Goal: Feedback & Contribution: Contribute content

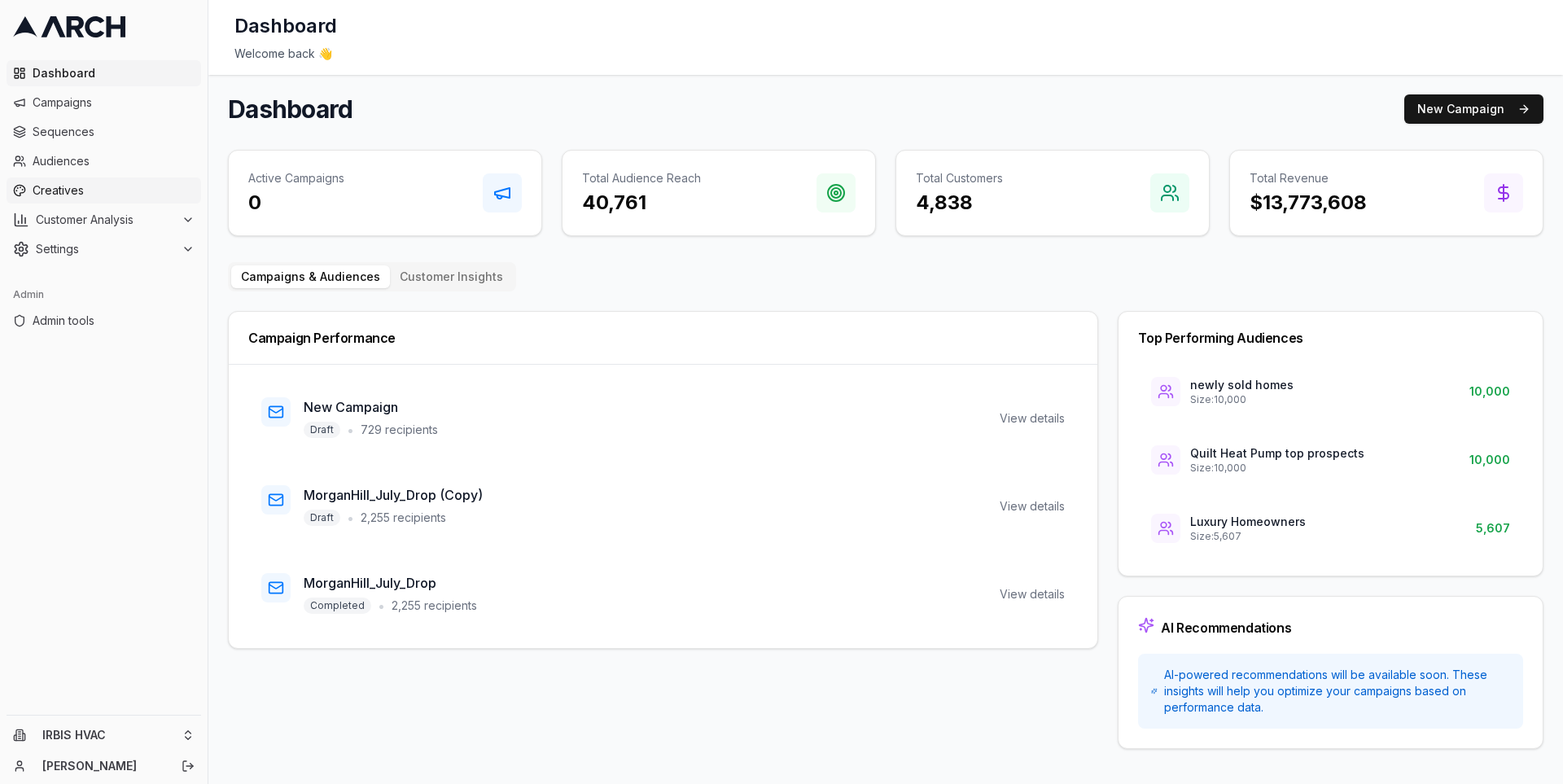
click at [145, 191] on span "Creatives" at bounding box center [113, 190] width 162 height 16
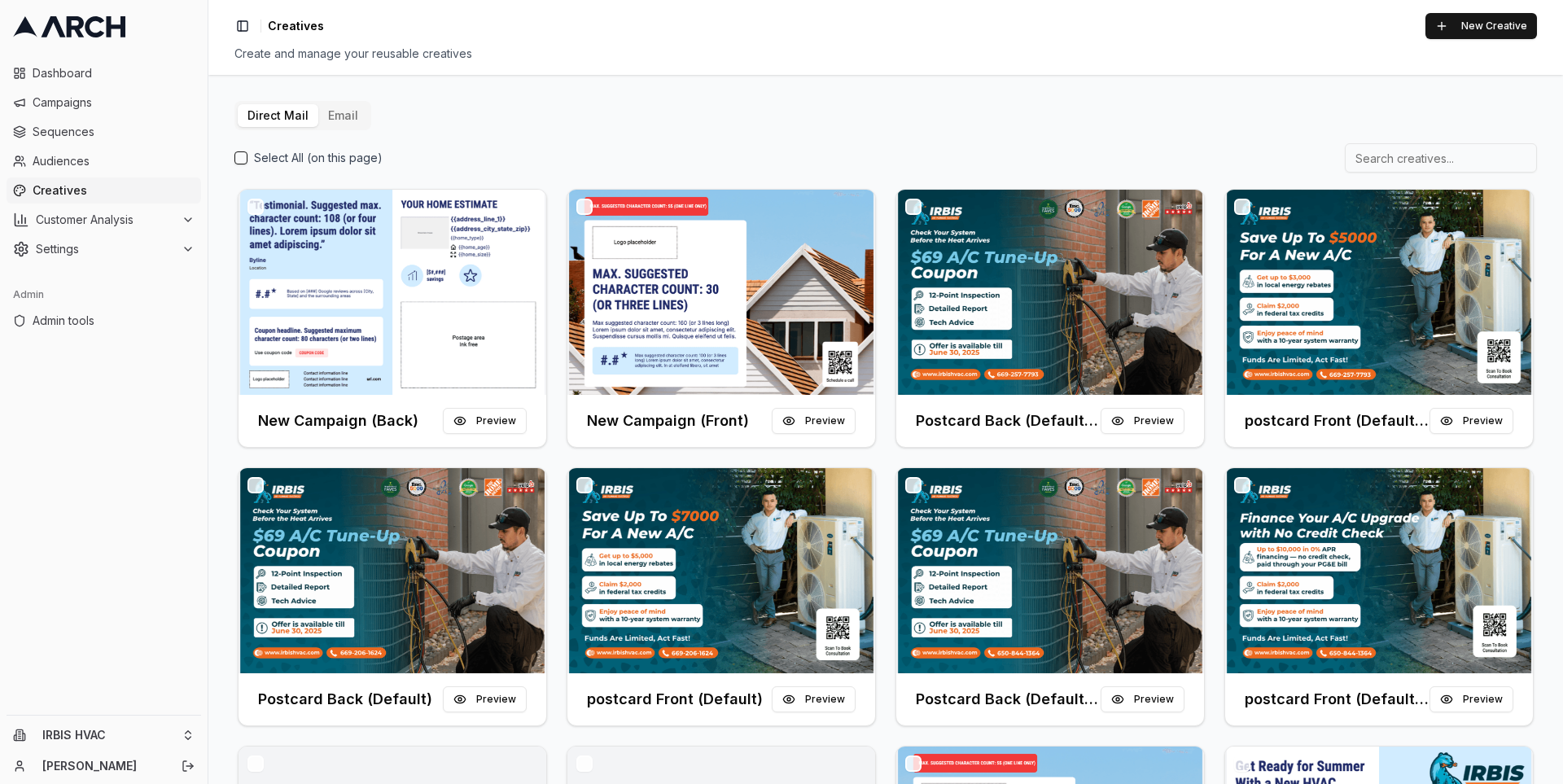
click at [340, 123] on button "Email" at bounding box center [342, 115] width 50 height 23
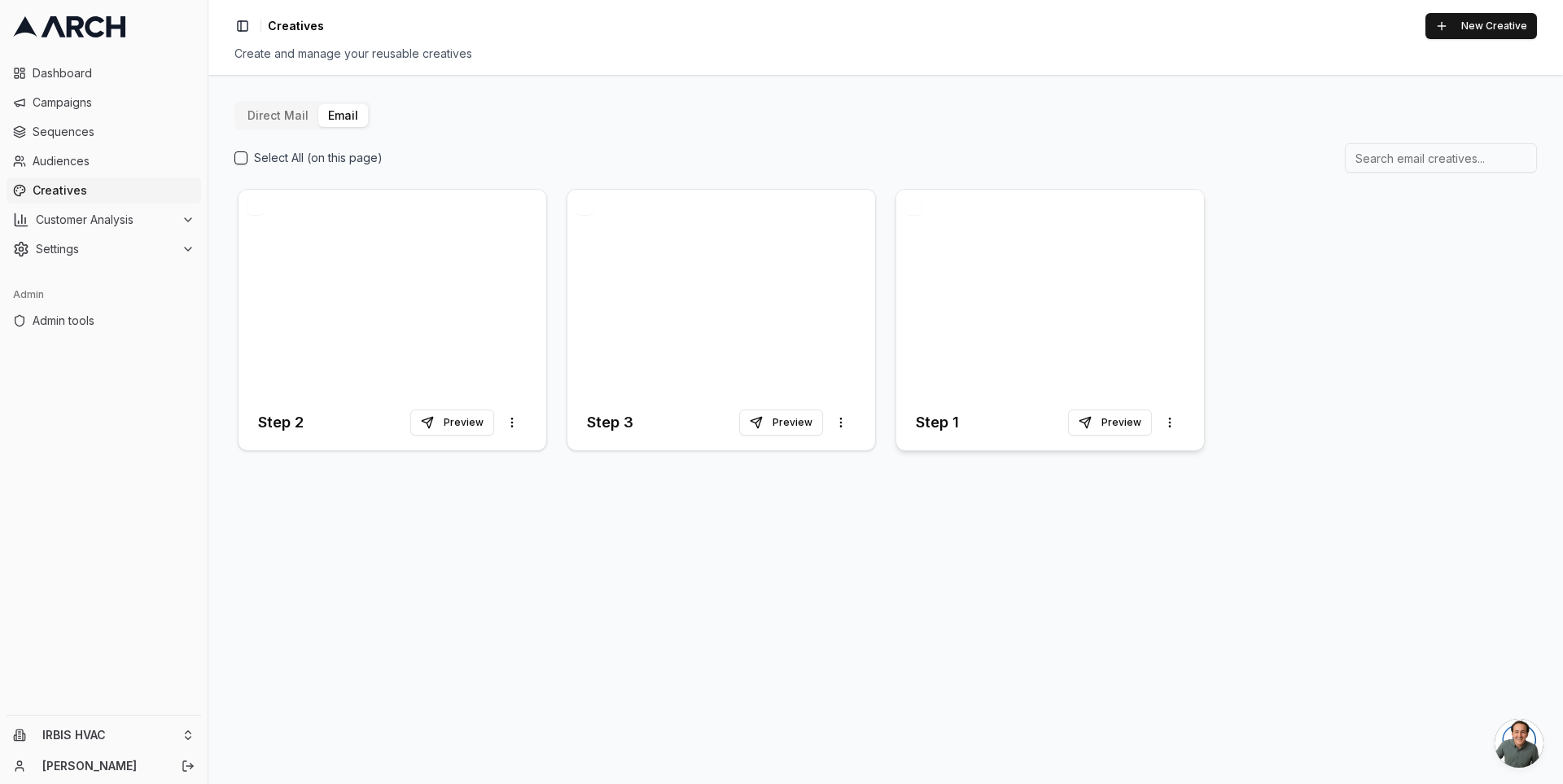
click at [1001, 320] on div at bounding box center [1050, 292] width 308 height 206
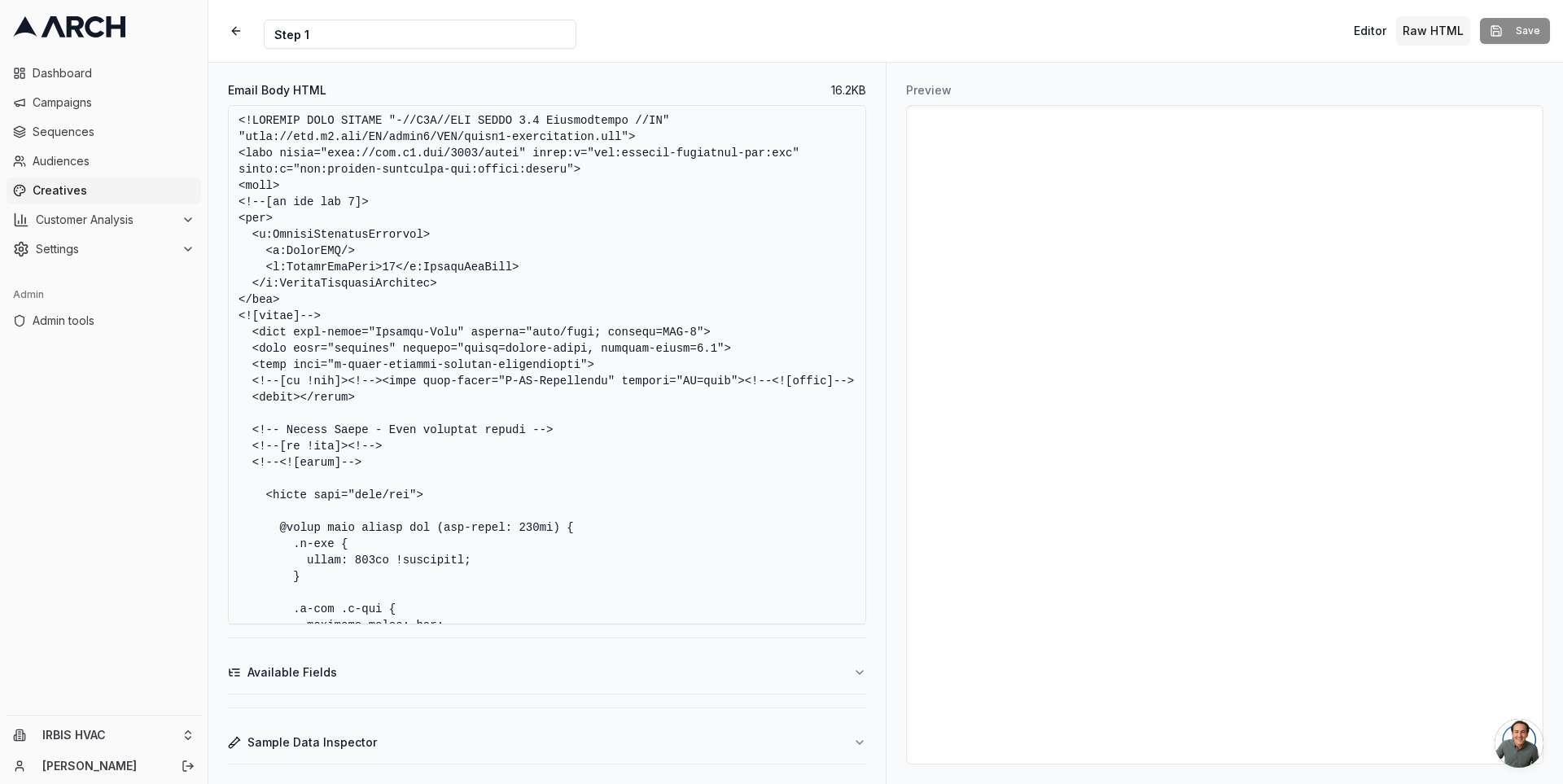
click at [557, 307] on textarea "Email Body HTML" at bounding box center [547, 365] width 638 height 520
click at [528, 286] on textarea "Email Body HTML" at bounding box center [547, 365] width 638 height 520
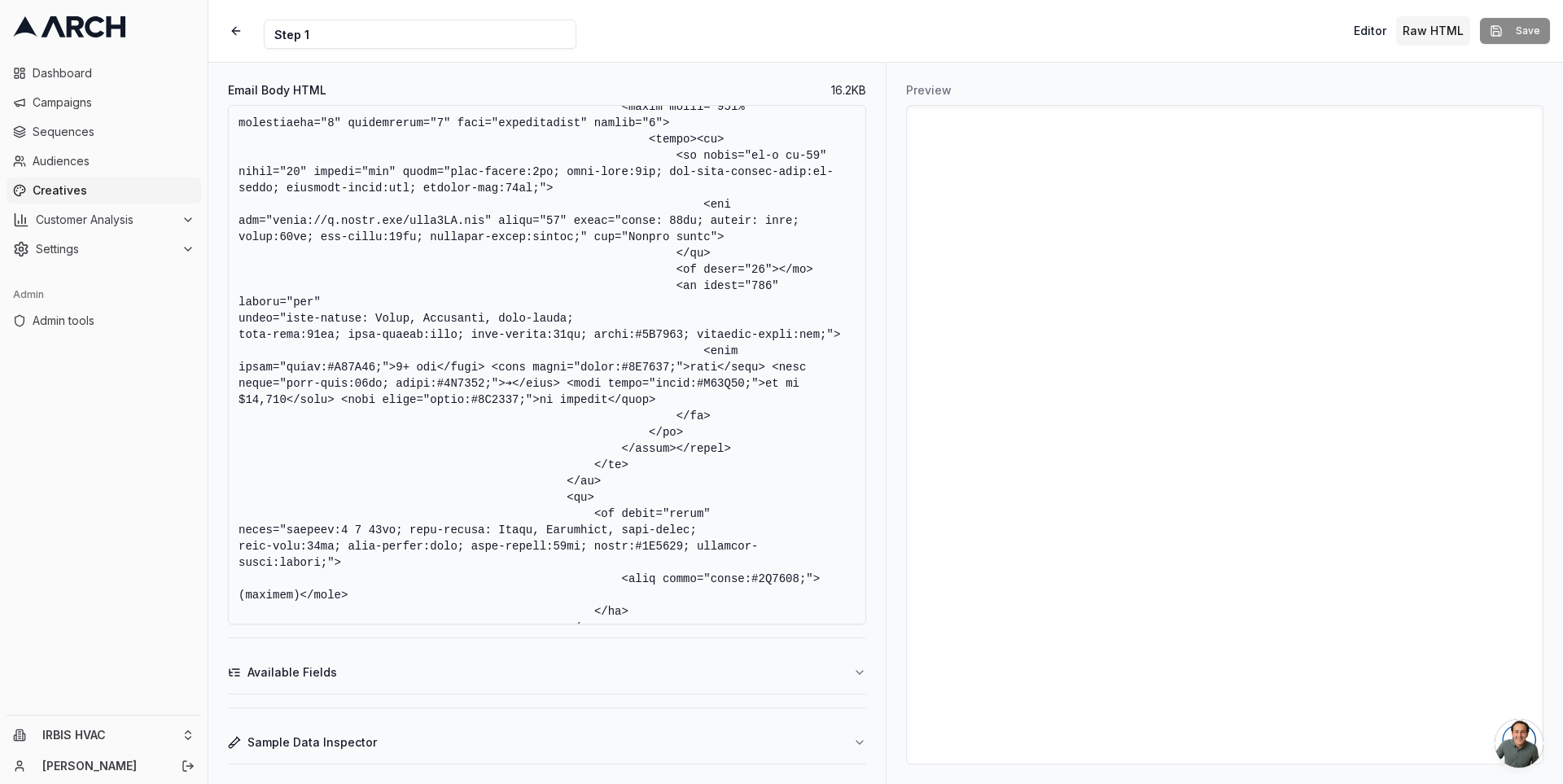
scroll to position [3351, 0]
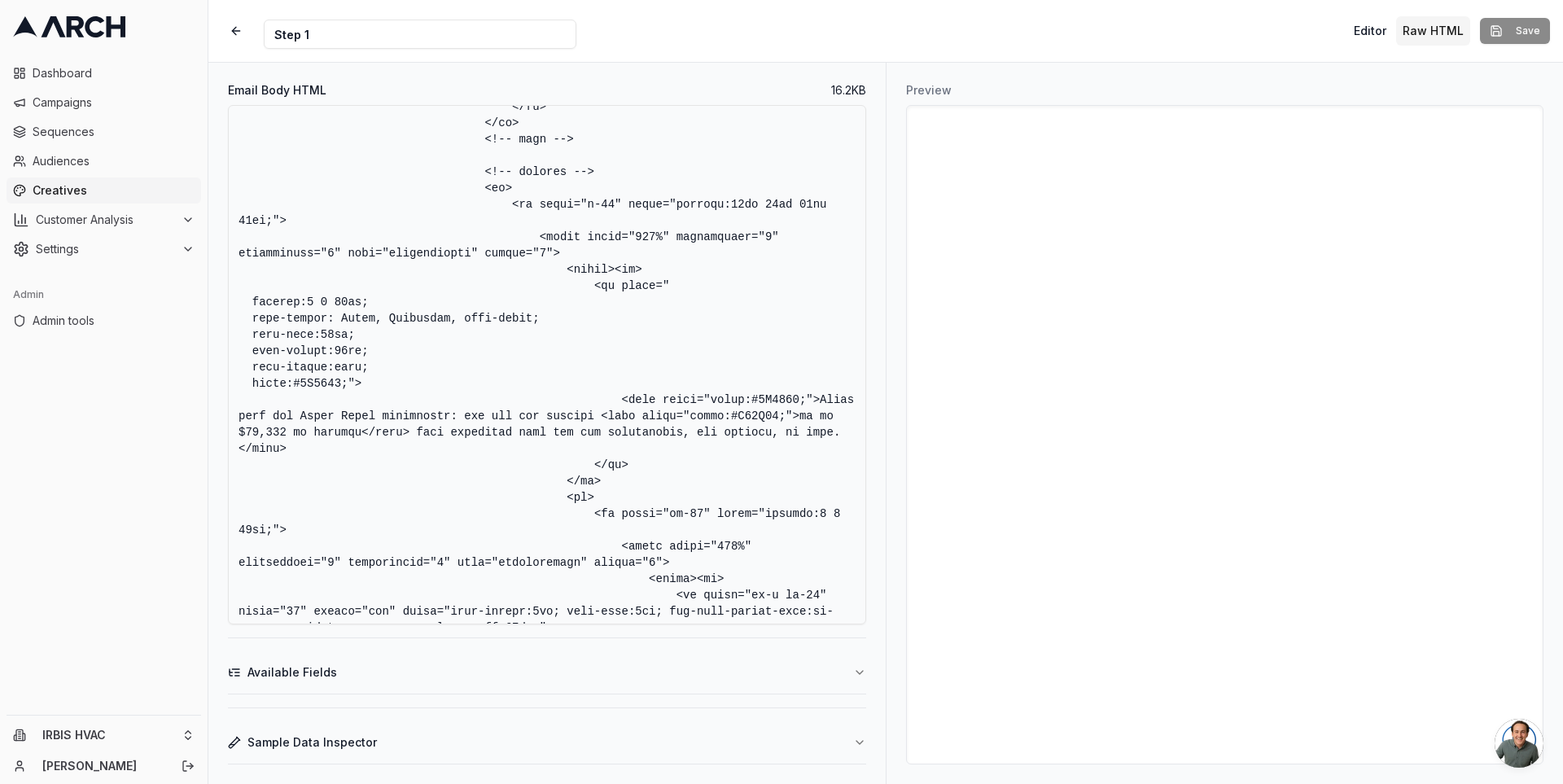
click at [334, 368] on textarea "Email Body HTML" at bounding box center [547, 365] width 638 height 520
click at [344, 387] on textarea "Email Body HTML" at bounding box center [547, 365] width 638 height 520
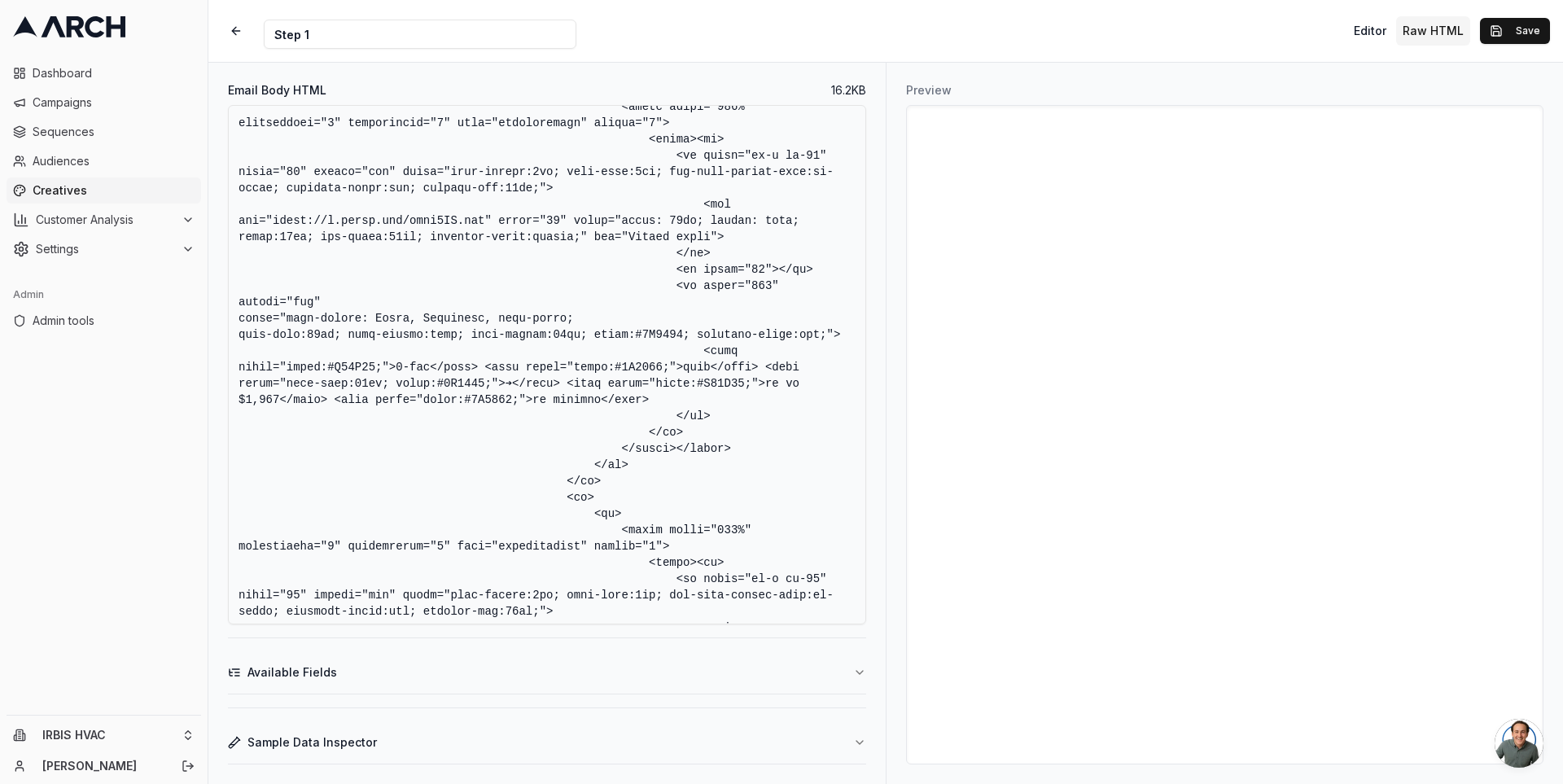
scroll to position [4213, 0]
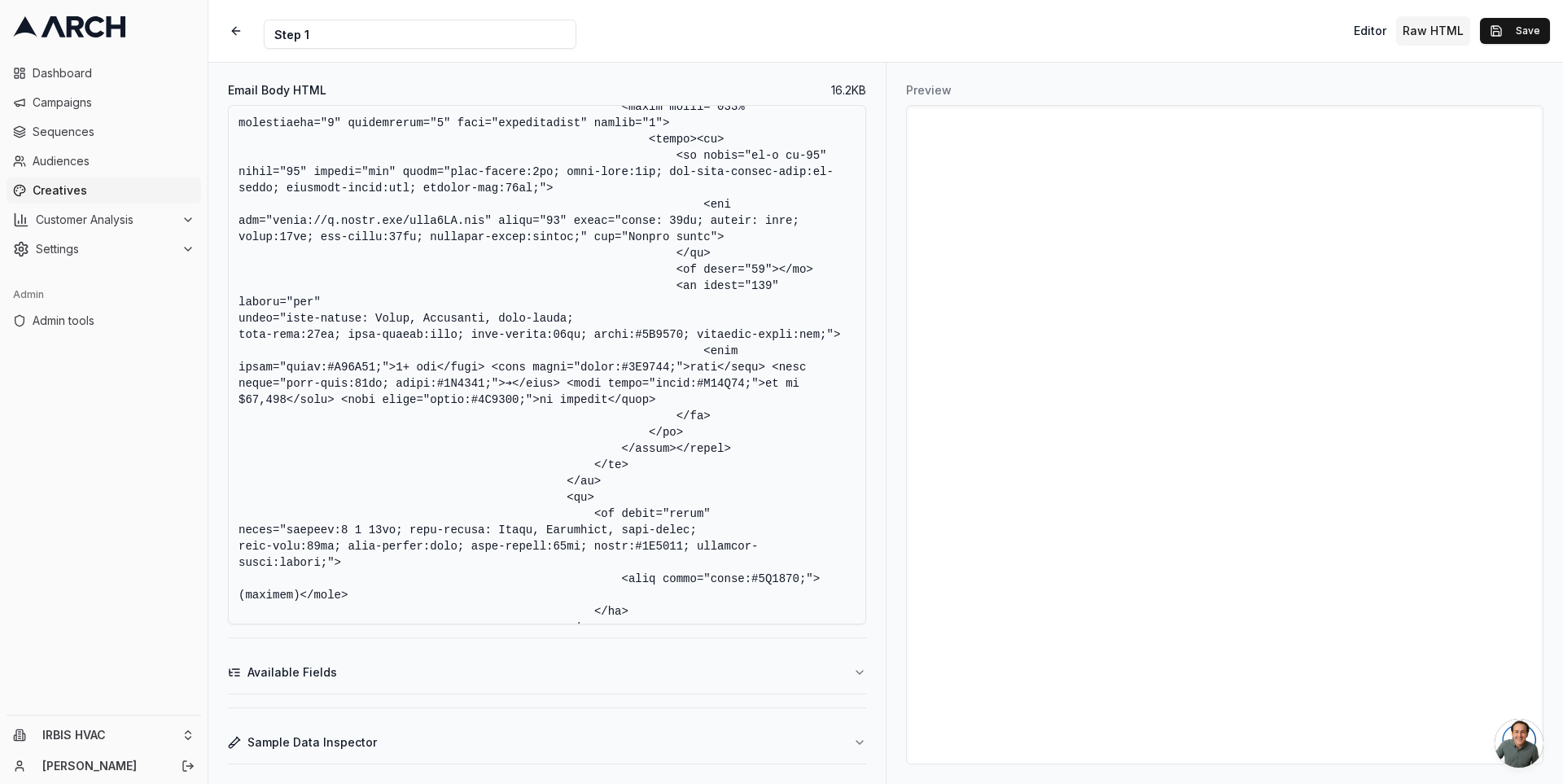
click at [320, 367] on textarea "Email Body HTML" at bounding box center [547, 365] width 638 height 520
click at [568, 367] on textarea "Email Body HTML" at bounding box center [547, 365] width 638 height 520
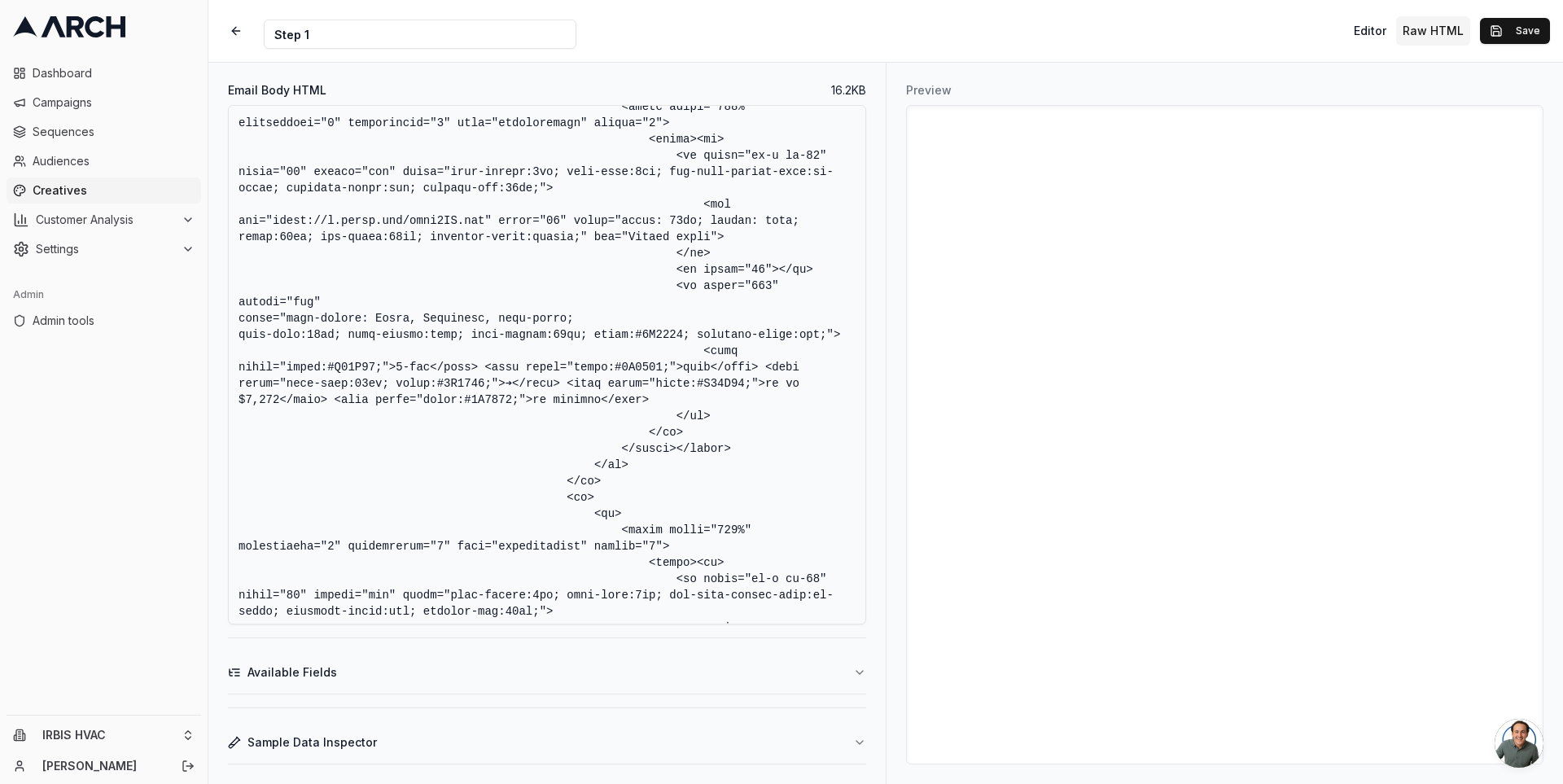
click at [321, 368] on textarea "Email Body HTML" at bounding box center [547, 365] width 638 height 520
click at [568, 369] on textarea "Email Body HTML" at bounding box center [547, 365] width 638 height 520
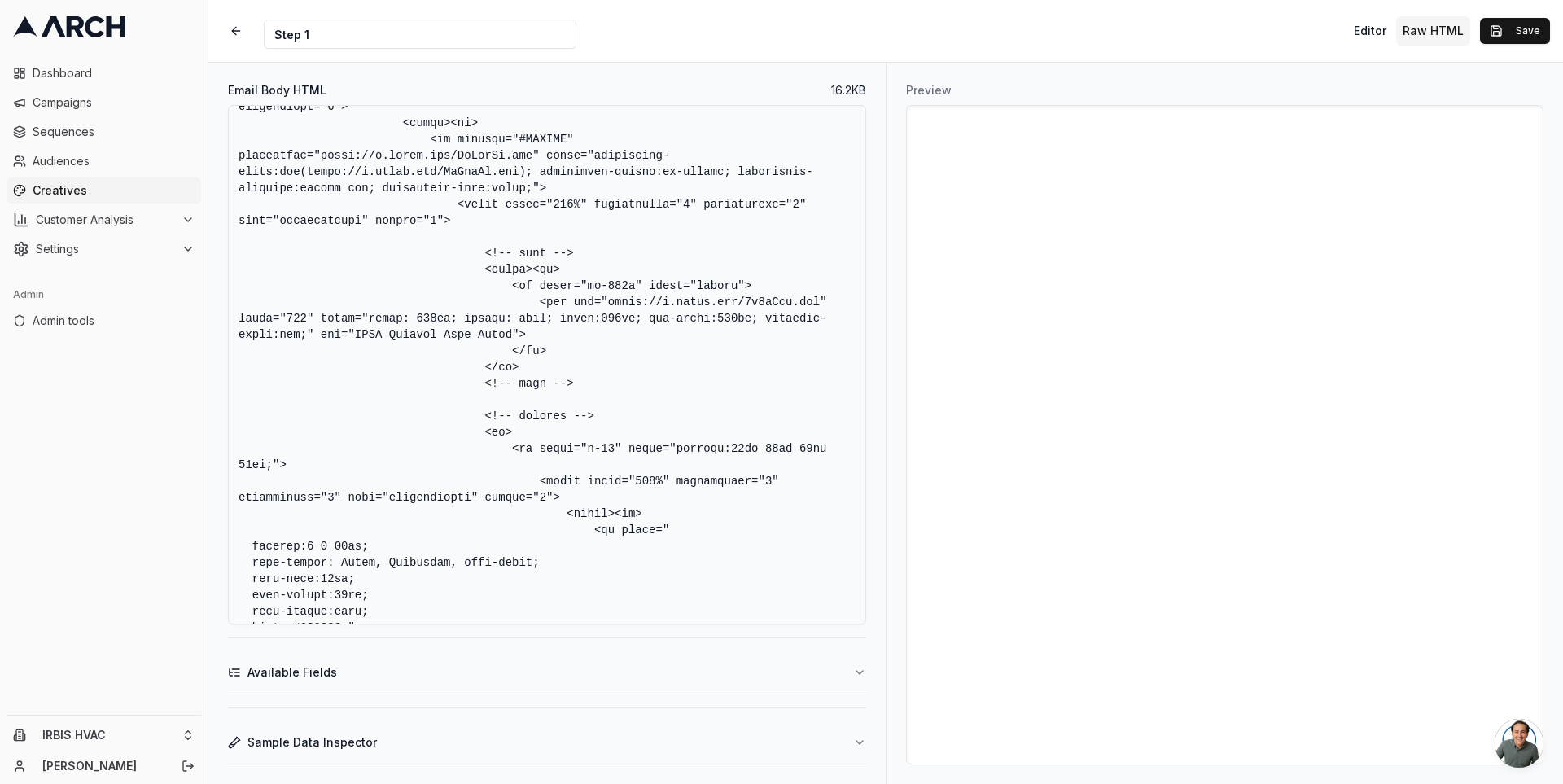
scroll to position [4604, 0]
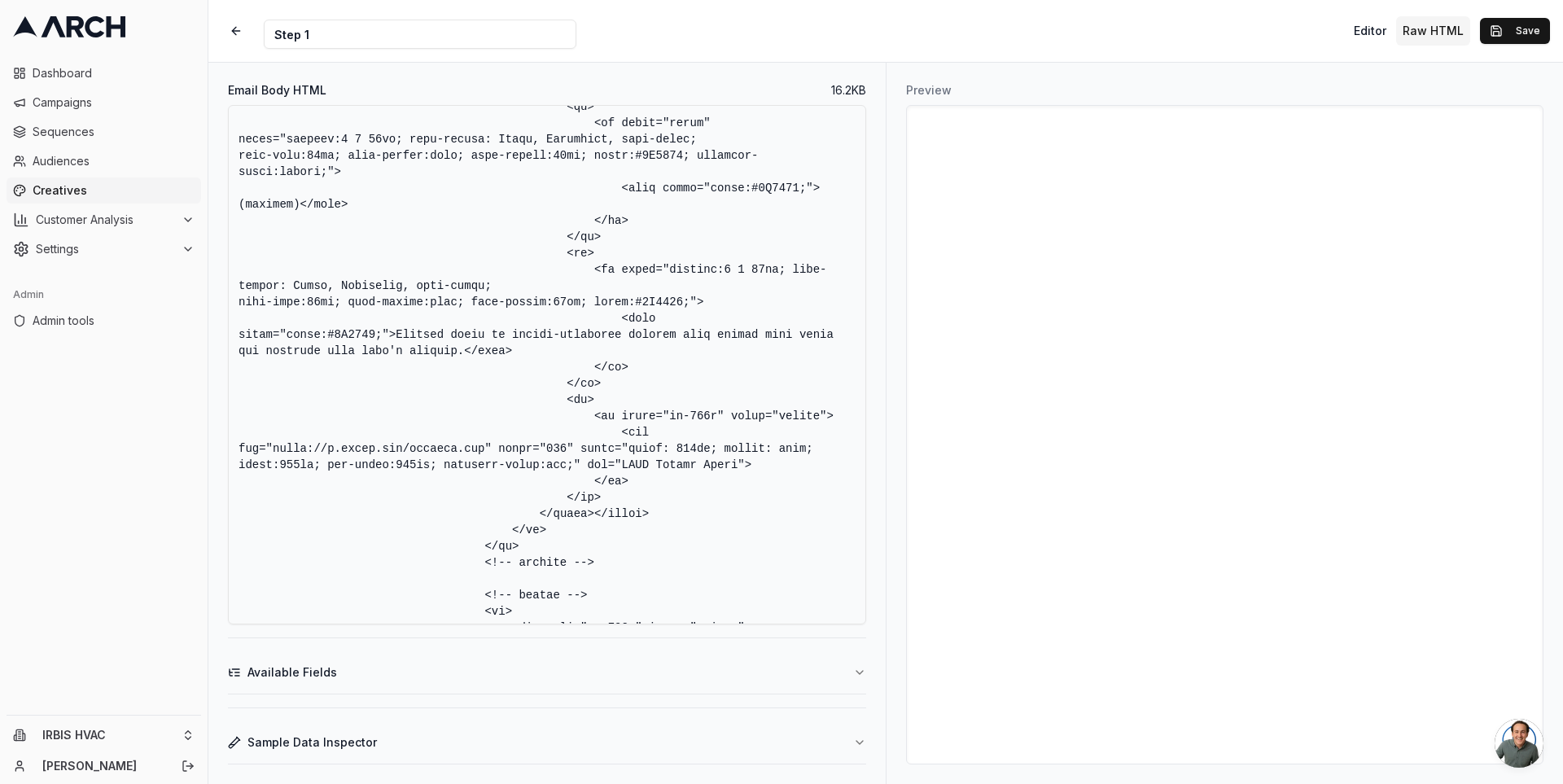
click at [321, 334] on textarea "Email Body HTML" at bounding box center [547, 365] width 638 height 520
click at [564, 334] on textarea "Email Body HTML" at bounding box center [547, 365] width 638 height 520
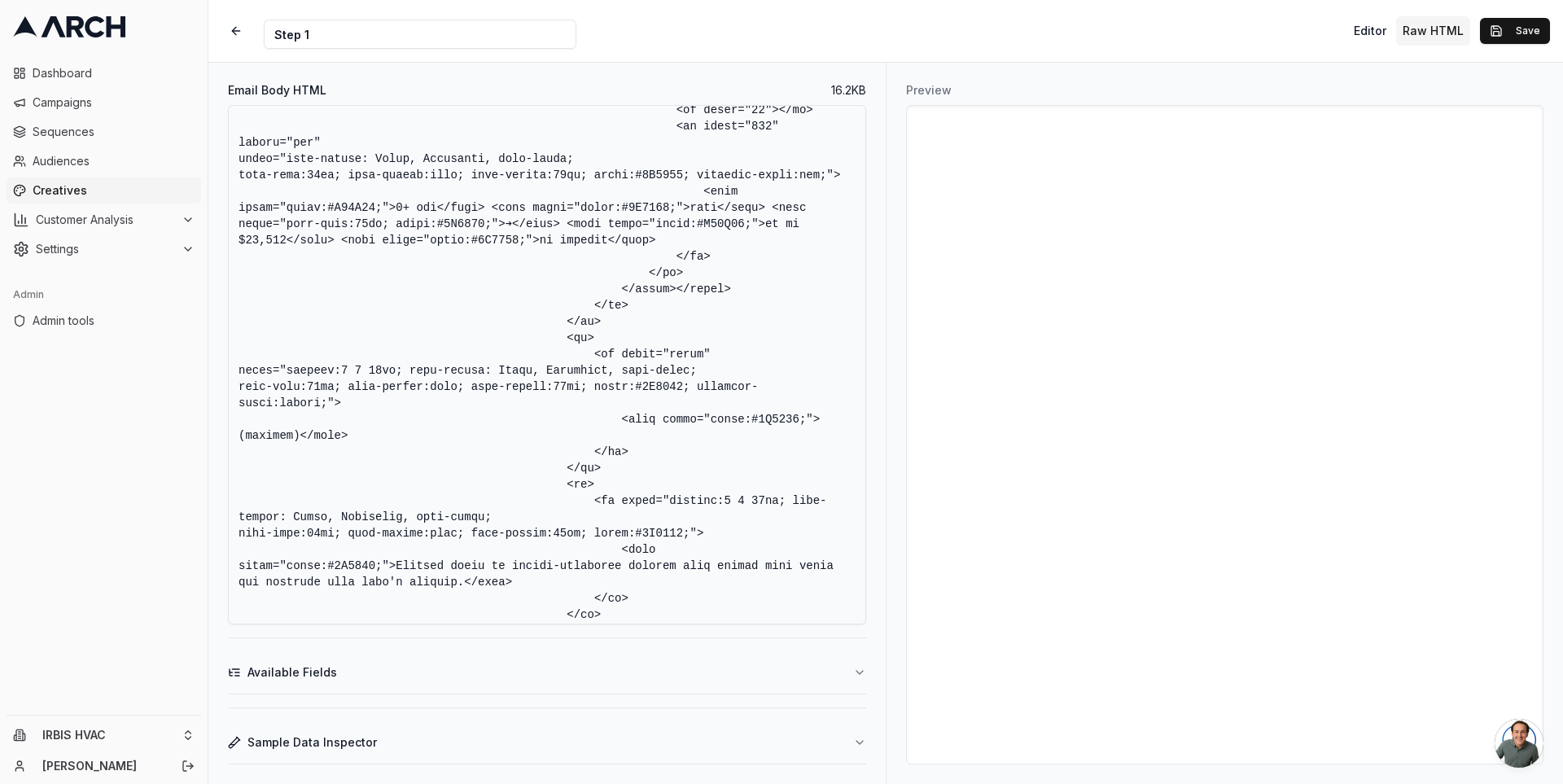
scroll to position [4357, 0]
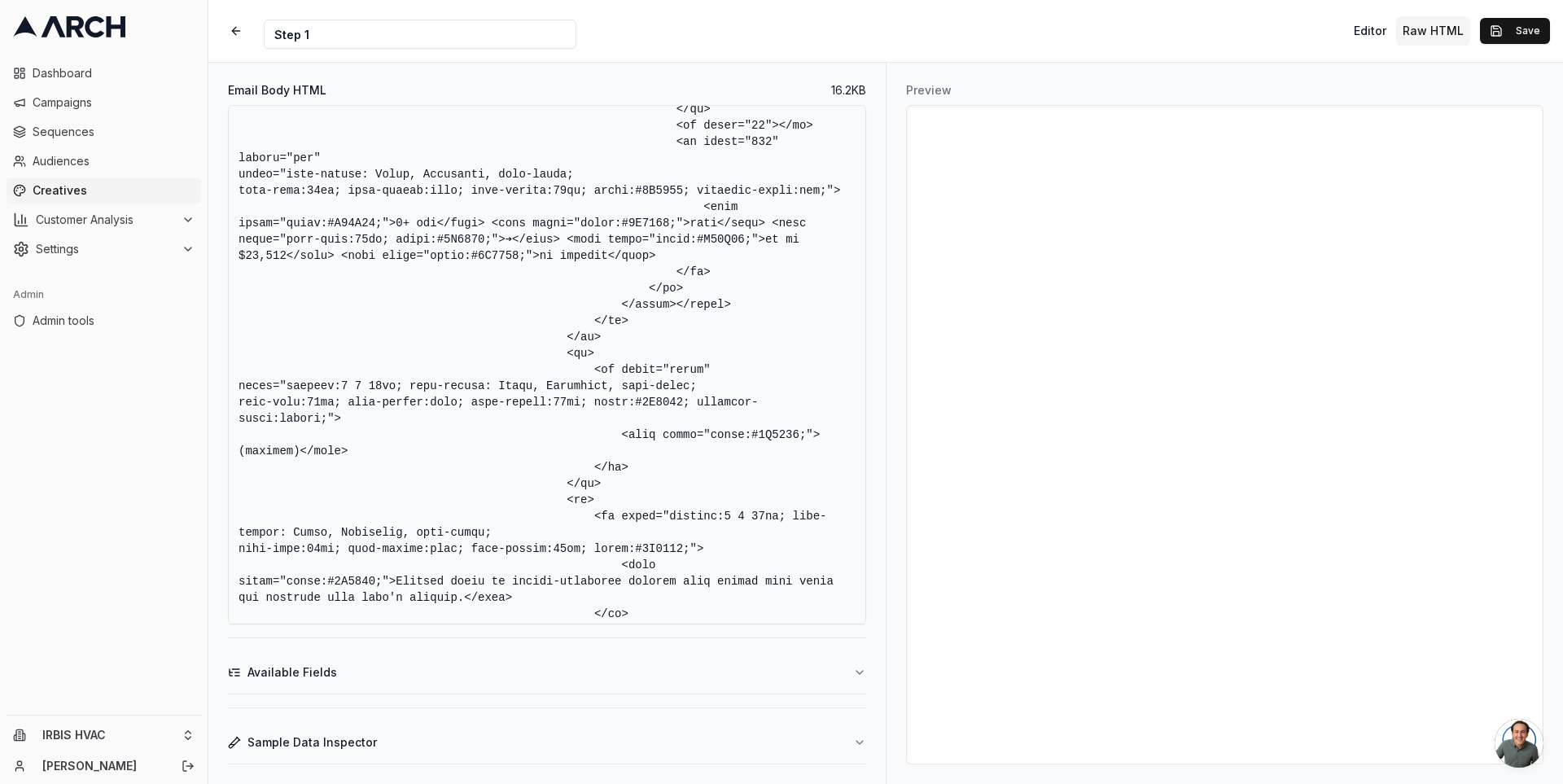
click at [632, 278] on textarea "Email Body HTML" at bounding box center [547, 365] width 638 height 520
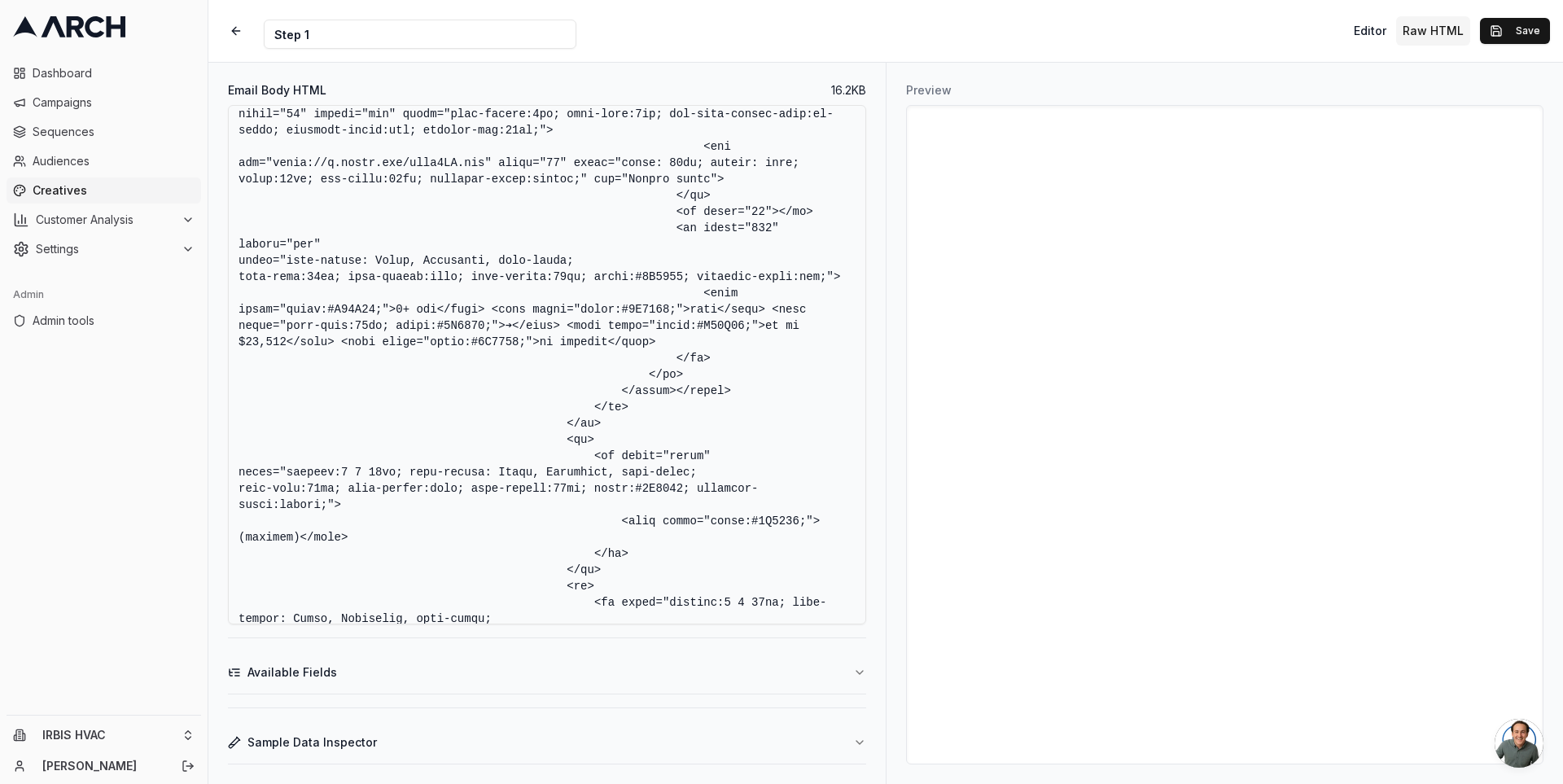
scroll to position [4270, 0]
click at [283, 278] on textarea "Email Body HTML" at bounding box center [547, 365] width 638 height 520
click at [363, 292] on textarea "Email Body HTML" at bounding box center [547, 365] width 638 height 520
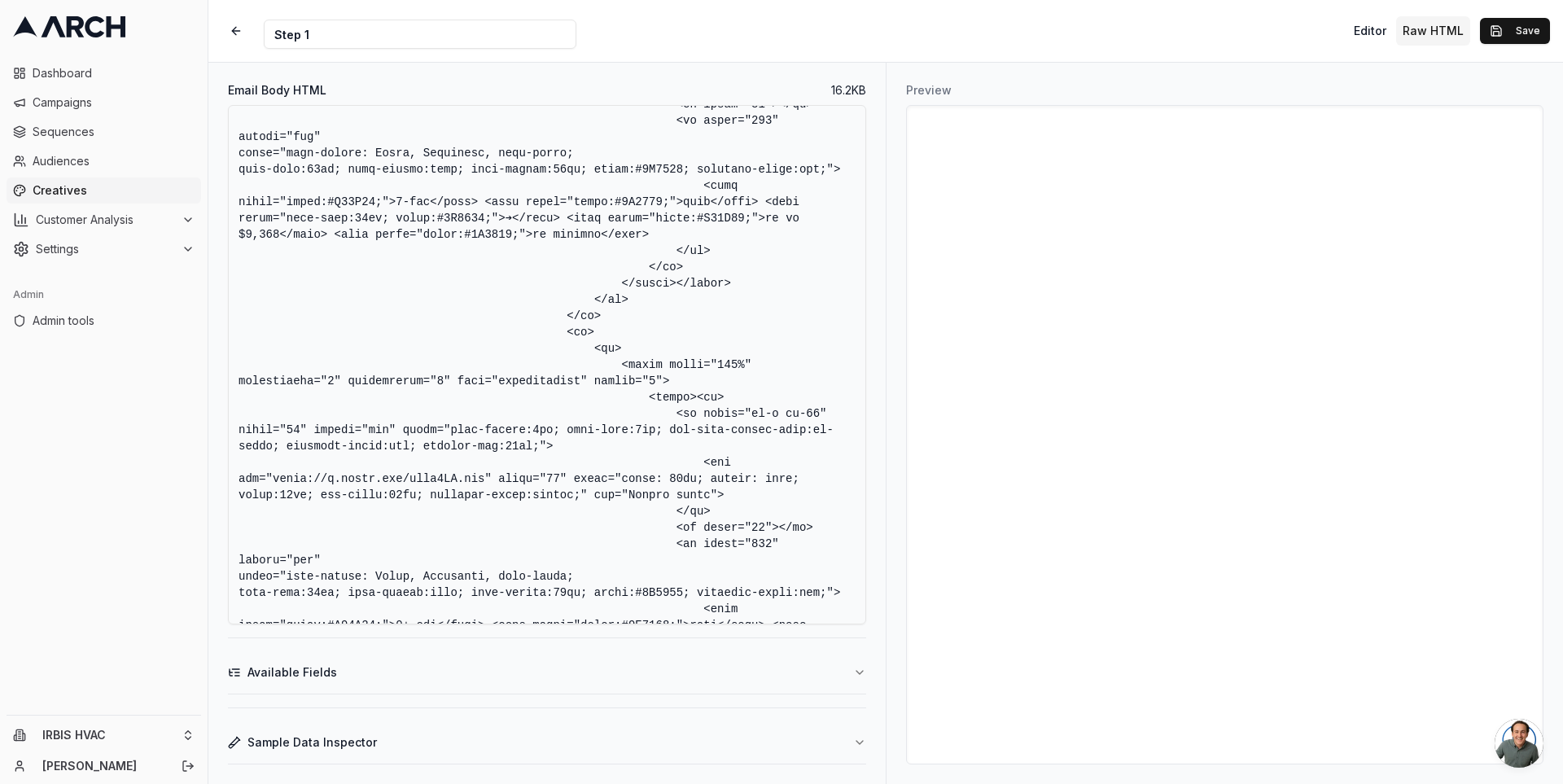
scroll to position [3958, 0]
click at [520, 473] on textarea "Email Body HTML" at bounding box center [547, 365] width 638 height 520
drag, startPoint x: 427, startPoint y: 478, endPoint x: 541, endPoint y: 479, distance: 114.0
click at [541, 479] on textarea "Email Body HTML" at bounding box center [547, 365] width 638 height 520
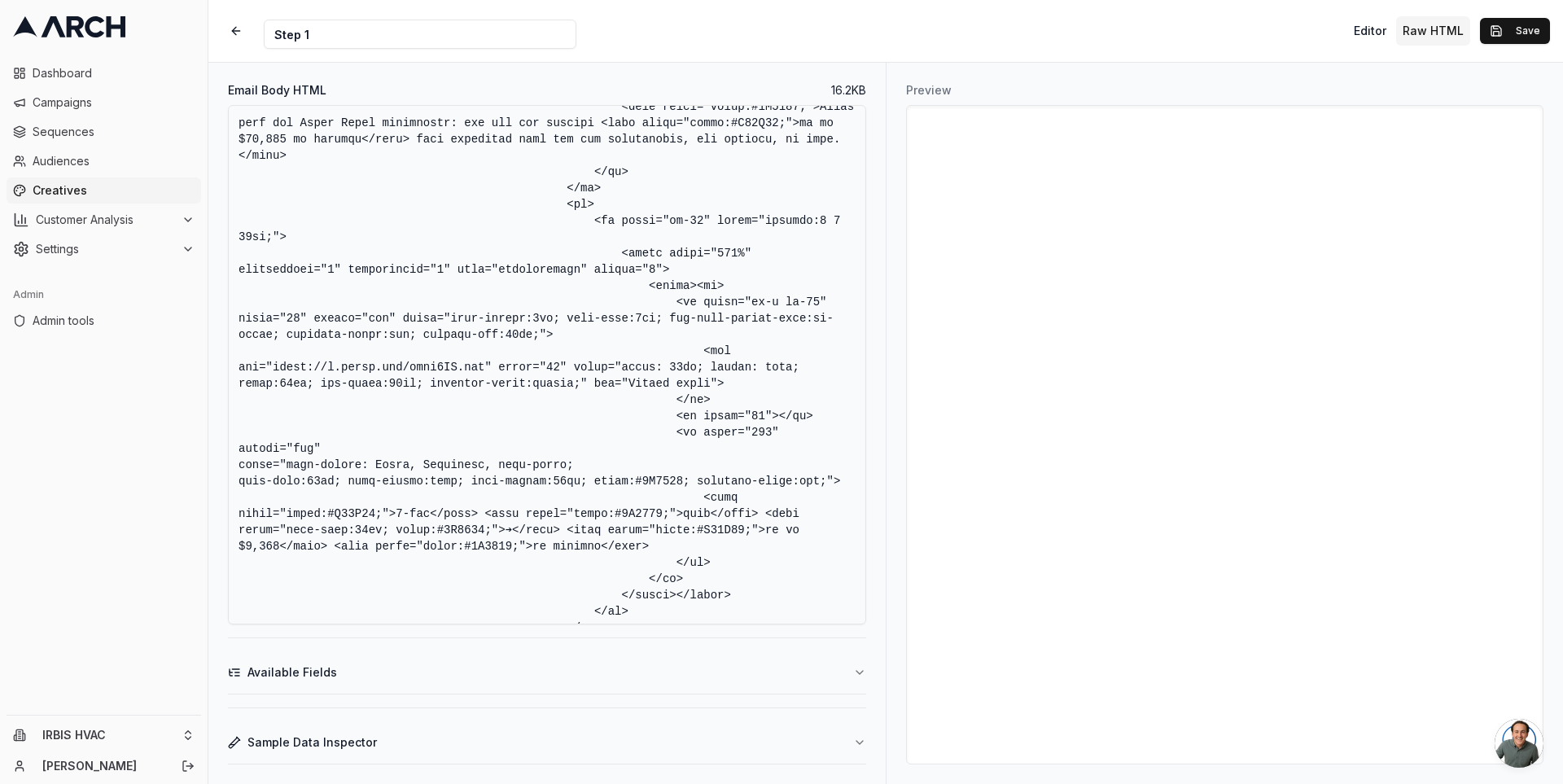
scroll to position [4067, 0]
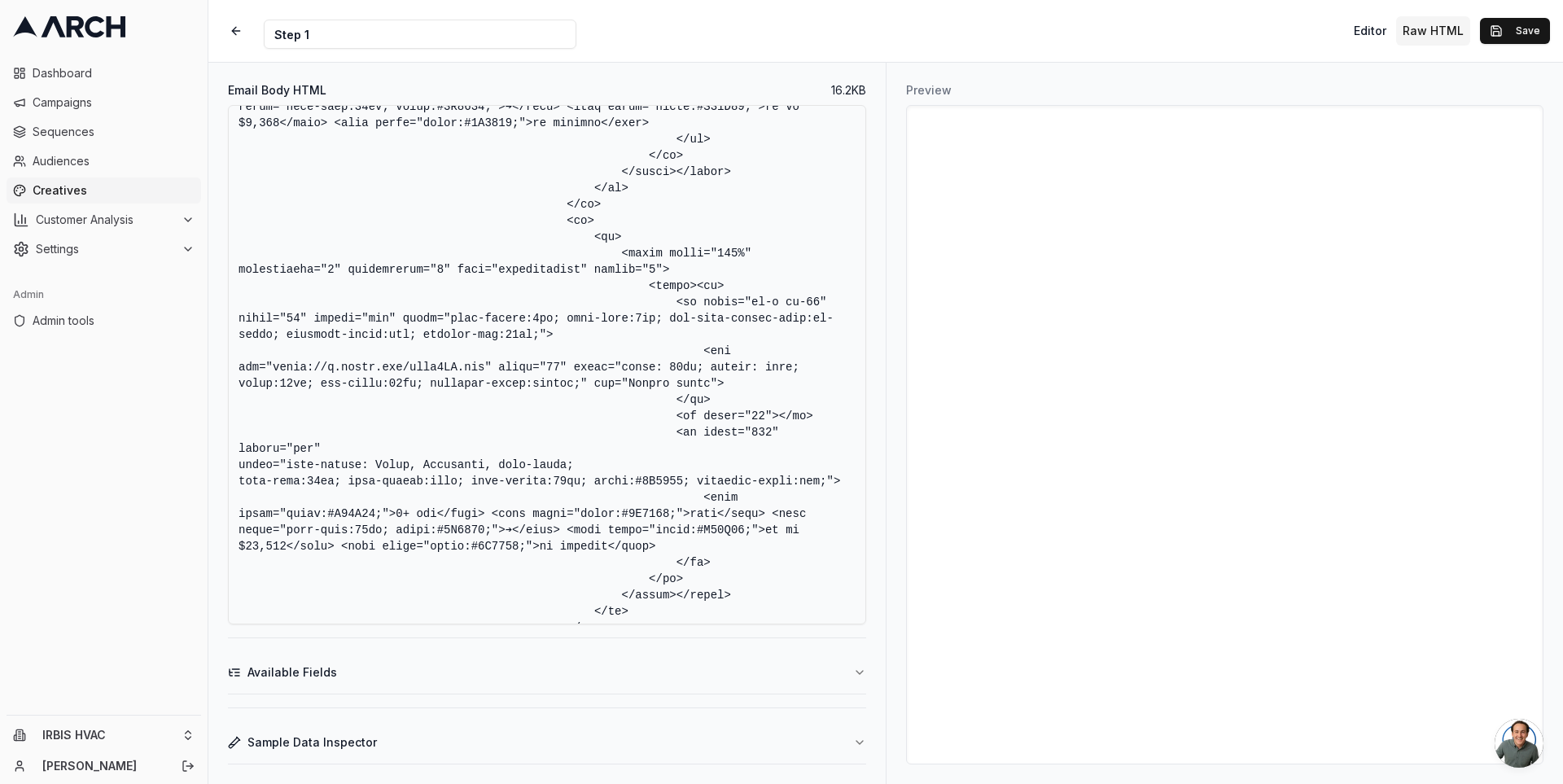
click at [520, 365] on textarea "Email Body HTML" at bounding box center [547, 365] width 638 height 520
click at [599, 415] on textarea "Email Body HTML" at bounding box center [547, 365] width 638 height 520
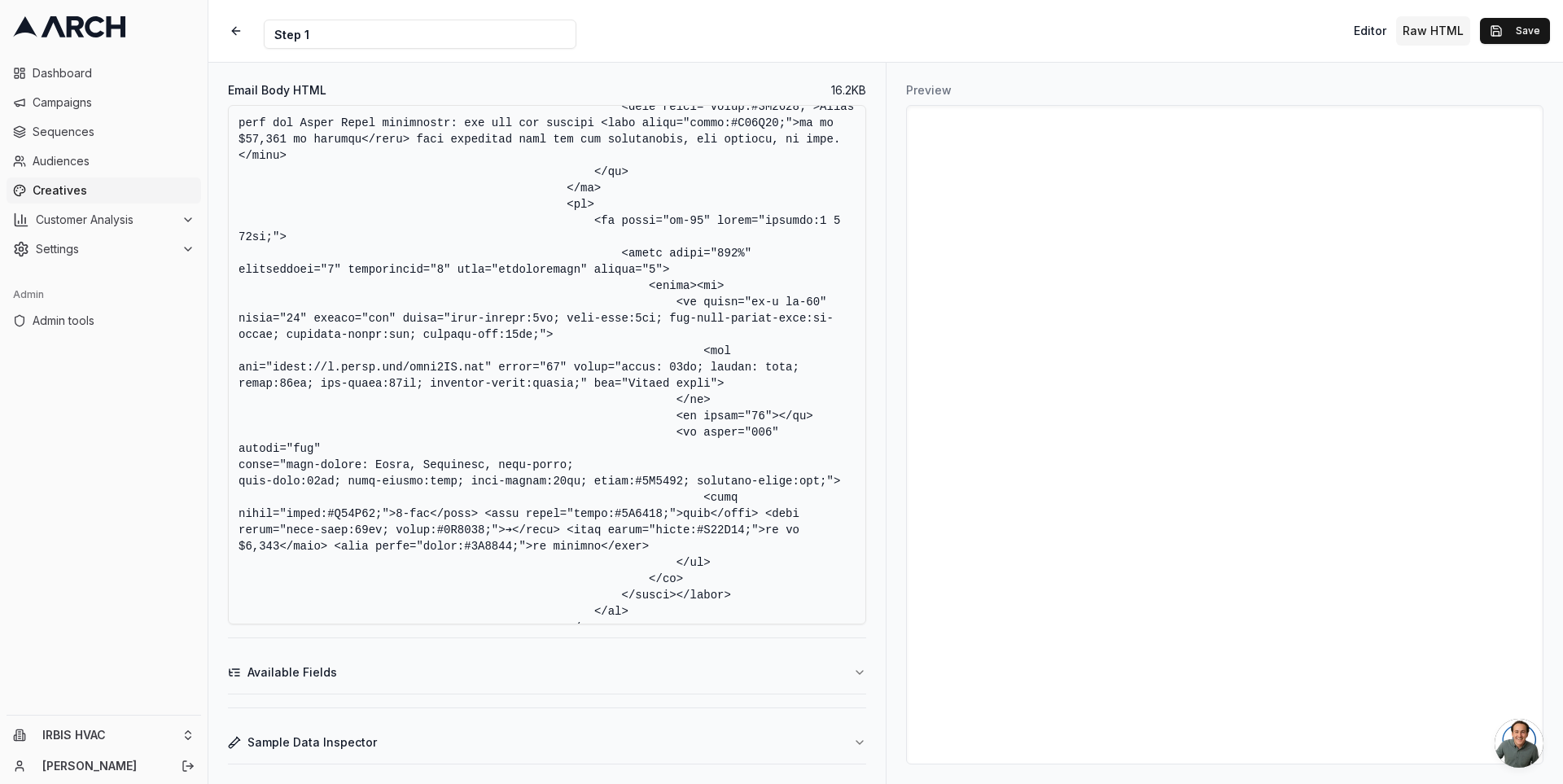
click at [519, 372] on textarea "Email Body HTML" at bounding box center [547, 365] width 638 height 520
click at [673, 406] on textarea "Email Body HTML" at bounding box center [547, 365] width 638 height 520
click at [628, 407] on textarea "Email Body HTML" at bounding box center [547, 365] width 638 height 520
click at [513, 369] on textarea "Email Body HTML" at bounding box center [547, 365] width 638 height 520
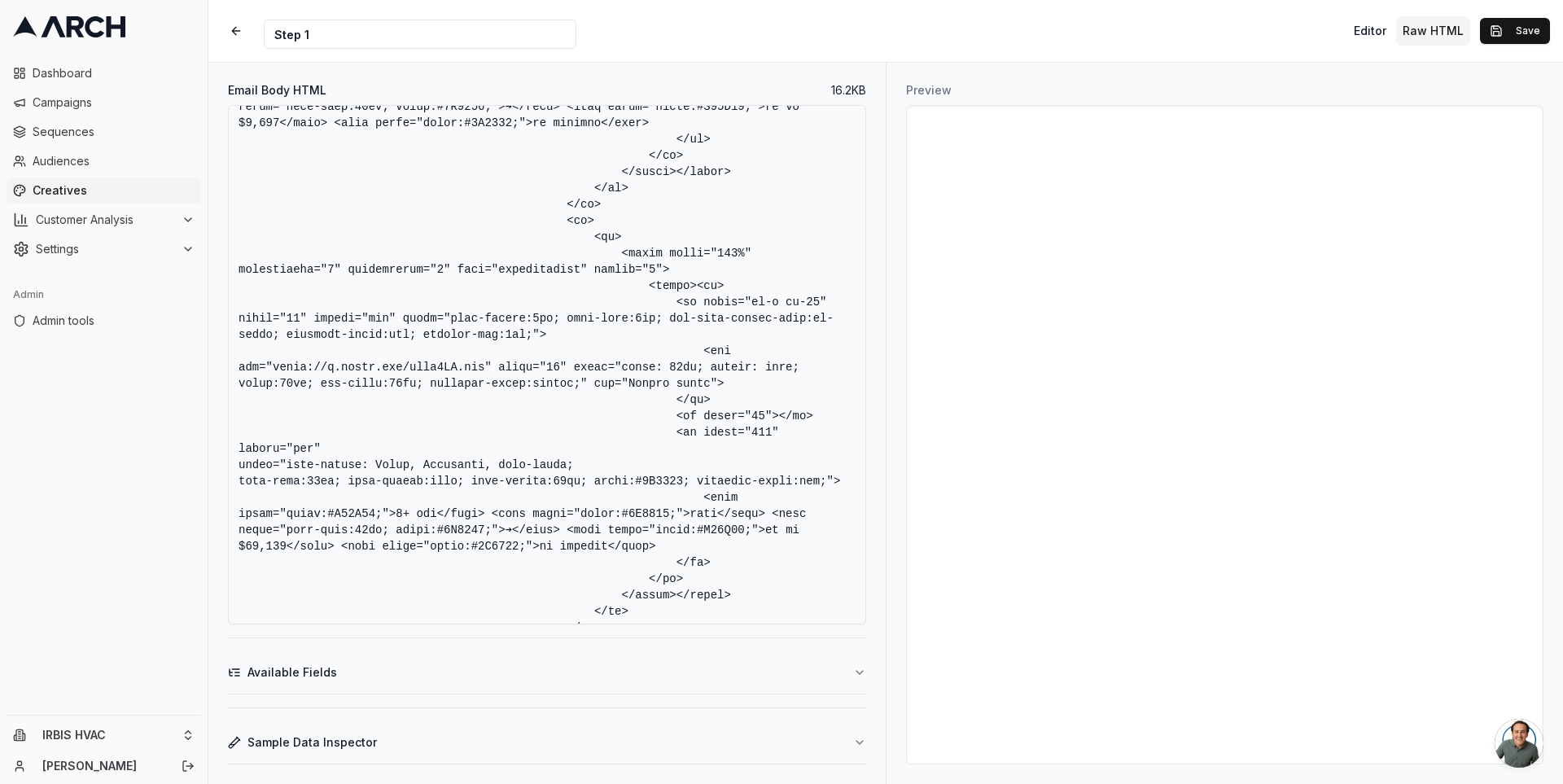
click at [512, 375] on textarea "Email Body HTML" at bounding box center [547, 365] width 638 height 520
click at [587, 439] on textarea "Email Body HTML" at bounding box center [547, 365] width 638 height 520
type textarea "<!DOCTYPE HTML PUBLIC "-//W3C//DTD XHTML 1.0 Transitional //EN" "[URL][DOMAIN_N…"
click at [745, 420] on textarea "Email Body HTML" at bounding box center [547, 365] width 638 height 520
click at [1502, 24] on button "Save" at bounding box center [1514, 31] width 70 height 26
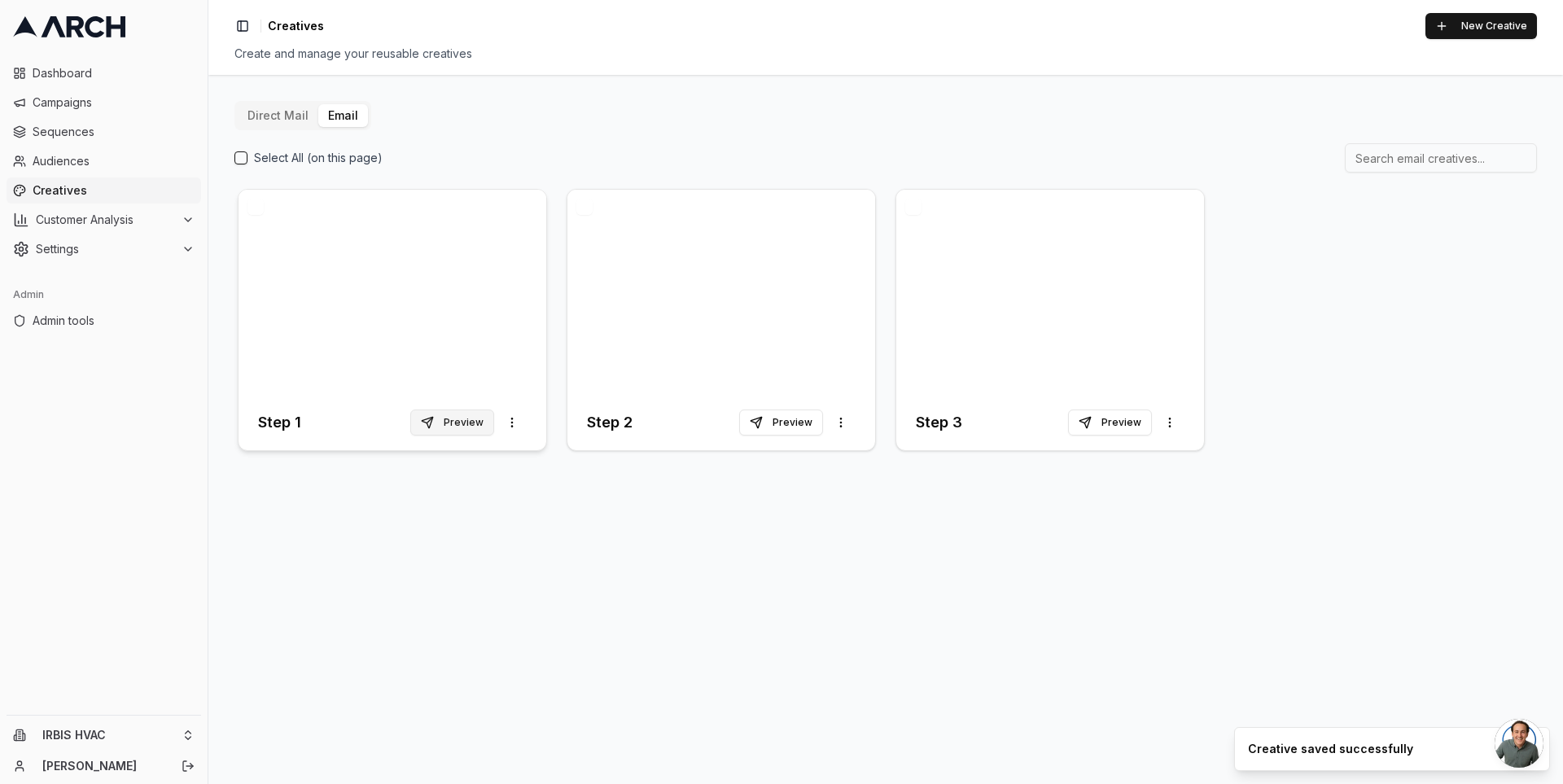
click at [463, 430] on button "Preview" at bounding box center [452, 422] width 84 height 26
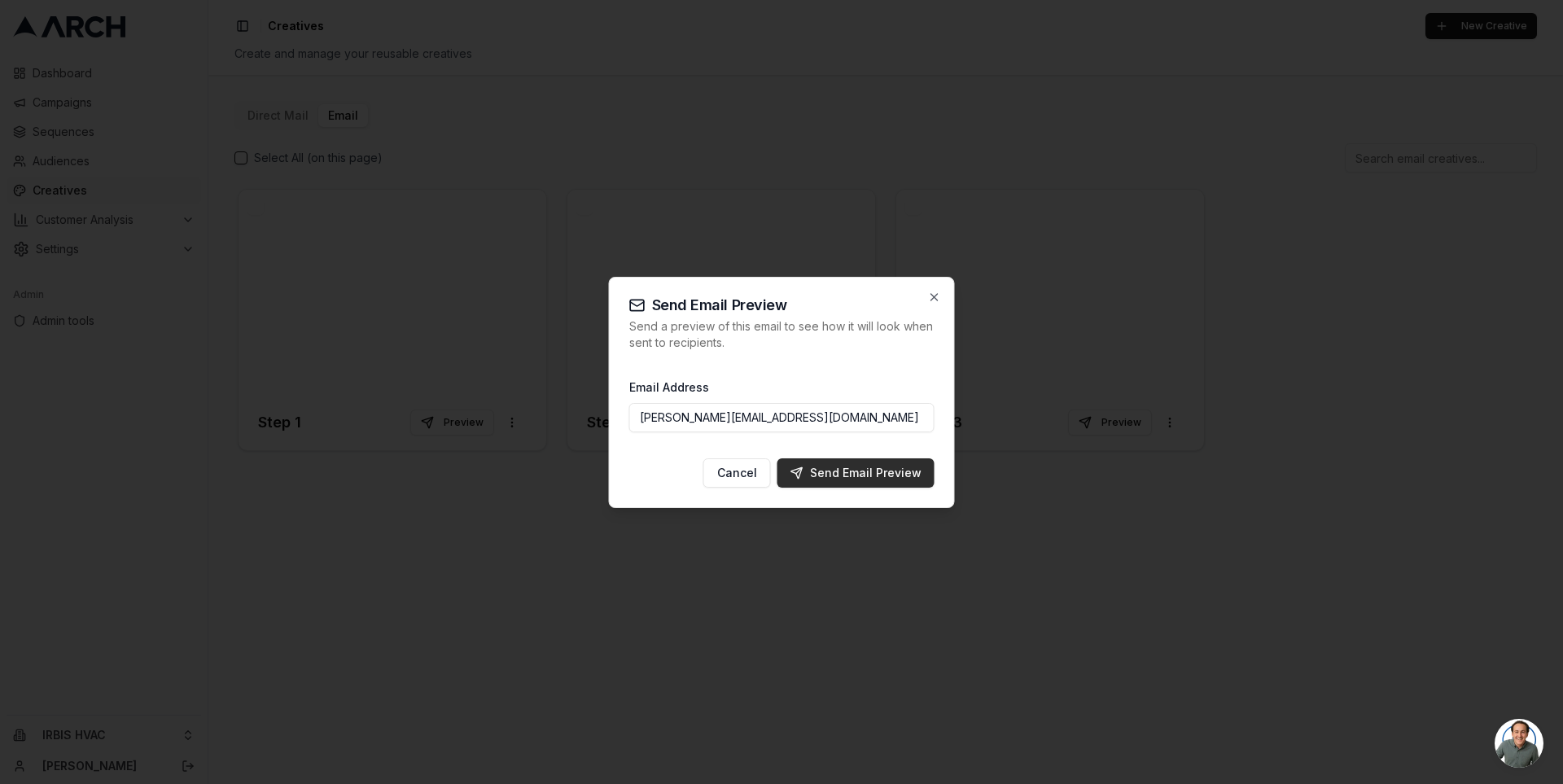
click at [849, 468] on div "Send Email Preview" at bounding box center [856, 473] width 131 height 16
type input "[PERSON_NAME][EMAIL_ADDRESS][DOMAIN_NAME]"
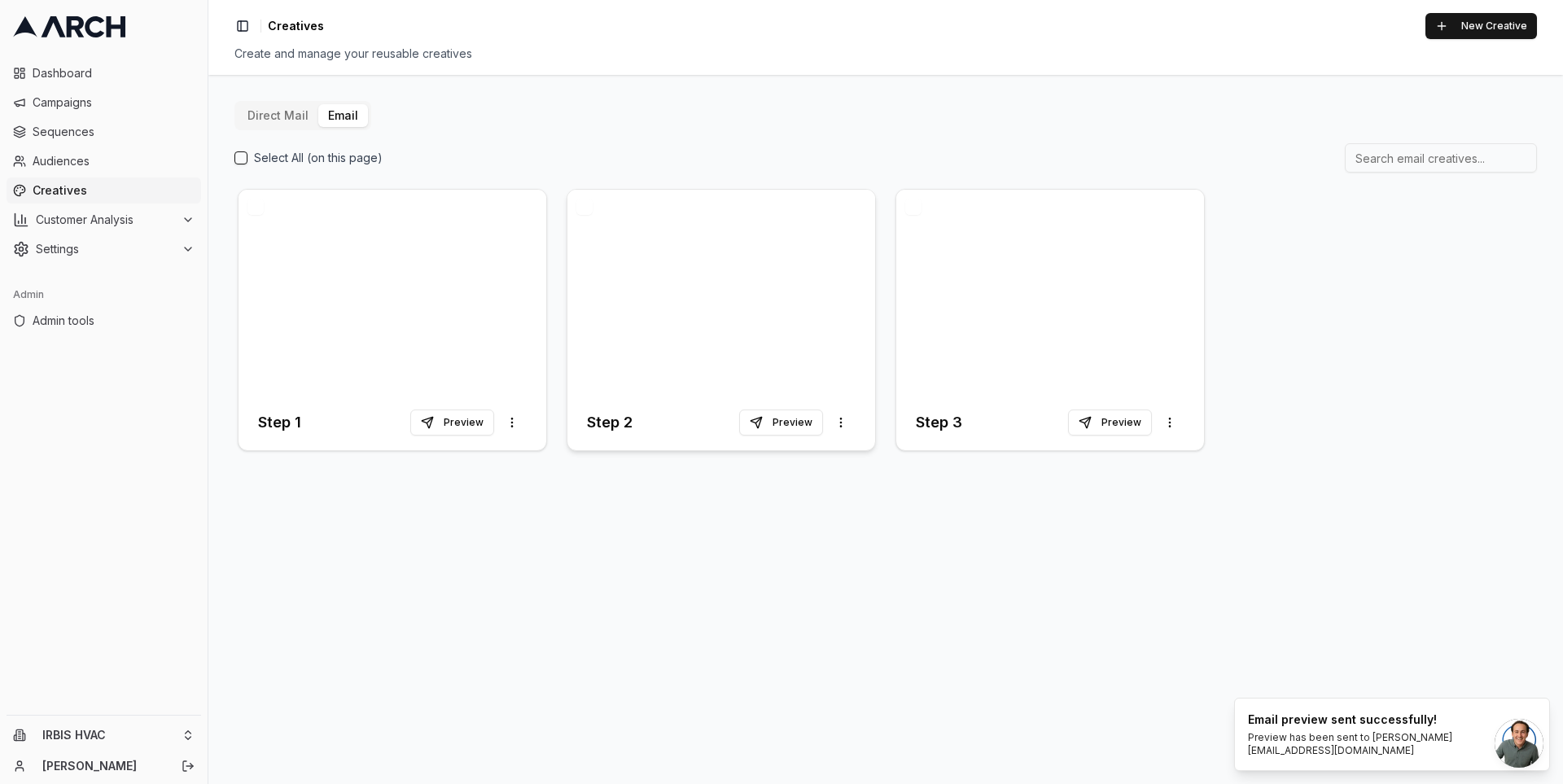
click at [703, 318] on div at bounding box center [722, 292] width 308 height 206
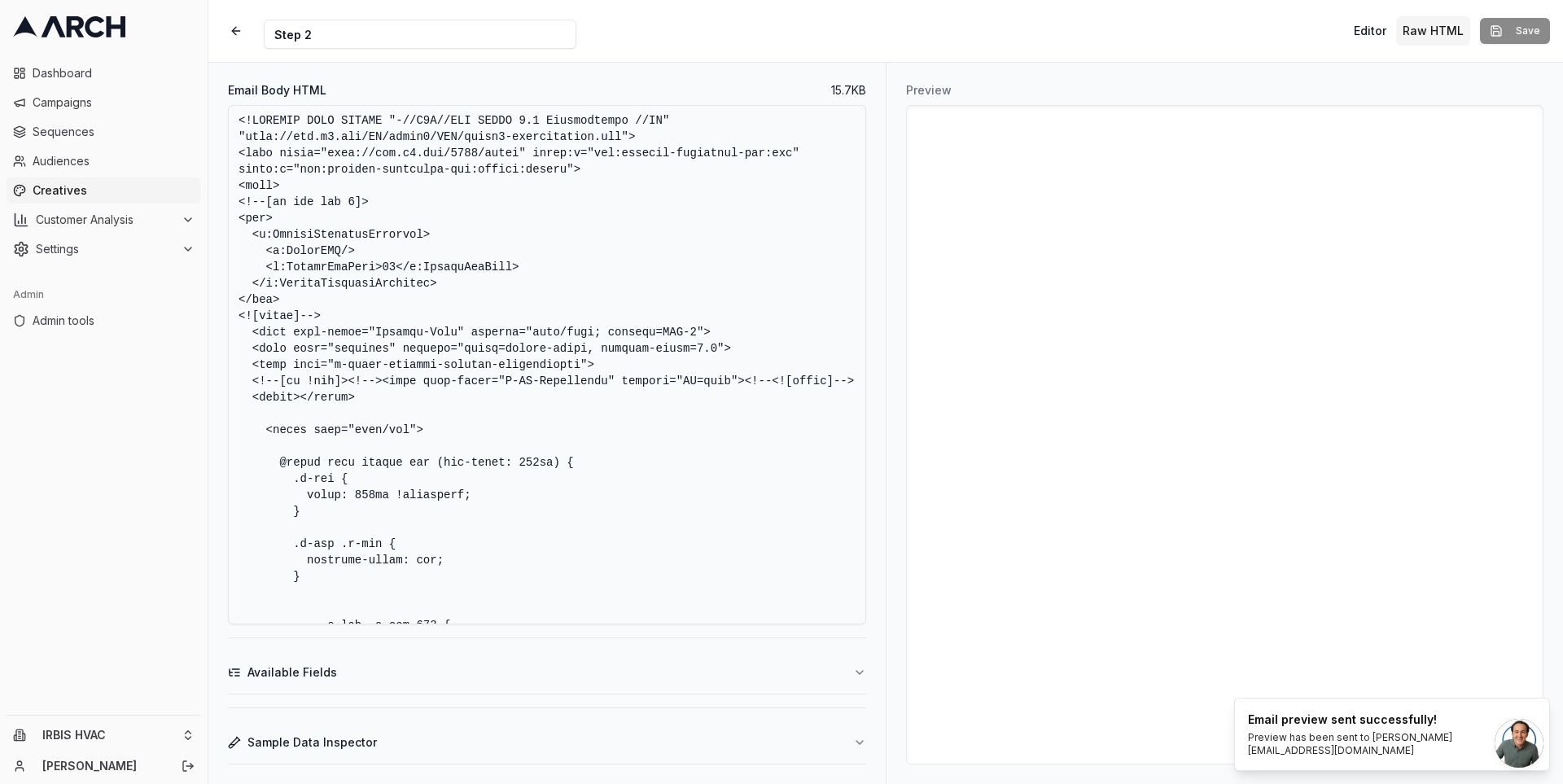
click at [699, 309] on textarea "Email Body HTML" at bounding box center [547, 365] width 638 height 520
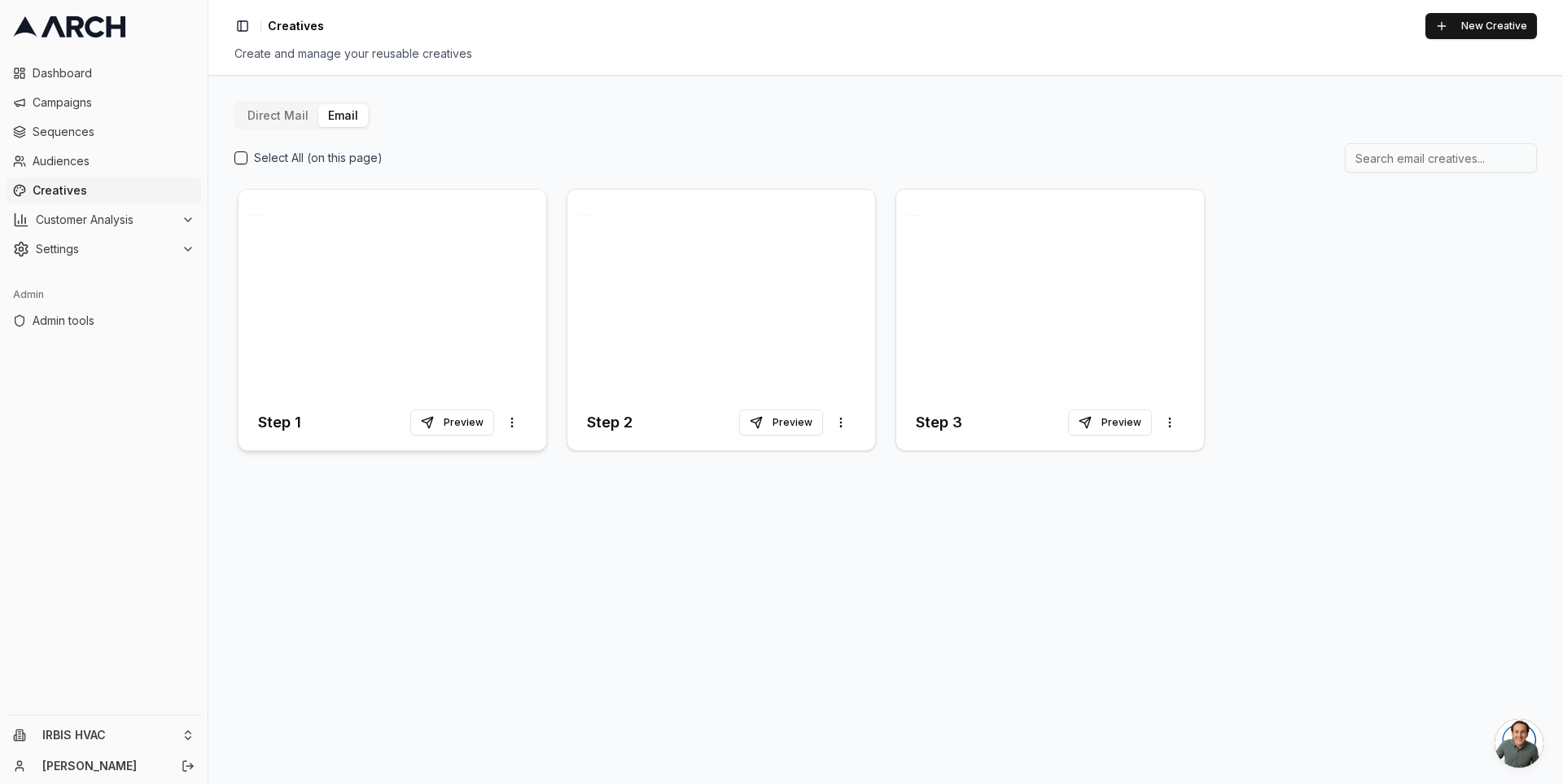
click at [386, 282] on div at bounding box center [392, 292] width 308 height 206
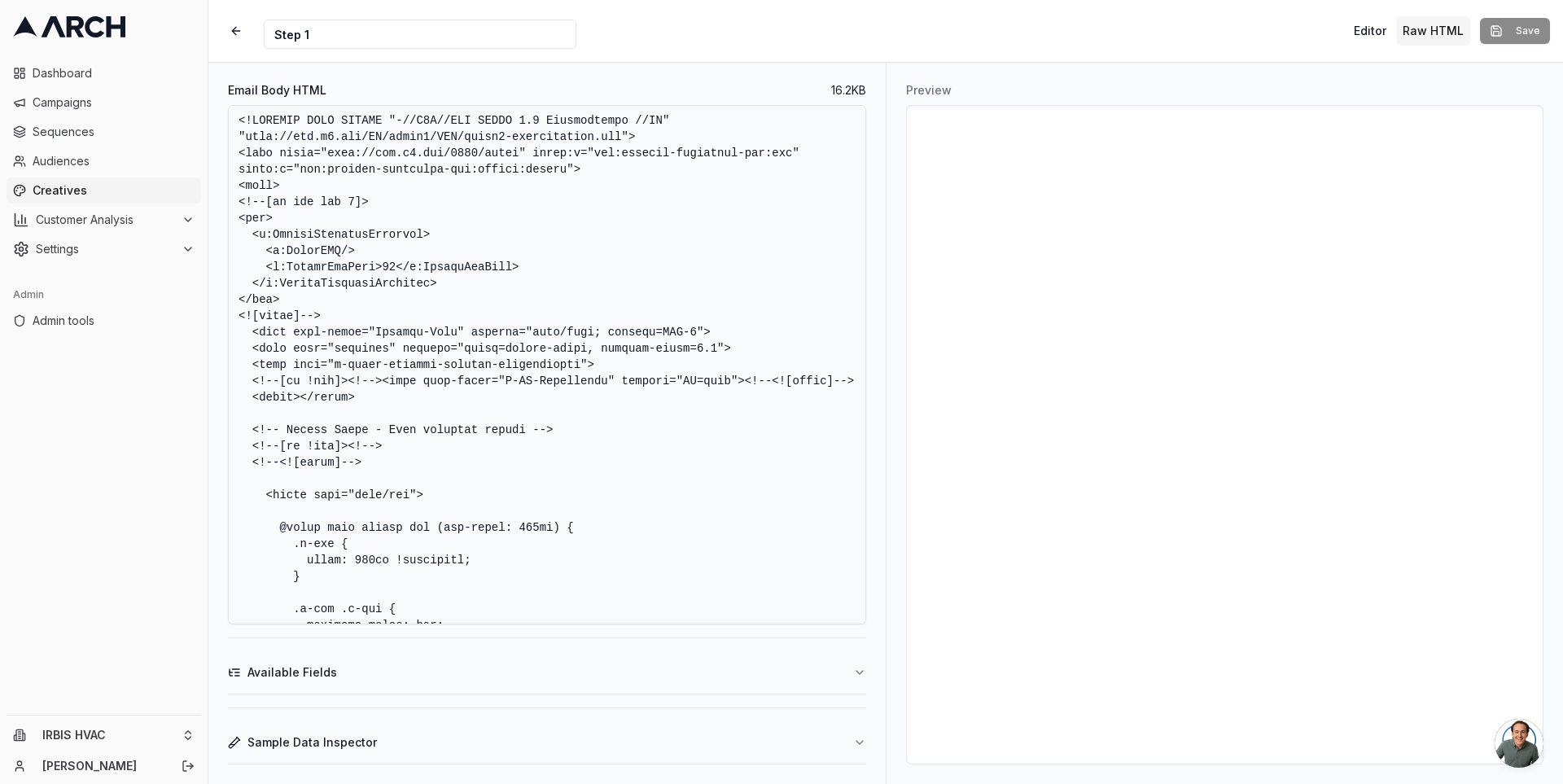
click at [626, 382] on textarea "Email Body HTML" at bounding box center [547, 365] width 638 height 520
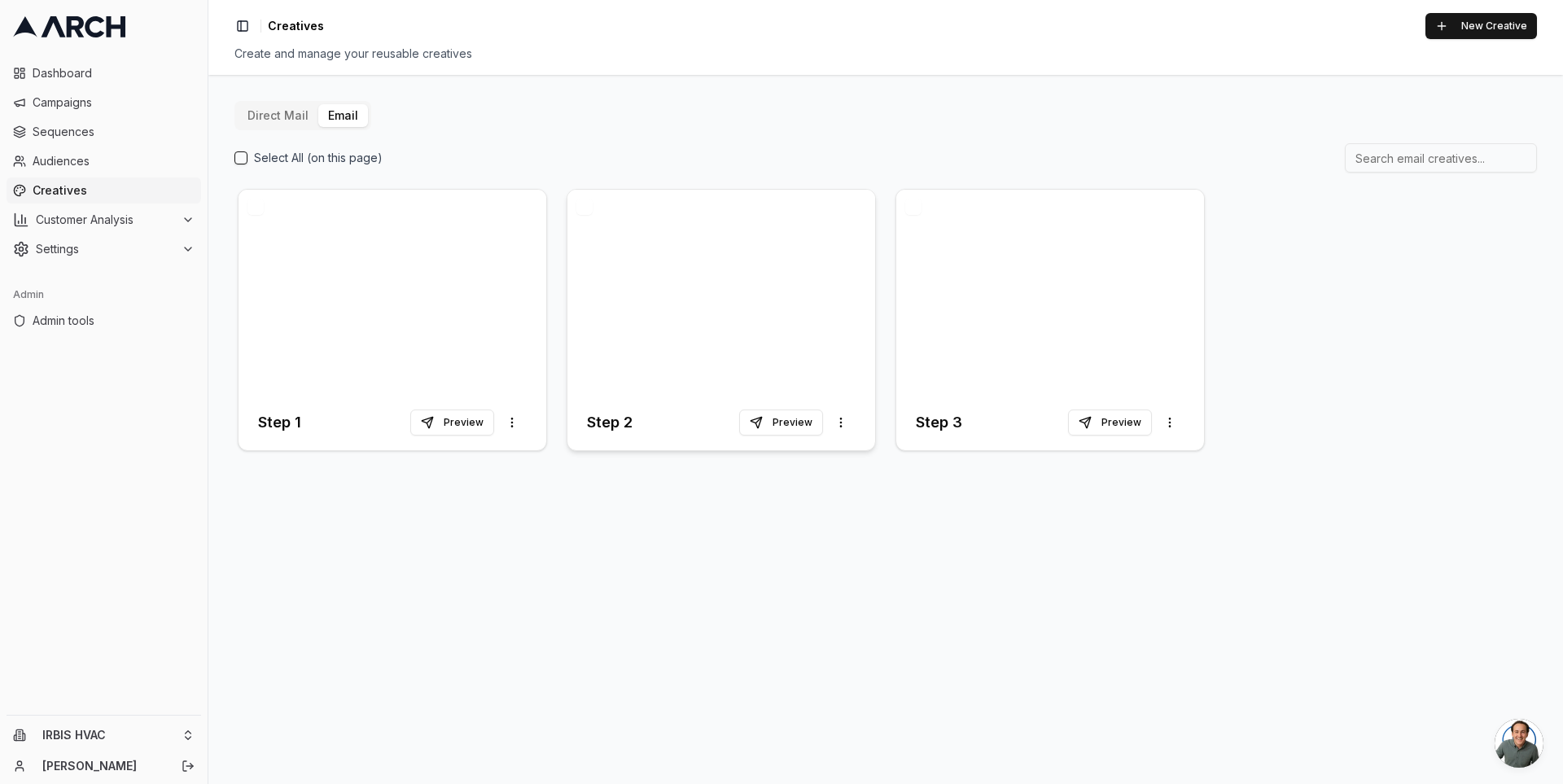
click at [589, 247] on div at bounding box center [722, 292] width 308 height 206
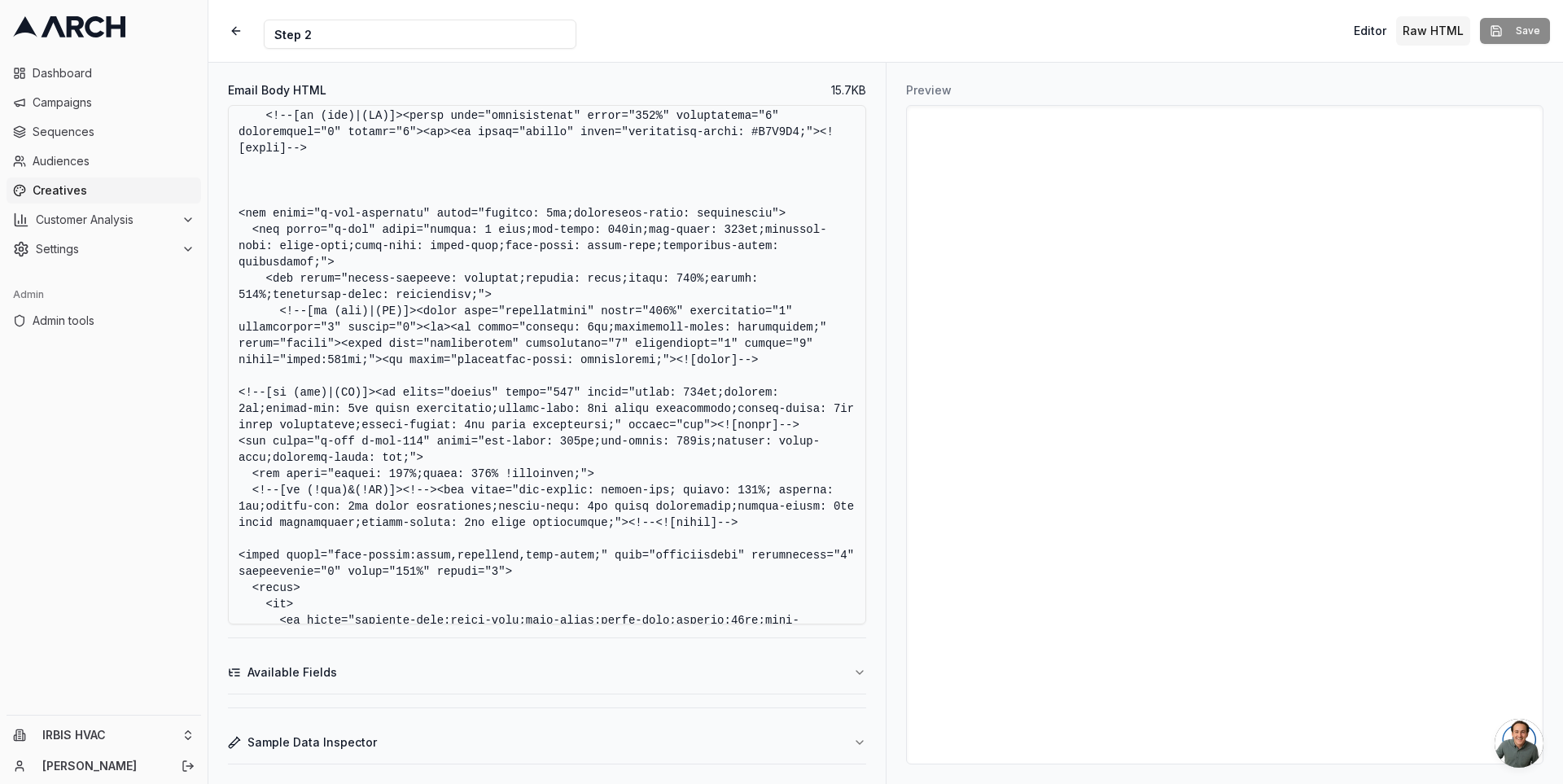
scroll to position [1722, 0]
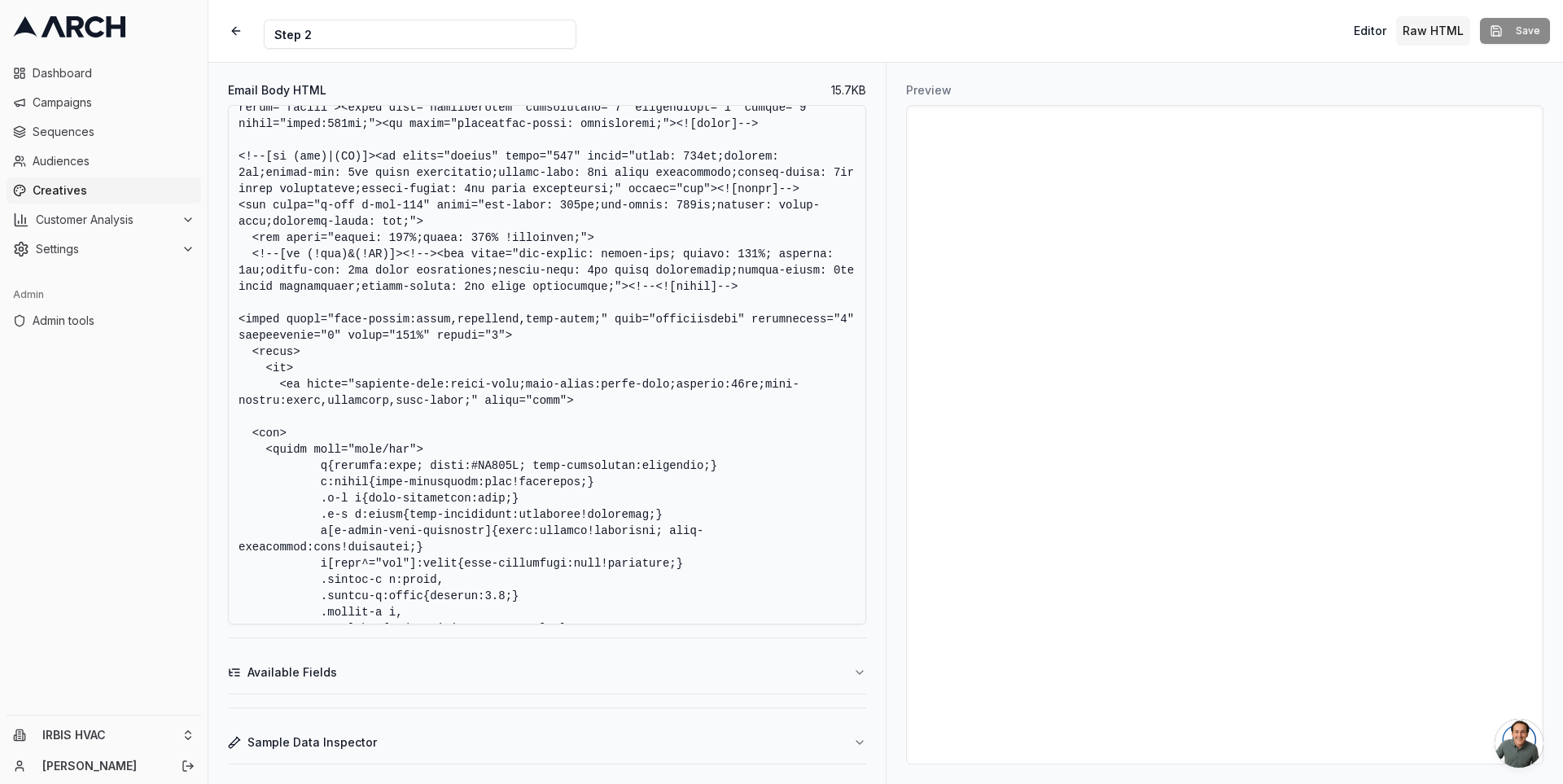
click at [770, 385] on textarea "Email Body HTML" at bounding box center [547, 365] width 638 height 520
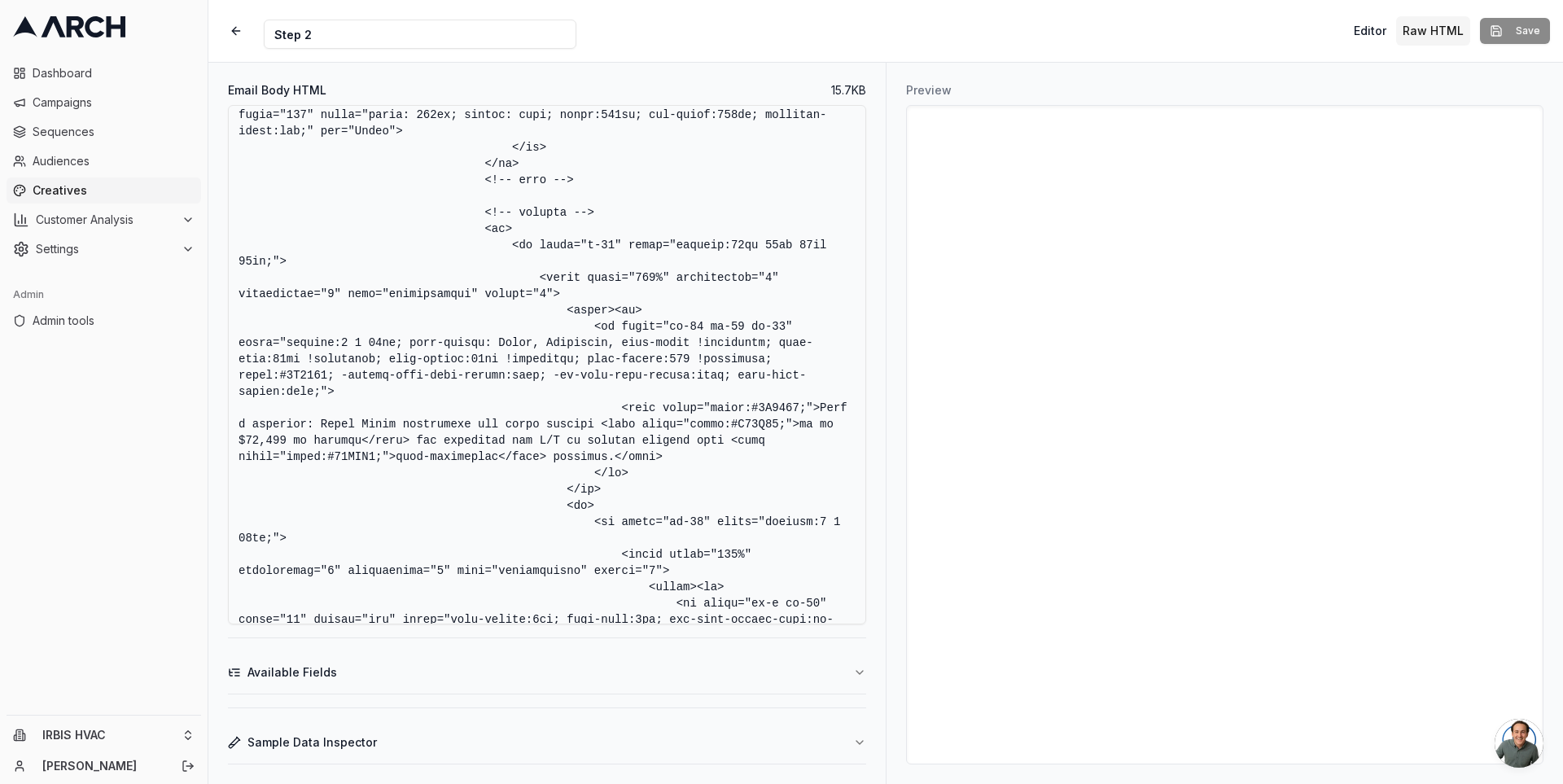
click at [281, 378] on textarea "Email Body HTML" at bounding box center [547, 365] width 638 height 520
click at [481, 372] on textarea "Email Body HTML" at bounding box center [547, 365] width 638 height 520
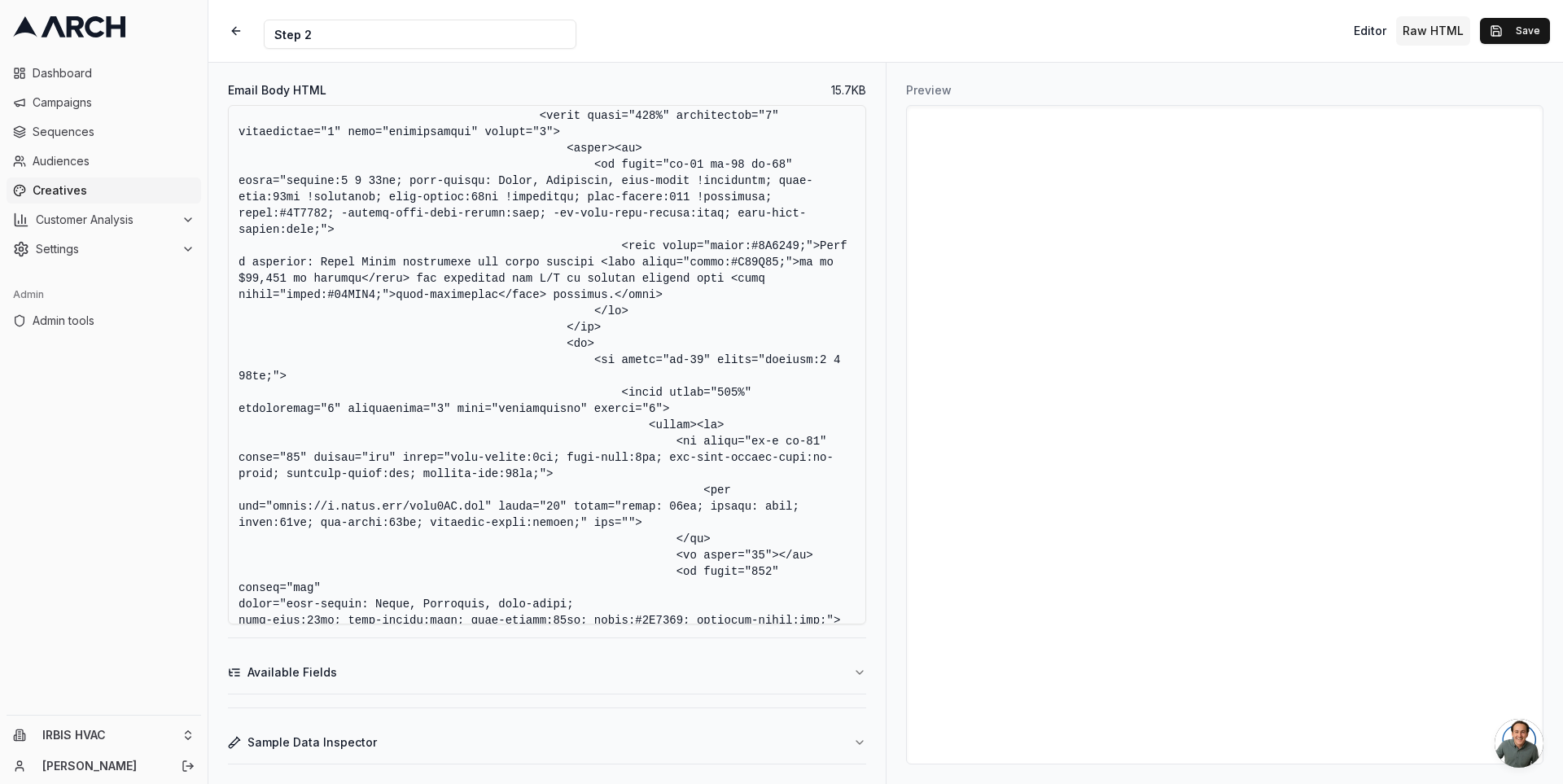
scroll to position [3611, 0]
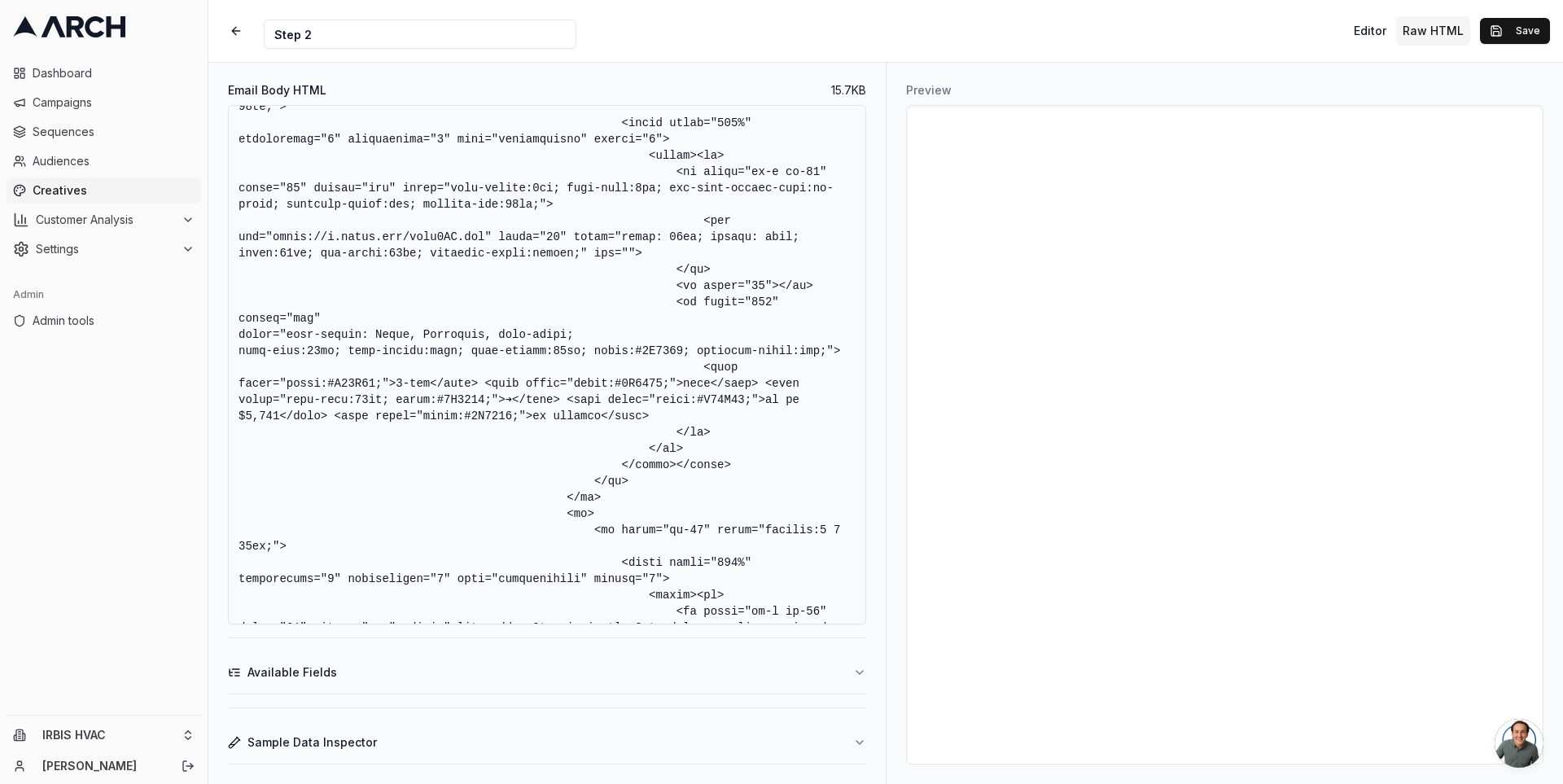
click at [321, 367] on textarea "Email Body HTML" at bounding box center [547, 365] width 638 height 520
click at [568, 368] on textarea "Email Body HTML" at bounding box center [547, 365] width 638 height 520
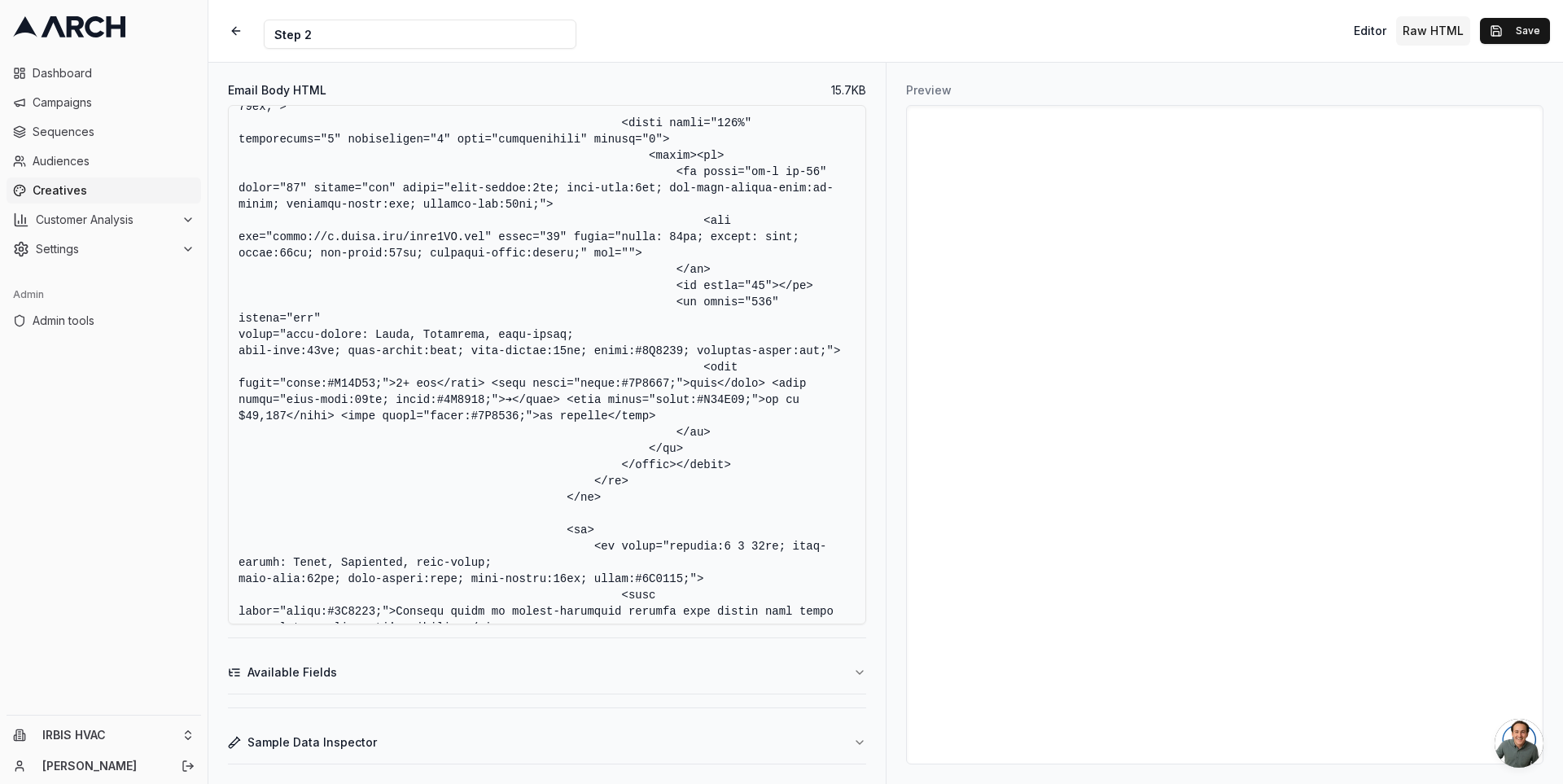
click at [321, 366] on textarea "Email Body HTML" at bounding box center [547, 365] width 638 height 520
click at [568, 366] on textarea "Email Body HTML" at bounding box center [547, 365] width 638 height 520
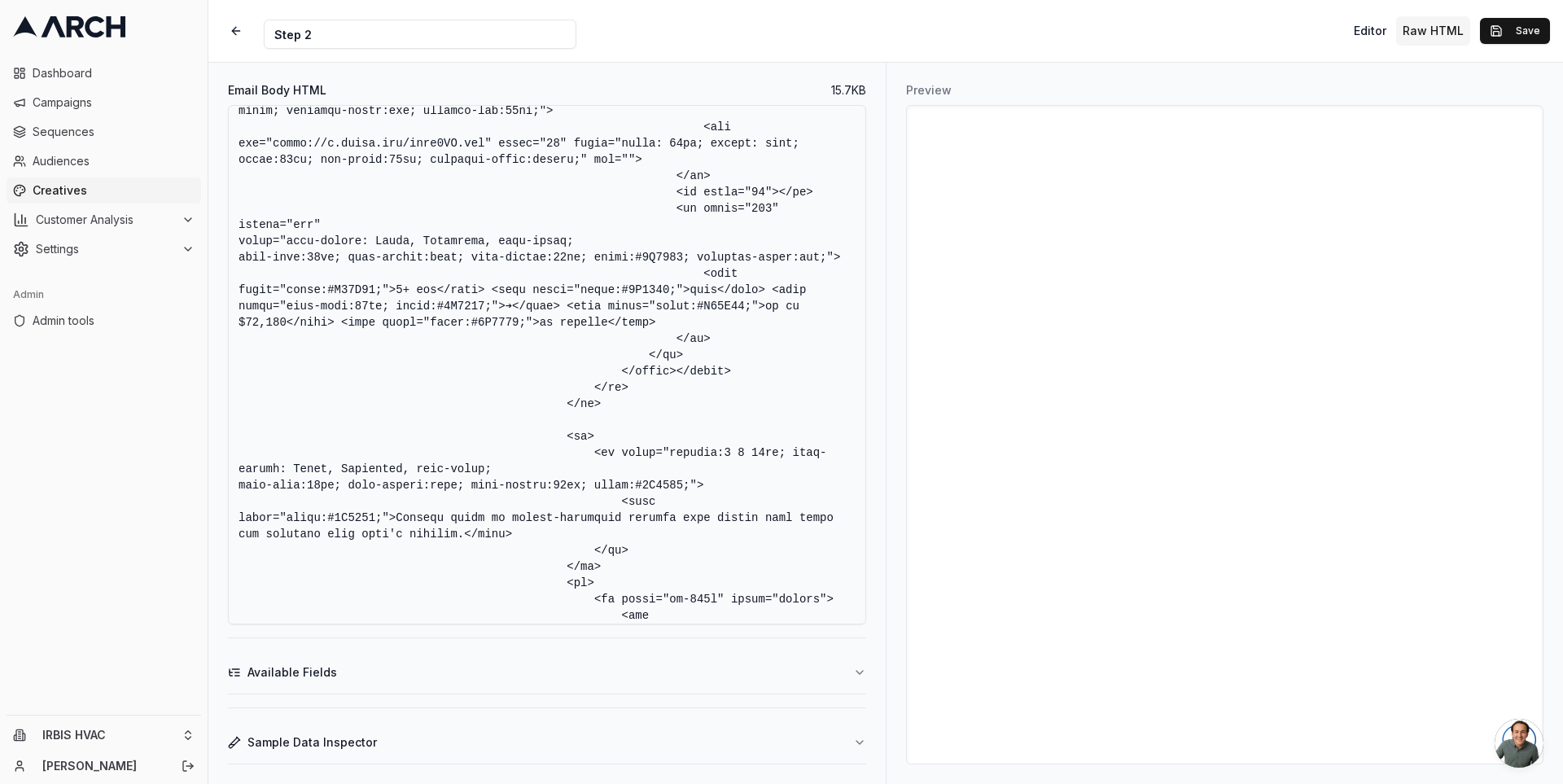
scroll to position [4148, 0]
click at [321, 499] on textarea "Email Body HTML" at bounding box center [547, 365] width 638 height 520
click at [565, 498] on textarea "Email Body HTML" at bounding box center [547, 365] width 638 height 520
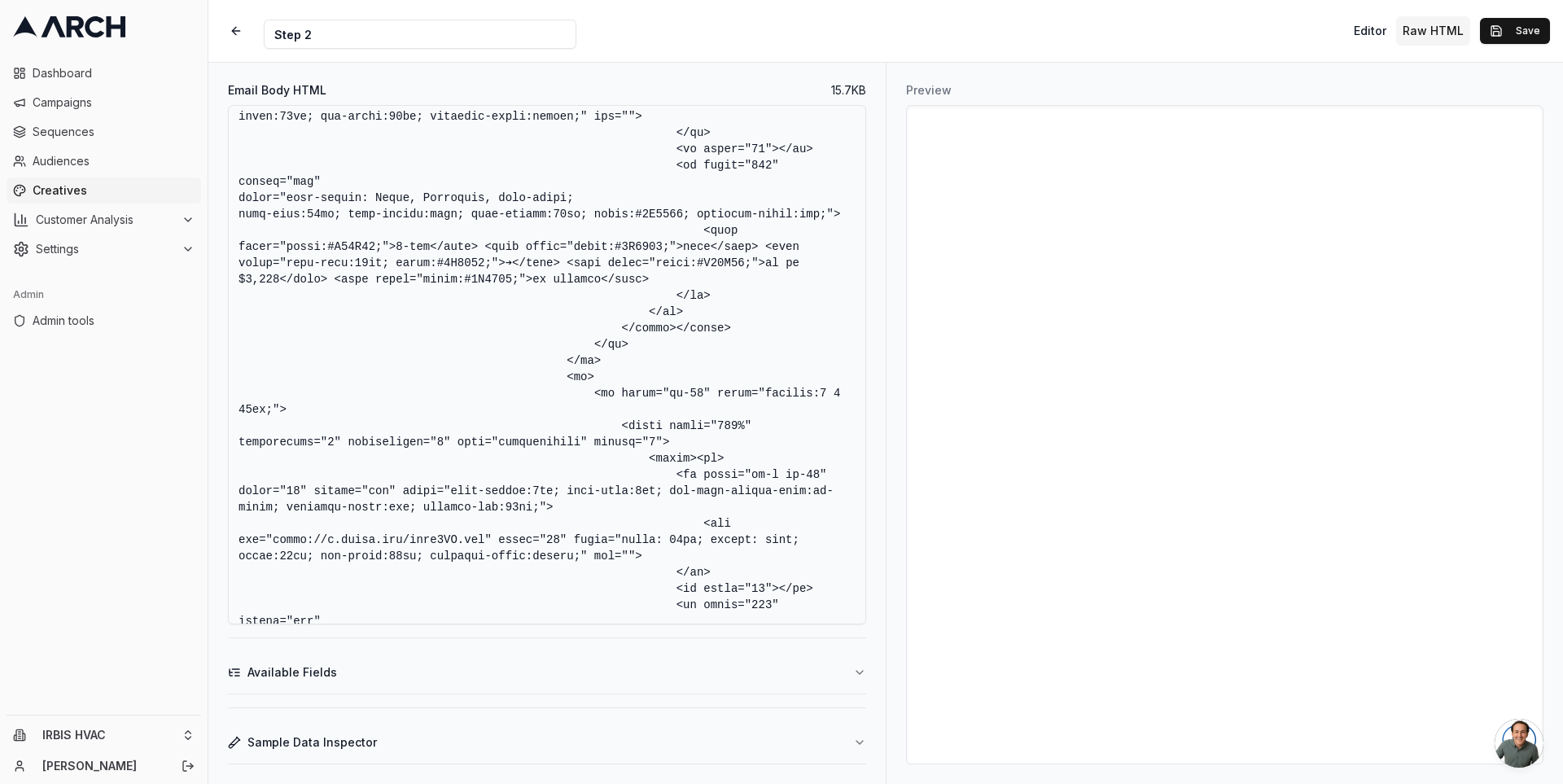
scroll to position [3749, 0]
click at [515, 527] on textarea "Email Body HTML" at bounding box center [547, 365] width 638 height 520
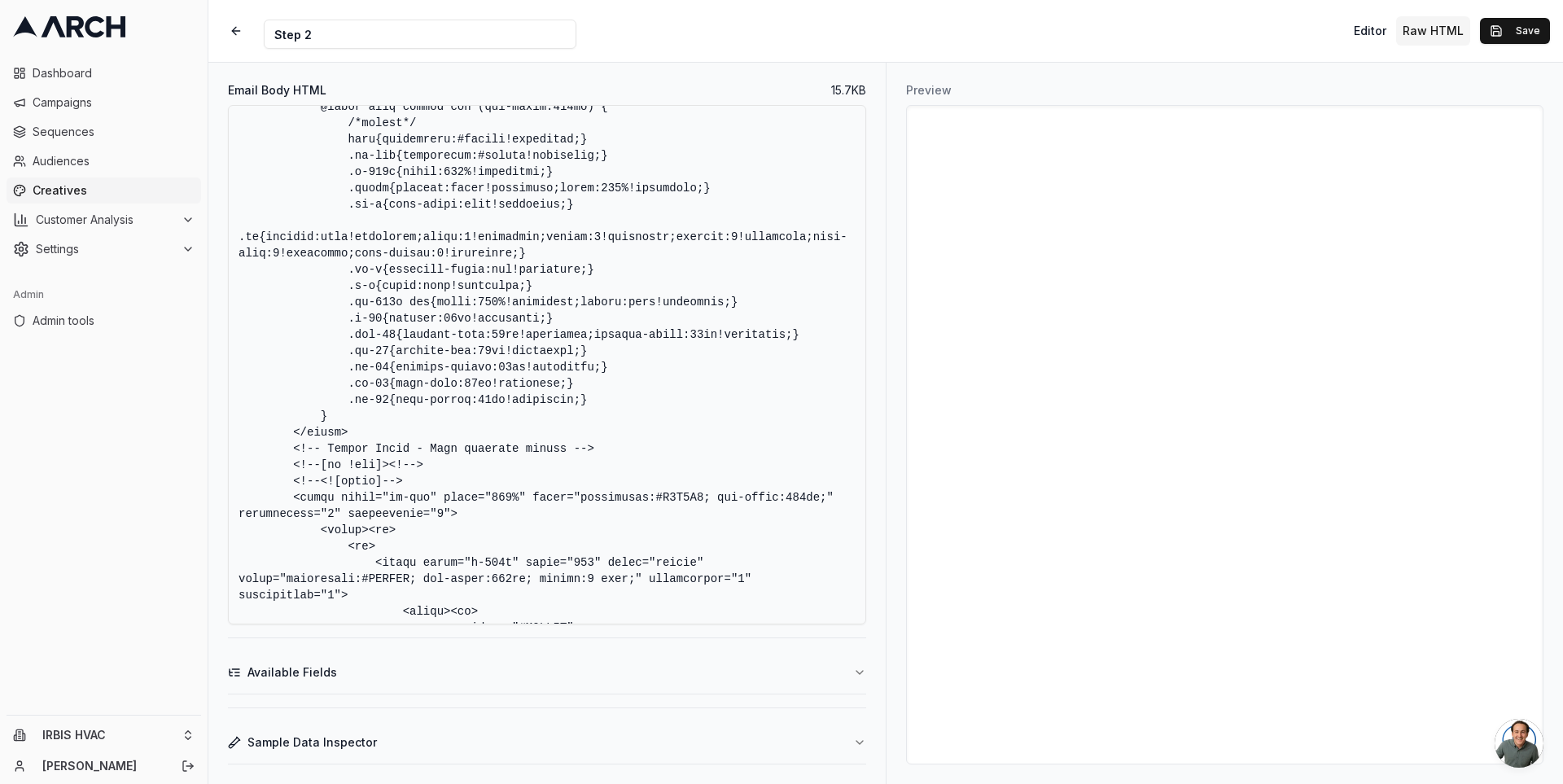
scroll to position [3465, 0]
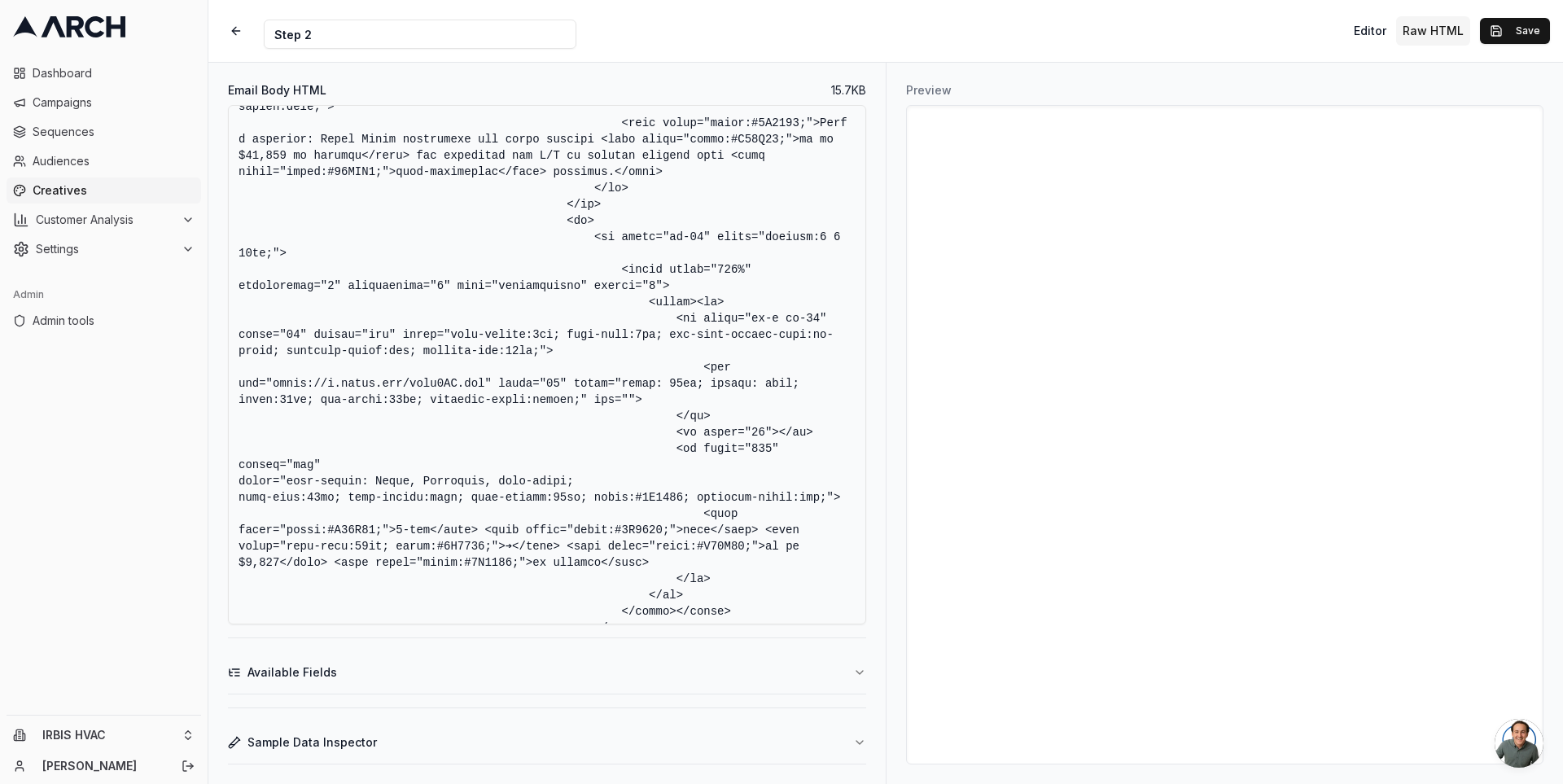
click at [515, 367] on textarea "Email Body HTML" at bounding box center [547, 365] width 638 height 520
type textarea "<!DOCTYPE HTML PUBLIC "-//W3C//DTD XHTML 1.0 Transitional //EN" "[URL][DOMAIN_N…"
click at [1517, 33] on button "Save" at bounding box center [1514, 31] width 70 height 26
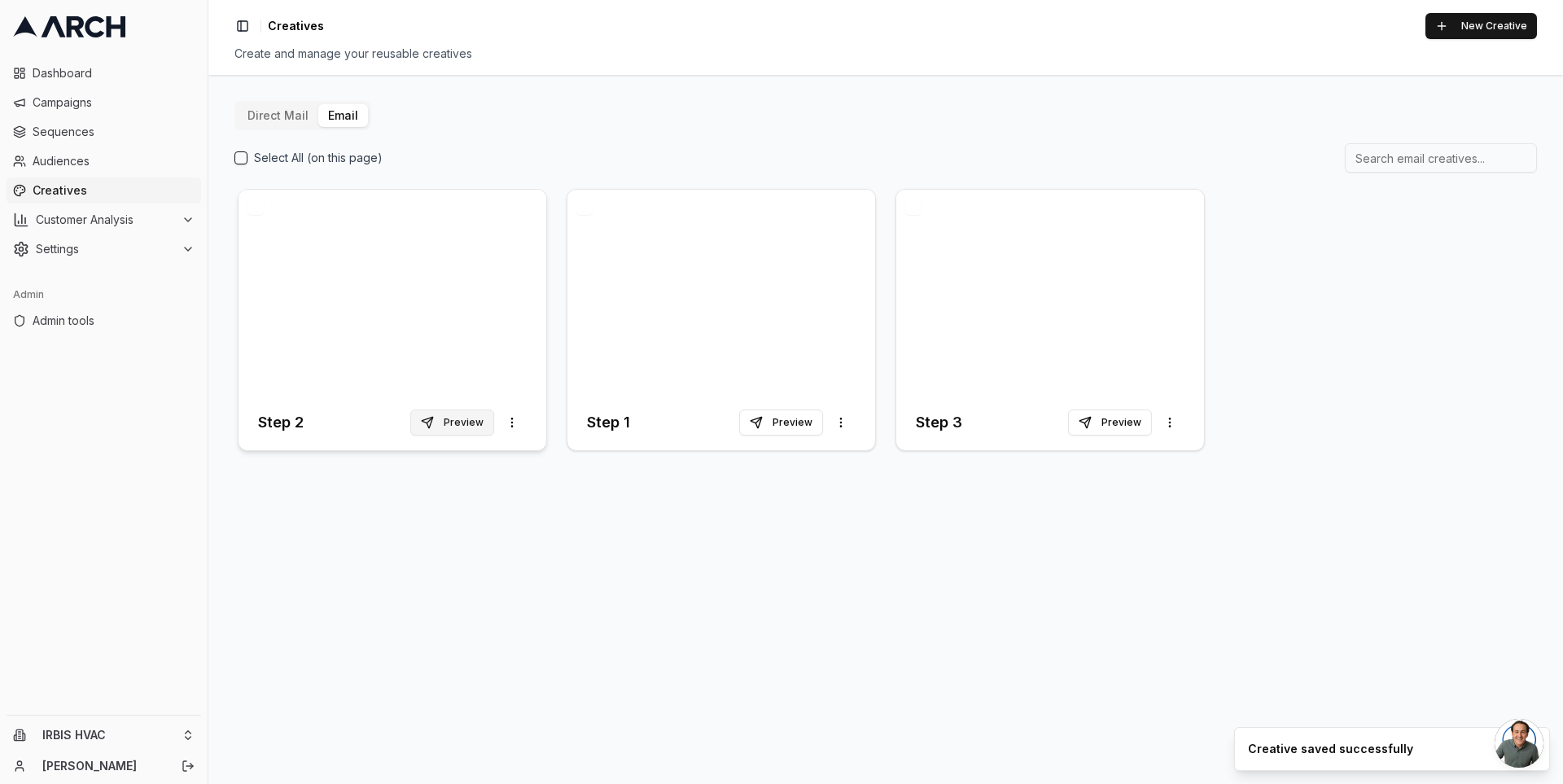
click at [455, 424] on button "Preview" at bounding box center [452, 422] width 84 height 26
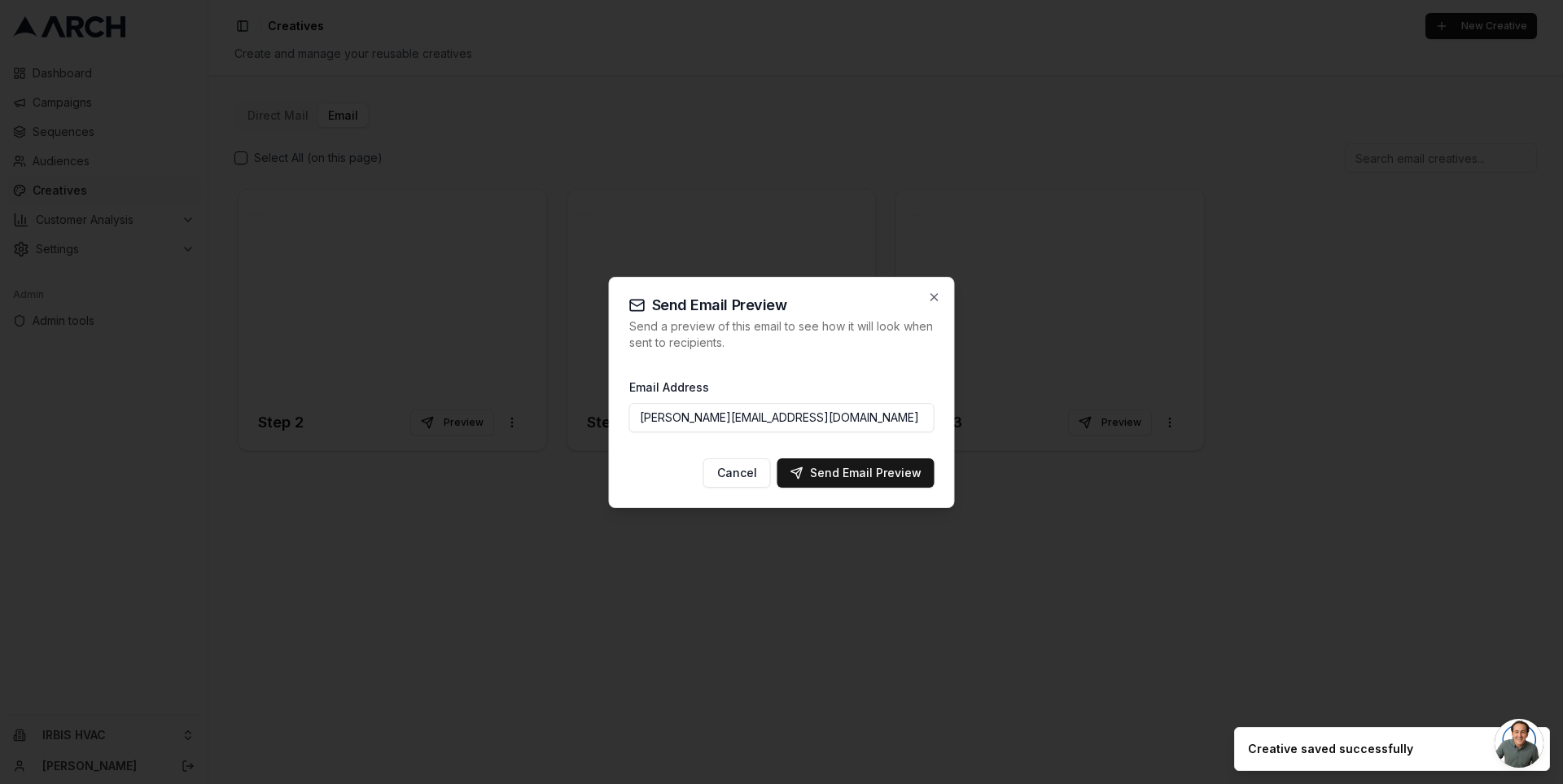
click at [774, 423] on input "[PERSON_NAME][EMAIL_ADDRESS][DOMAIN_NAME]" at bounding box center [782, 417] width 305 height 29
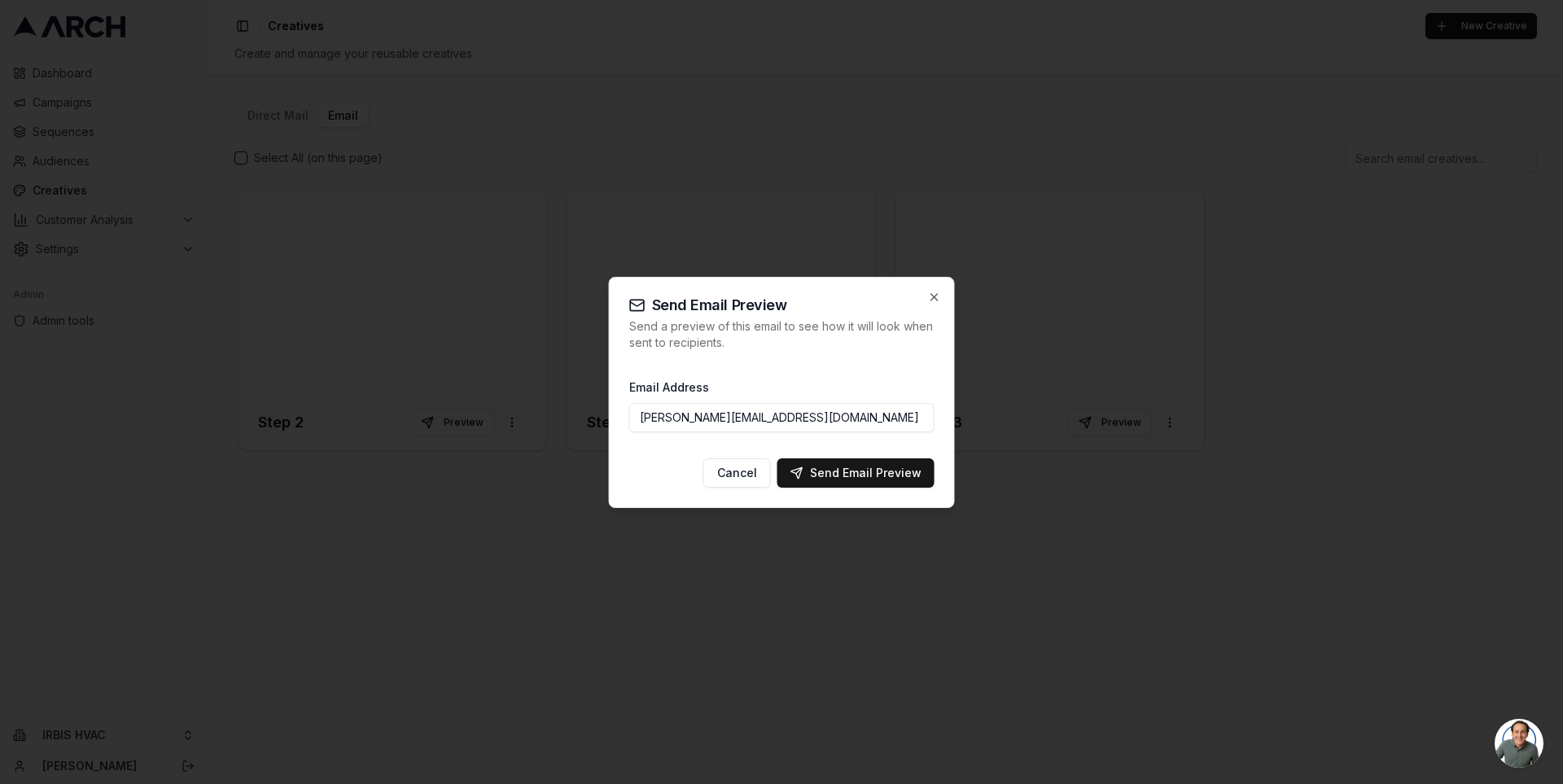
click at [700, 413] on input "[PERSON_NAME][EMAIL_ADDRESS][DOMAIN_NAME]" at bounding box center [782, 417] width 305 height 29
drag, startPoint x: 638, startPoint y: 423, endPoint x: 876, endPoint y: 422, distance: 238.0
click at [876, 422] on input "[PERSON_NAME][EMAIL_ADDRESS][DOMAIN_NAME]" at bounding box center [782, 417] width 305 height 29
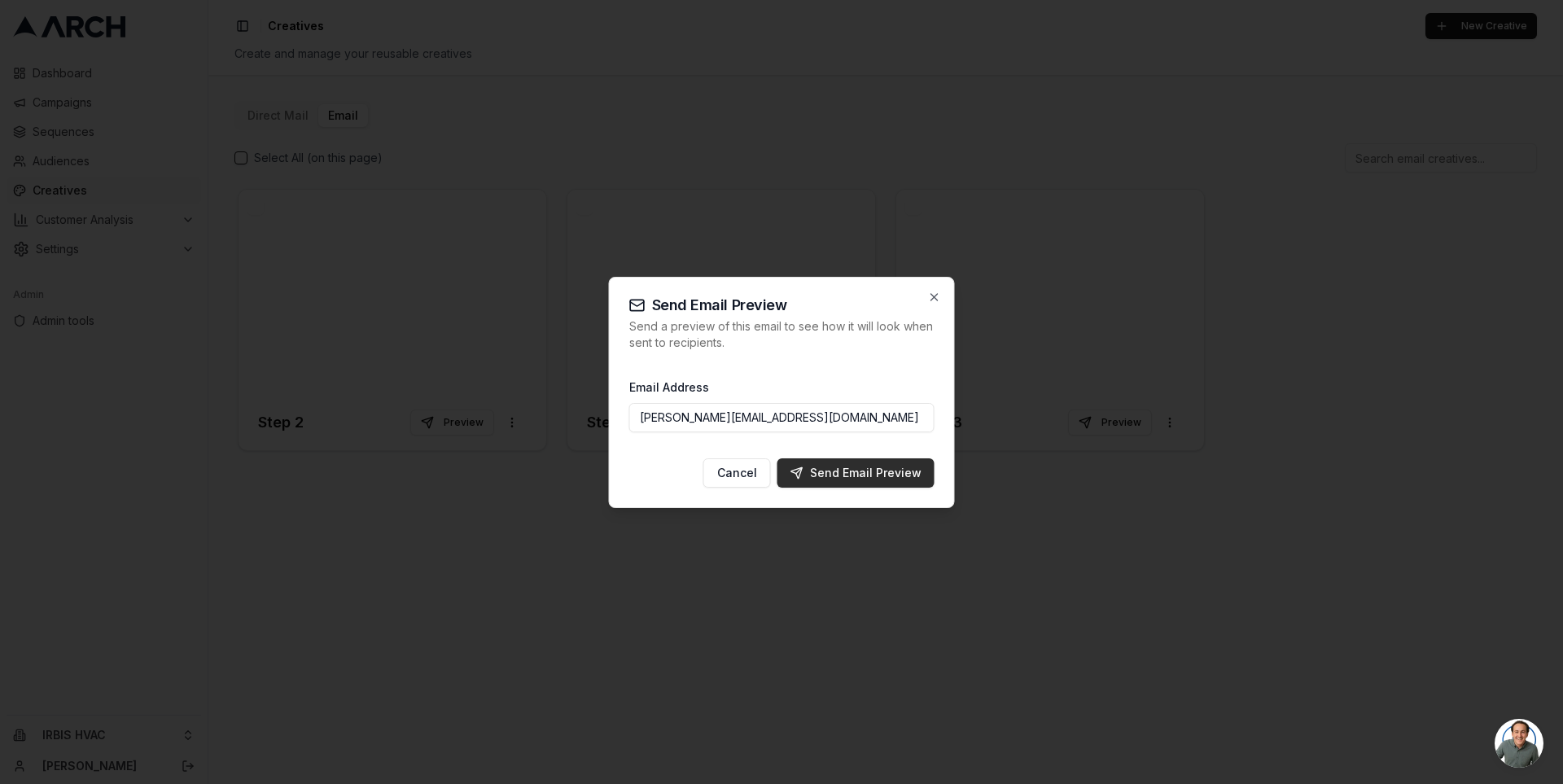
click at [838, 467] on div "Send Email Preview" at bounding box center [856, 473] width 131 height 16
type input "[PERSON_NAME][EMAIL_ADDRESS][DOMAIN_NAME]"
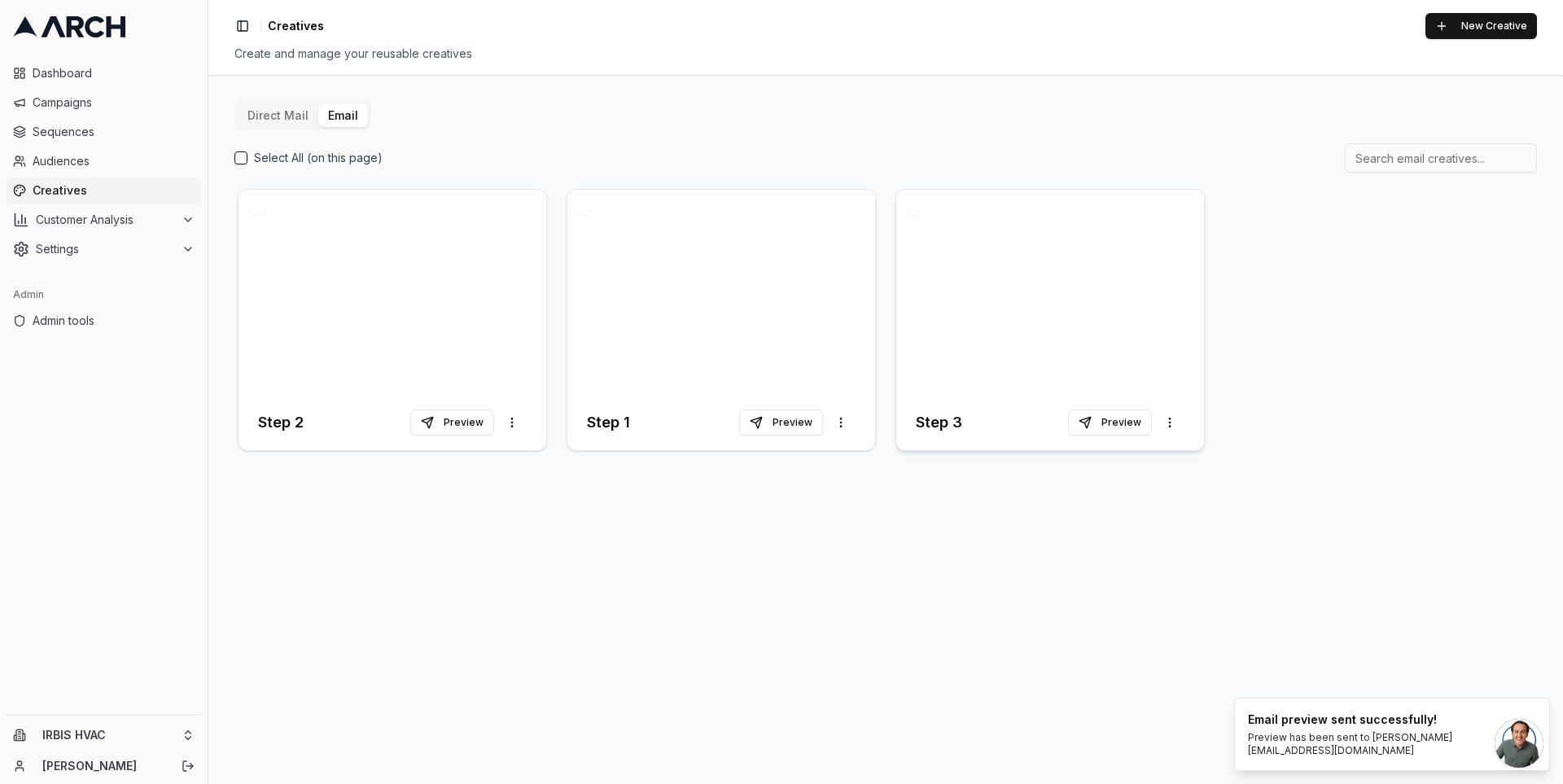
click at [981, 303] on div at bounding box center [1050, 292] width 308 height 206
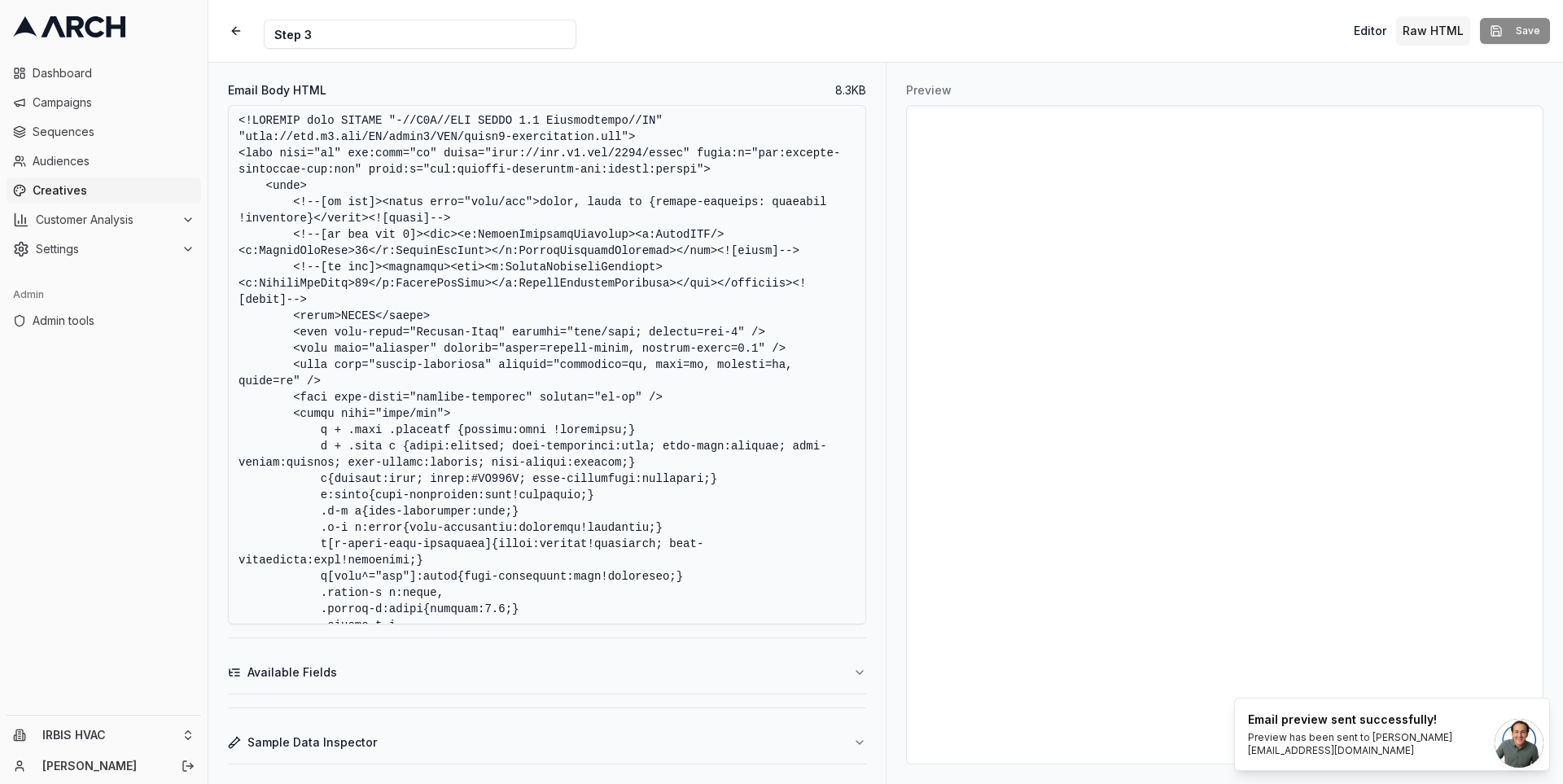
click at [742, 476] on textarea "Email Body HTML" at bounding box center [547, 365] width 638 height 520
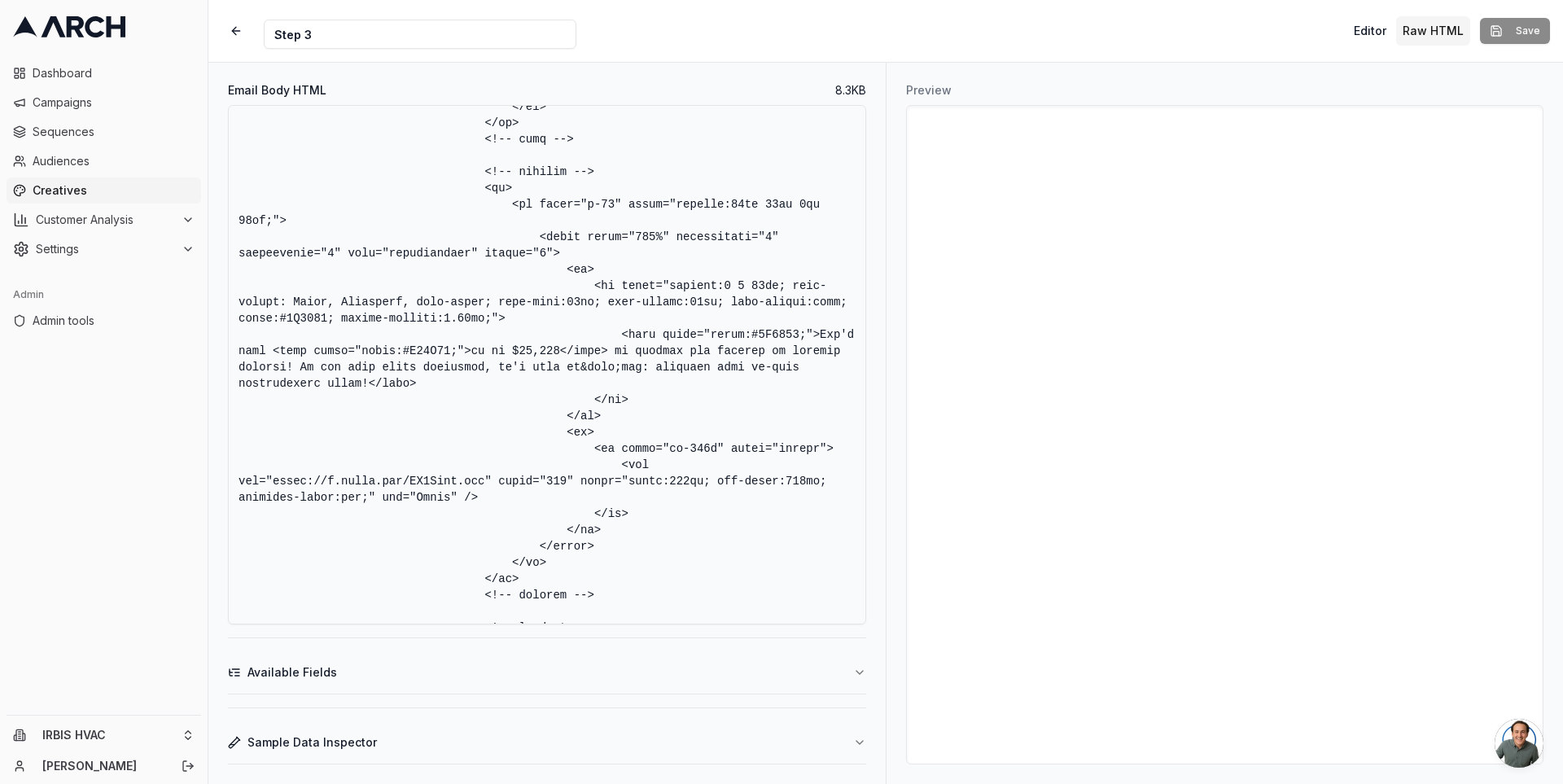
click at [576, 316] on textarea "Email Body HTML" at bounding box center [547, 365] width 638 height 520
click at [703, 319] on textarea "Email Body HTML" at bounding box center [547, 365] width 638 height 520
type textarea "<!DOCTYPE html PUBLIC "-//W3C//DTD XHTML 1.0 Transitional//EN" "[URL][DOMAIN_NA…"
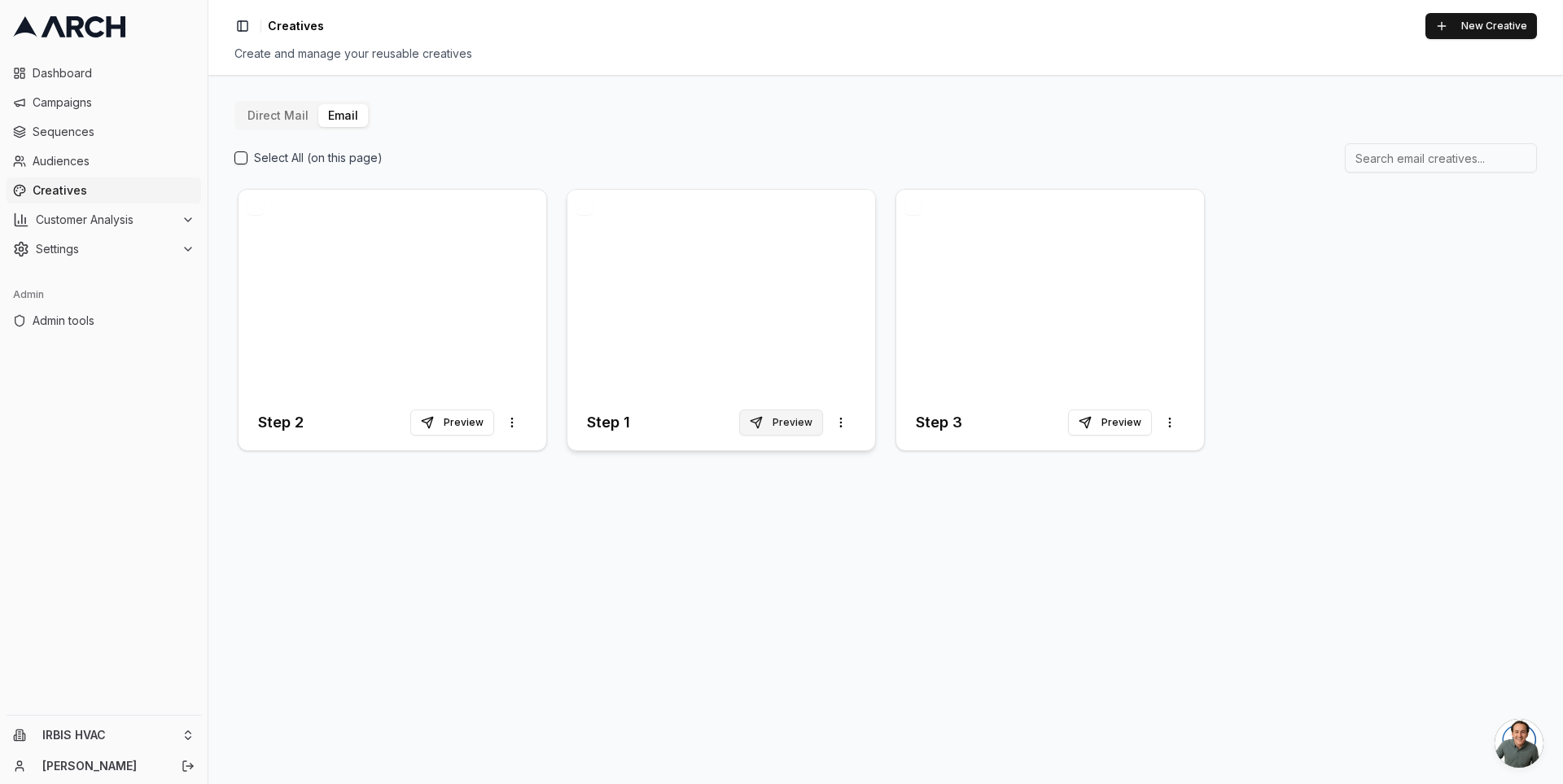
click at [782, 419] on button "Preview" at bounding box center [781, 422] width 84 height 26
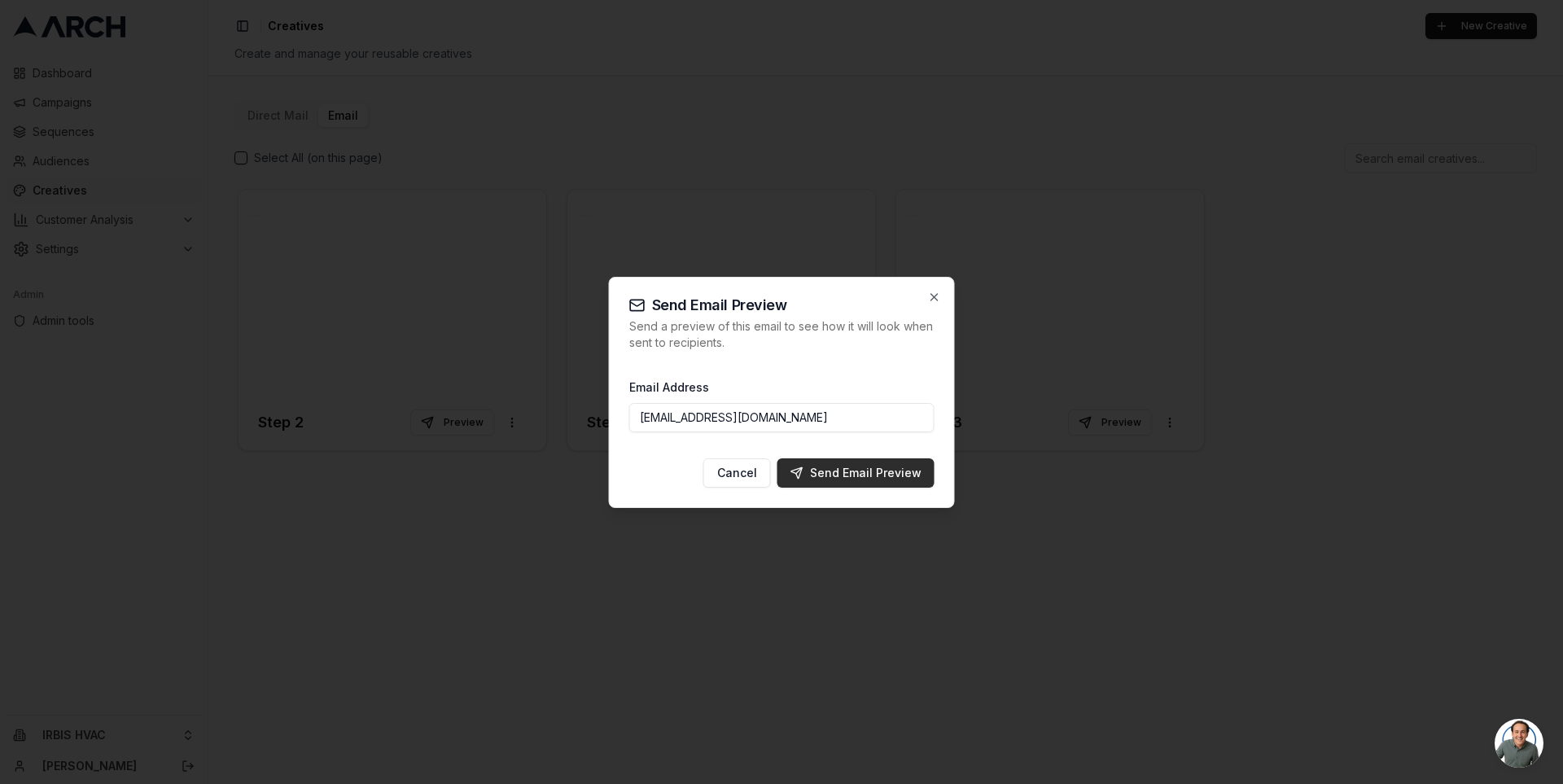
click at [846, 473] on div "Send Email Preview" at bounding box center [856, 473] width 131 height 16
type input "[PERSON_NAME][EMAIL_ADDRESS][DOMAIN_NAME]"
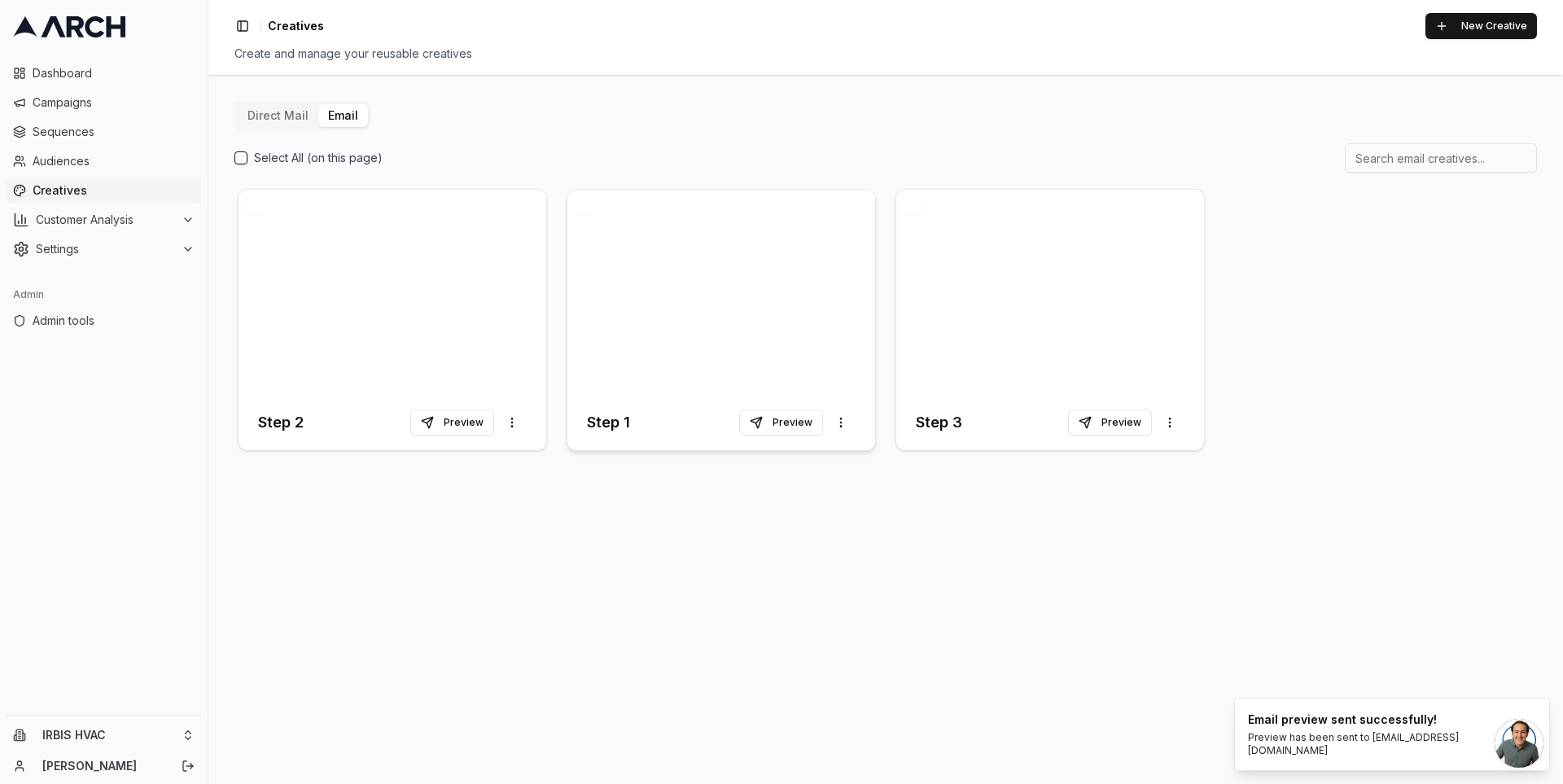
click at [687, 301] on div at bounding box center [722, 292] width 308 height 206
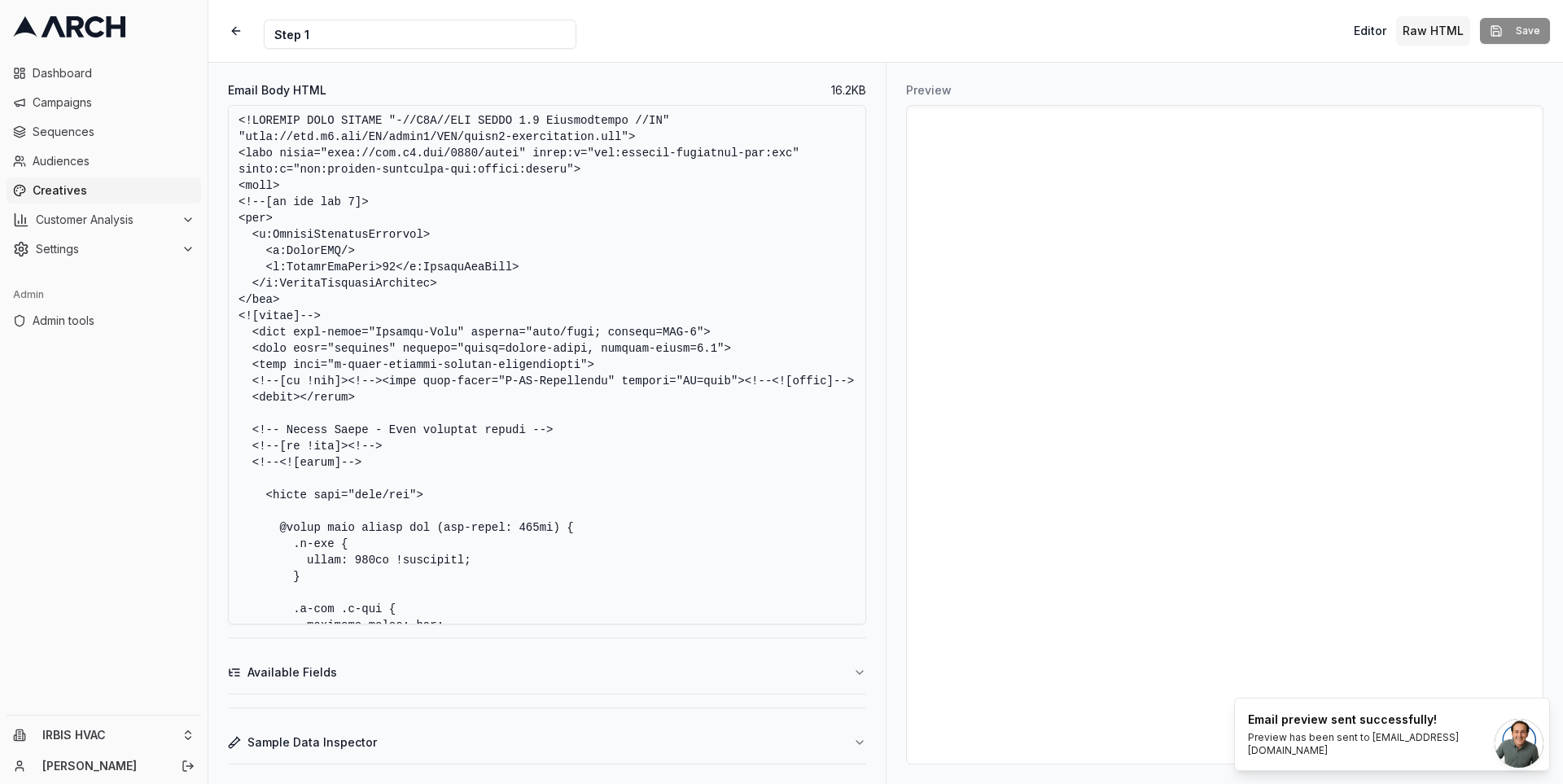
click at [625, 316] on textarea "Email Body HTML" at bounding box center [547, 365] width 638 height 520
click at [679, 301] on textarea "Email Body HTML" at bounding box center [547, 365] width 638 height 520
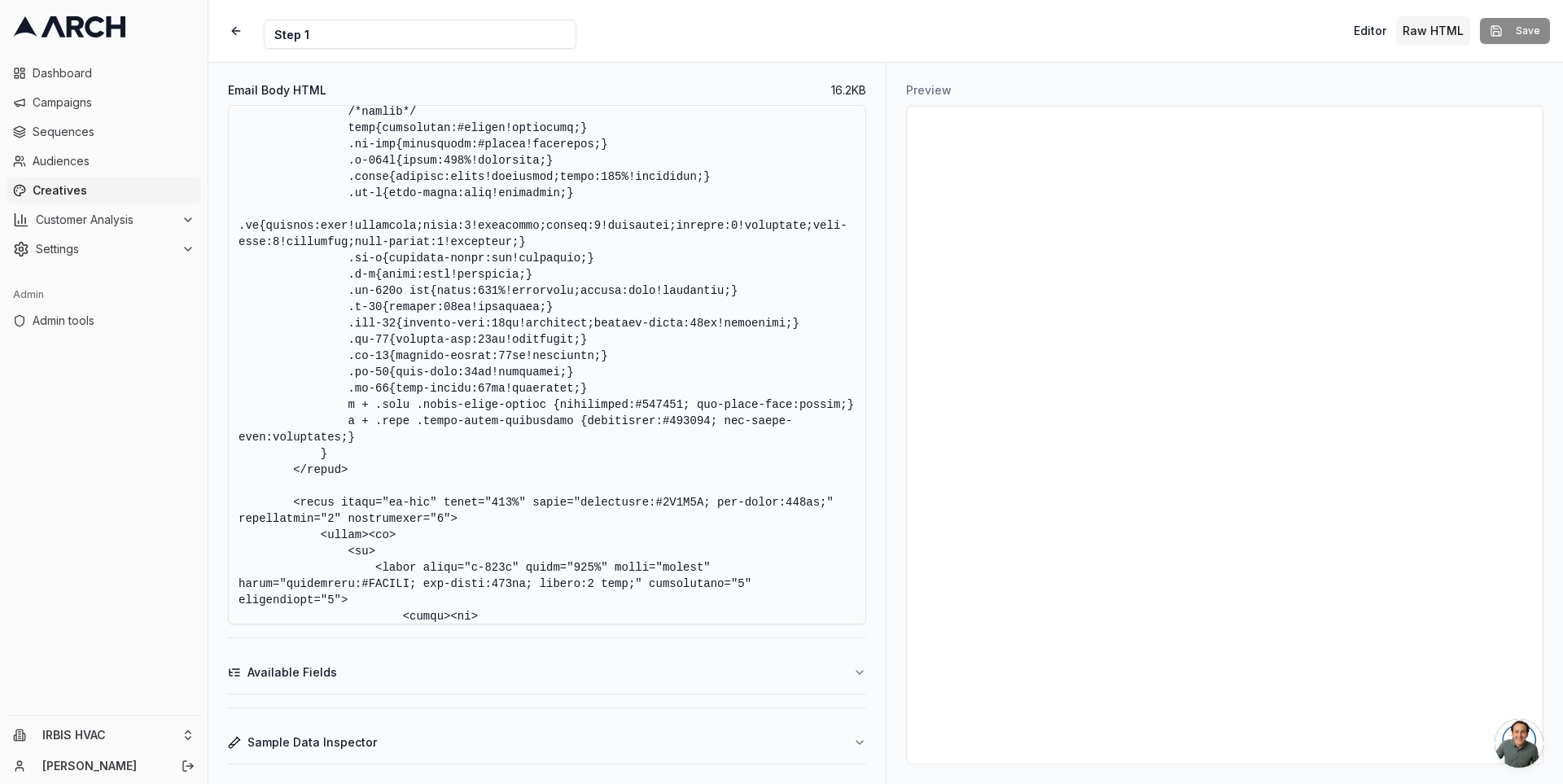
scroll to position [2627, 0]
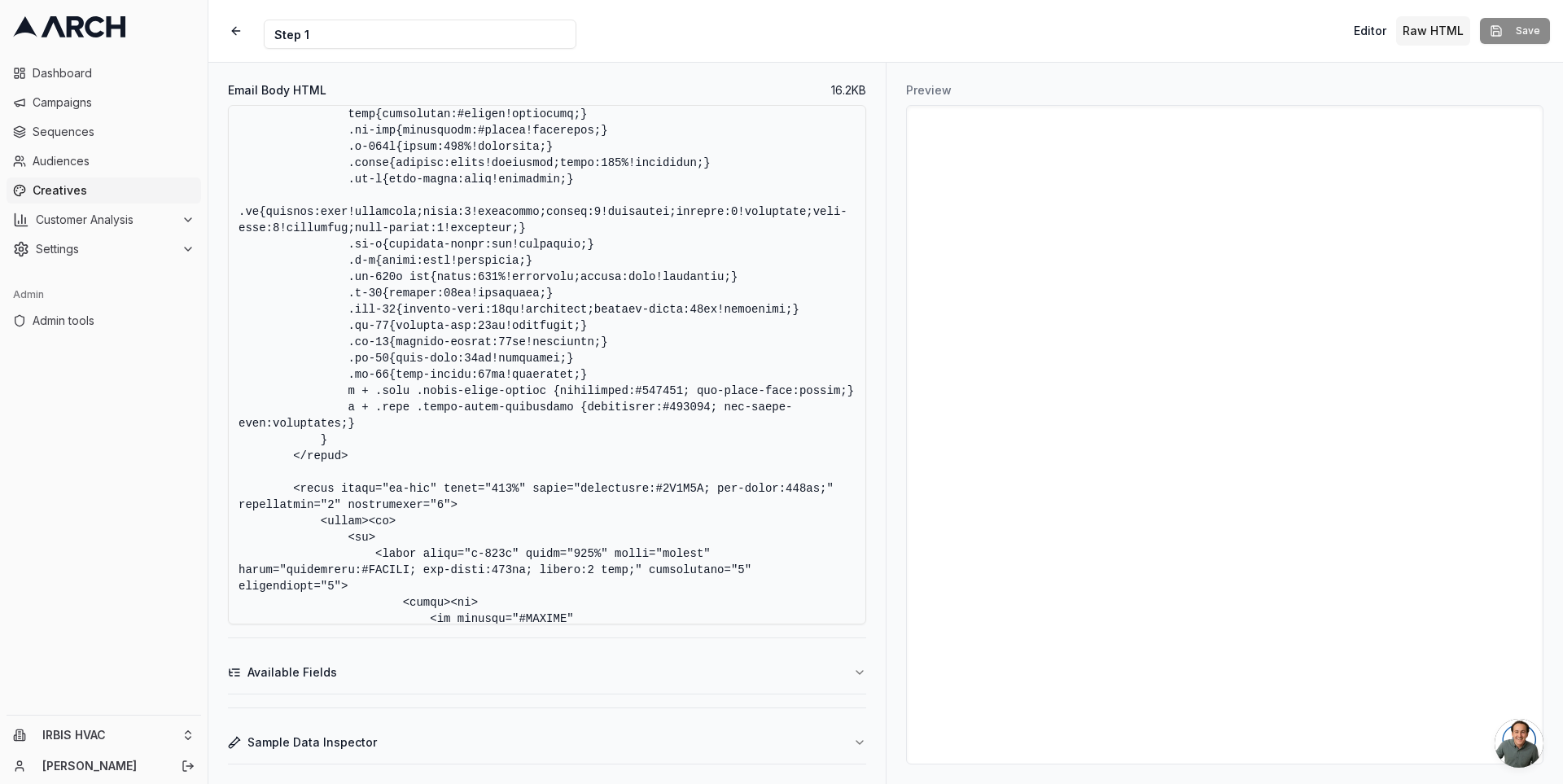
click at [376, 456] on textarea "Email Body HTML" at bounding box center [547, 365] width 638 height 520
click at [610, 390] on textarea "Email Body HTML" at bounding box center [547, 365] width 638 height 520
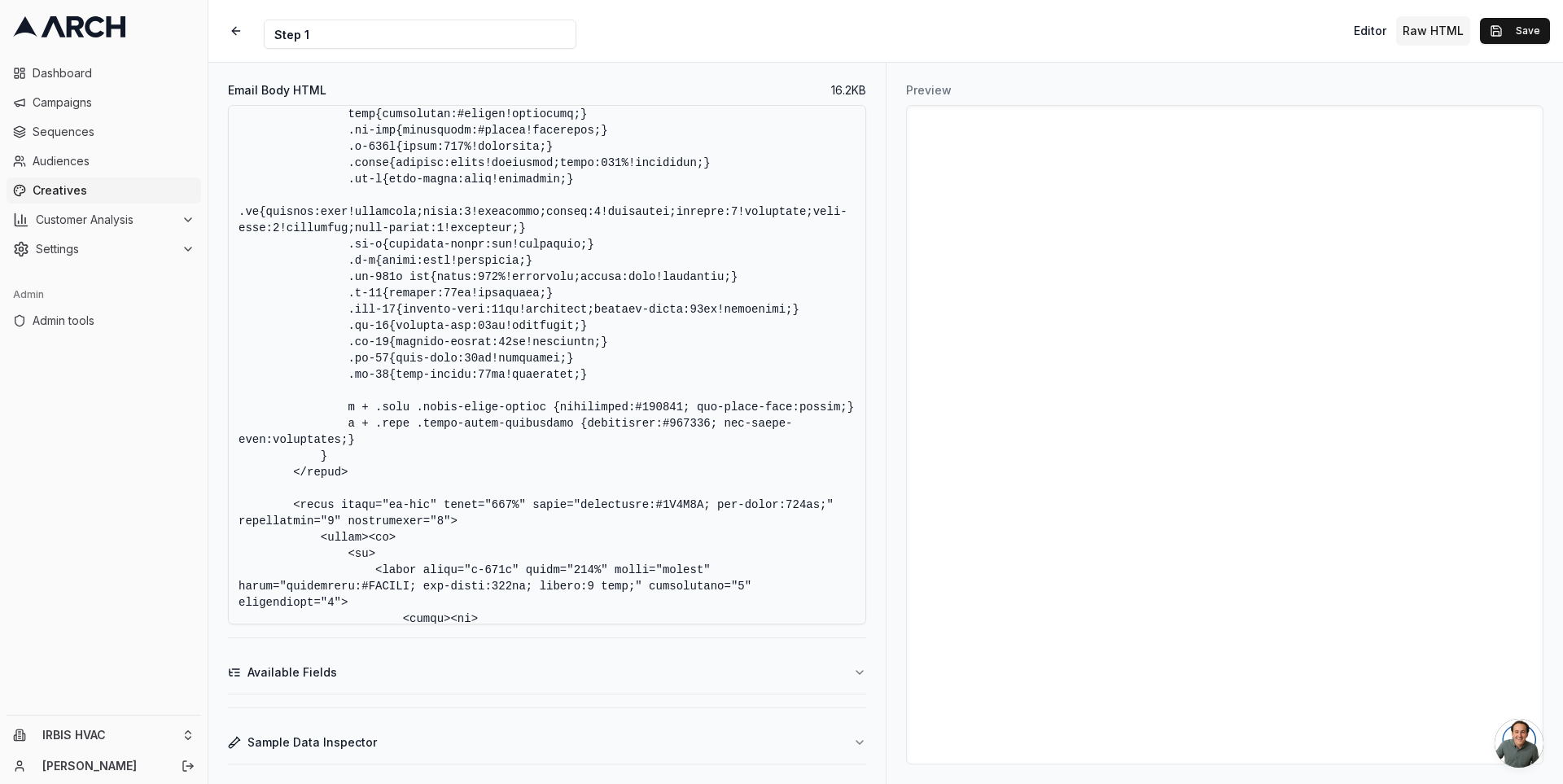
paste textarea ".mobile-hvac-img{width:100%!important;max-width:100%!important;}"
type textarea "<!DOCTYPE HTML PUBLIC "-//W3C//DTD XHTML 1.0 Transitional //EN" "[URL][DOMAIN_N…"
click at [237, 406] on textarea "Email Body HTML" at bounding box center [547, 365] width 638 height 520
drag, startPoint x: 342, startPoint y: 391, endPoint x: 201, endPoint y: 392, distance: 141.0
click at [201, 392] on div "Dashboard Campaigns Sequences Audiences Creatives Customer Analysis Settings Ad…" at bounding box center [782, 392] width 1563 height 784
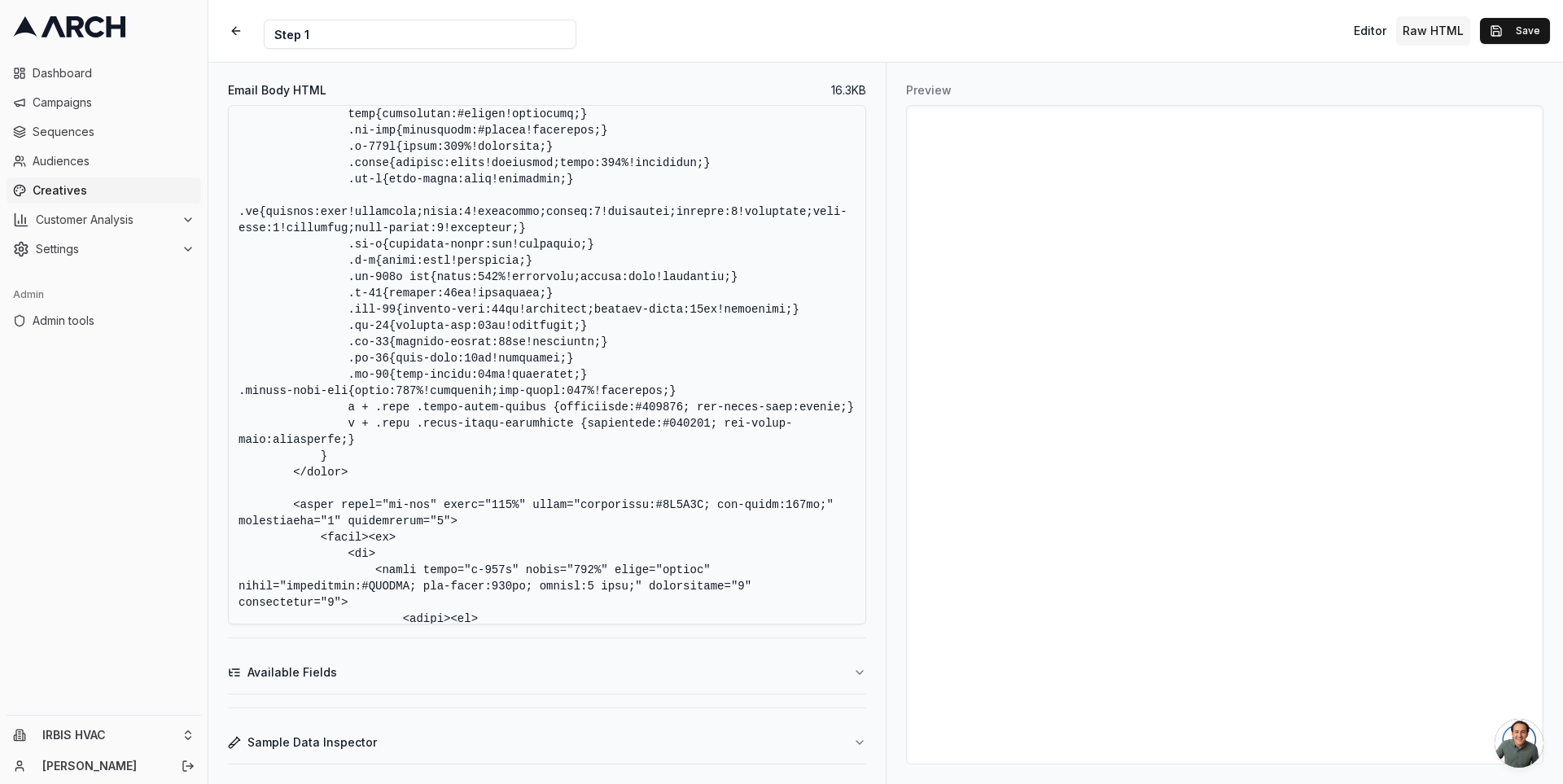
paste textarea
click at [674, 330] on textarea "Email Body HTML" at bounding box center [547, 365] width 638 height 520
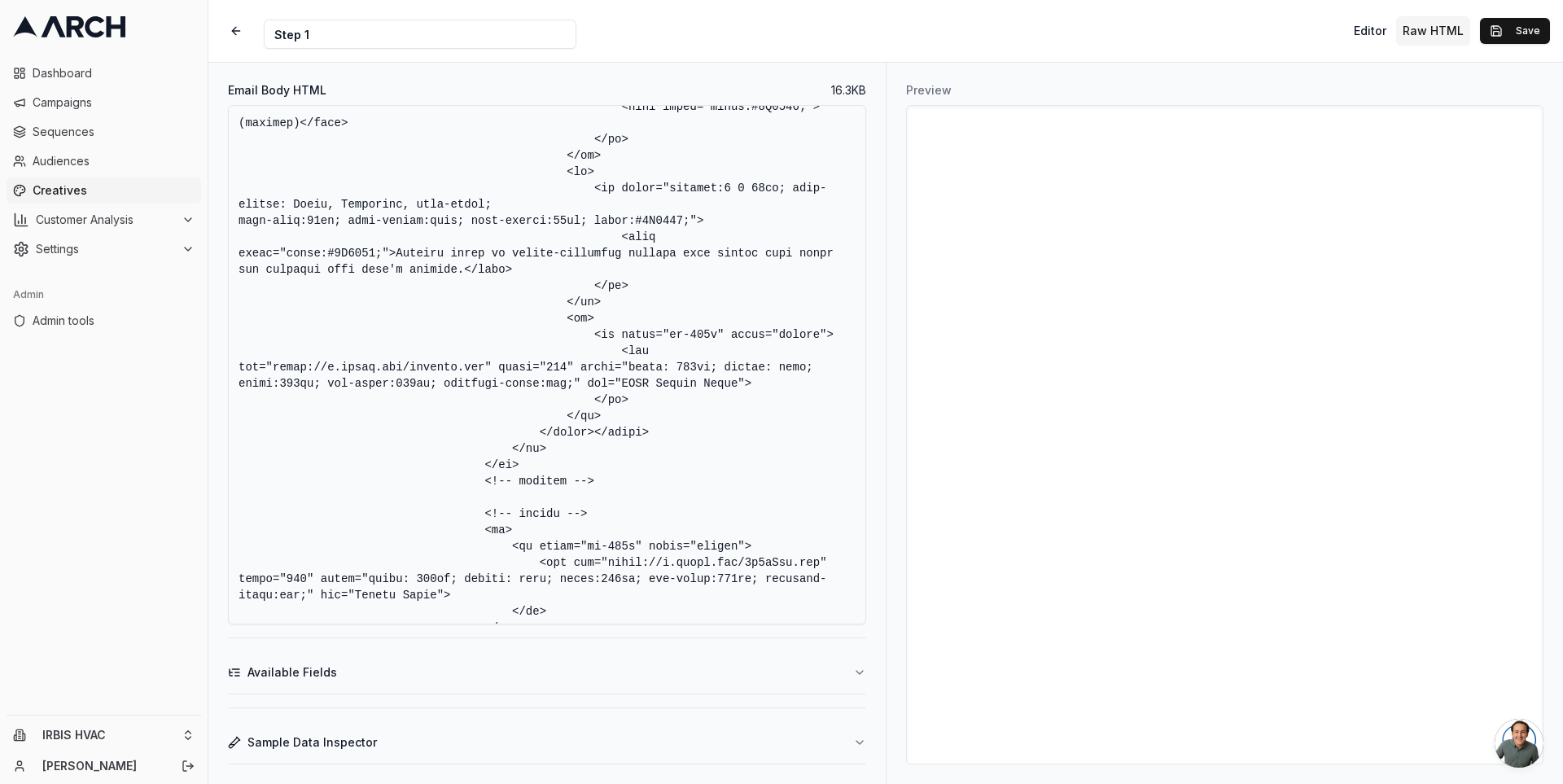
scroll to position [3074, 0]
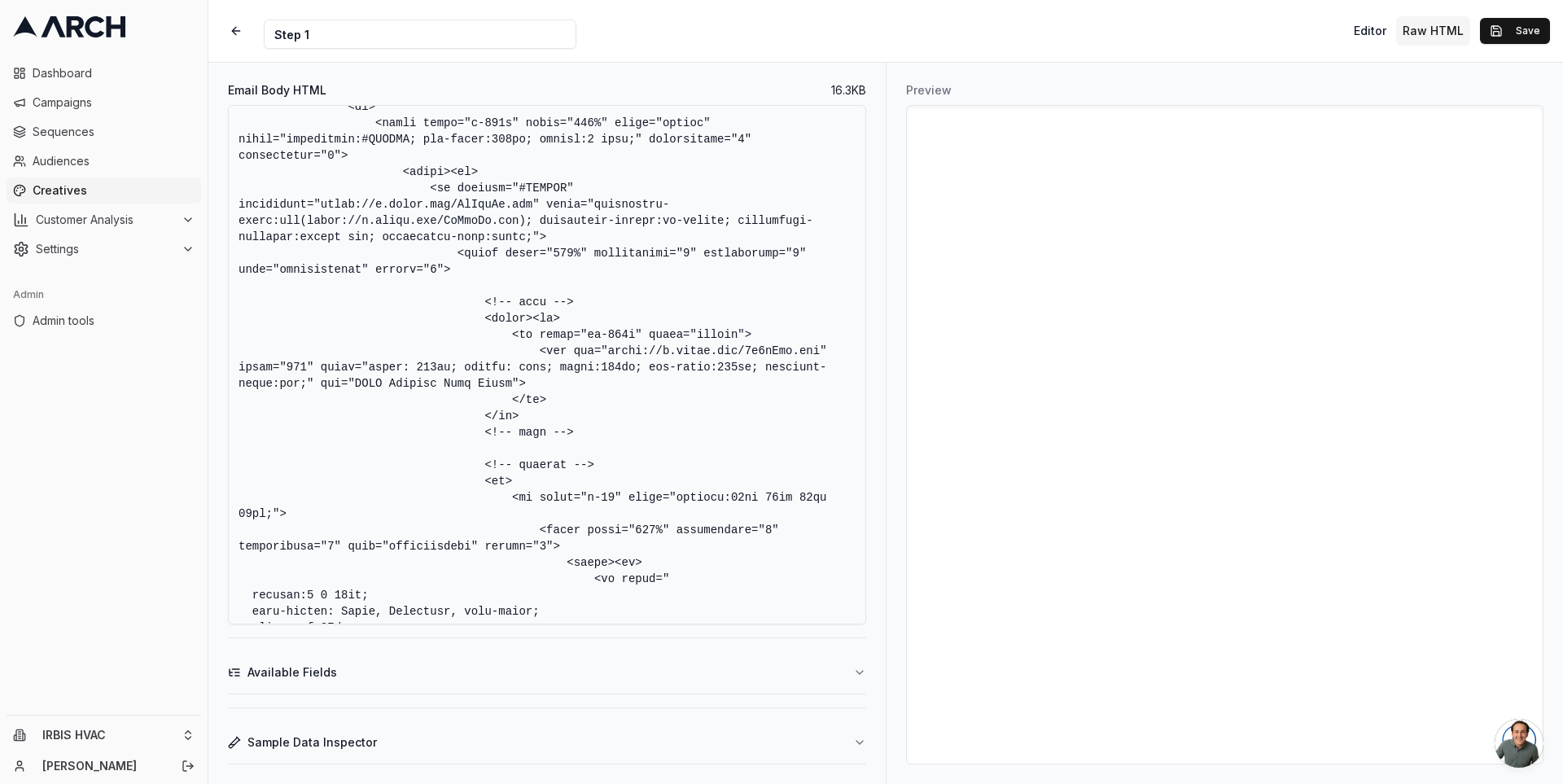
drag, startPoint x: 609, startPoint y: 382, endPoint x: 820, endPoint y: 382, distance: 211.0
click at [820, 382] on textarea "Email Body HTML" at bounding box center [547, 365] width 638 height 520
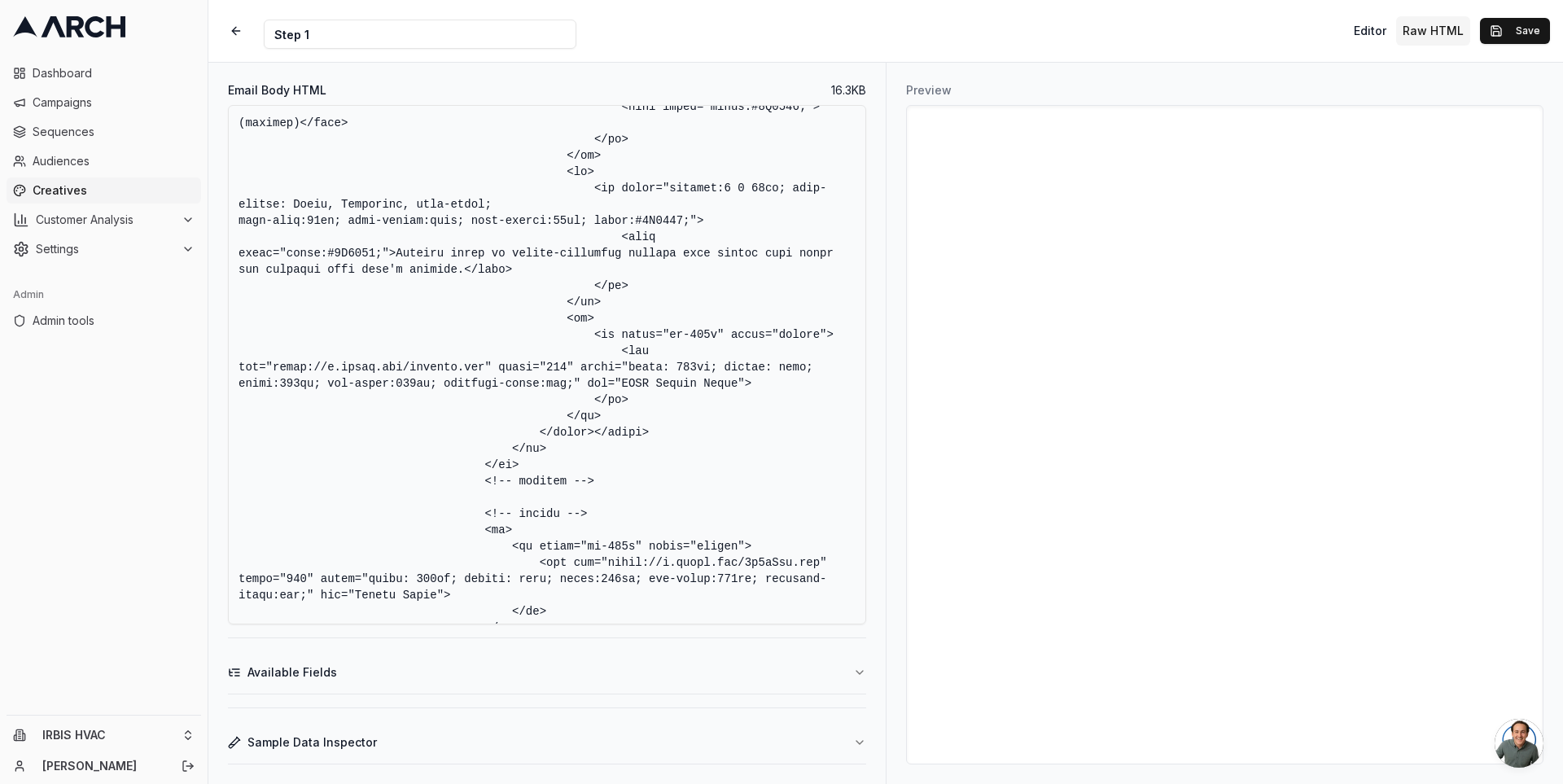
drag, startPoint x: 485, startPoint y: 400, endPoint x: 273, endPoint y: 398, distance: 212.0
click at [273, 398] on textarea "Email Body HTML" at bounding box center [547, 365] width 638 height 520
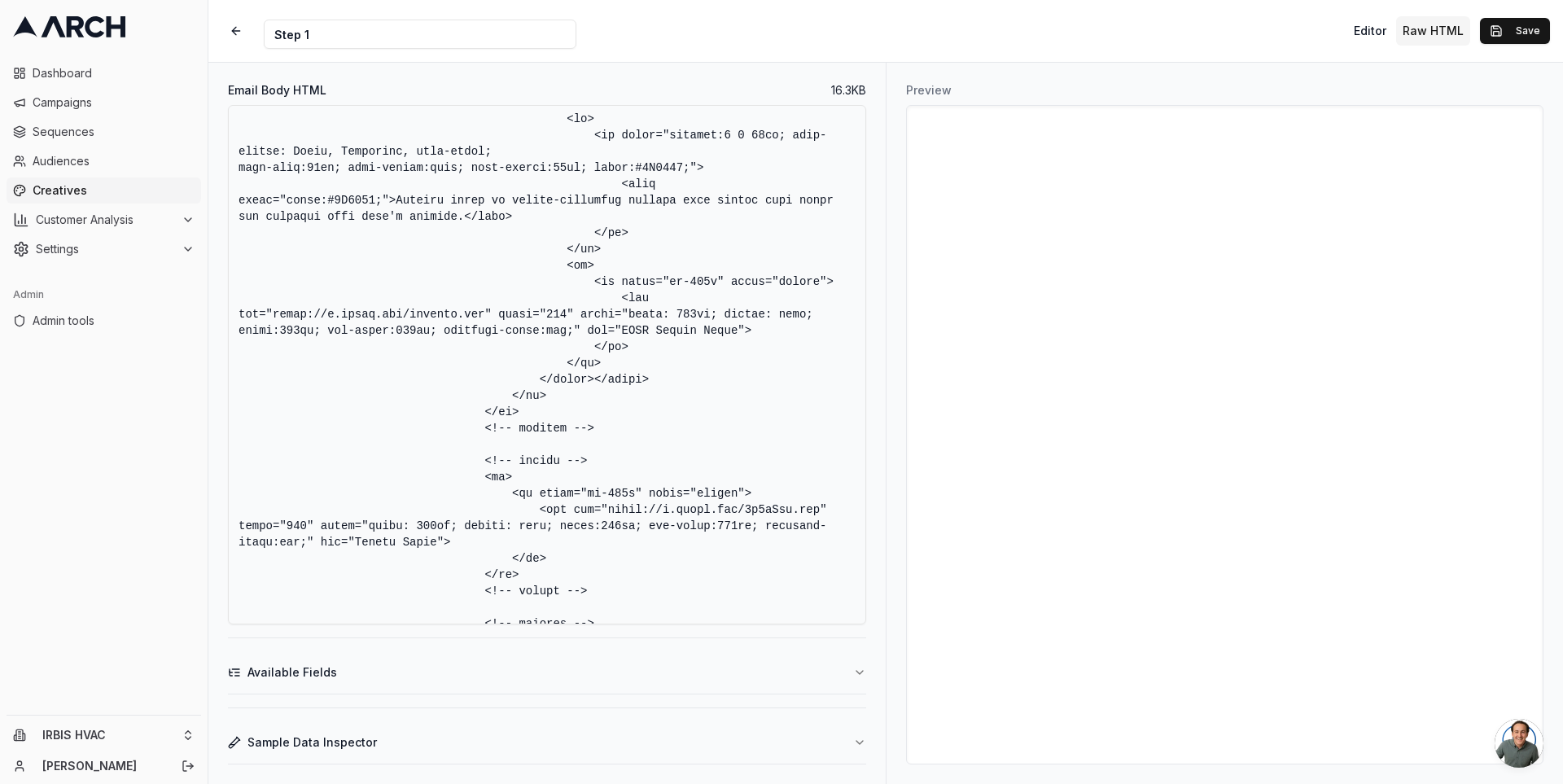
scroll to position [4755, 0]
drag, startPoint x: 608, startPoint y: 543, endPoint x: 819, endPoint y: 540, distance: 211.0
click at [819, 540] on textarea "Email Body HTML" at bounding box center [547, 365] width 638 height 520
click at [594, 359] on textarea "Email Body HTML" at bounding box center [547, 365] width 638 height 520
click at [574, 347] on textarea "Email Body HTML" at bounding box center [547, 365] width 638 height 520
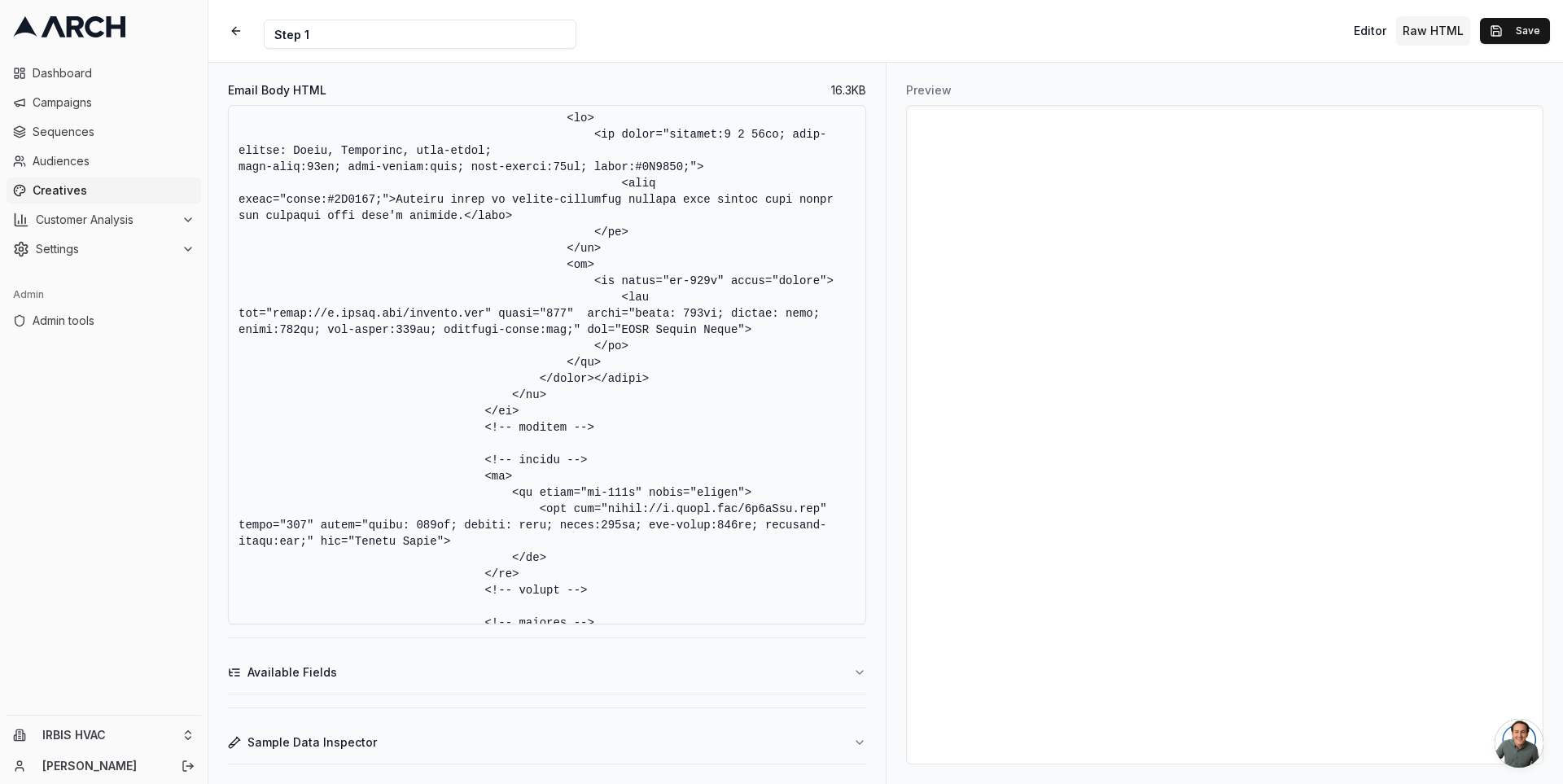
paste textarea "class="mobile-hvac-img""
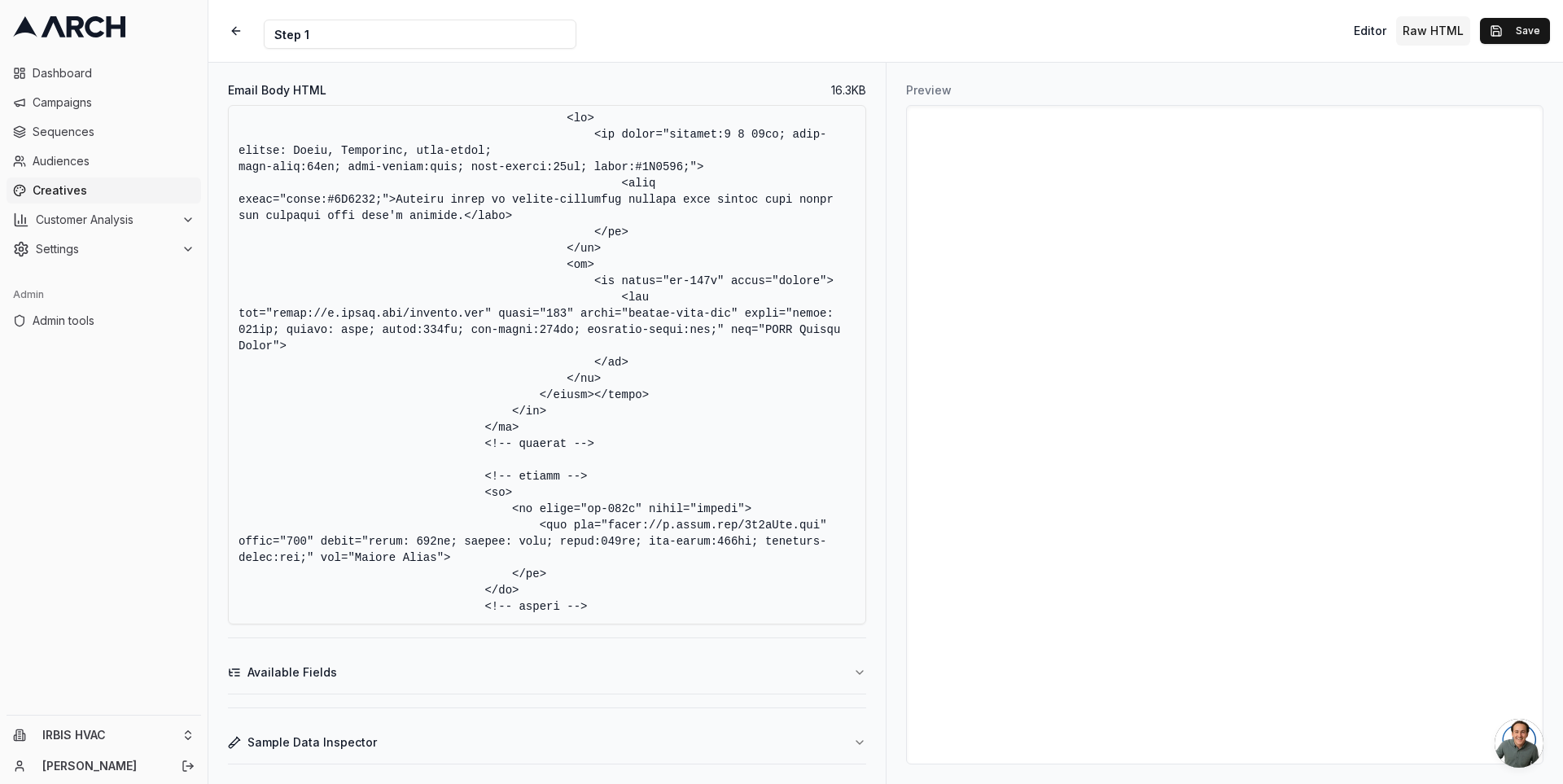
type textarea "<!DOCTYPE HTML PUBLIC "-//W3C//DTD XHTML 1.0 Transitional //EN" "[URL][DOMAIN_N…"
click at [776, 287] on textarea "Email Body HTML" at bounding box center [547, 365] width 638 height 520
click at [1527, 25] on button "Save" at bounding box center [1514, 31] width 70 height 26
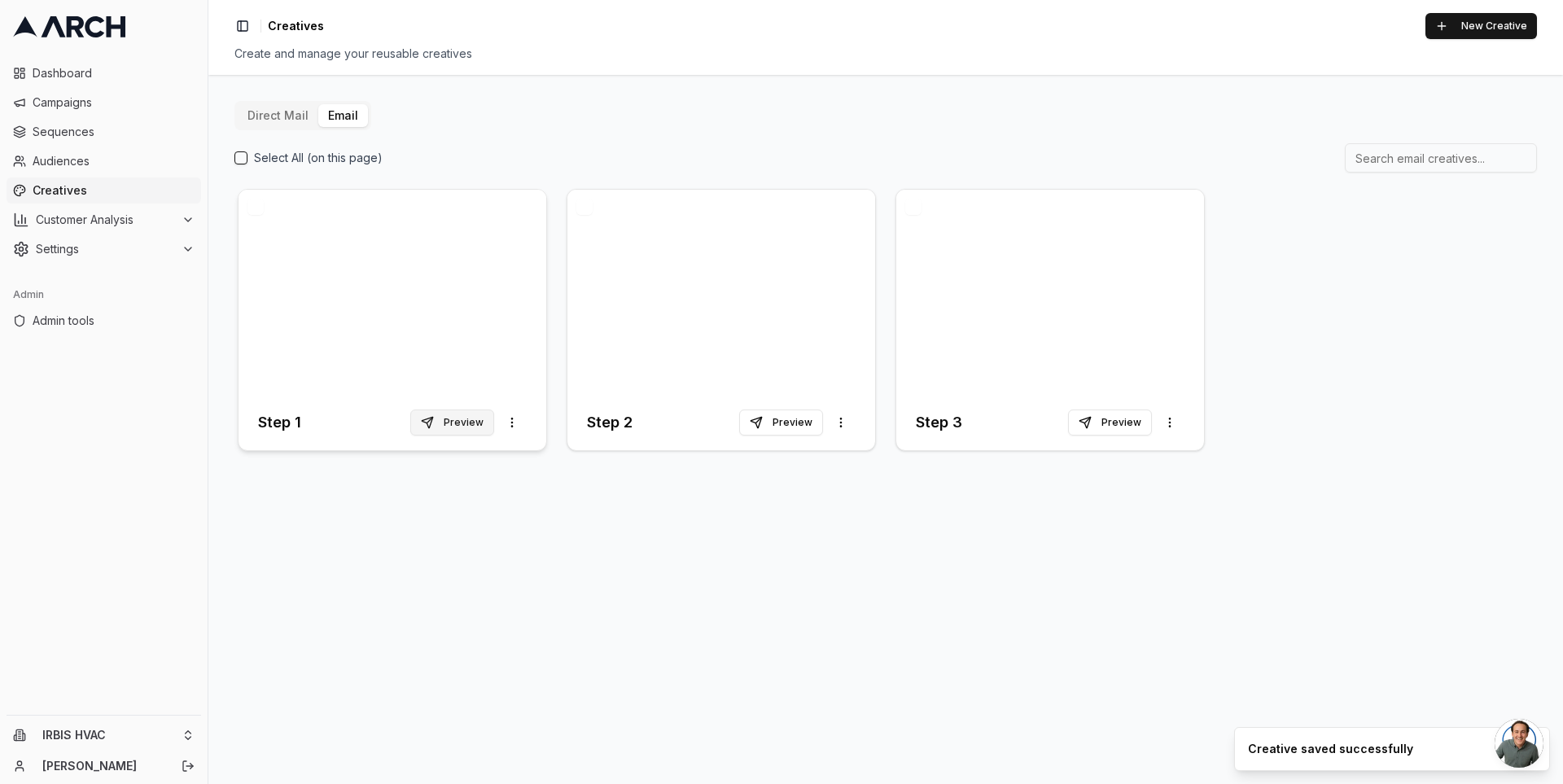
click at [471, 423] on button "Preview" at bounding box center [452, 422] width 84 height 26
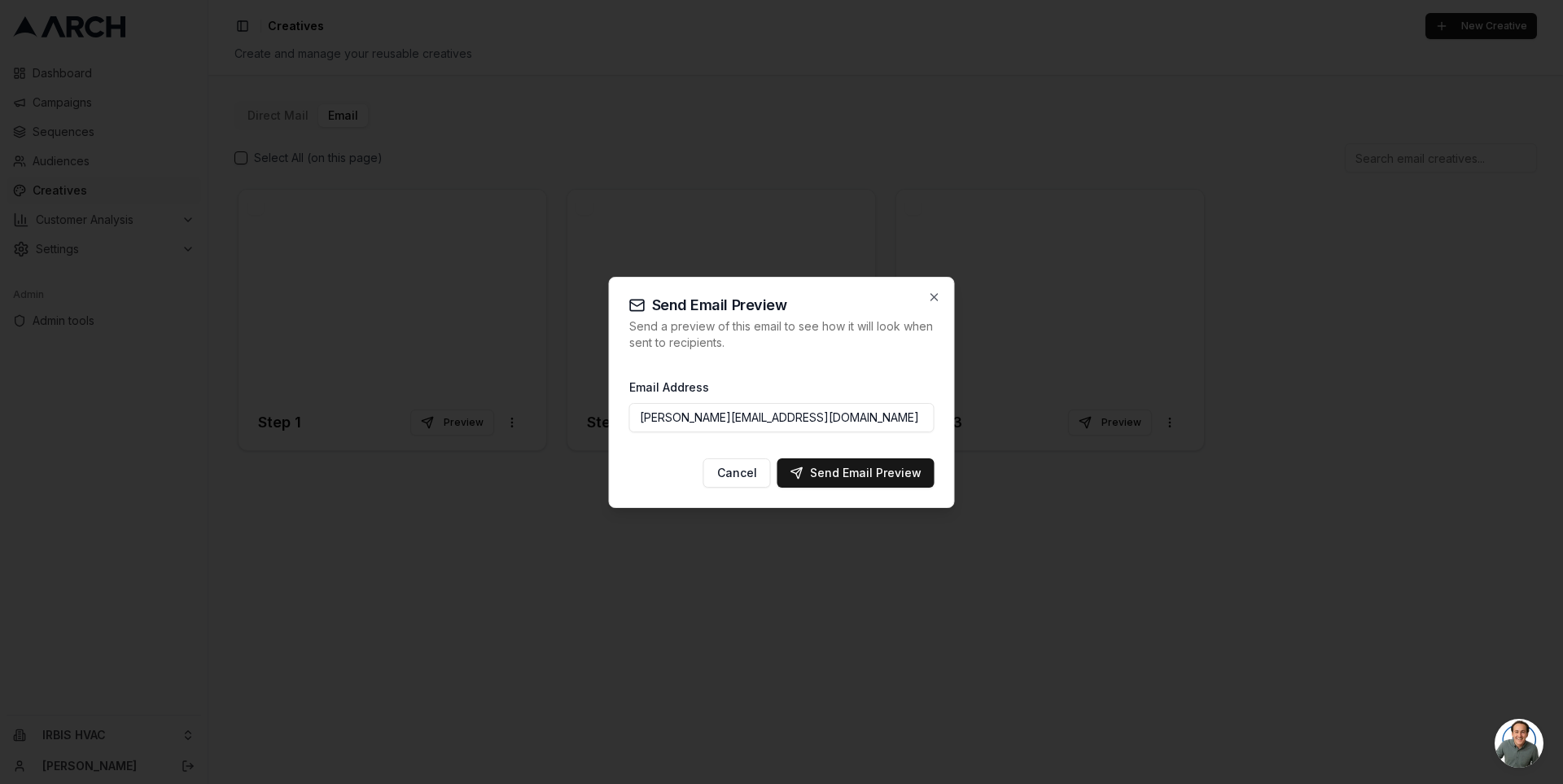
click at [681, 427] on input "[PERSON_NAME][EMAIL_ADDRESS][DOMAIN_NAME]" at bounding box center [782, 417] width 305 height 29
click at [871, 471] on div "Send Email Preview" at bounding box center [856, 473] width 131 height 16
type input "[PERSON_NAME][EMAIL_ADDRESS][DOMAIN_NAME]"
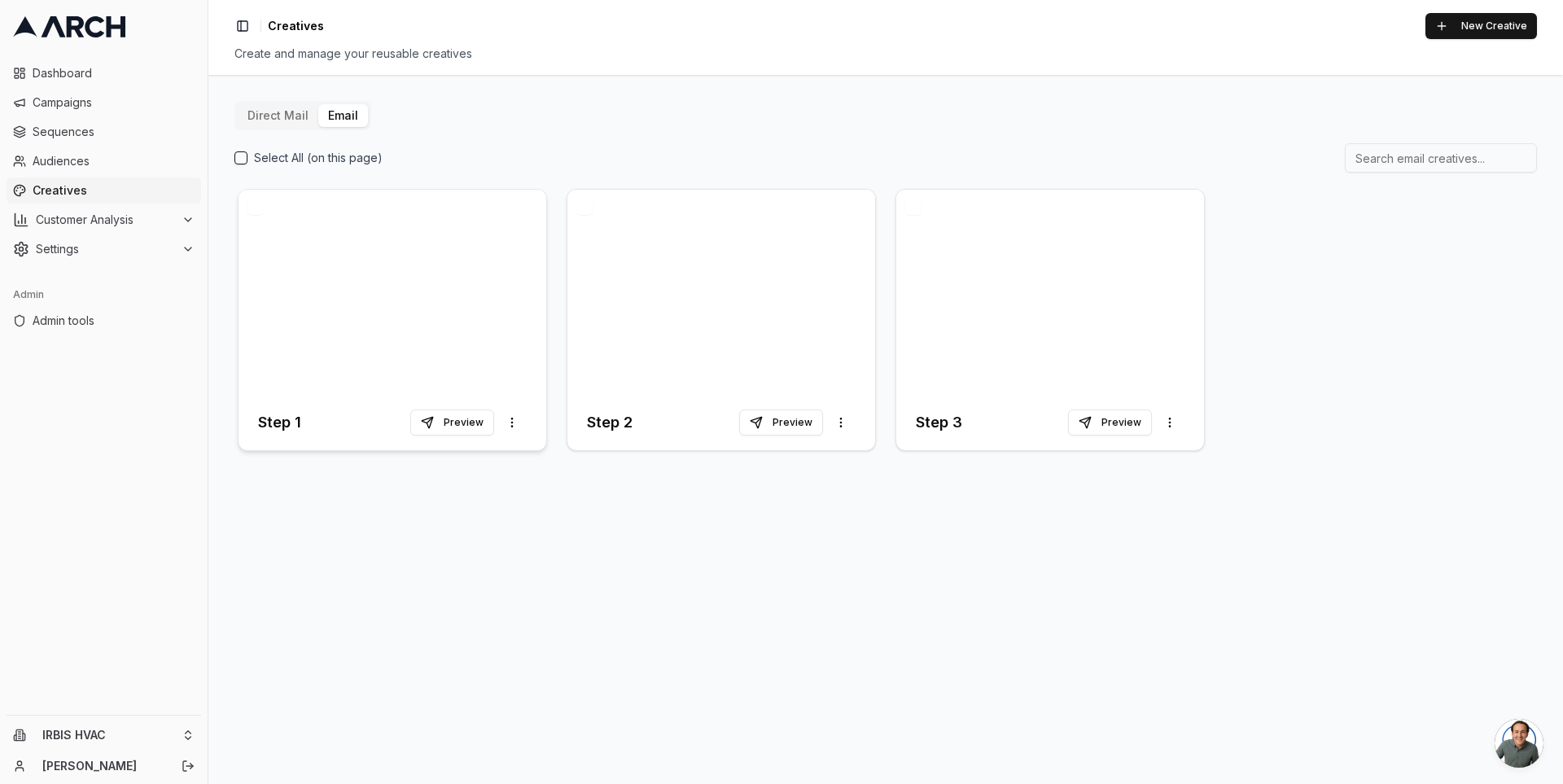
click at [472, 312] on div at bounding box center [392, 292] width 308 height 206
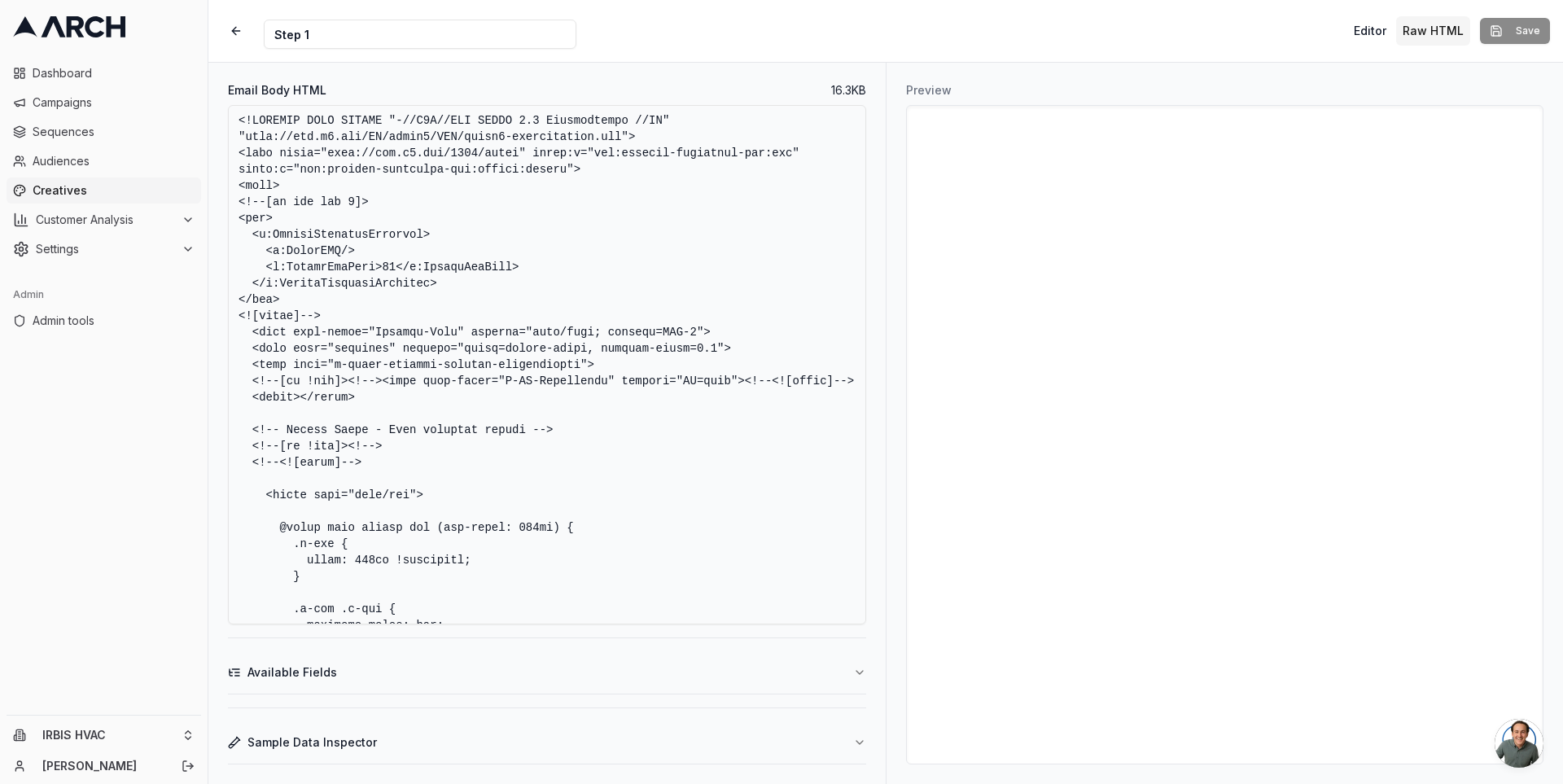
click at [473, 391] on textarea "Email Body HTML" at bounding box center [547, 365] width 638 height 520
click at [616, 406] on textarea "Email Body HTML" at bounding box center [547, 365] width 638 height 520
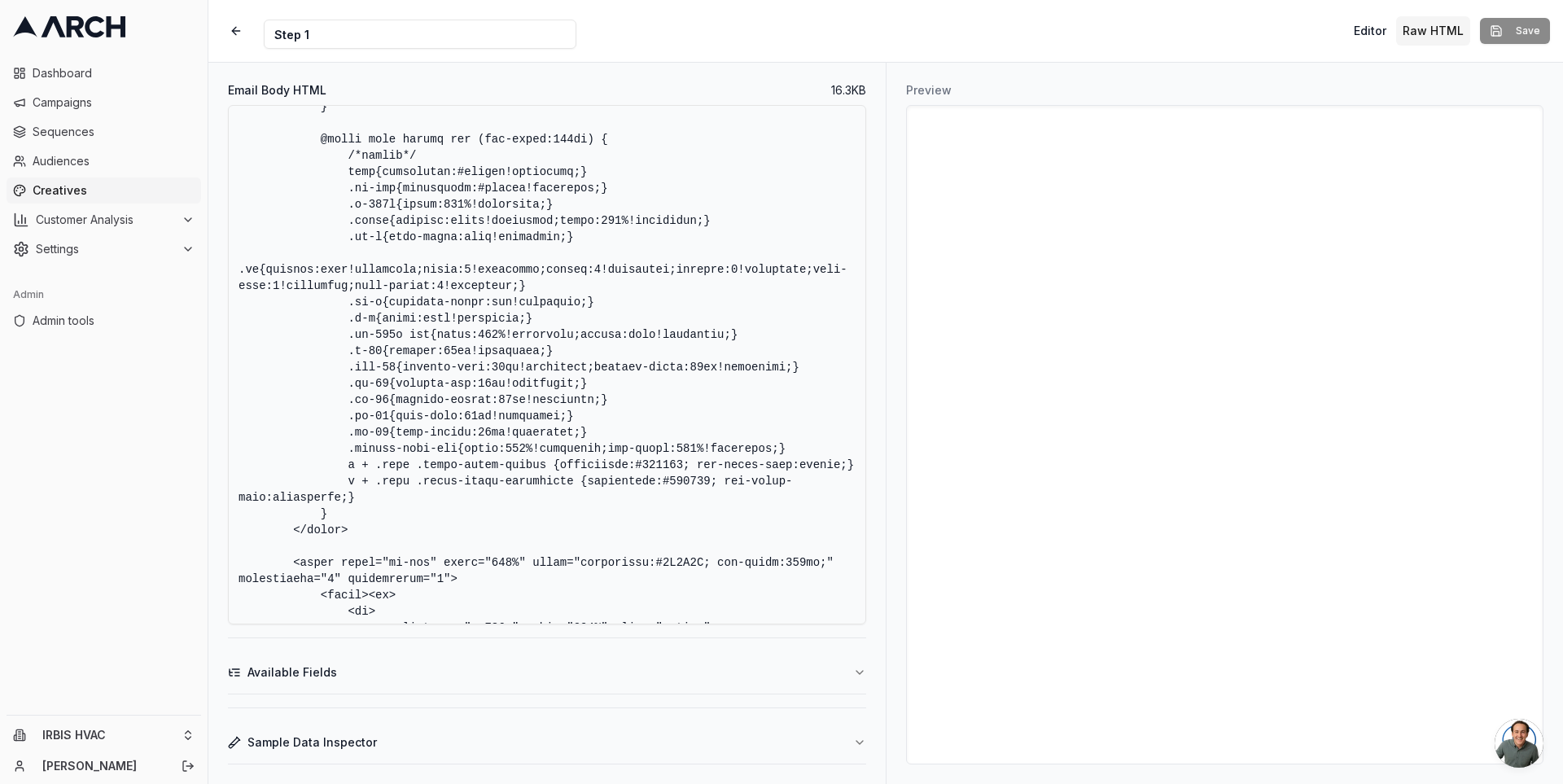
click at [451, 364] on textarea "Email Body HTML" at bounding box center [547, 365] width 638 height 520
type textarea "<!DOCTYPE HTML PUBLIC "-//W3C//DTD XHTML 1.0 Transitional //EN" "[URL][DOMAIN_N…"
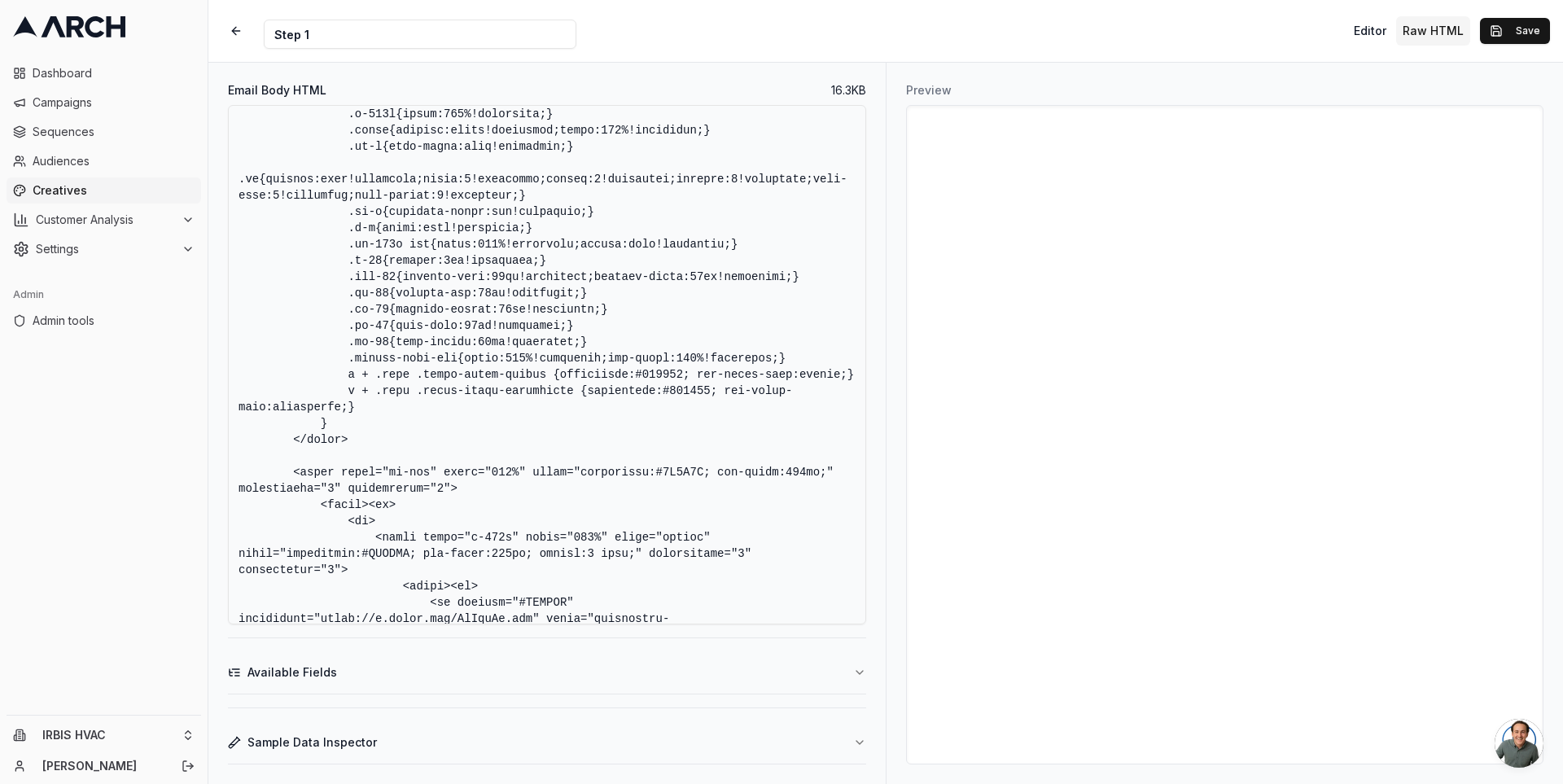
scroll to position [2682, 0]
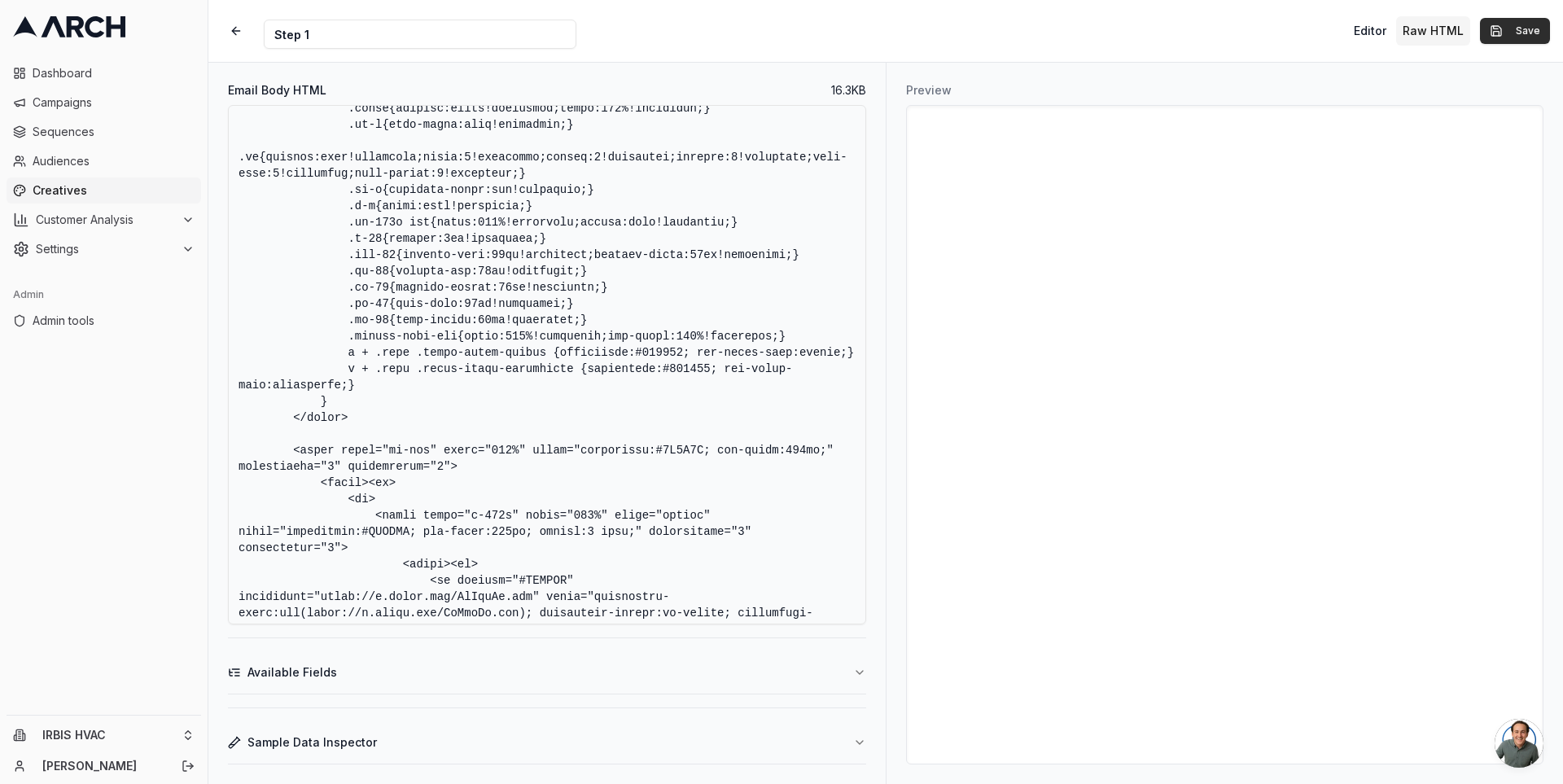
click at [1486, 33] on button "Save" at bounding box center [1514, 31] width 70 height 26
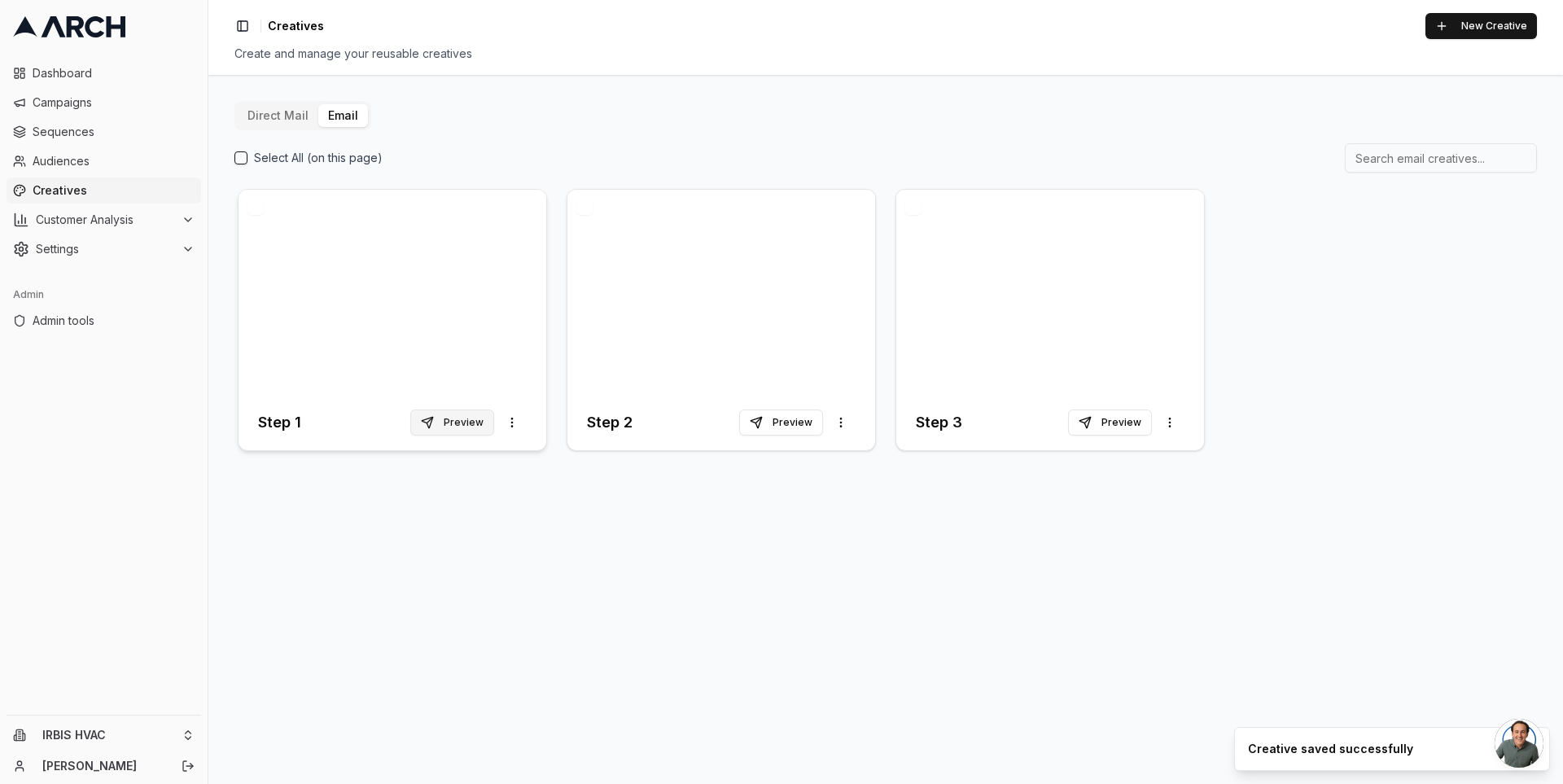
click at [447, 420] on button "Preview" at bounding box center [452, 422] width 84 height 26
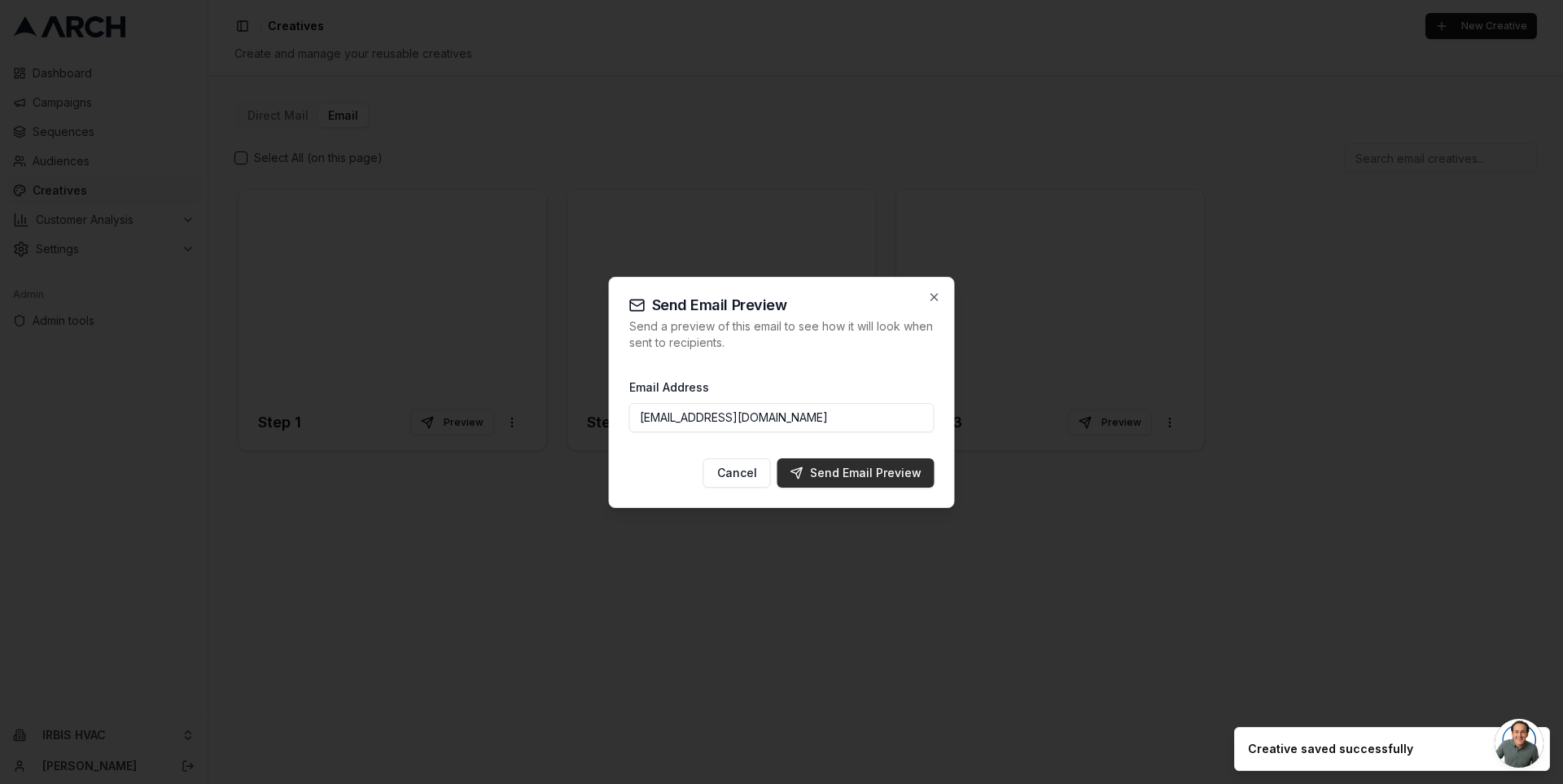
click at [863, 475] on div "Send Email Preview" at bounding box center [856, 473] width 131 height 16
type input "[PERSON_NAME][EMAIL_ADDRESS][DOMAIN_NAME]"
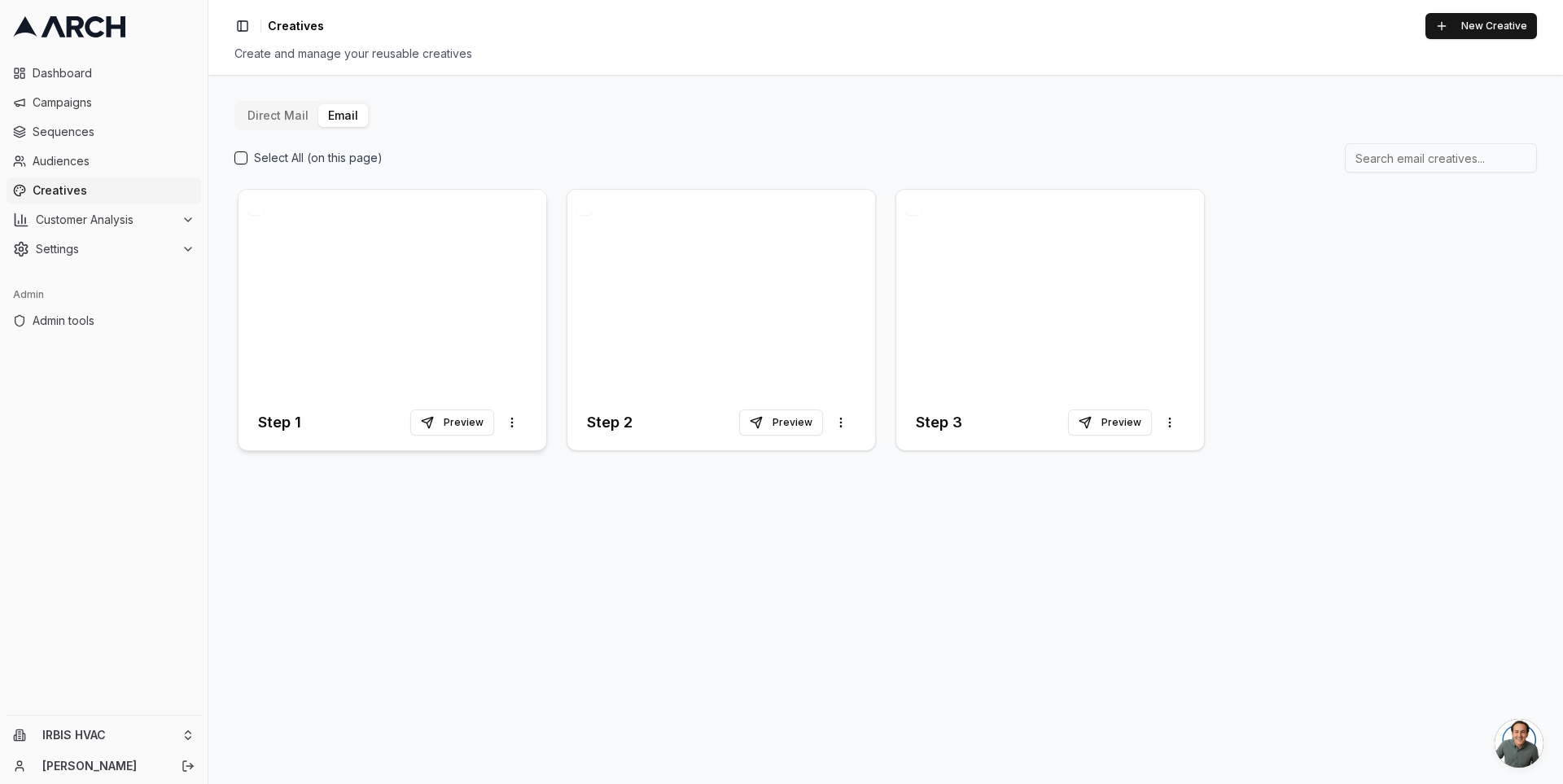
click at [466, 301] on div at bounding box center [392, 292] width 308 height 206
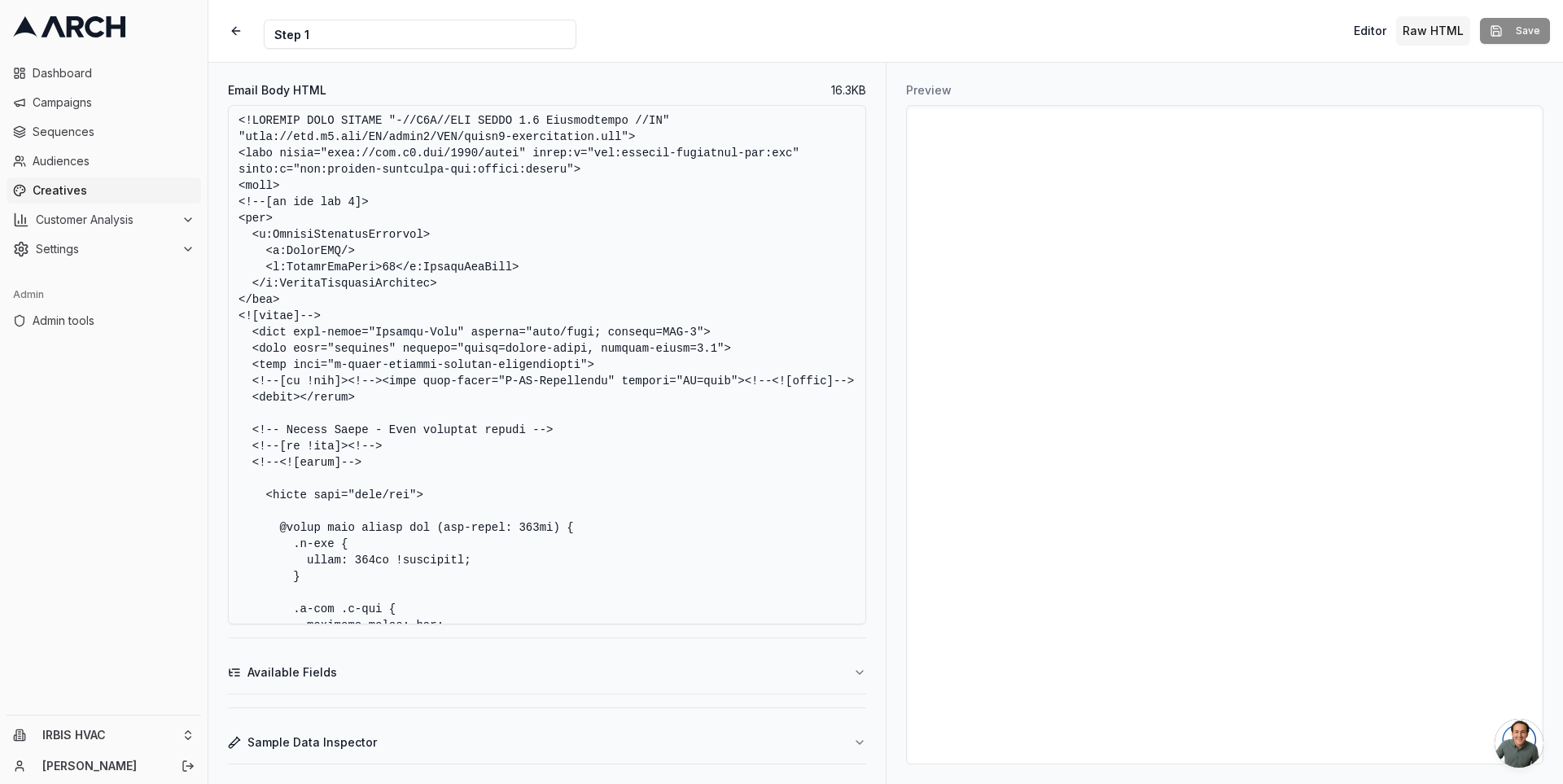
click at [512, 354] on textarea "Email Body HTML" at bounding box center [547, 365] width 638 height 520
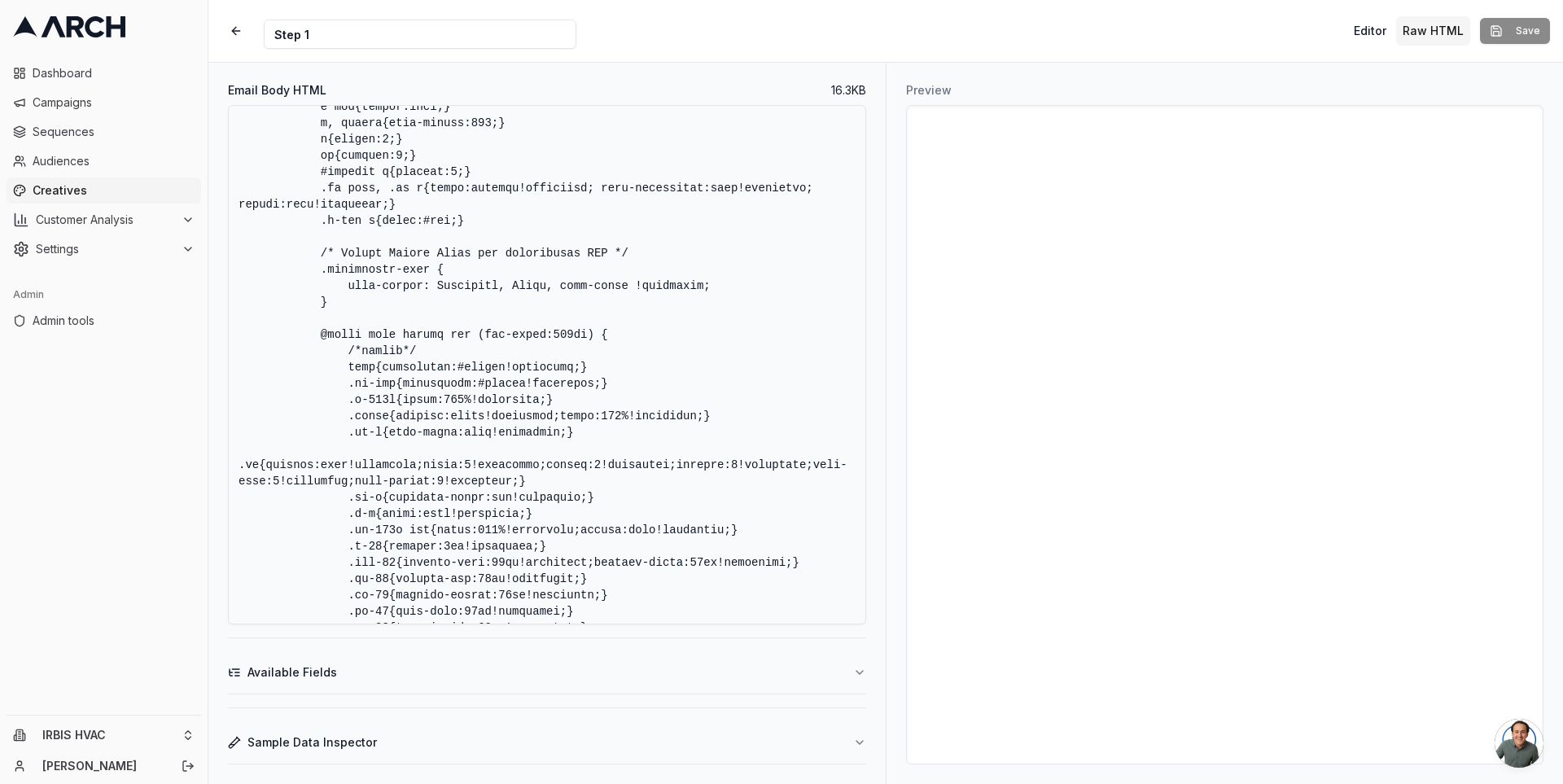
scroll to position [2667, 0]
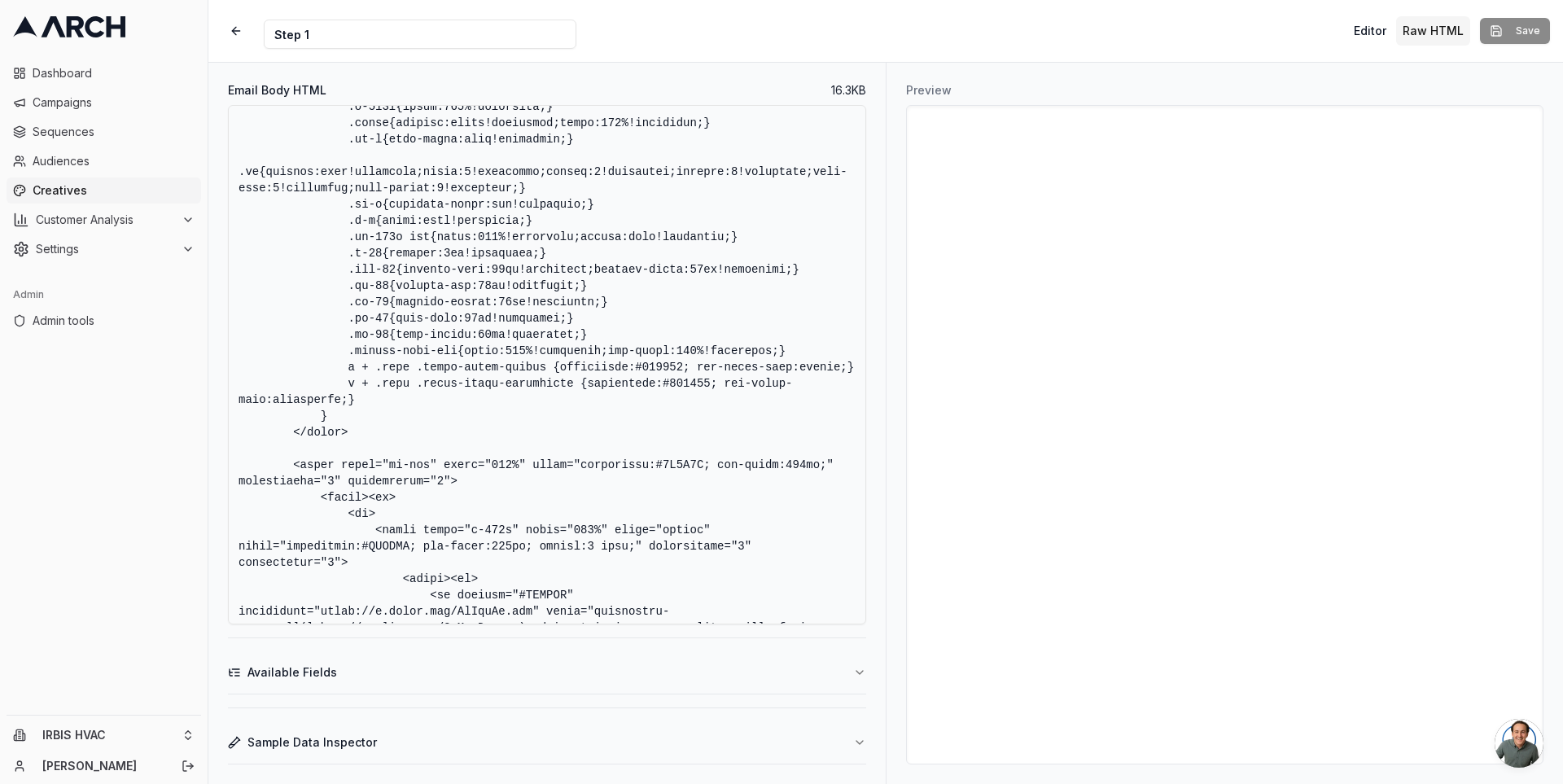
drag, startPoint x: 349, startPoint y: 370, endPoint x: 785, endPoint y: 360, distance: 436.1
click at [785, 360] on textarea "Email Body HTML" at bounding box center [547, 365] width 638 height 520
paste textarea ".mobile-hvac-img{width:calc(100vw - 40px)!important;max-width:none!important;}"
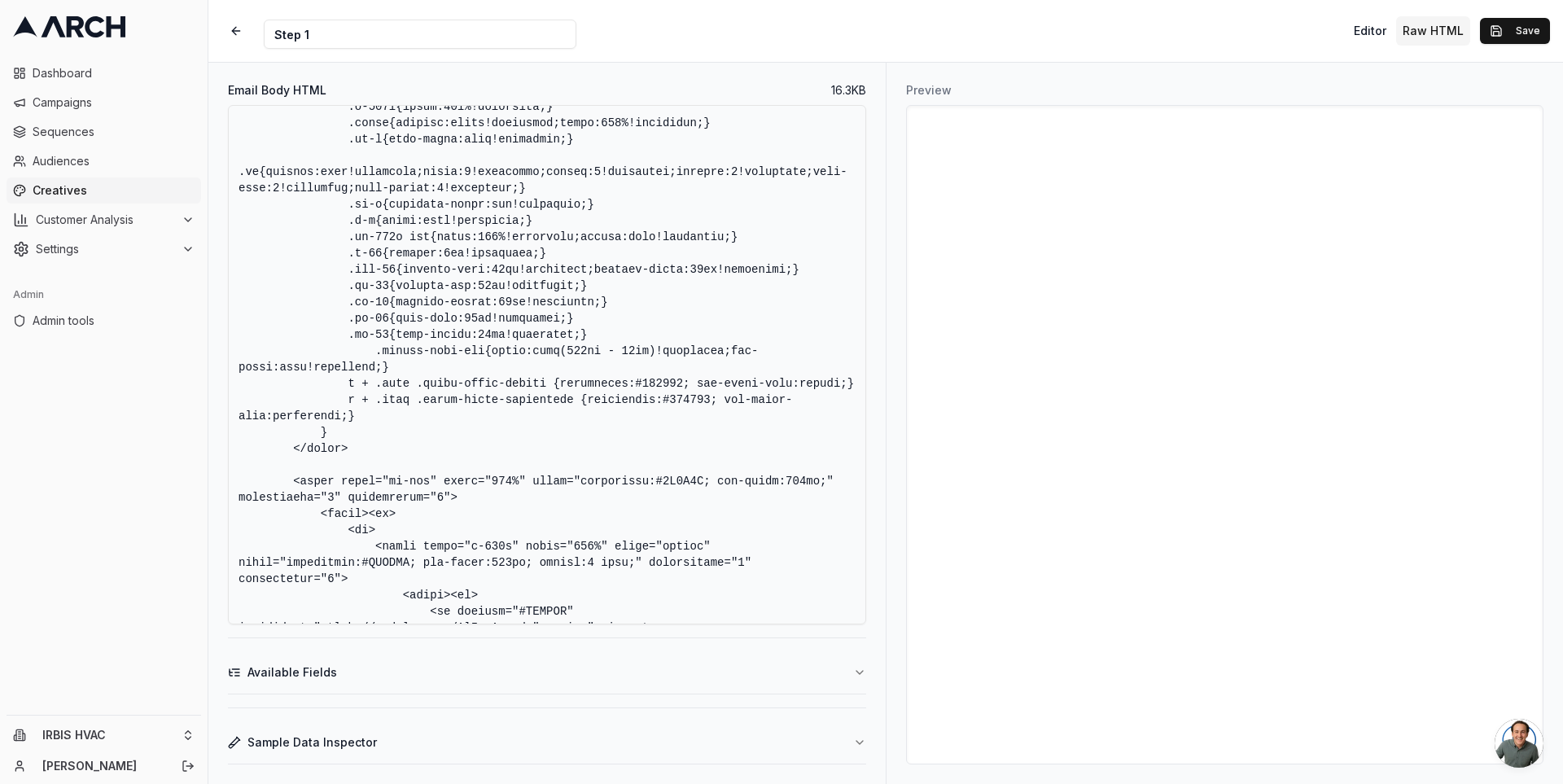
click at [375, 370] on textarea "Email Body HTML" at bounding box center [547, 365] width 638 height 520
click at [454, 359] on textarea "Email Body HTML" at bounding box center [547, 365] width 638 height 520
type textarea "<!DOCTYPE HTML PUBLIC "-//W3C//DTD XHTML 1.0 Transitional //EN" "[URL][DOMAIN_N…"
click at [1541, 28] on button "Save" at bounding box center [1514, 31] width 70 height 26
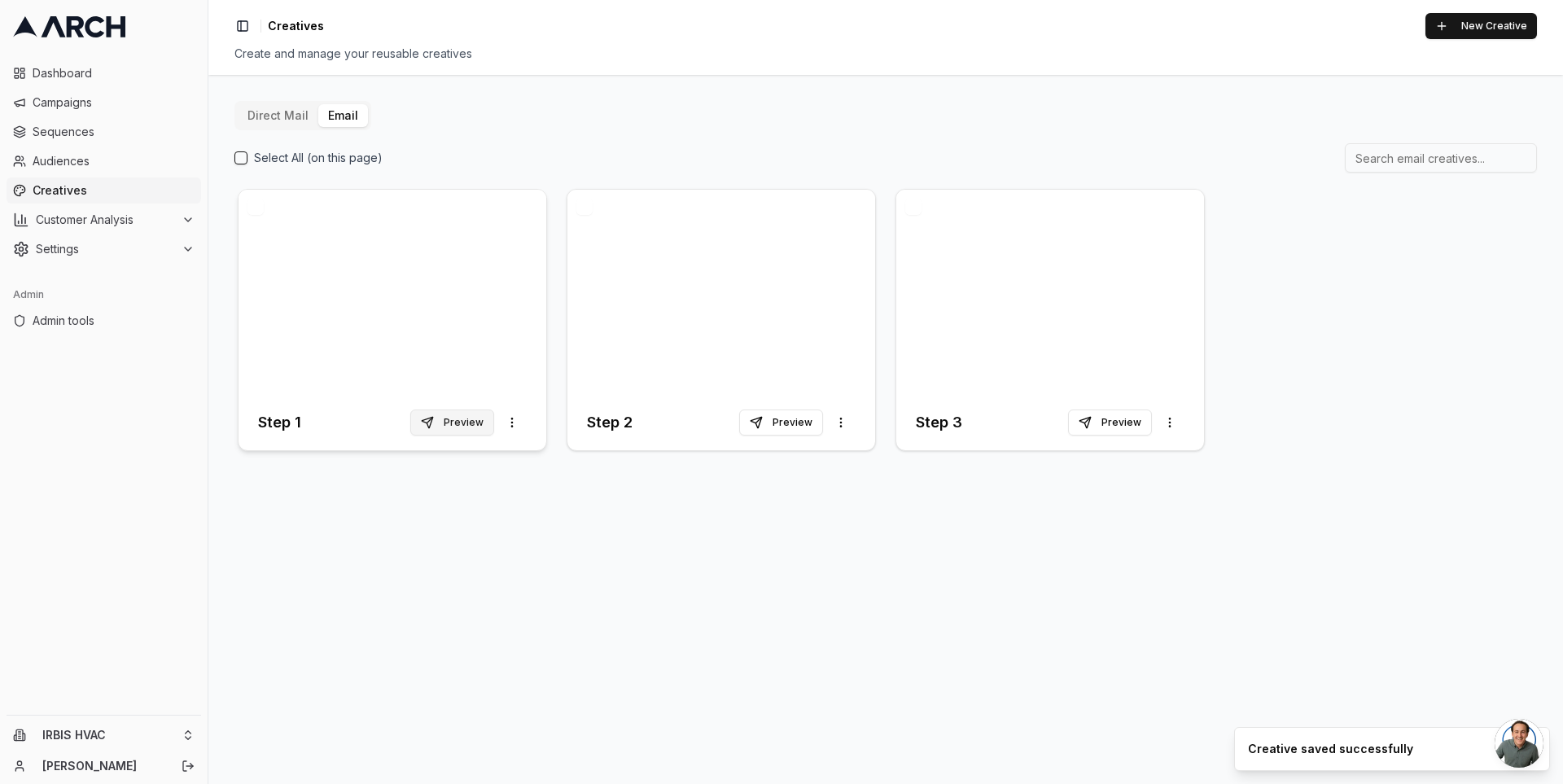
click at [461, 426] on button "Preview" at bounding box center [452, 422] width 84 height 26
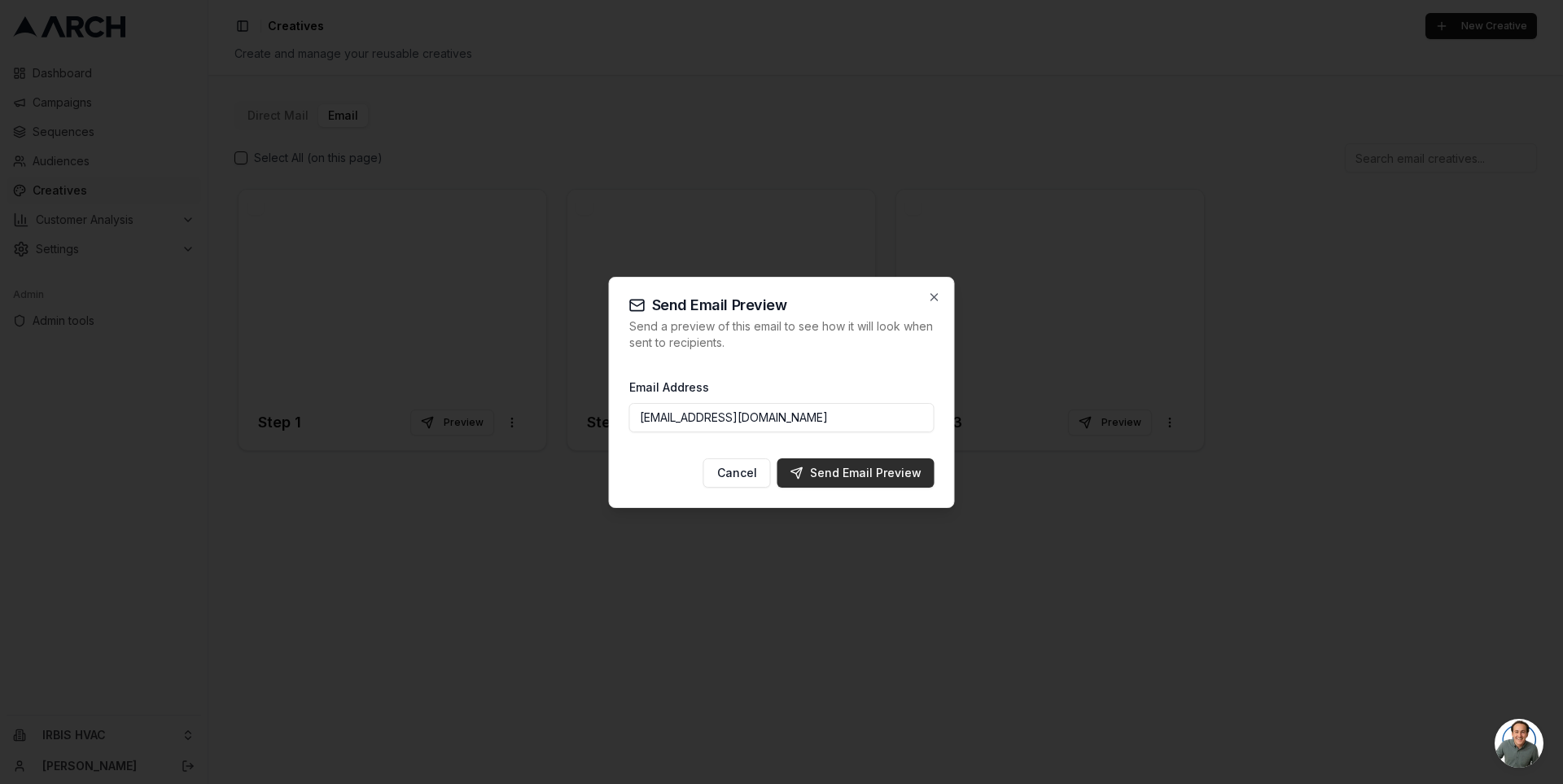
click at [850, 467] on div "Send Email Preview" at bounding box center [856, 473] width 131 height 16
type input "[PERSON_NAME][EMAIL_ADDRESS][DOMAIN_NAME]"
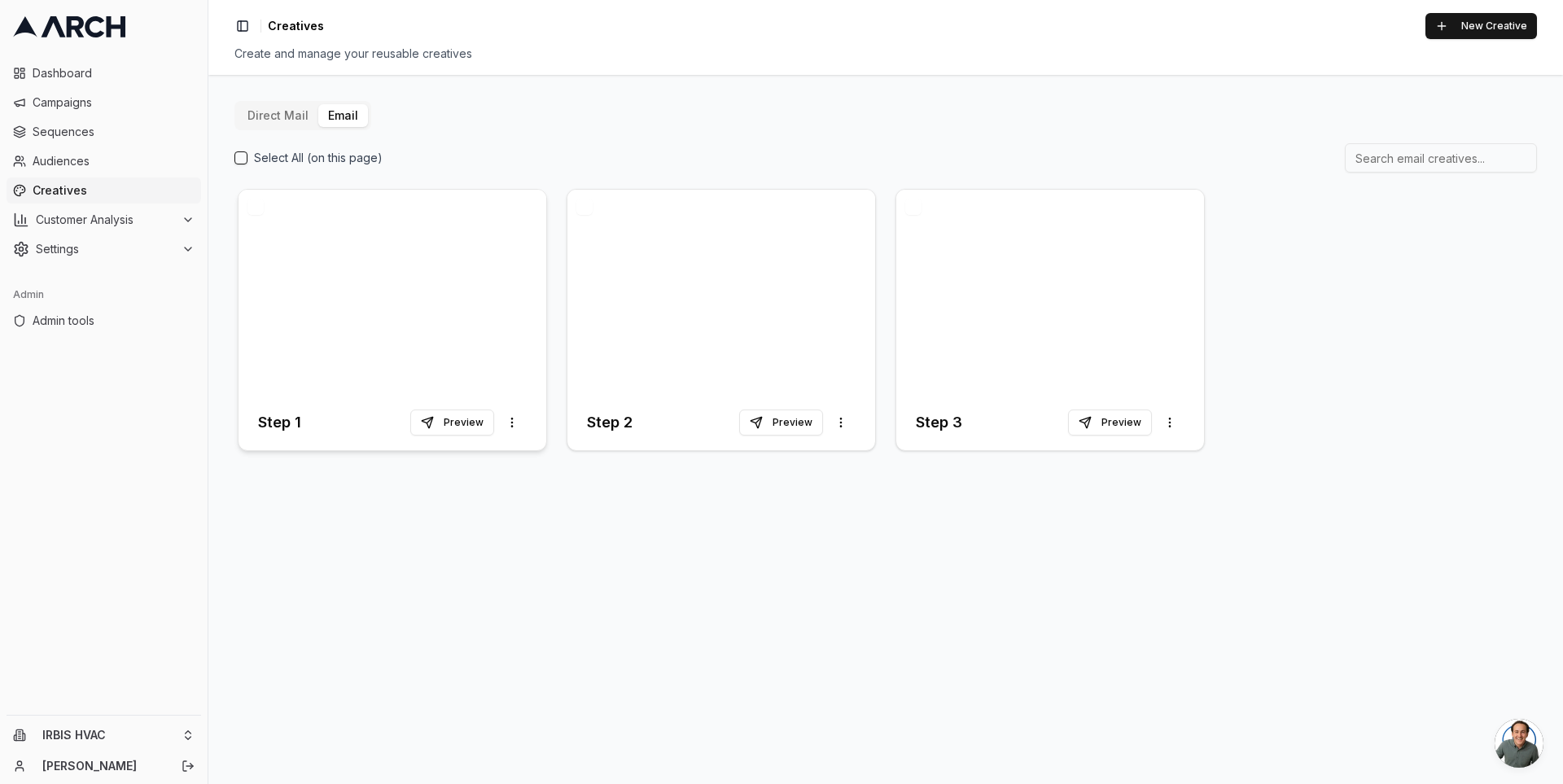
click at [347, 289] on div at bounding box center [392, 292] width 308 height 206
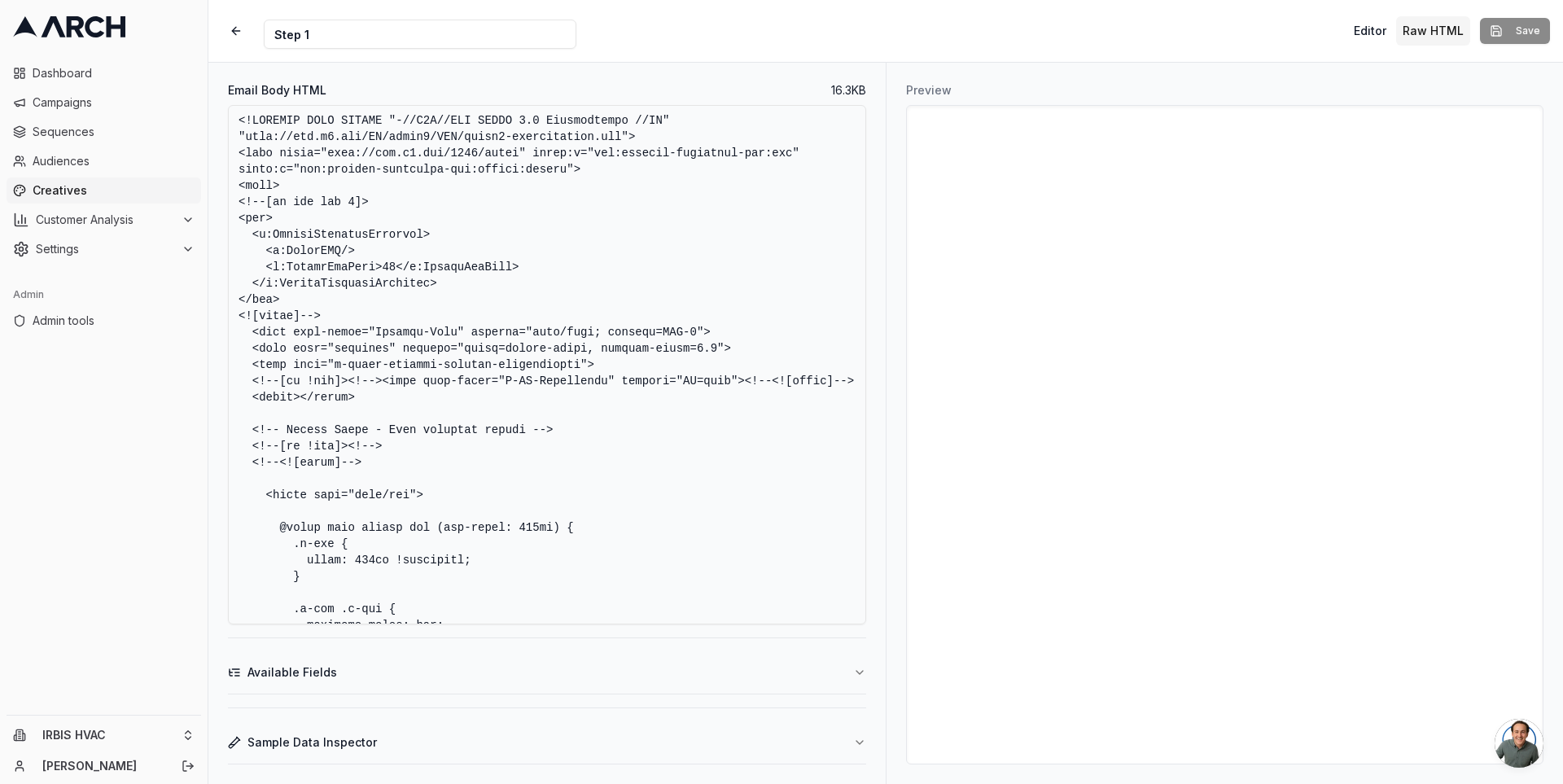
click at [504, 362] on textarea "Email Body HTML" at bounding box center [547, 365] width 638 height 520
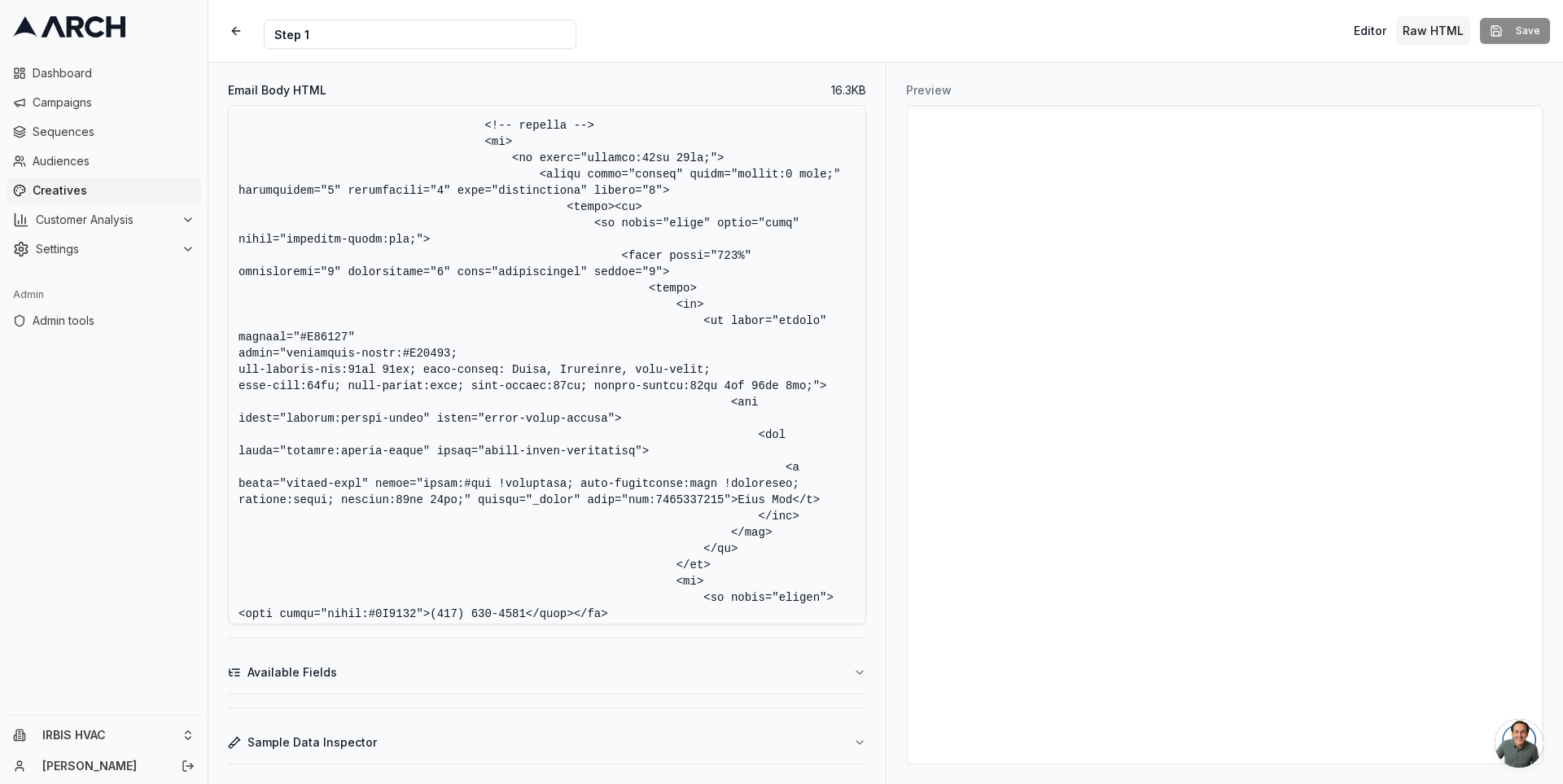
scroll to position [5286, 0]
click at [721, 428] on textarea "Email Body HTML" at bounding box center [547, 365] width 638 height 520
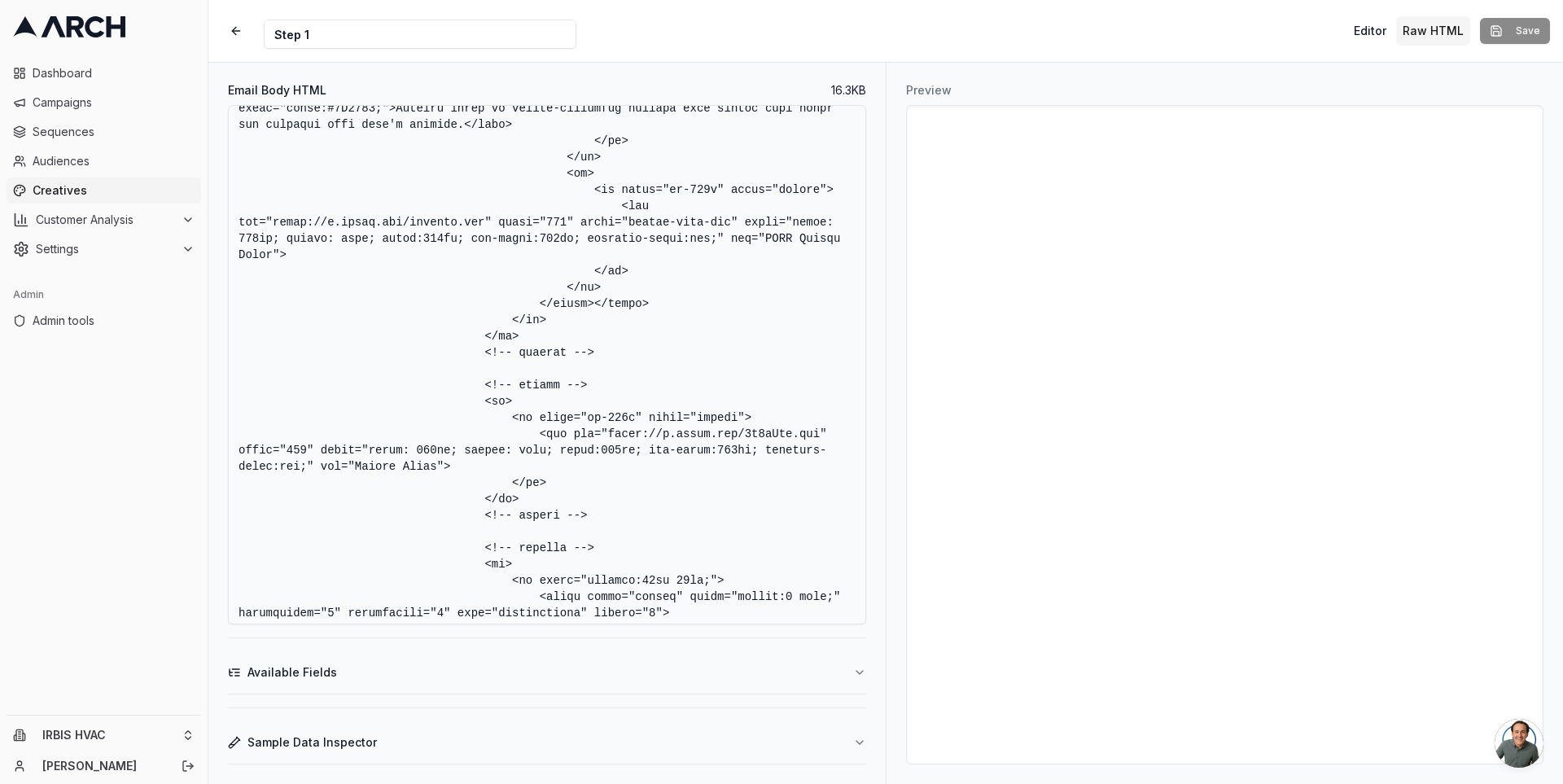
scroll to position [4864, 0]
drag, startPoint x: 354, startPoint y: 497, endPoint x: 436, endPoint y: 498, distance: 82.0
click at [436, 498] on textarea "Email Body HTML" at bounding box center [547, 365] width 638 height 520
click at [706, 294] on textarea "Email Body HTML" at bounding box center [547, 365] width 638 height 520
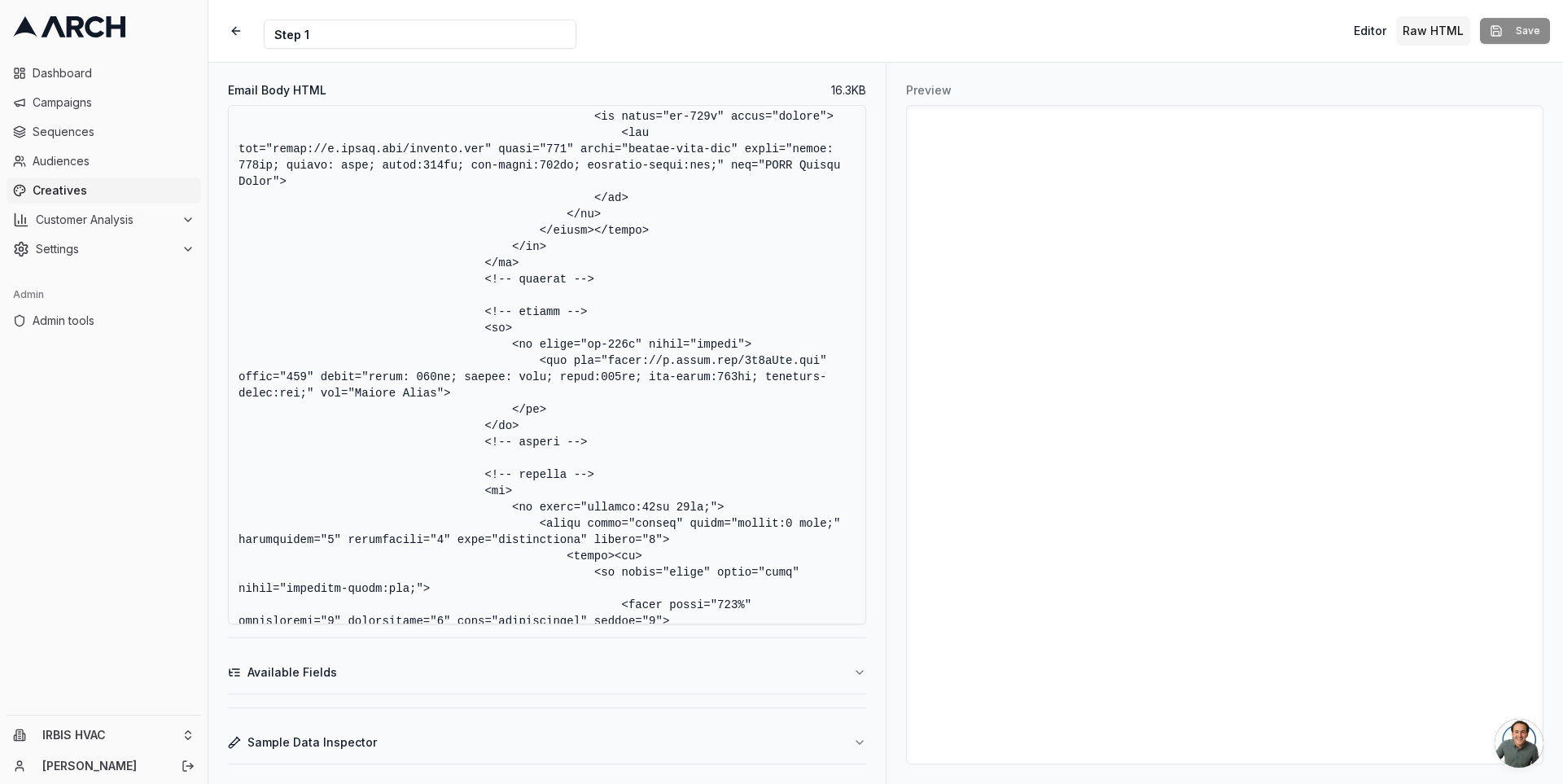
scroll to position [4938, 0]
drag, startPoint x: 484, startPoint y: 359, endPoint x: 564, endPoint y: 449, distance: 120.4
click at [564, 449] on textarea "Email Body HTML" at bounding box center [547, 365] width 638 height 520
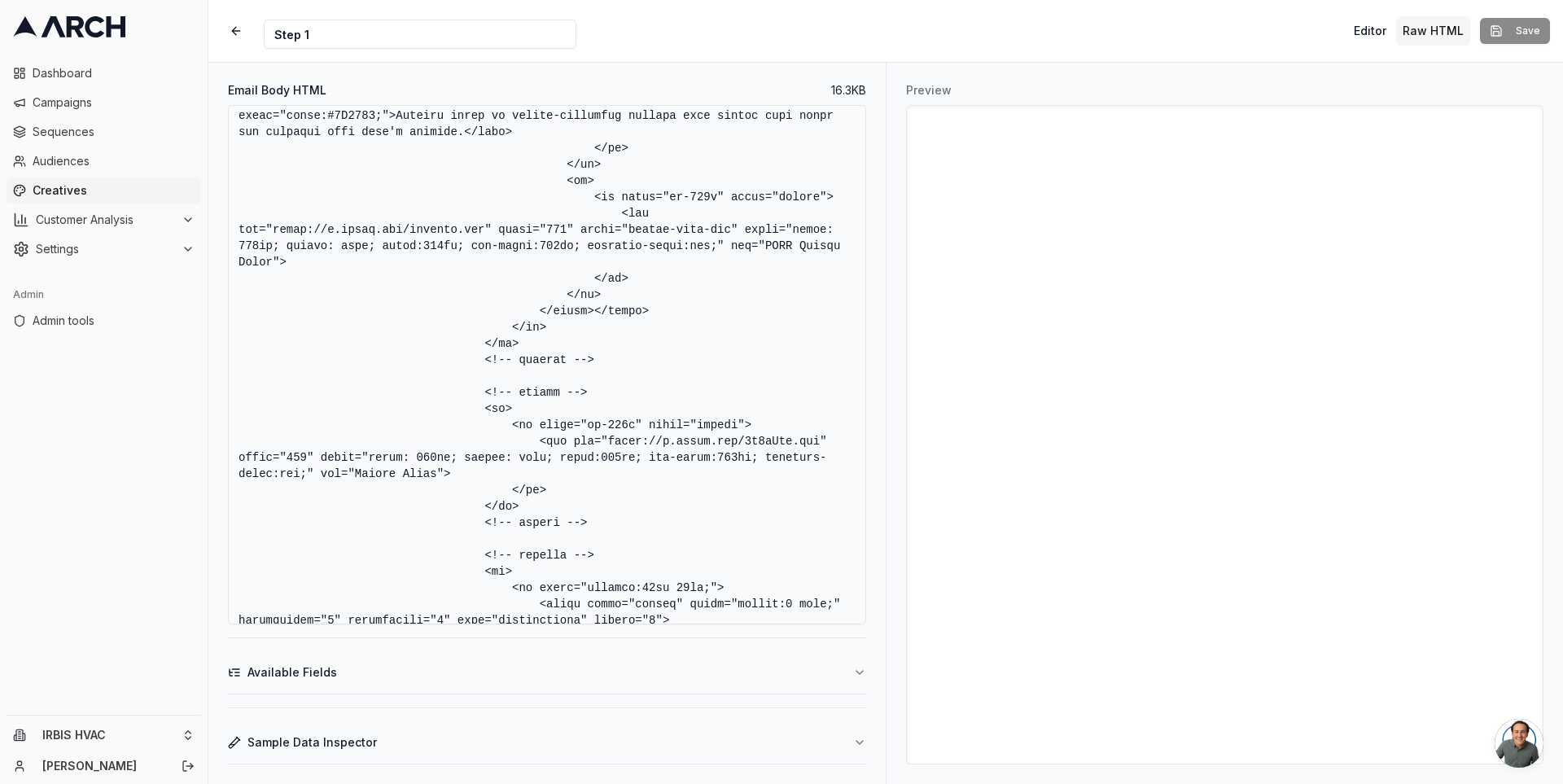
scroll to position [4847, 0]
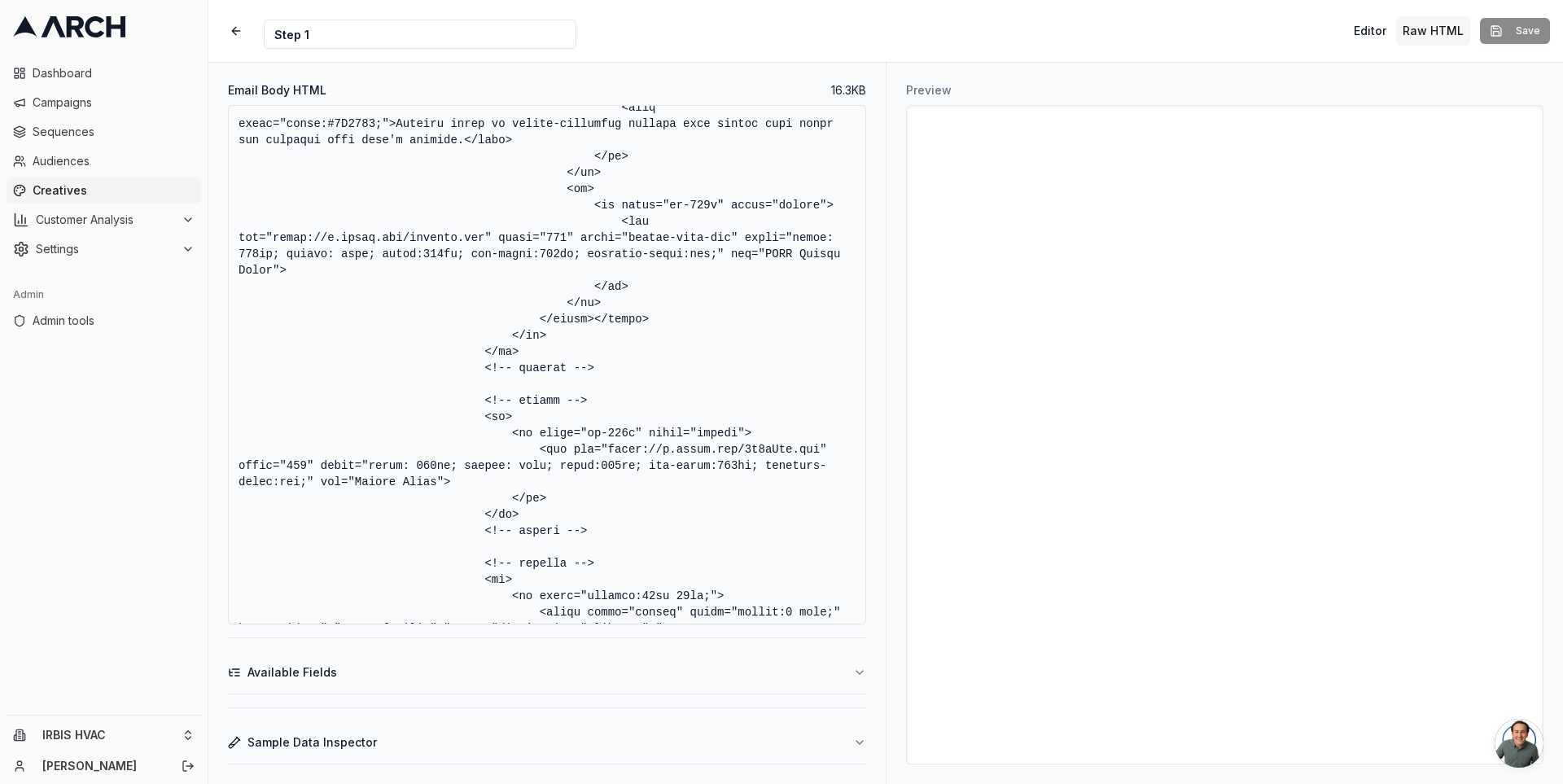
drag, startPoint x: 568, startPoint y: 222, endPoint x: 626, endPoint y: 331, distance: 123.5
click at [626, 331] on textarea "Email Body HTML" at bounding box center [547, 365] width 638 height 520
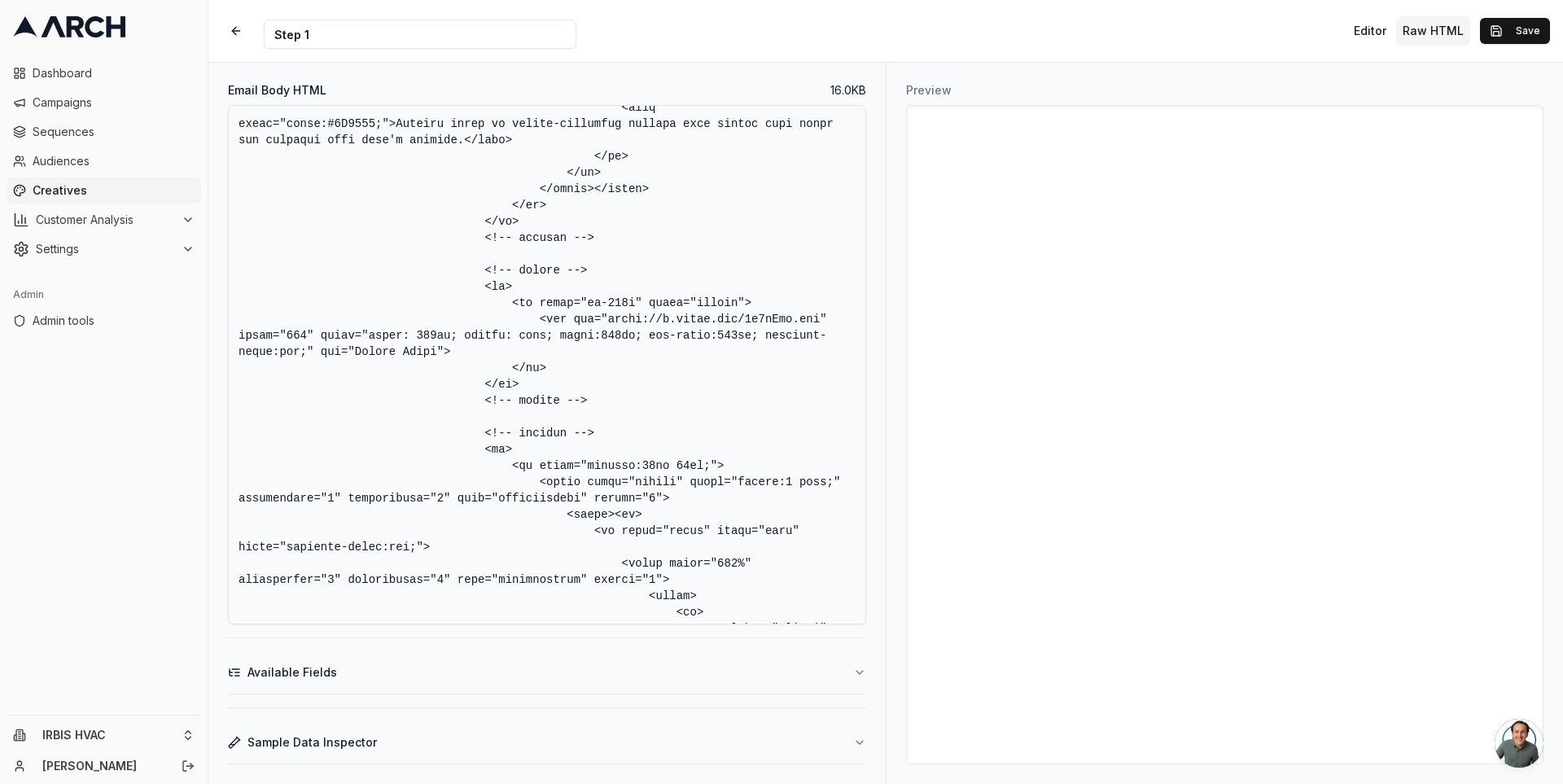
click at [588, 283] on textarea "Email Body HTML" at bounding box center [547, 365] width 638 height 520
paste textarea "<tr> <td class="wi-100p" align="center"> <img src="[URL][DOMAIN_NAME]" width="5…"
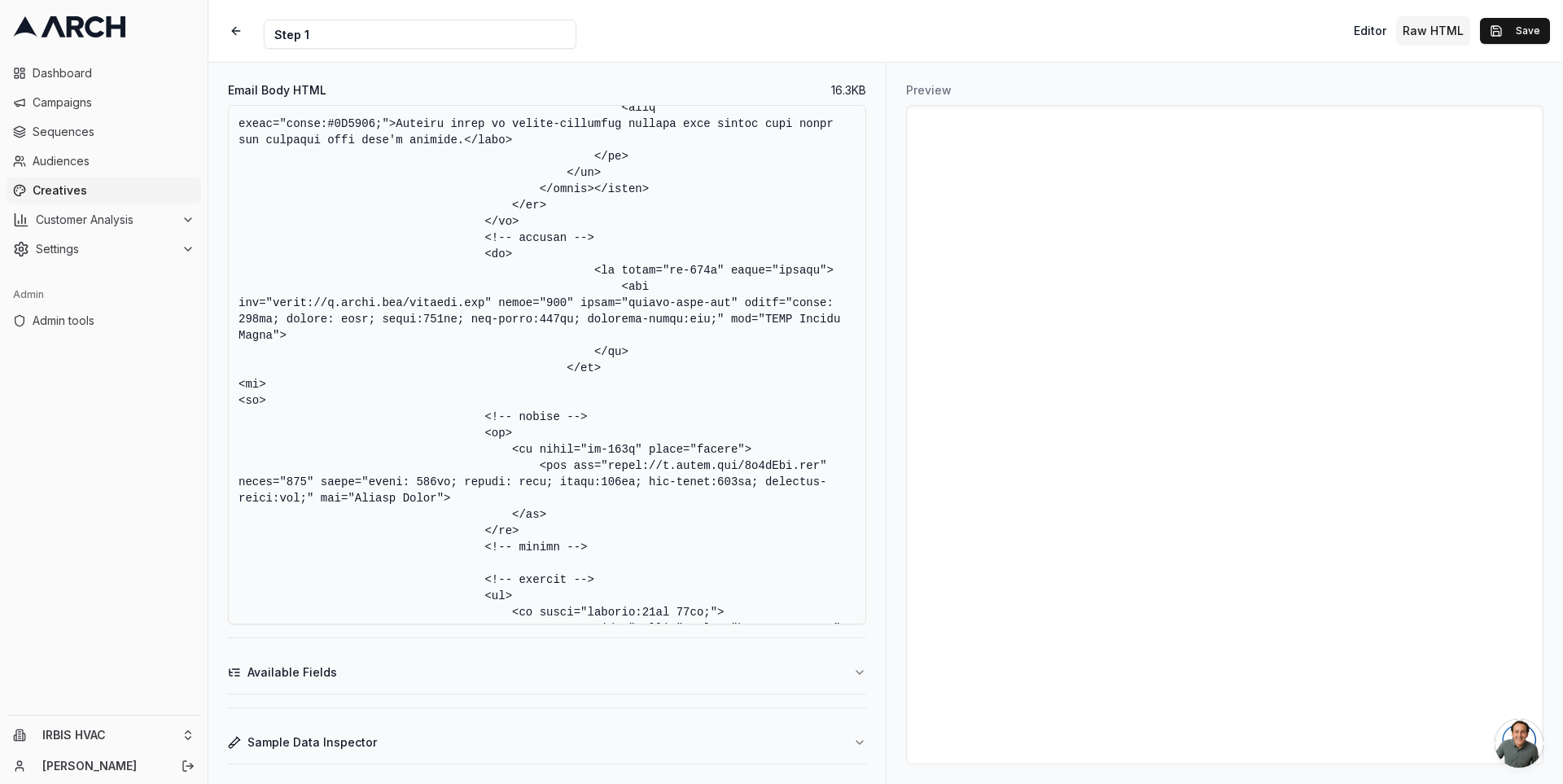
drag, startPoint x: 270, startPoint y: 433, endPoint x: 219, endPoint y: 433, distance: 51.0
click at [219, 433] on div "Email Body HTML 16.3 KB Available Fields Sample Data Inspector" at bounding box center [547, 423] width 677 height 721
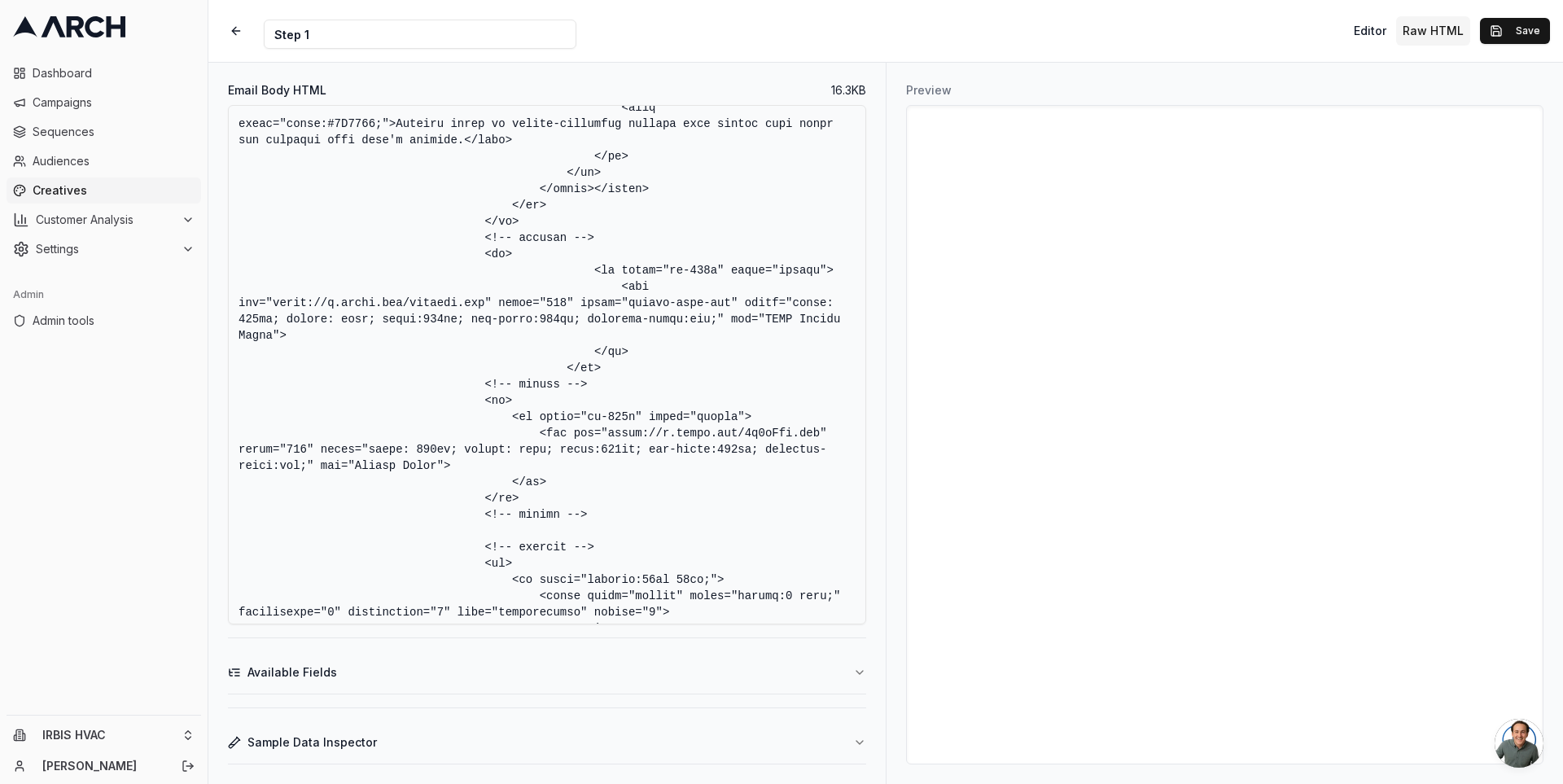
click at [513, 350] on textarea "Email Body HTML" at bounding box center [547, 365] width 638 height 520
click at [543, 356] on textarea "Email Body HTML" at bounding box center [547, 365] width 638 height 520
type textarea "<!DOCTYPE HTML PUBLIC "-//W3C//DTD XHTML 1.0 Transitional //EN" "[URL][DOMAIN_N…"
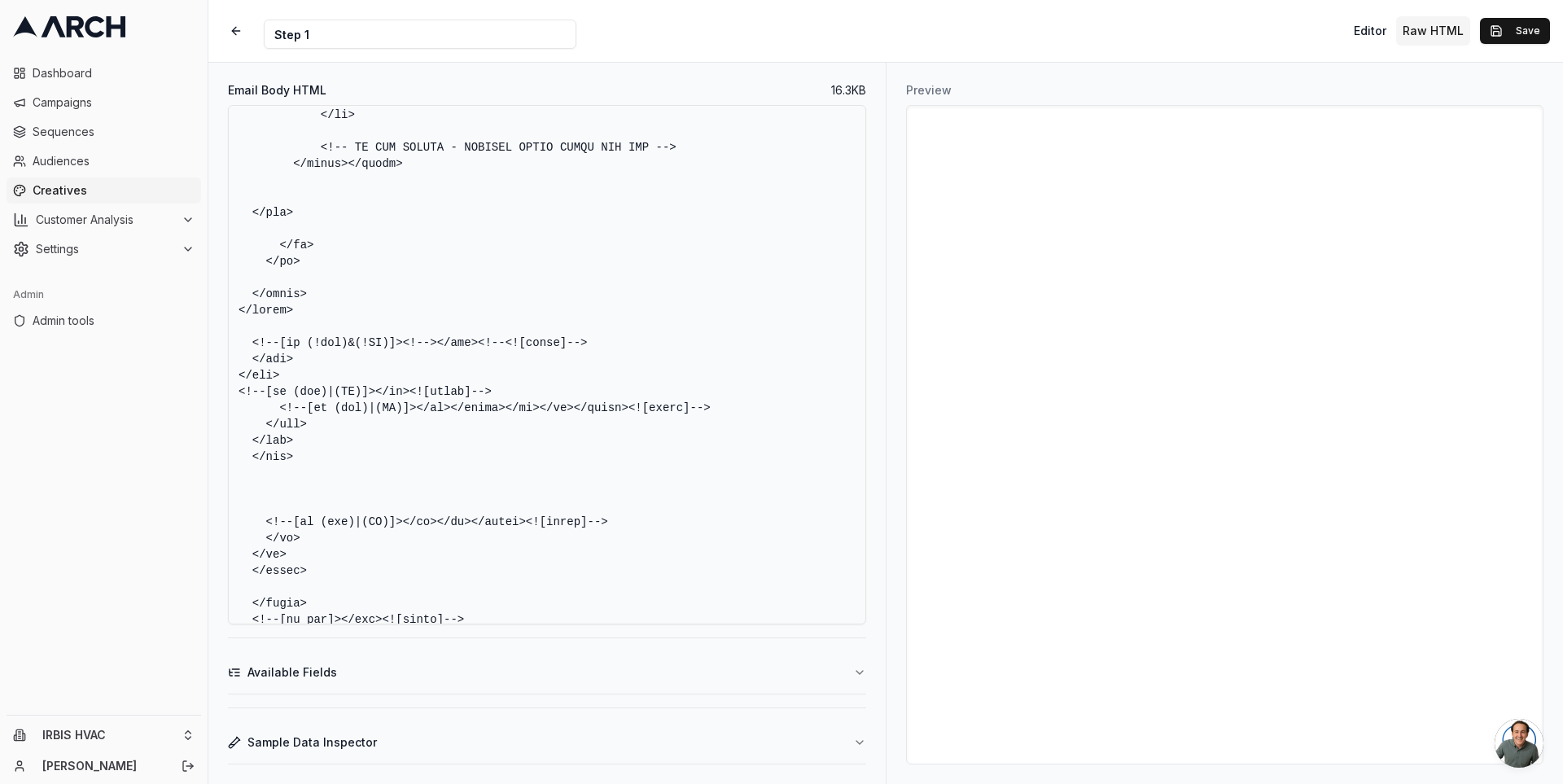
scroll to position [6930, 0]
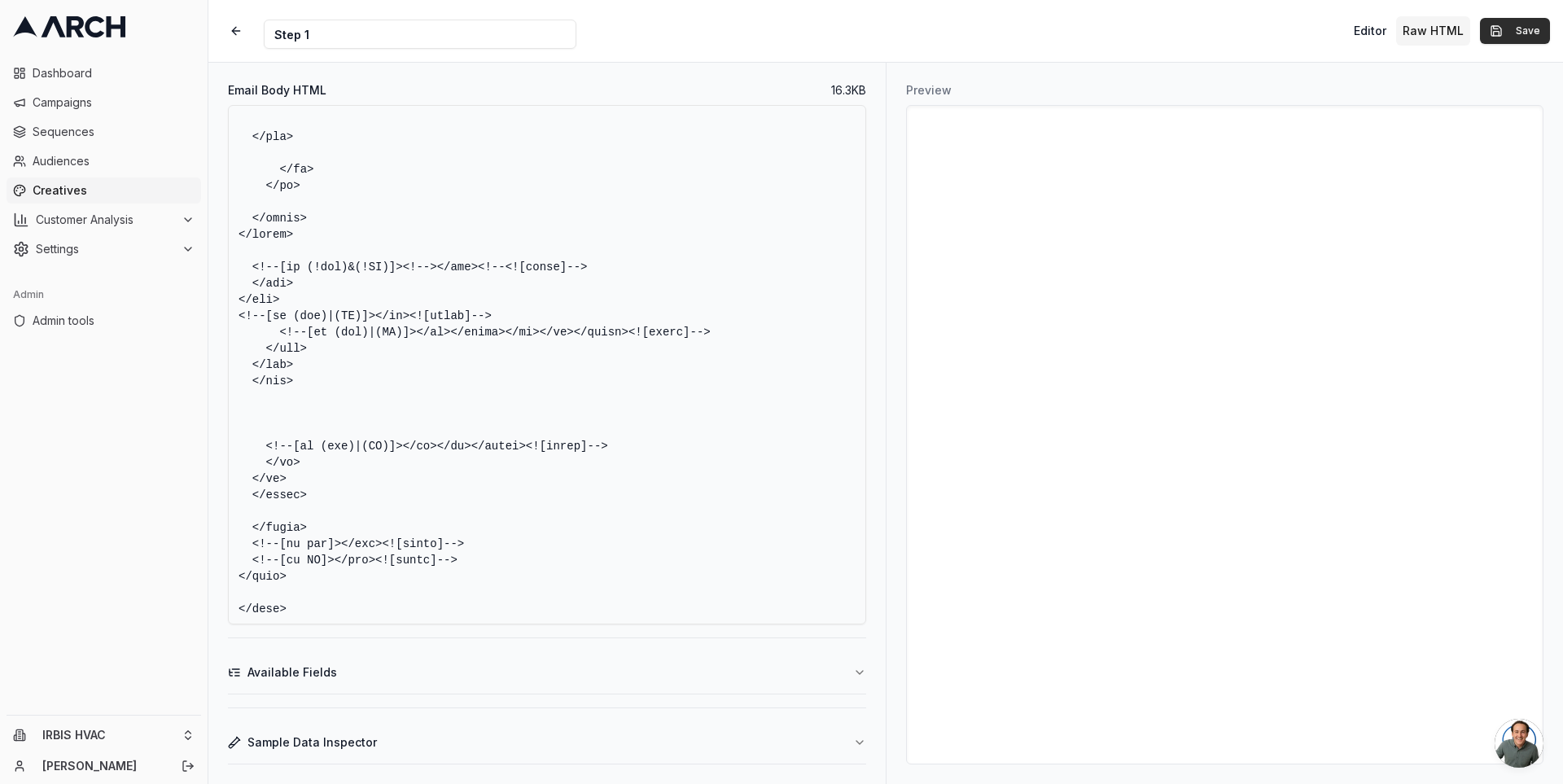
click at [1519, 28] on button "Save" at bounding box center [1514, 31] width 70 height 26
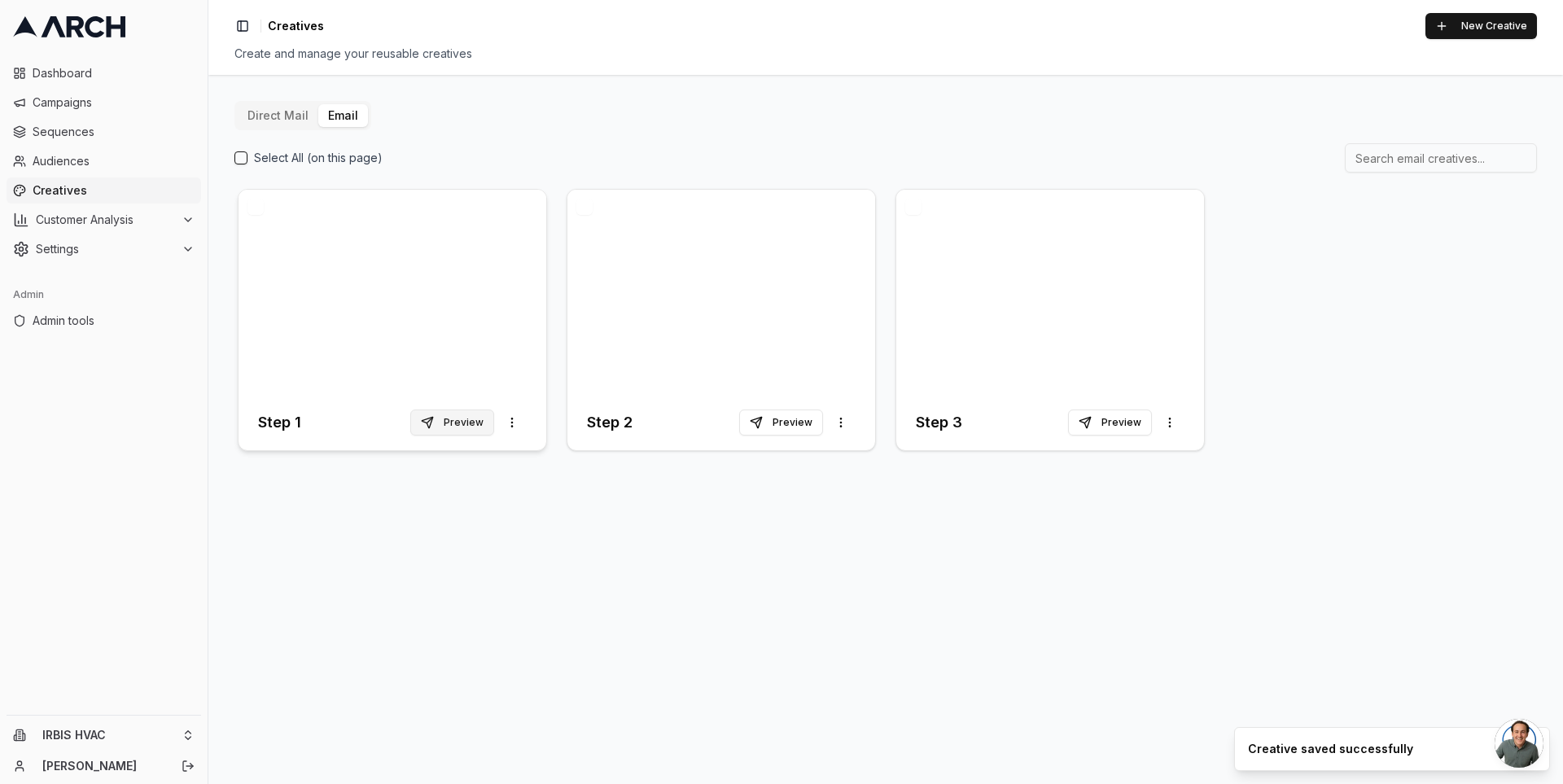
click at [463, 423] on button "Preview" at bounding box center [452, 422] width 84 height 26
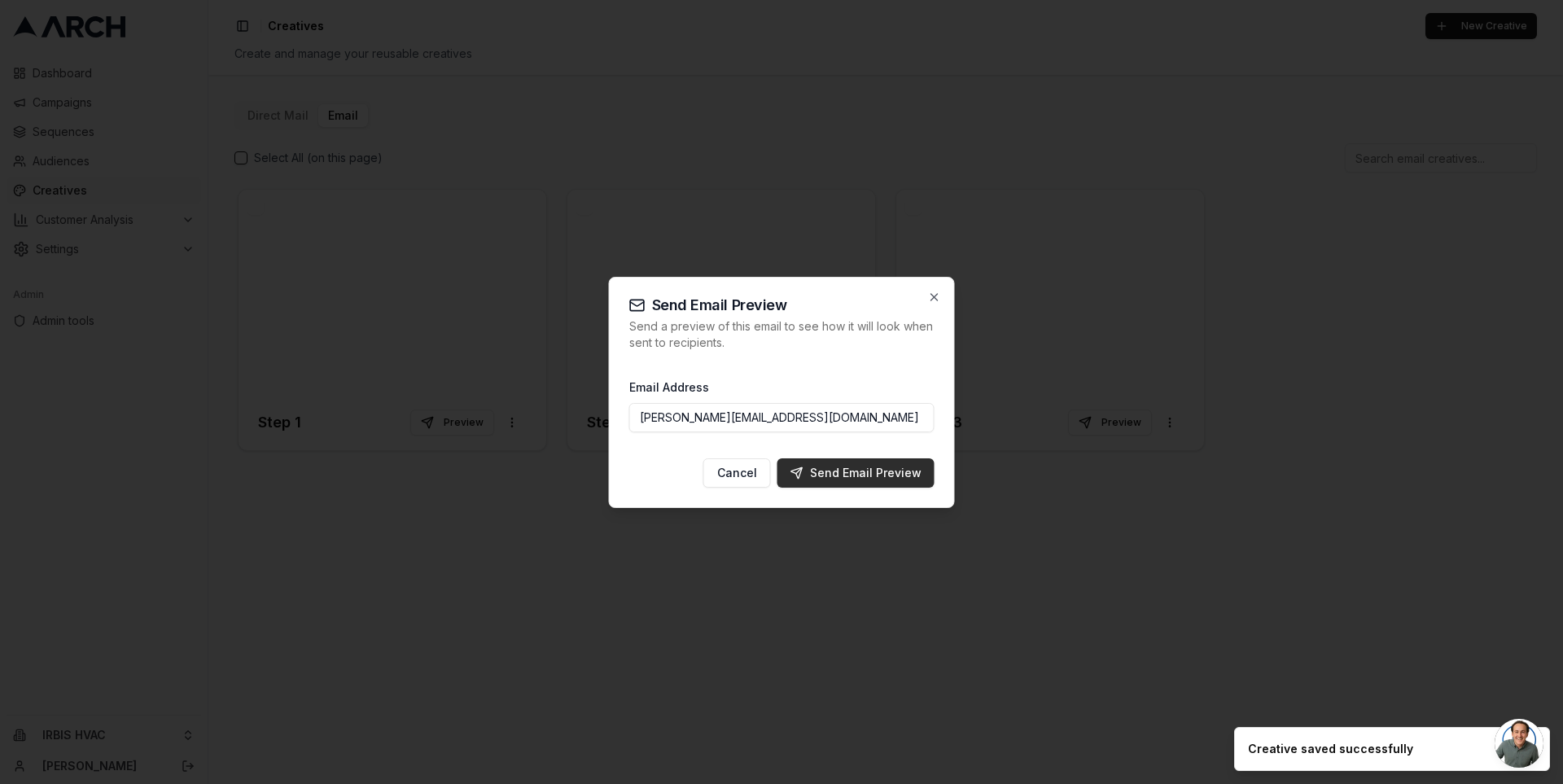
click at [830, 466] on div "Send Email Preview" at bounding box center [856, 473] width 131 height 16
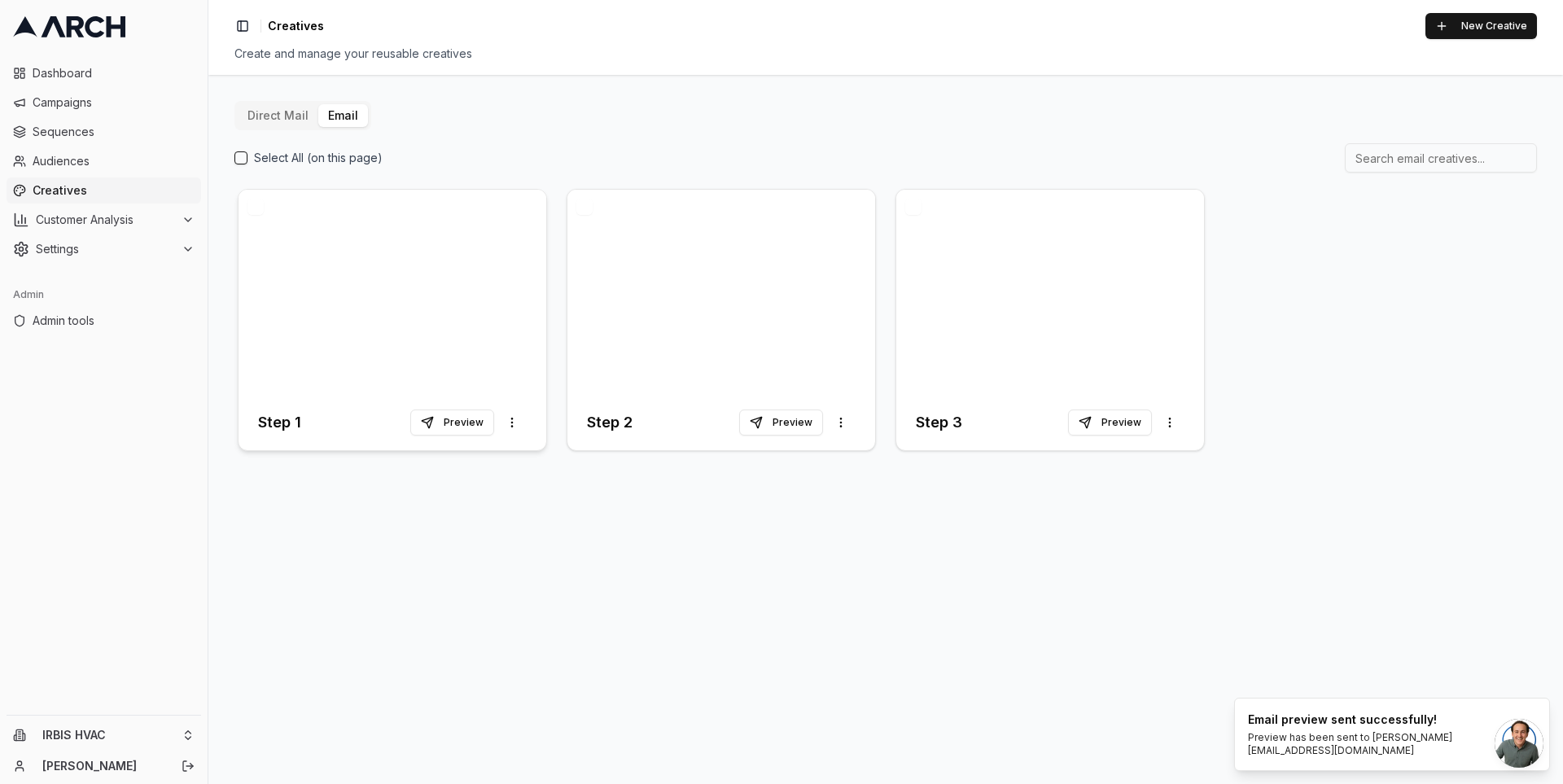
click at [466, 332] on div at bounding box center [392, 292] width 308 height 206
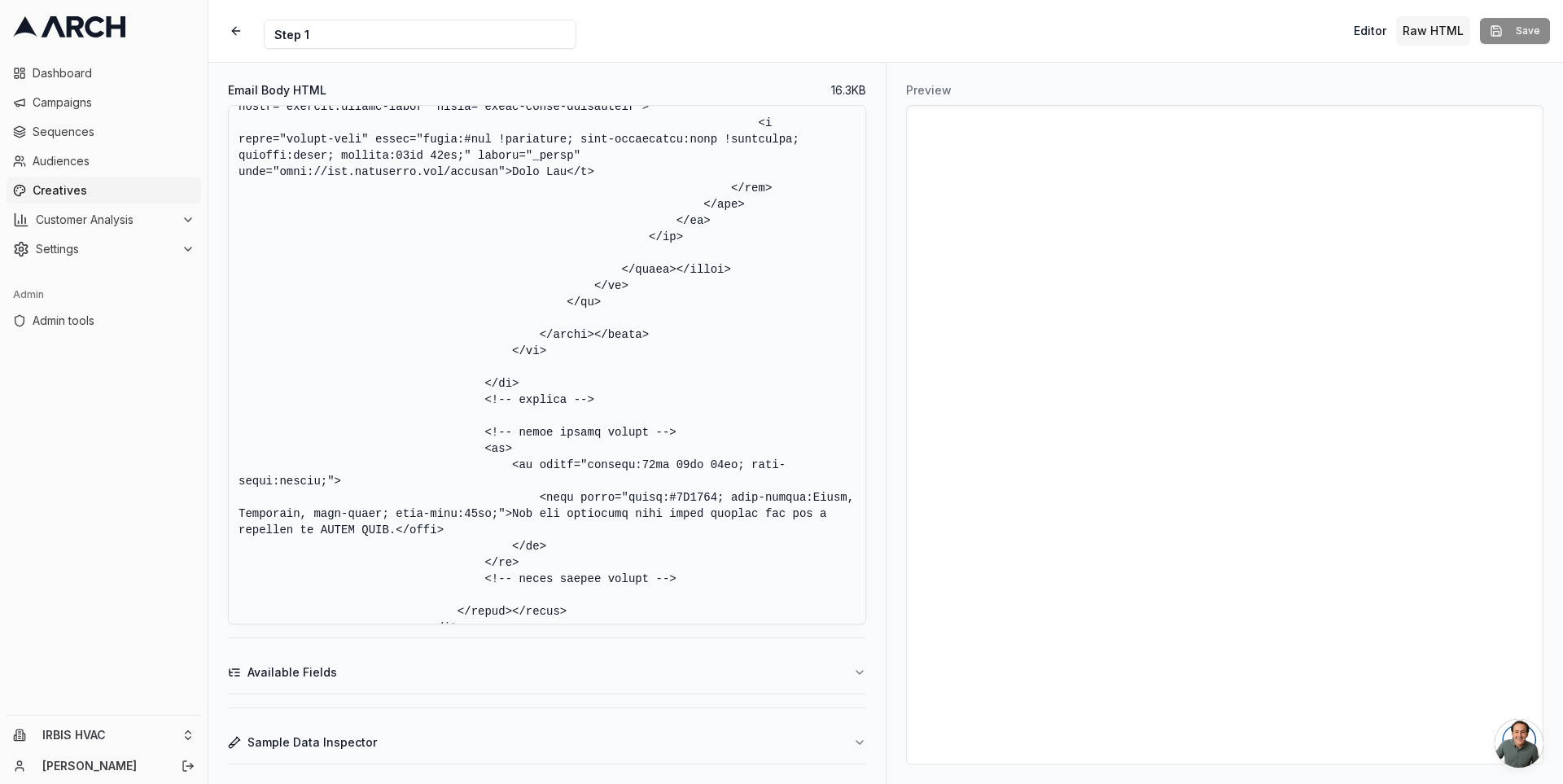
scroll to position [6678, 0]
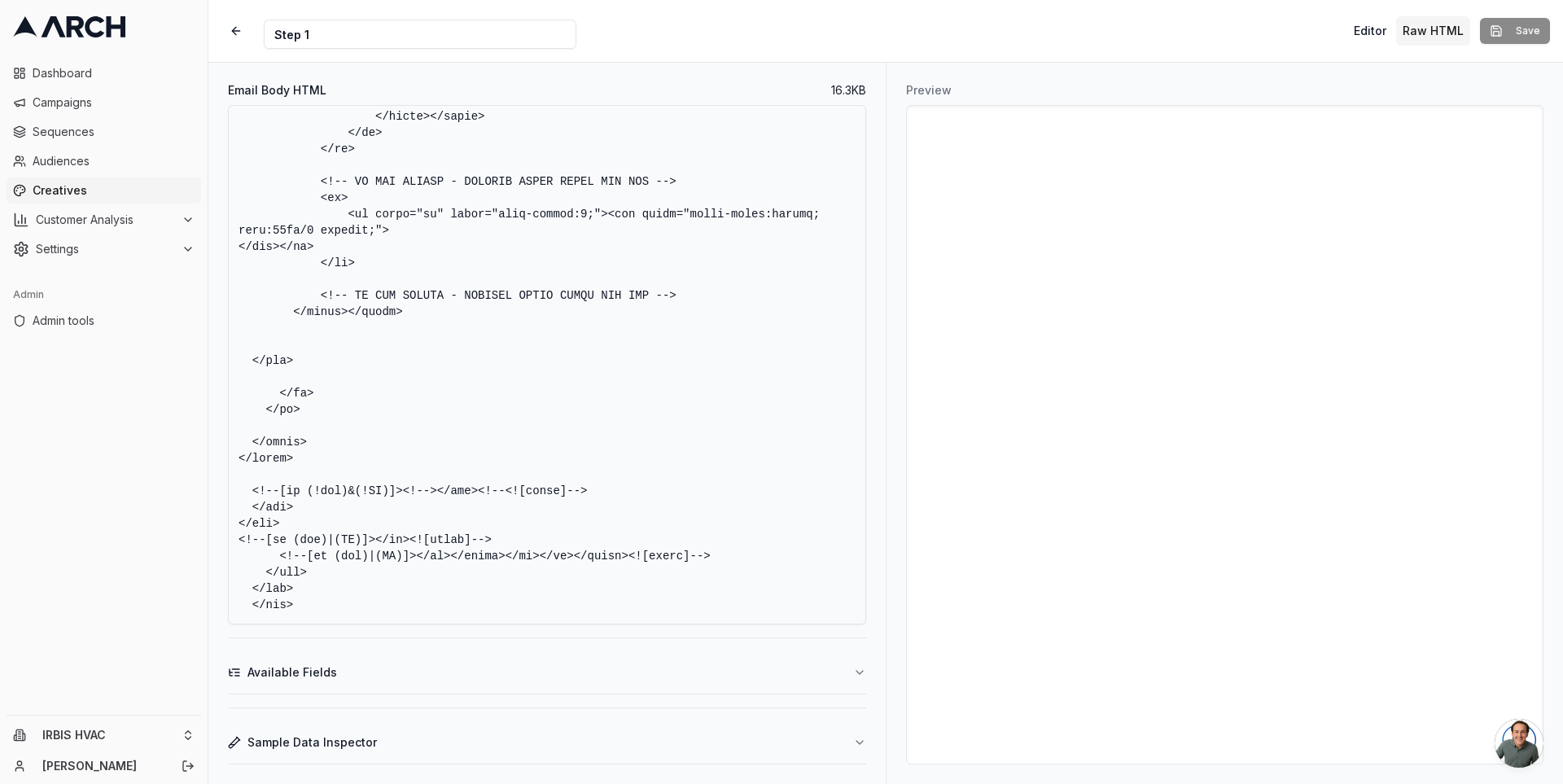
click at [596, 479] on textarea "Email Body HTML" at bounding box center [547, 365] width 638 height 520
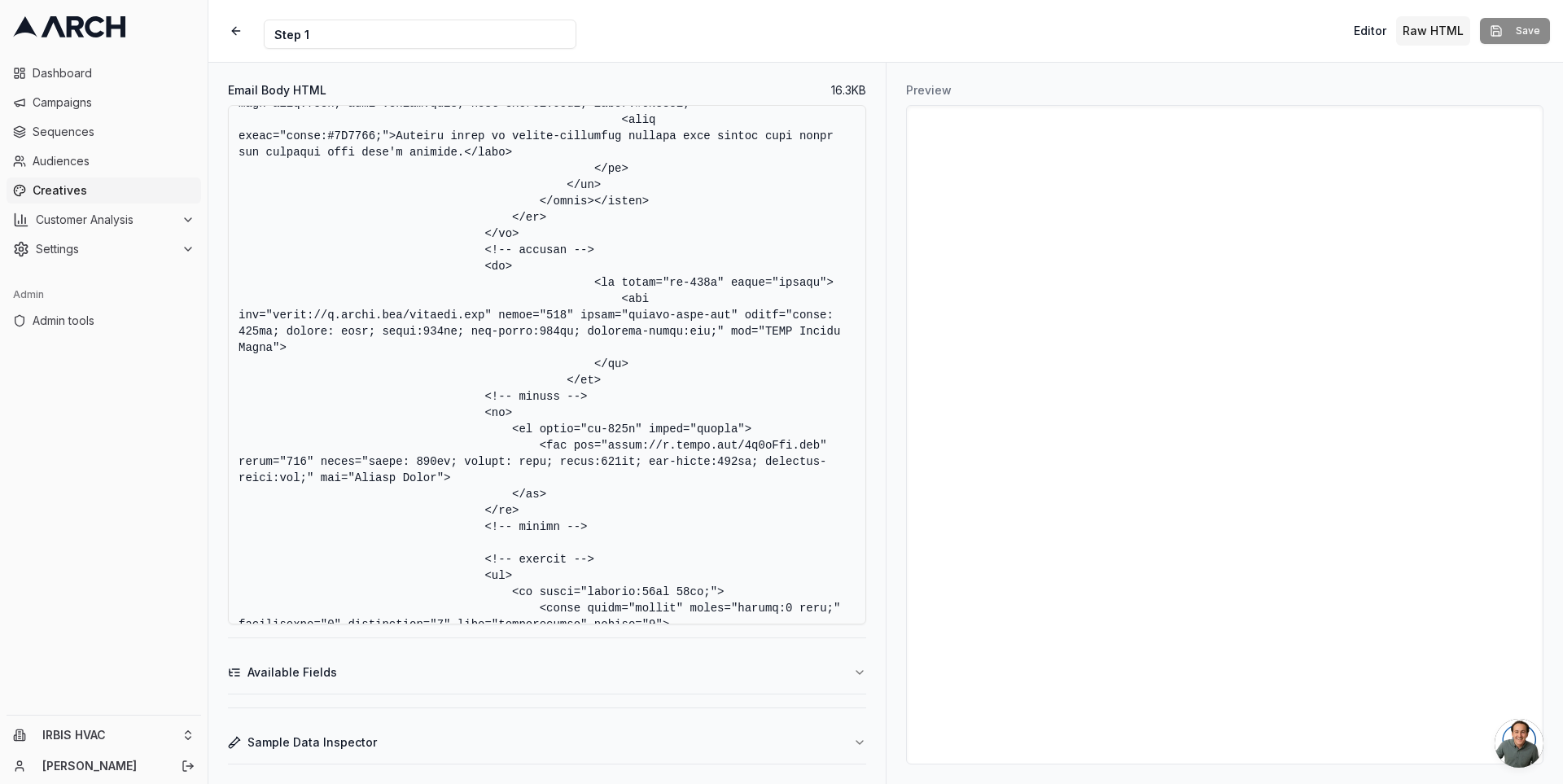
scroll to position [4838, 0]
click at [703, 359] on textarea "Email Body HTML" at bounding box center [547, 365] width 638 height 520
type textarea "<!DOCTYPE HTML PUBLIC "-//W3C//DTD XHTML 1.0 Transitional //EN" "[URL][DOMAIN_N…"
click at [801, 402] on textarea "Email Body HTML" at bounding box center [547, 365] width 638 height 520
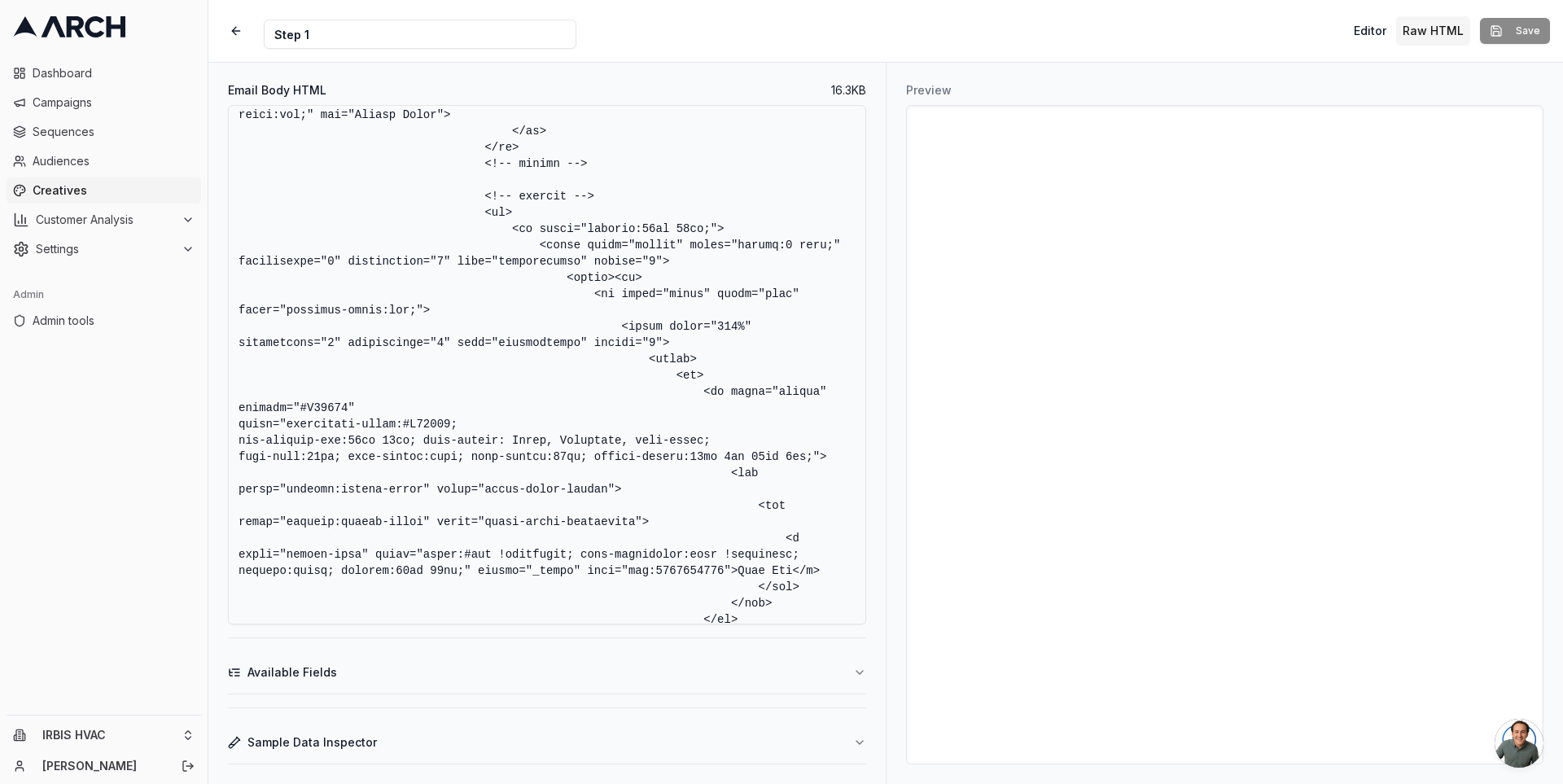
scroll to position [5212, 0]
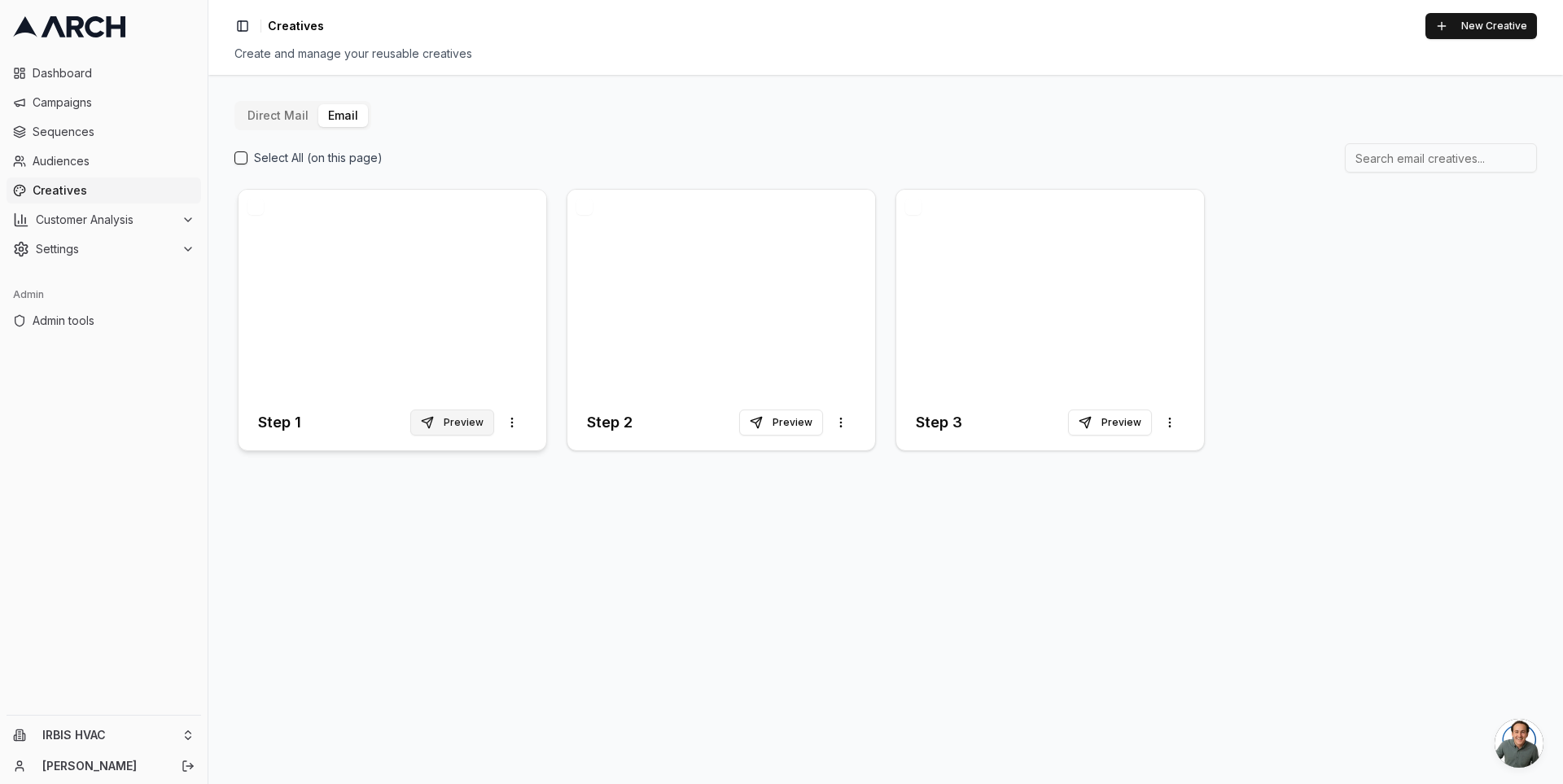
click at [465, 417] on button "Preview" at bounding box center [452, 422] width 84 height 26
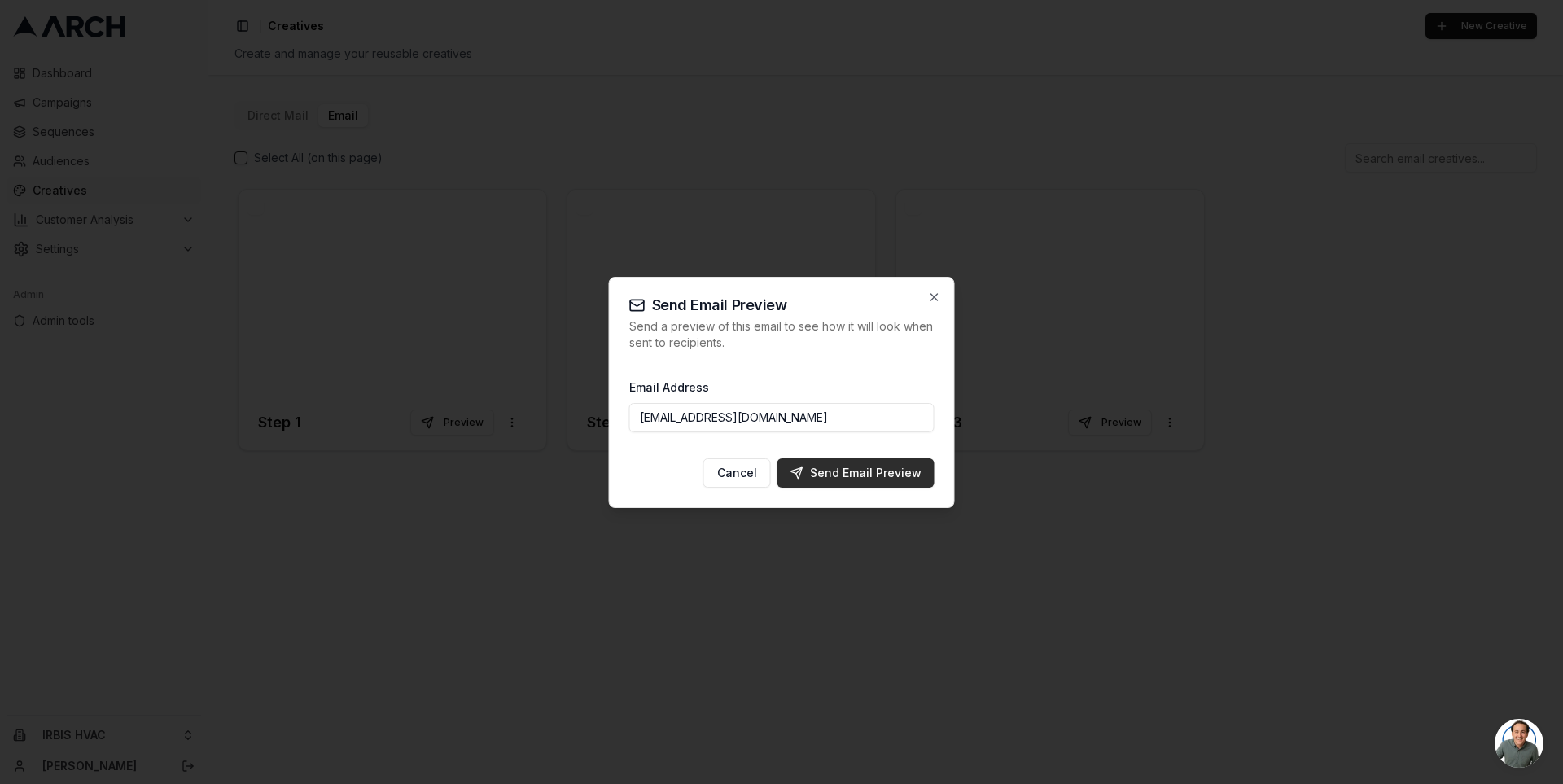
click at [866, 463] on button "Send Email Preview" at bounding box center [855, 473] width 157 height 29
type input "[PERSON_NAME][EMAIL_ADDRESS][DOMAIN_NAME]"
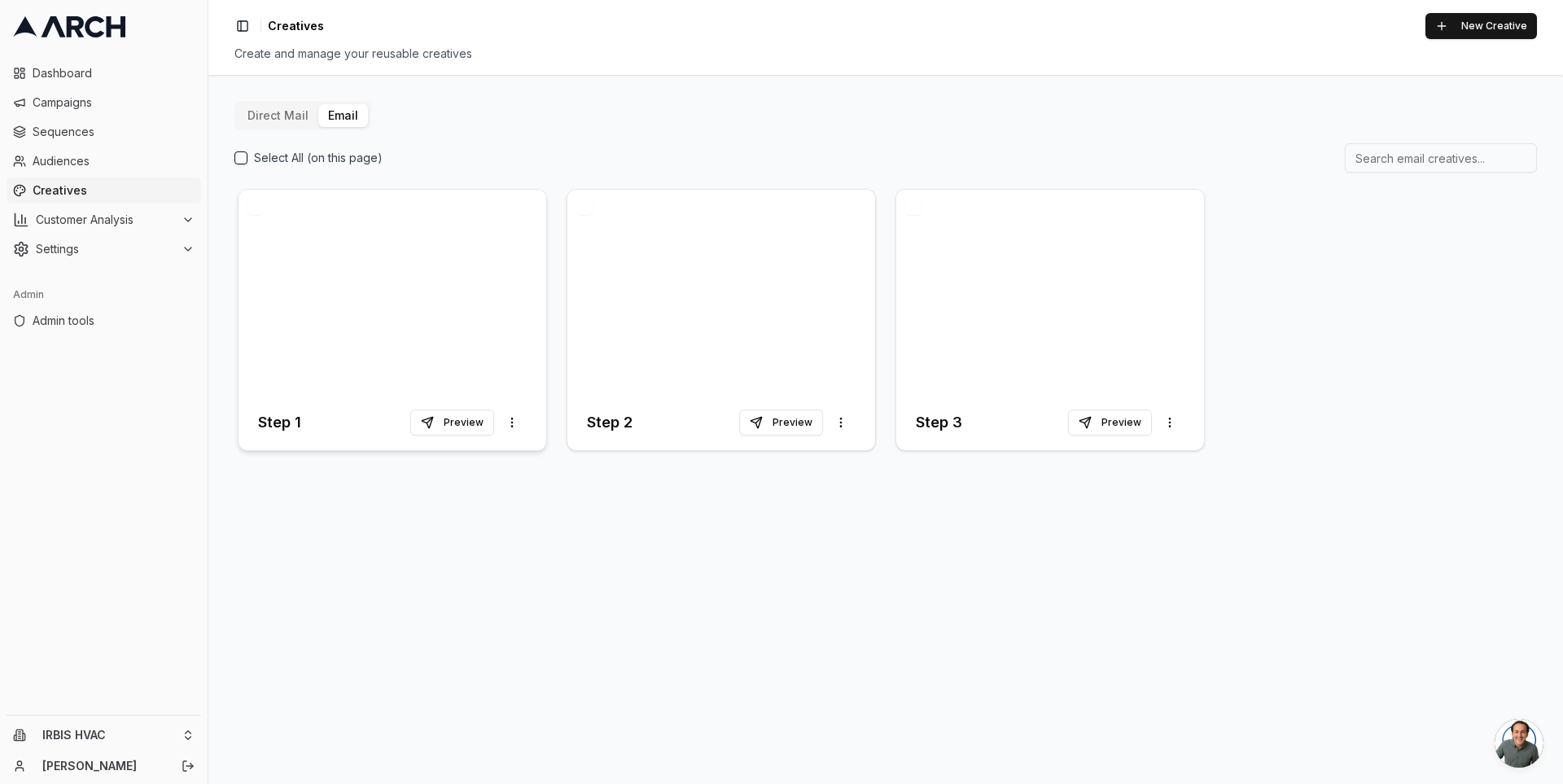
click at [423, 265] on div at bounding box center [392, 292] width 308 height 206
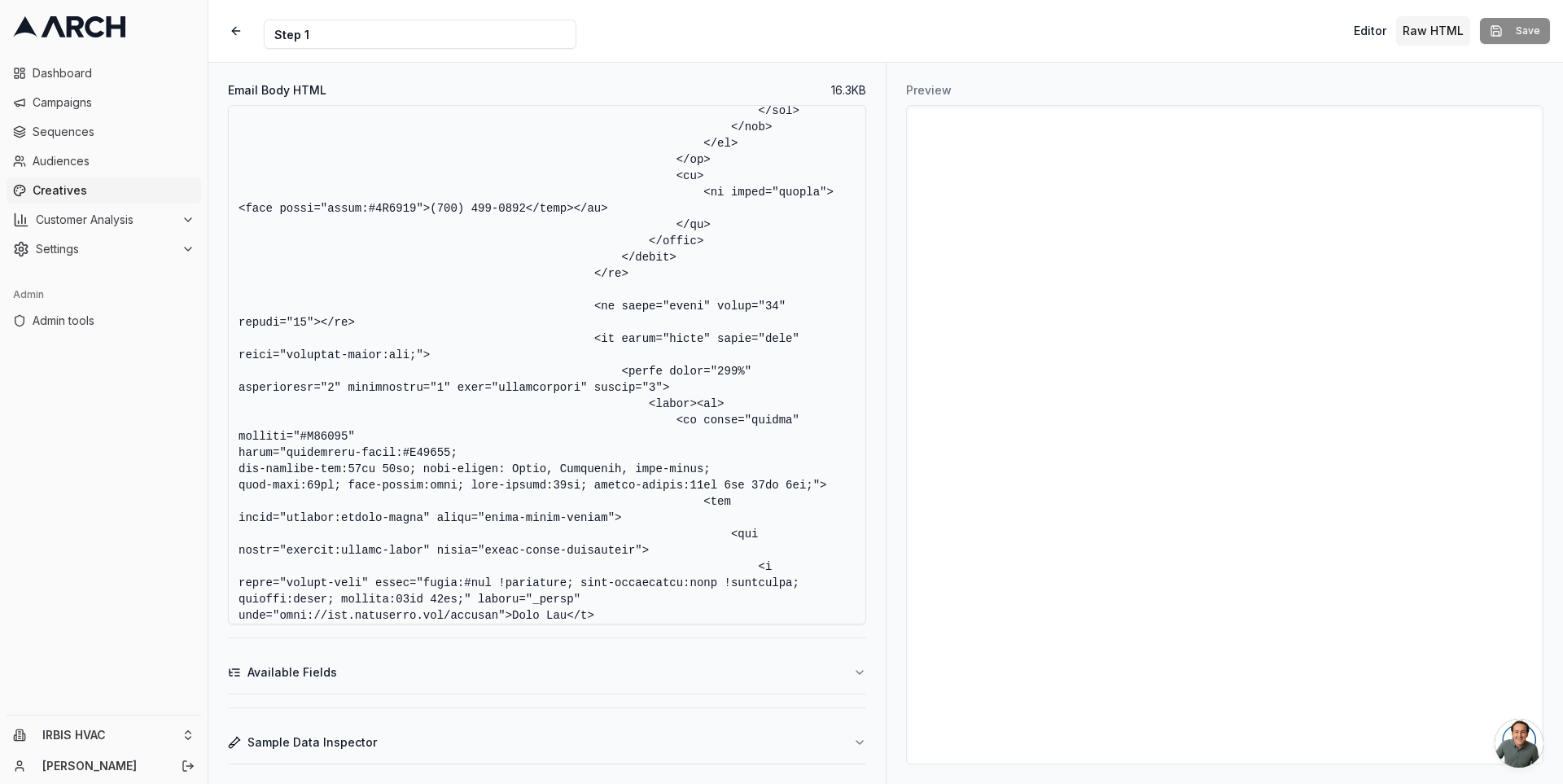
scroll to position [6038, 0]
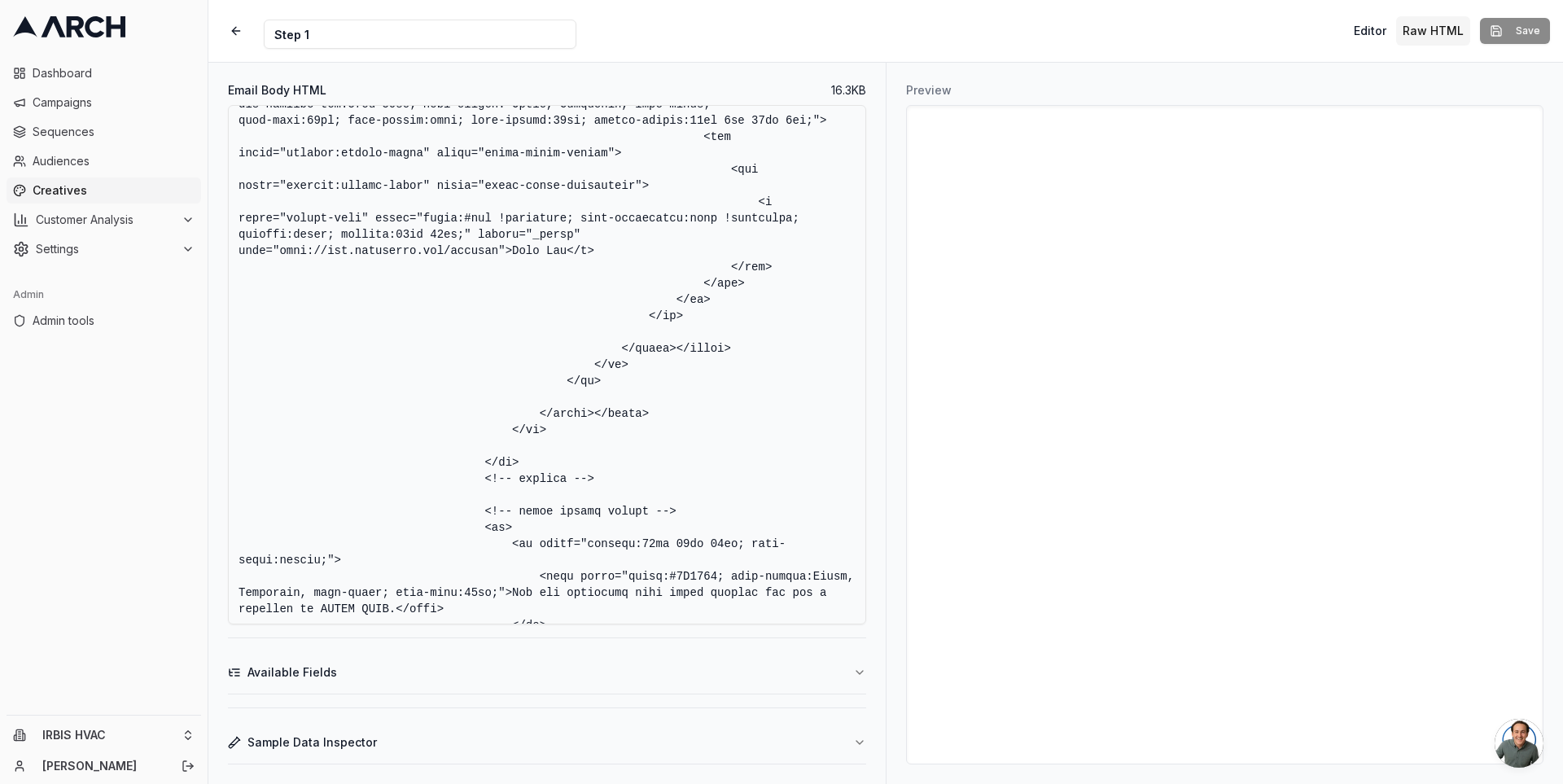
click at [667, 500] on textarea "Email Body HTML" at bounding box center [547, 365] width 638 height 520
click at [705, 359] on textarea "Email Body HTML" at bounding box center [547, 365] width 638 height 520
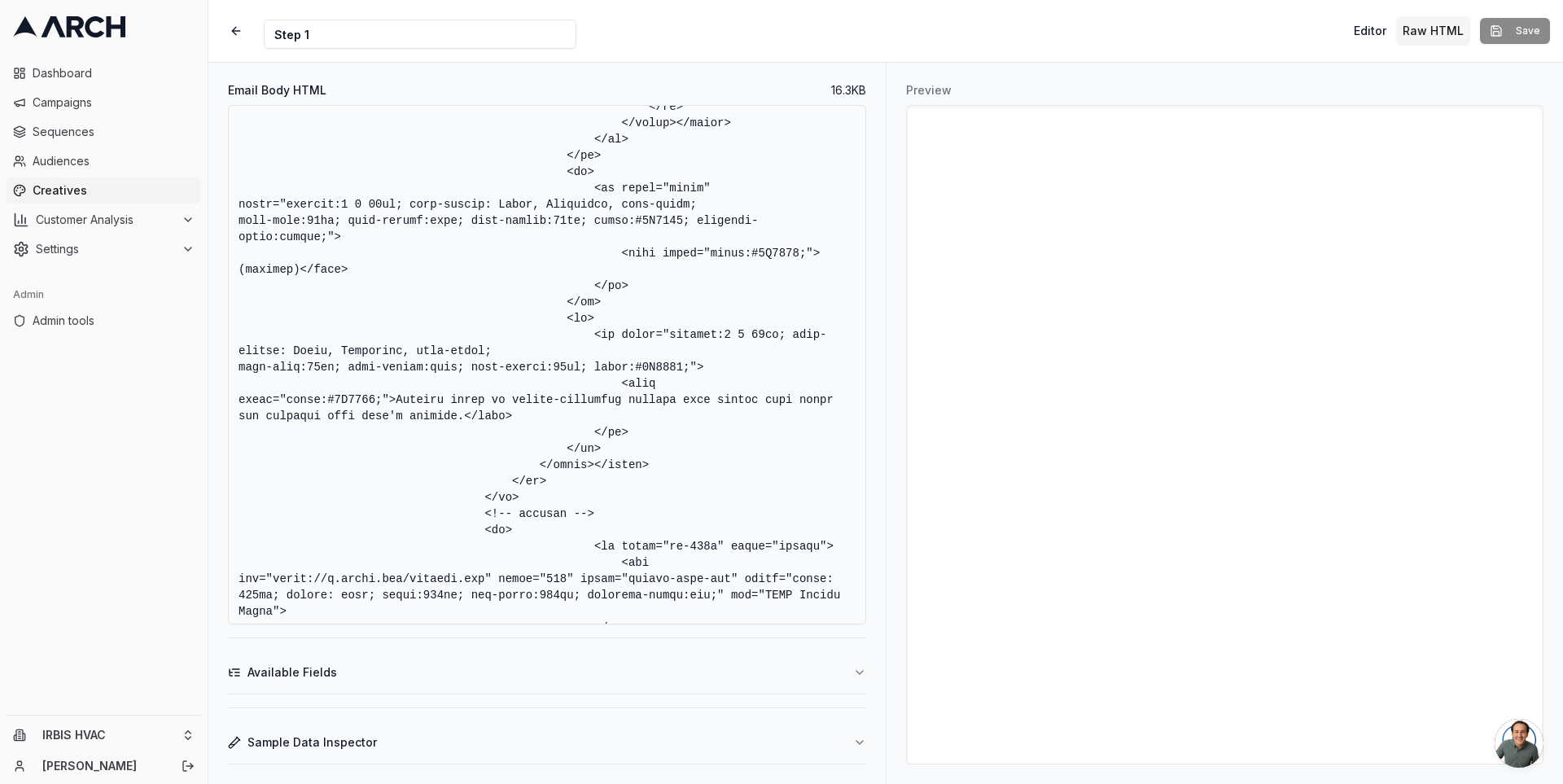
click at [762, 364] on textarea "Email Body HTML" at bounding box center [547, 365] width 638 height 520
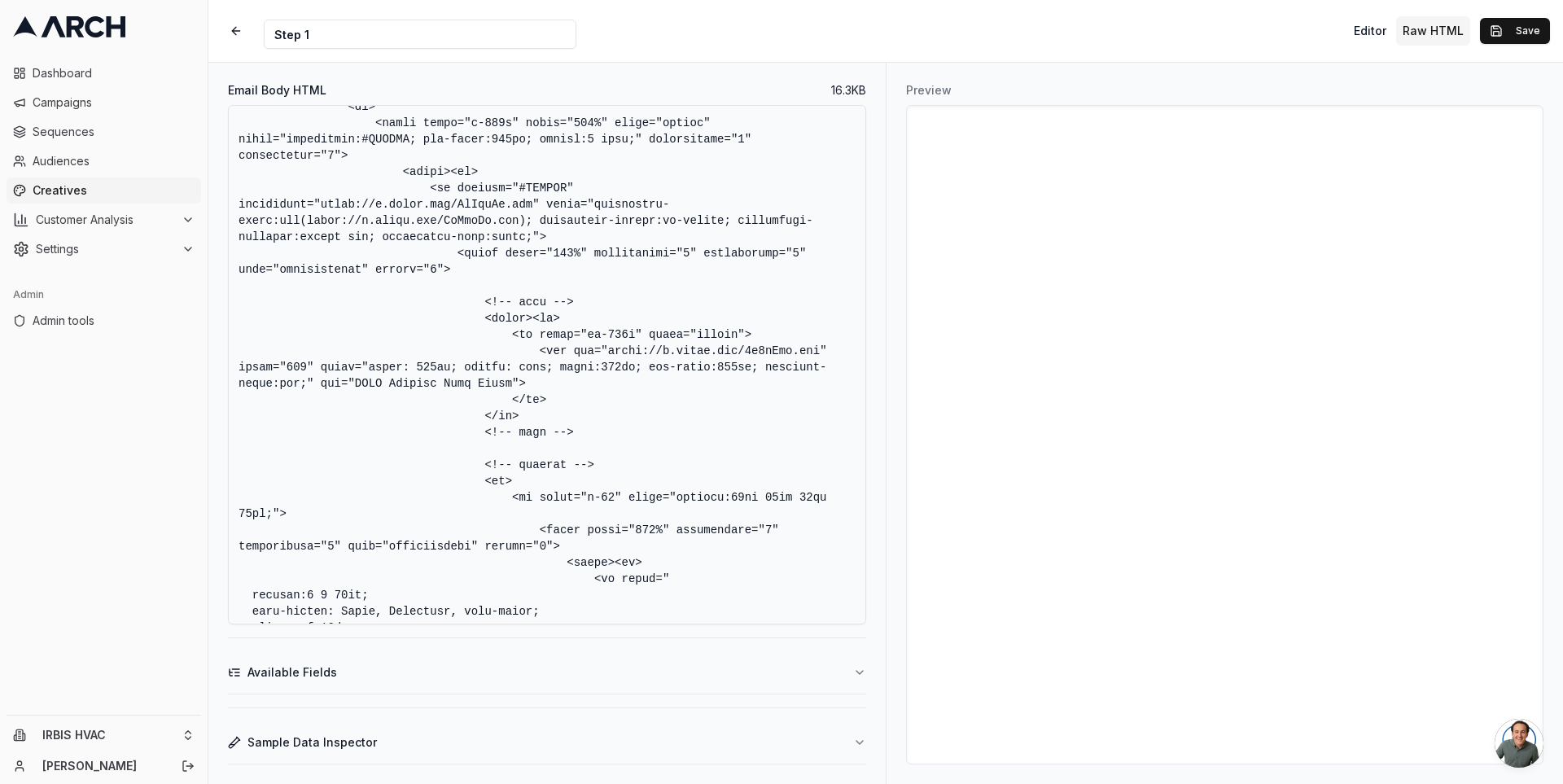
scroll to position [4783, 0]
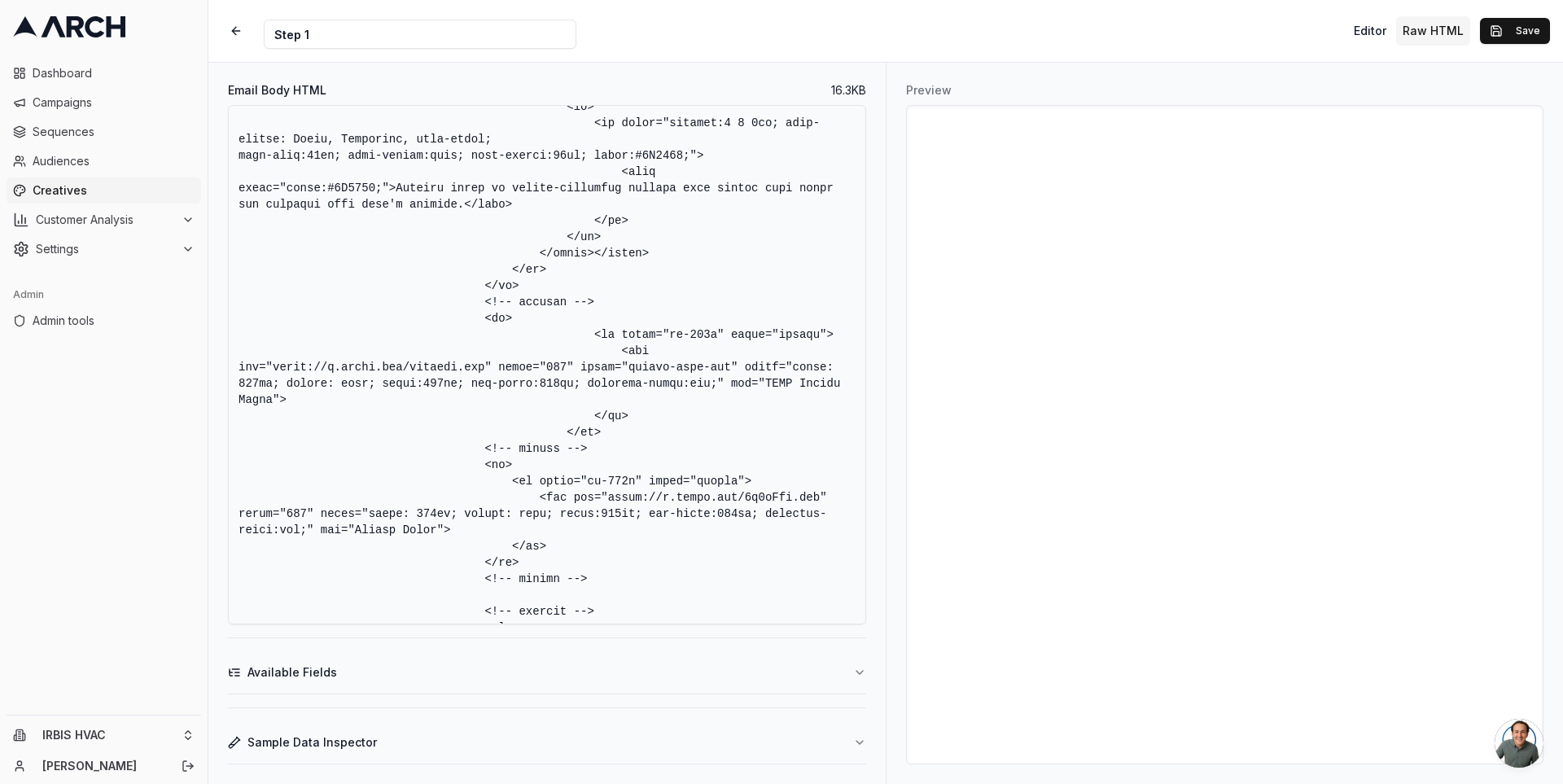
click at [828, 370] on textarea "Email Body HTML" at bounding box center [547, 365] width 638 height 520
paste textarea "style="padding: 28px 0;""
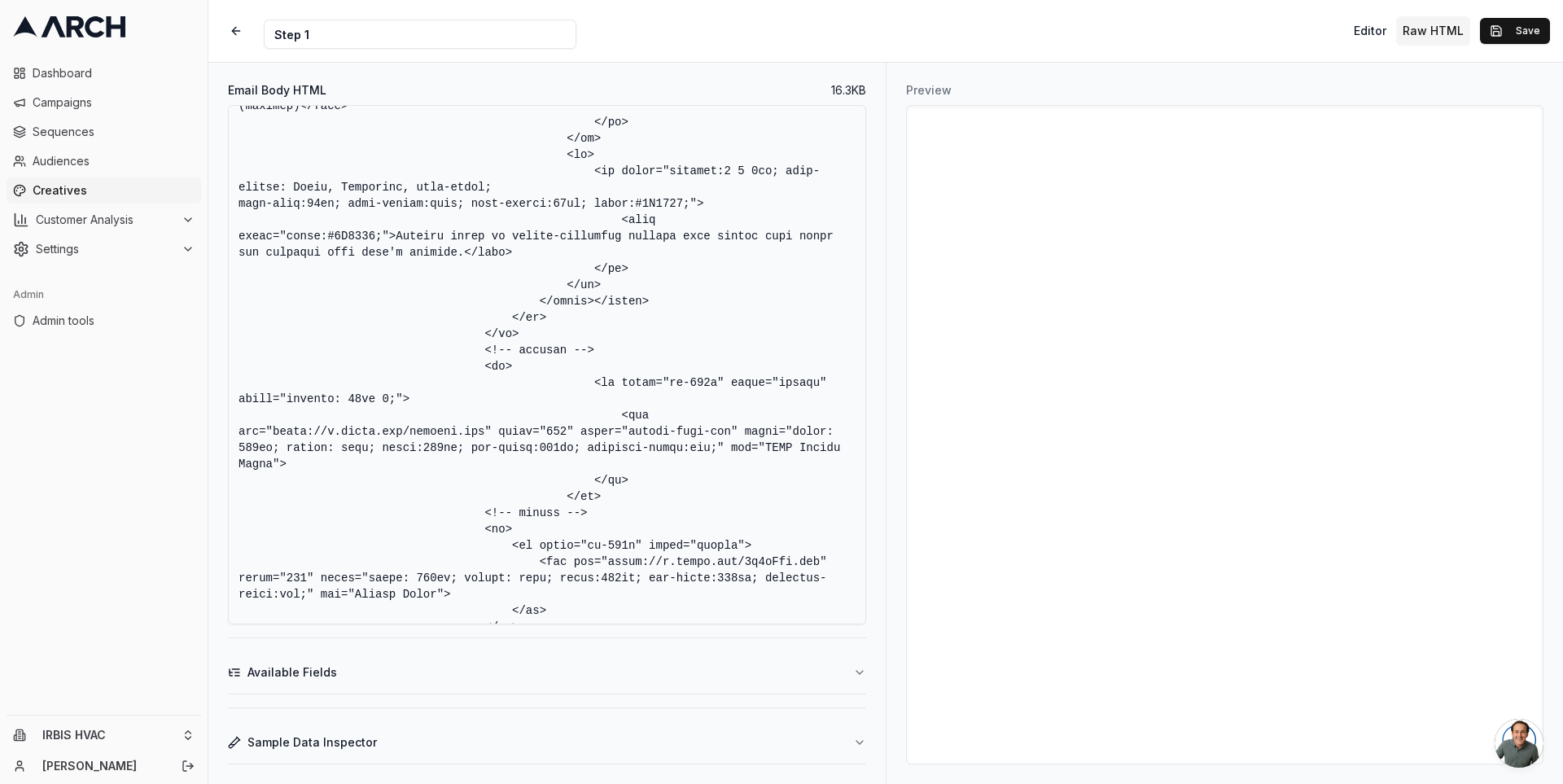
scroll to position [4731, 0]
type textarea "<!DOCTYPE HTML PUBLIC "-//W3C//DTD XHTML 1.0 Transitional //EN" "[URL][DOMAIN_N…"
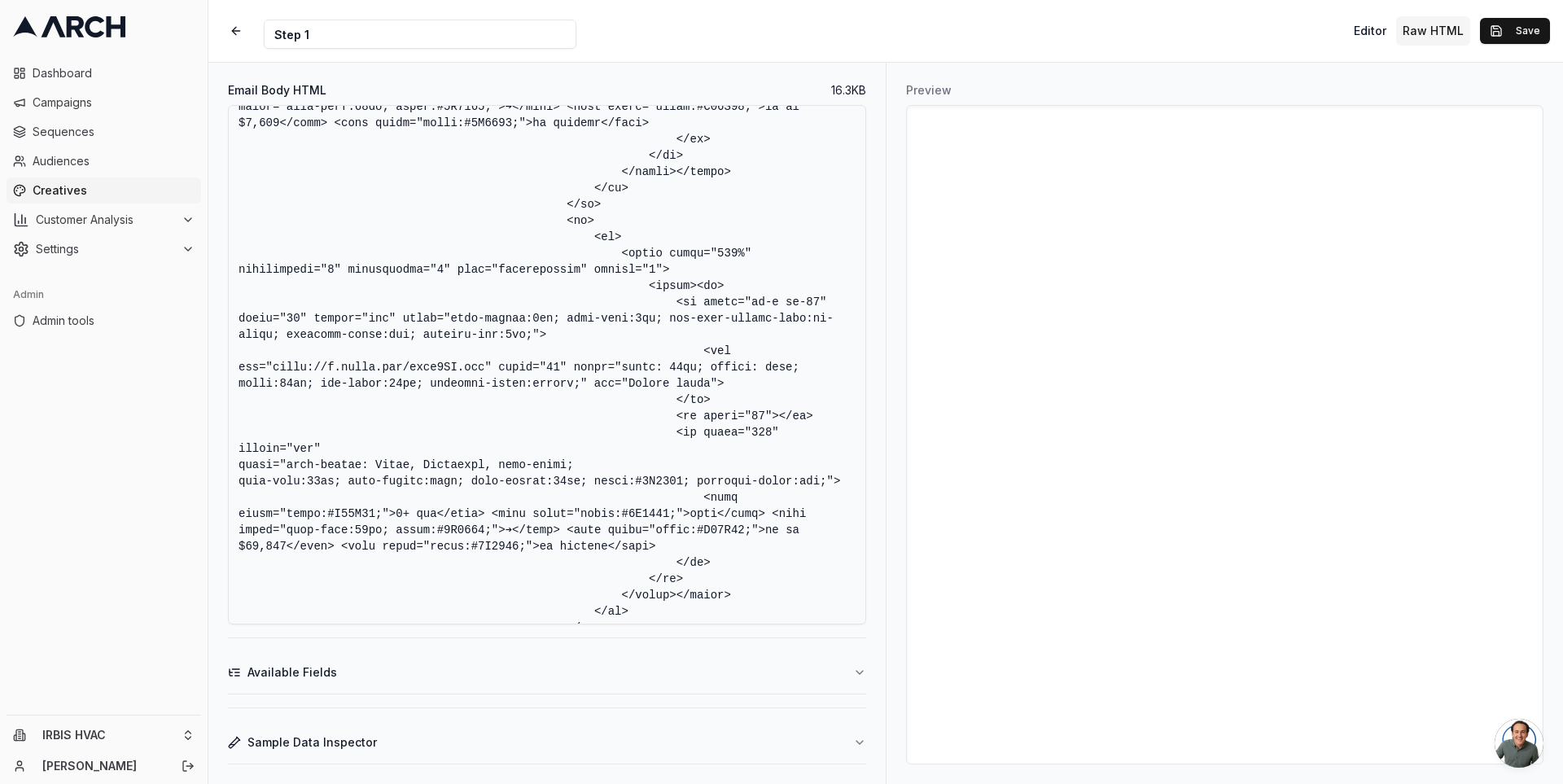
scroll to position [4457, 0]
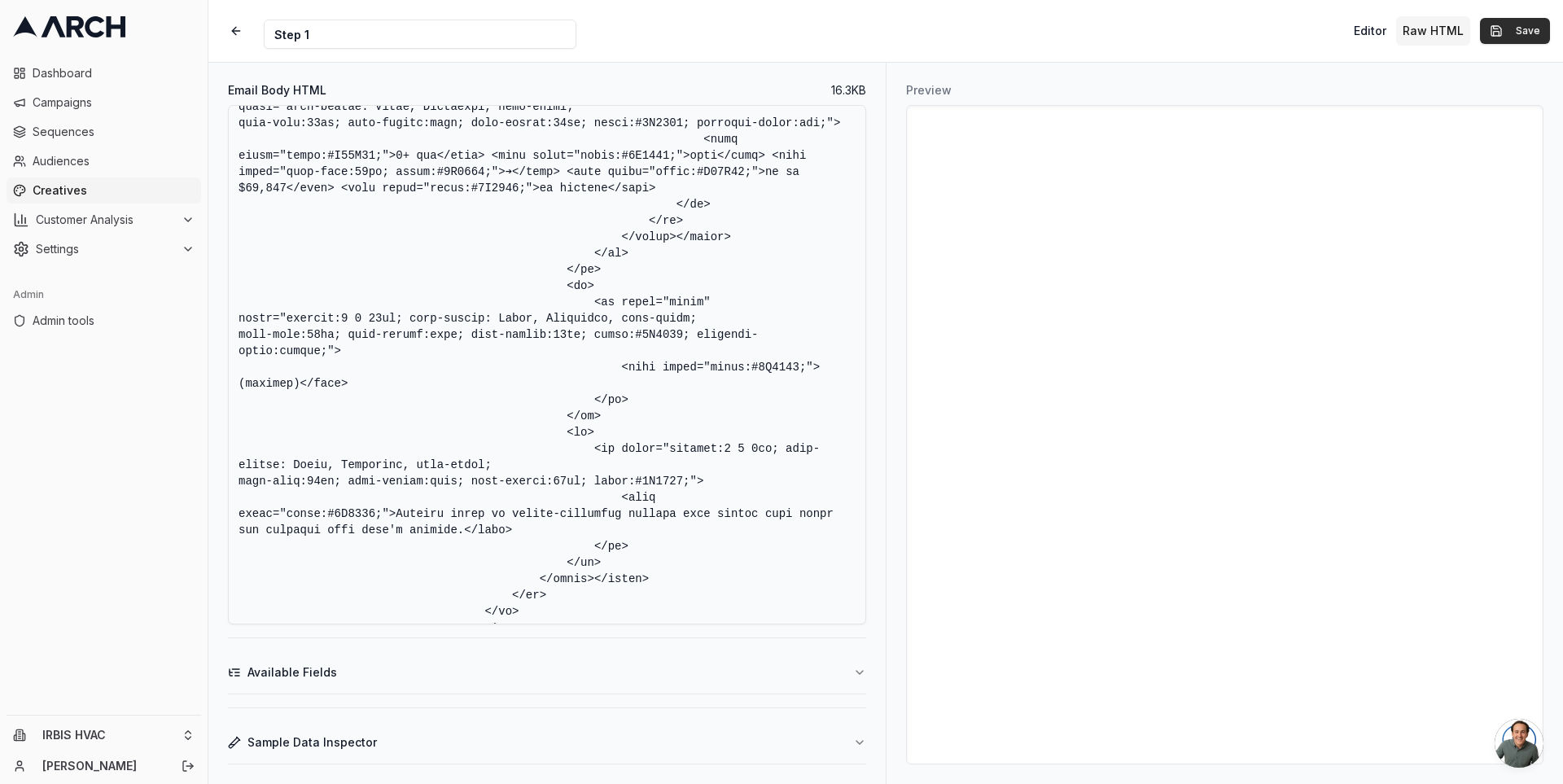
click at [1503, 31] on button "Save" at bounding box center [1514, 31] width 70 height 26
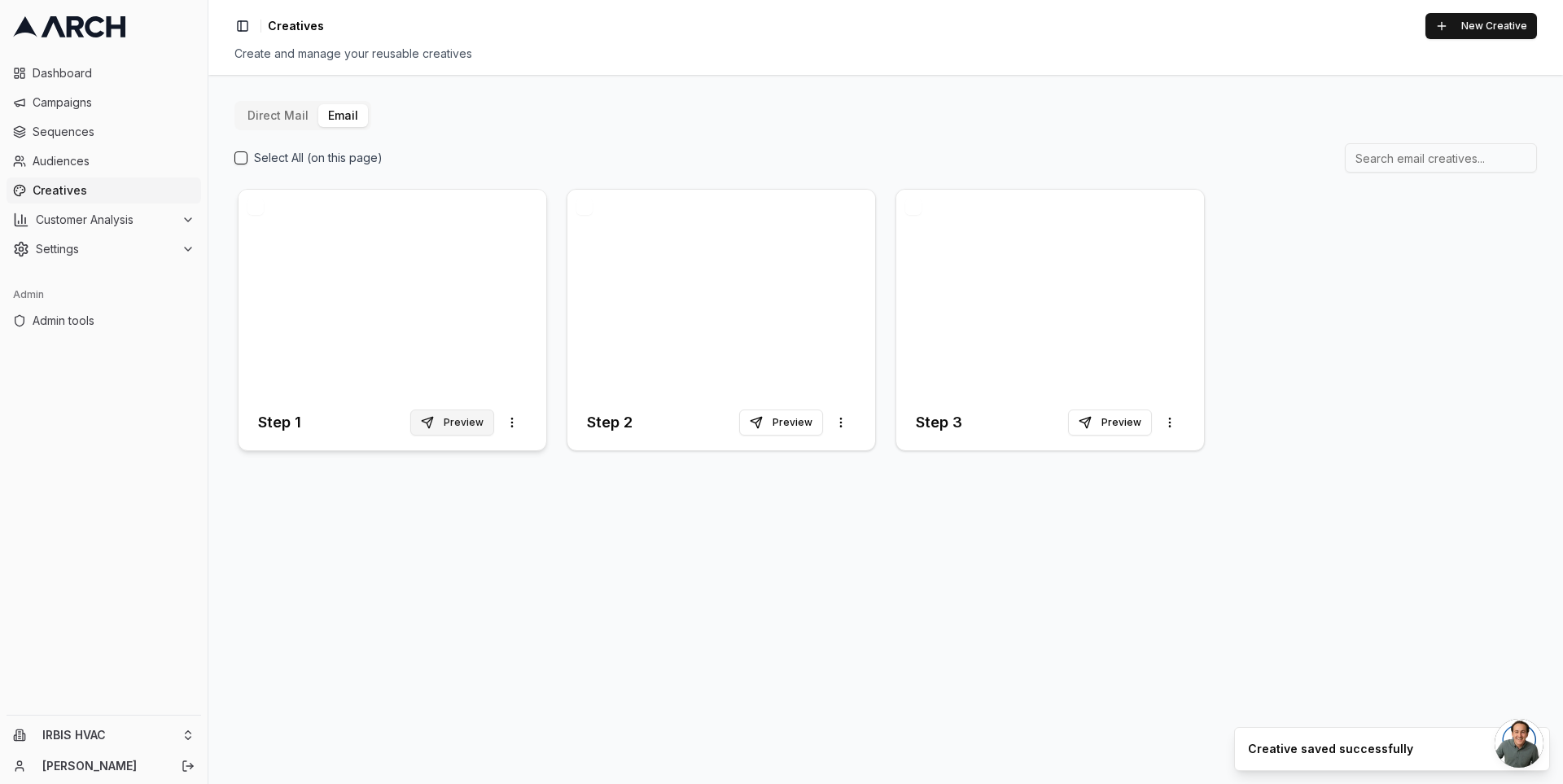
click at [447, 424] on button "Preview" at bounding box center [452, 422] width 84 height 26
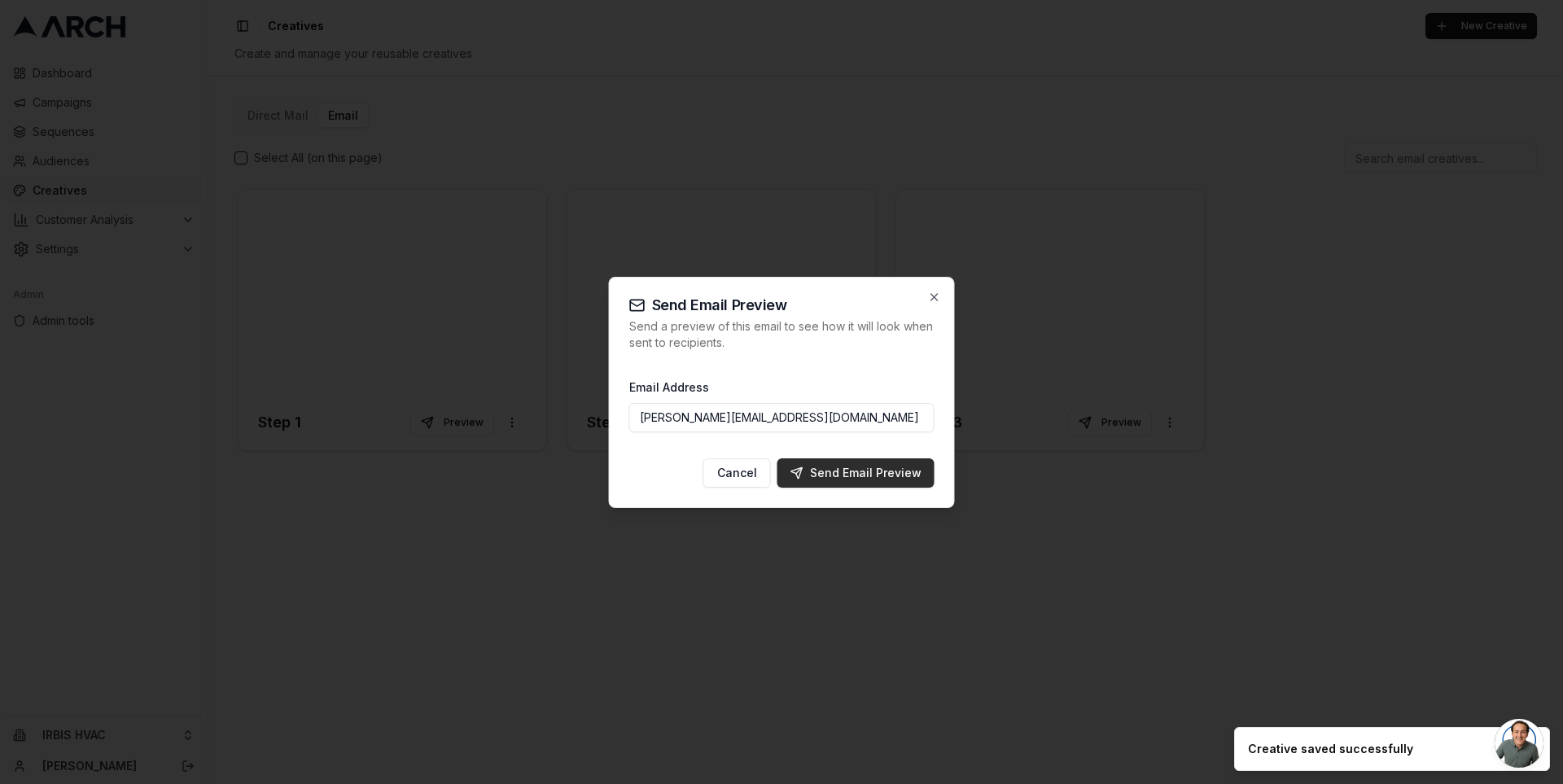
click at [815, 467] on div "Send Email Preview" at bounding box center [856, 473] width 131 height 16
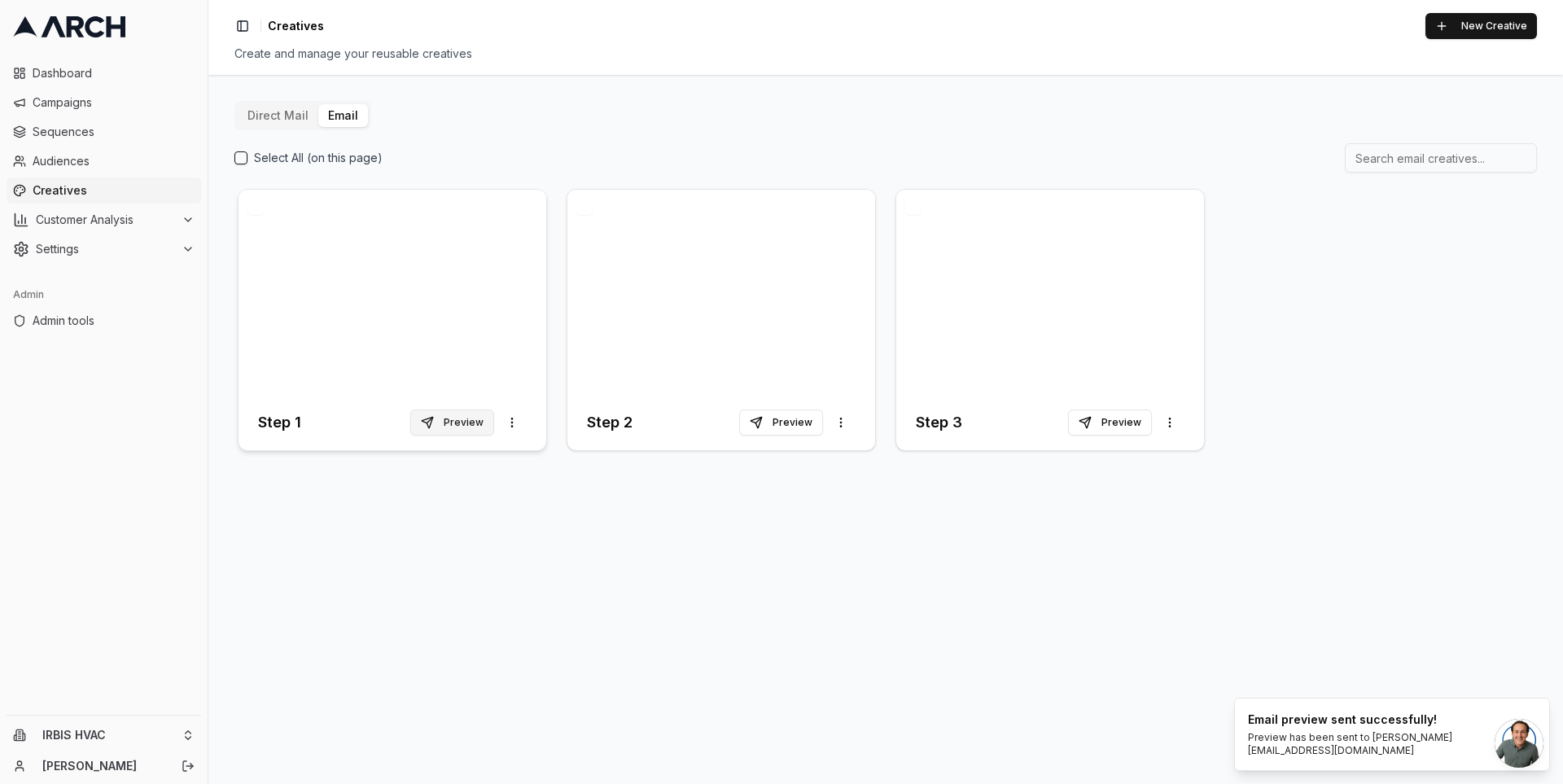
click at [461, 420] on button "Preview" at bounding box center [452, 422] width 84 height 26
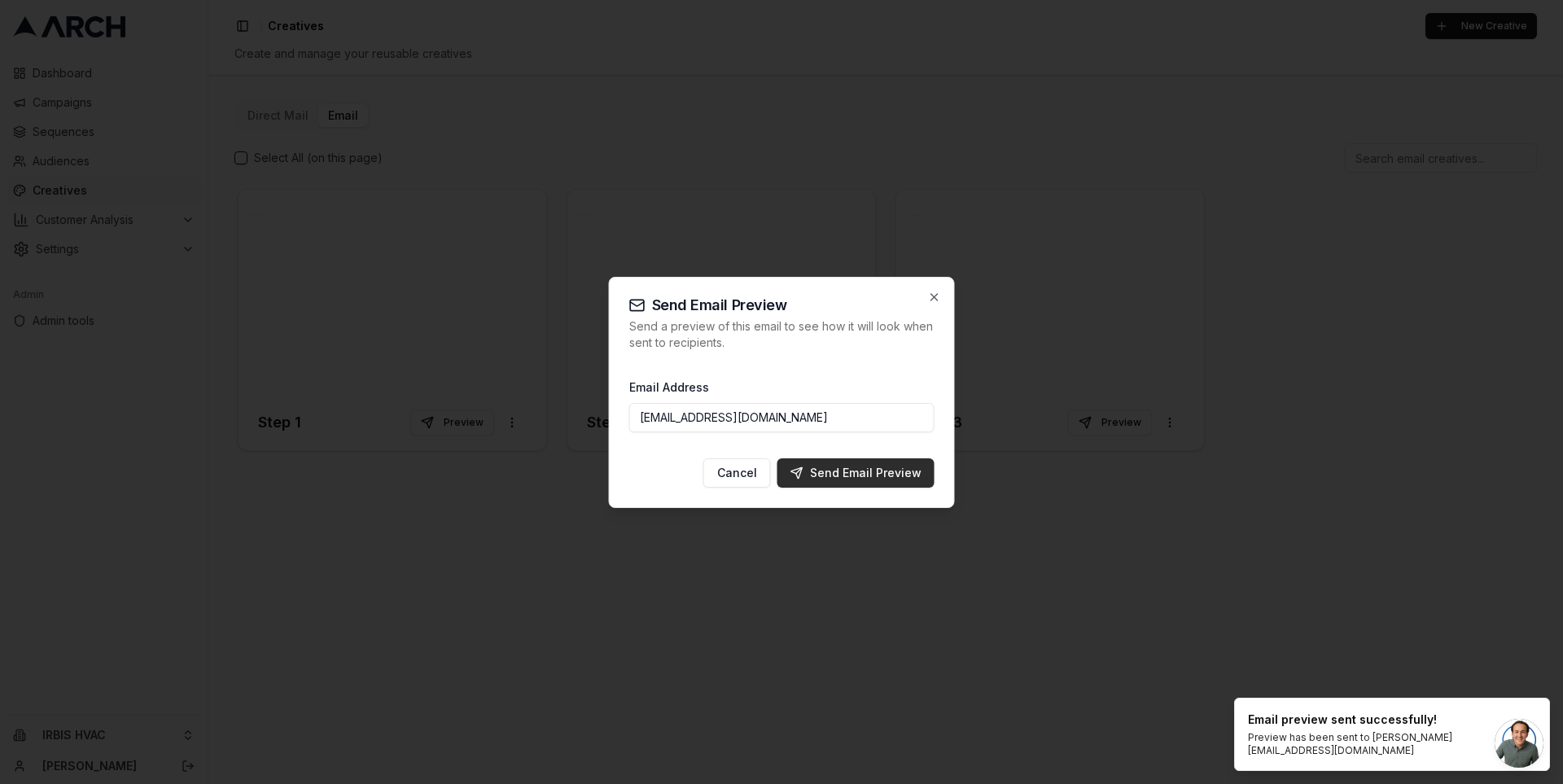
click at [856, 472] on div "Send Email Preview" at bounding box center [856, 473] width 131 height 16
type input "[PERSON_NAME][EMAIL_ADDRESS][DOMAIN_NAME]"
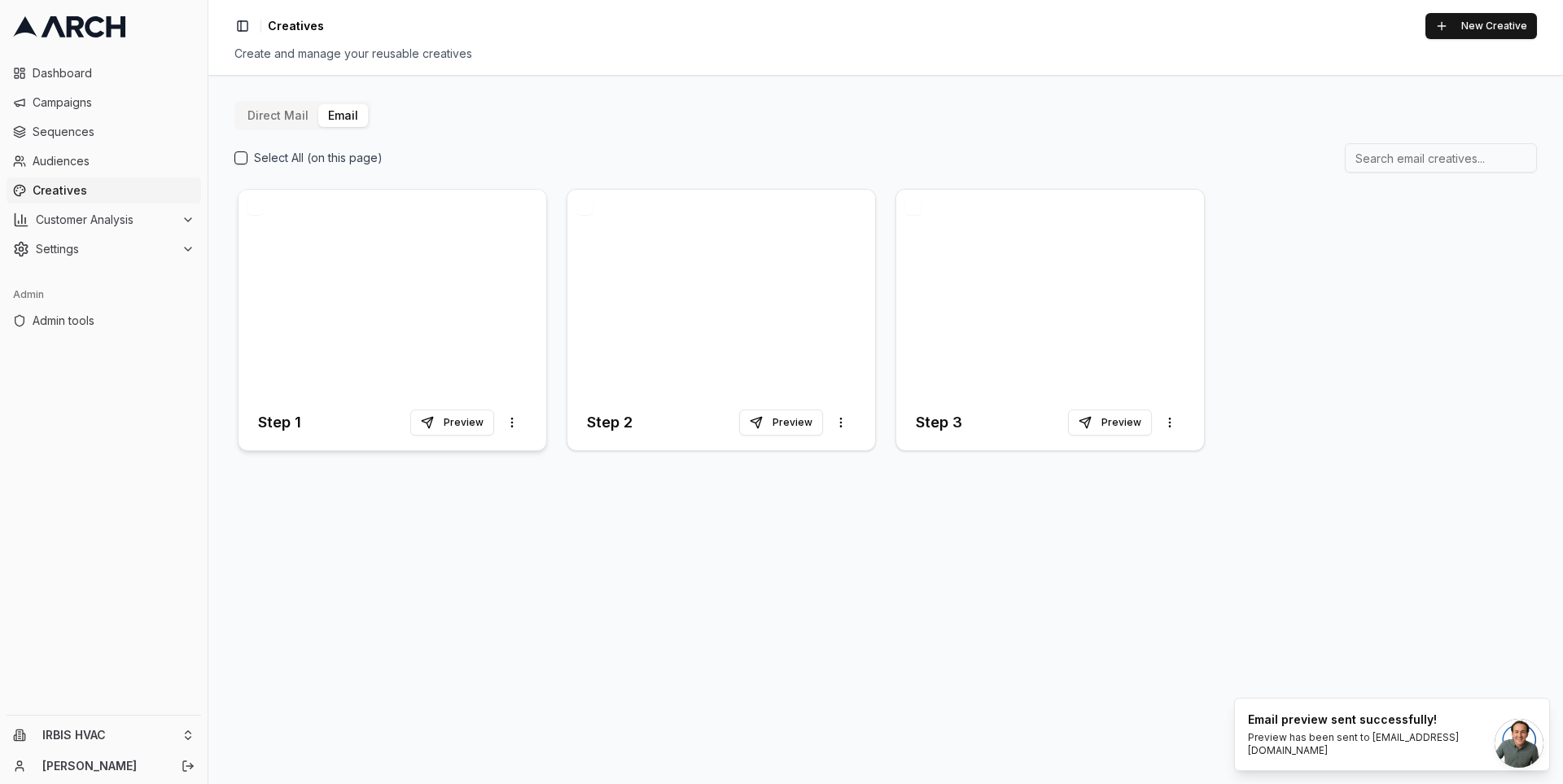
click at [448, 267] on div at bounding box center [392, 292] width 308 height 206
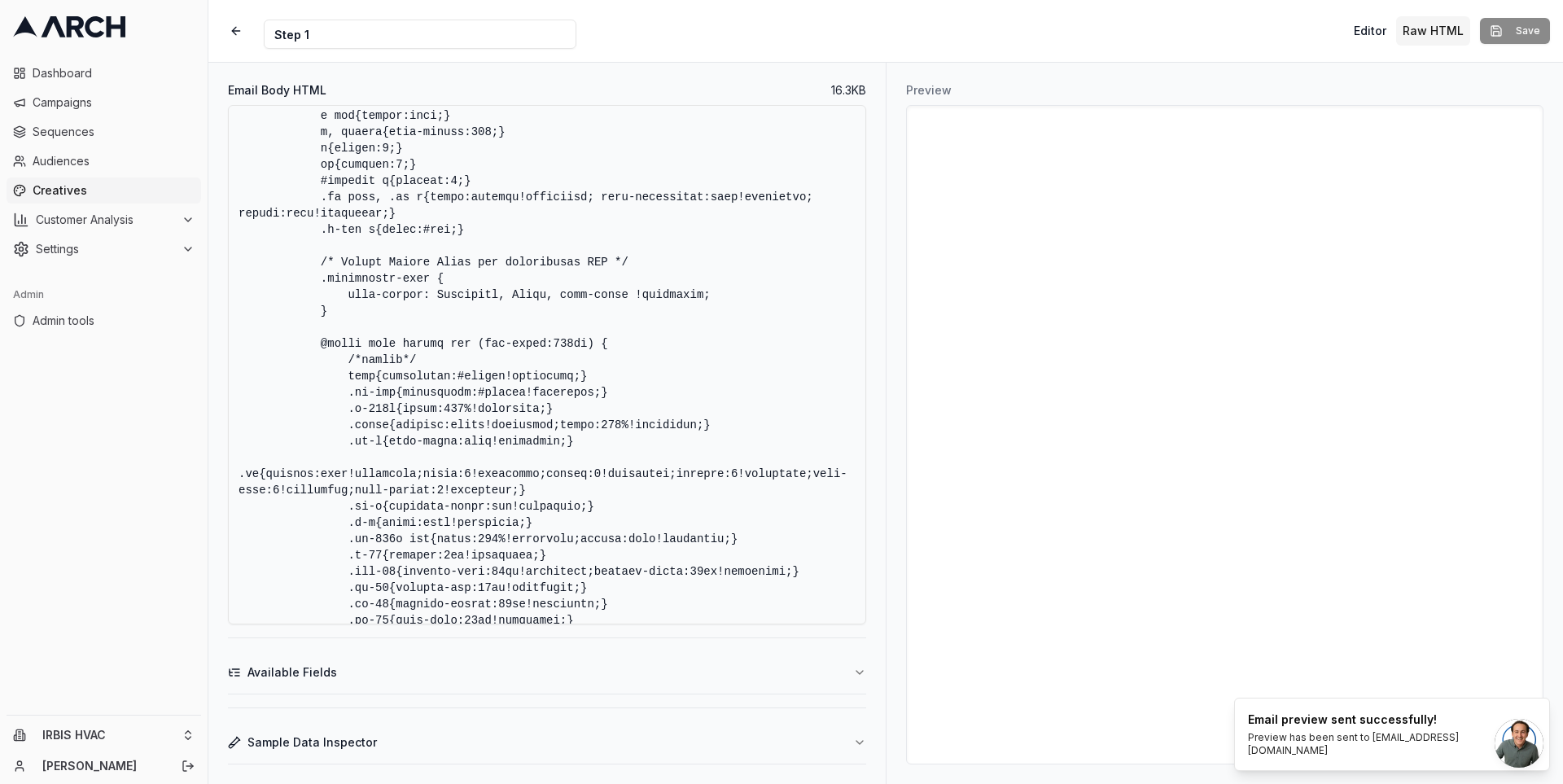
scroll to position [4571, 0]
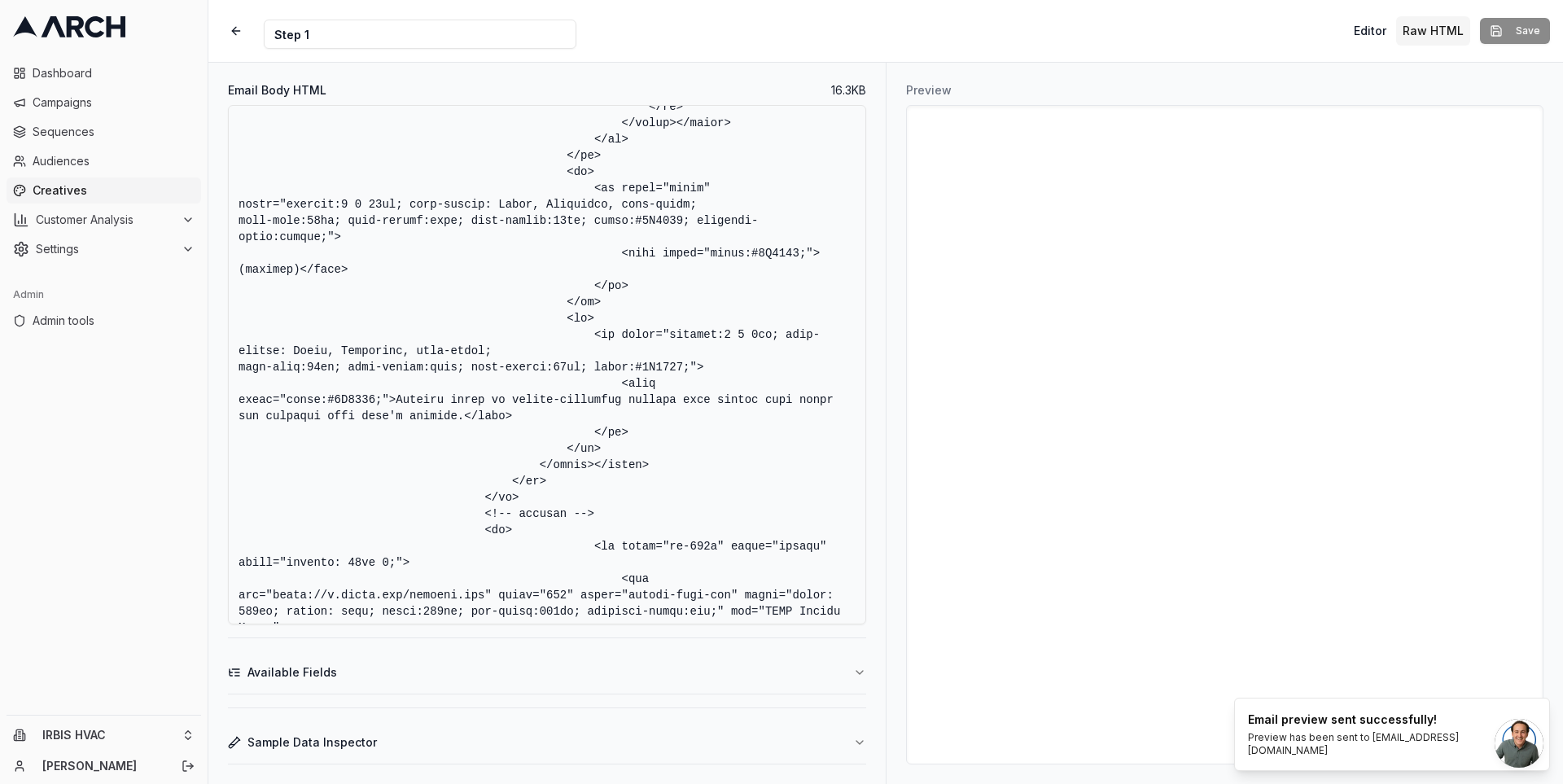
click at [759, 368] on textarea "Email Body HTML" at bounding box center [547, 365] width 638 height 520
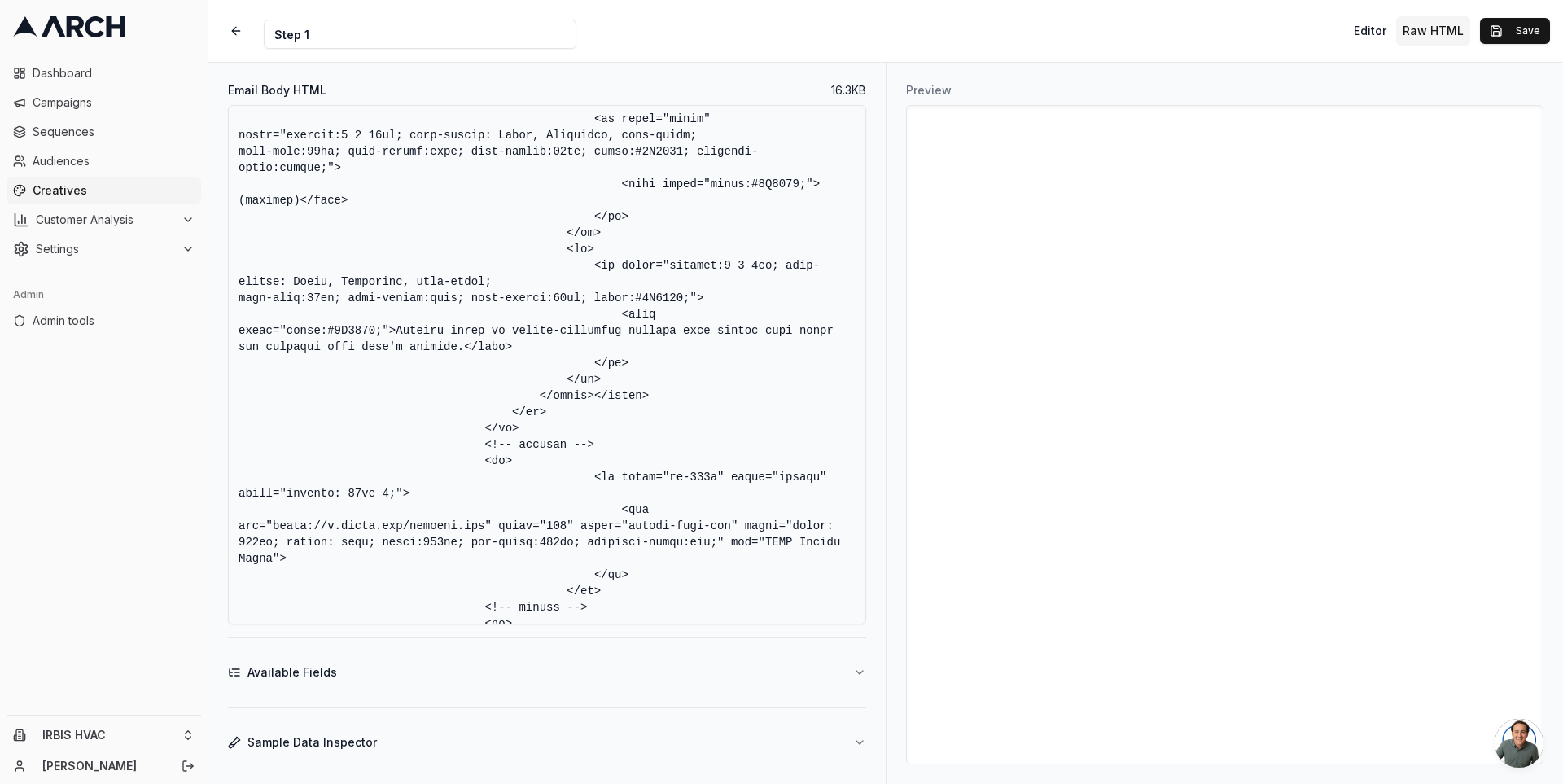
scroll to position [4673, 0]
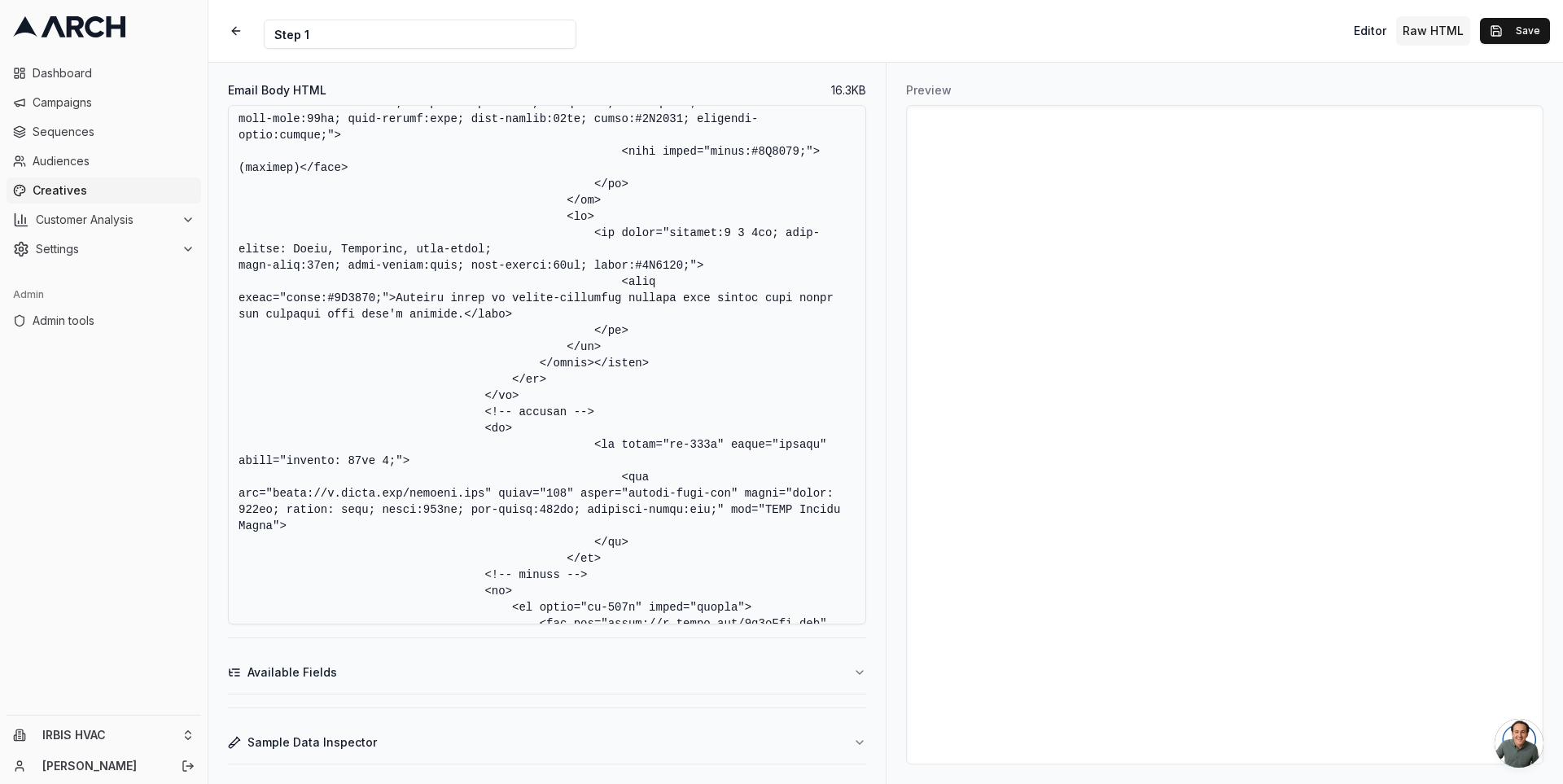
click at [588, 397] on textarea "Email Body HTML" at bounding box center [547, 365] width 638 height 520
click at [561, 410] on textarea "Email Body HTML" at bounding box center [547, 365] width 638 height 520
click at [800, 282] on textarea "Email Body HTML" at bounding box center [547, 365] width 638 height 520
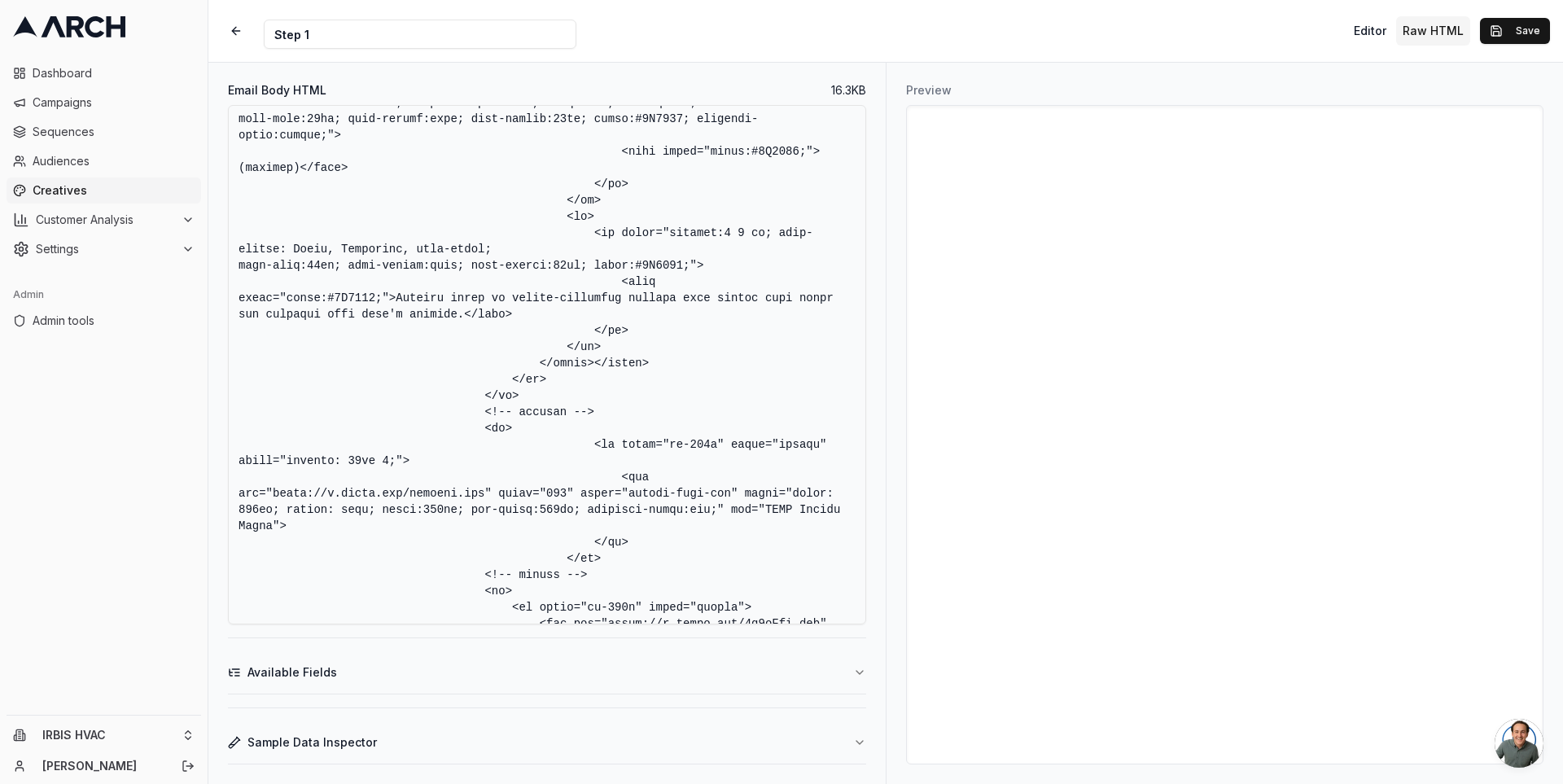
type textarea "<!DOCTYPE HTML PUBLIC "-//W3C//DTD XHTML 1.0 Transitional //EN" "[URL][DOMAIN_N…"
click at [238, 33] on button "button" at bounding box center [236, 31] width 29 height 29
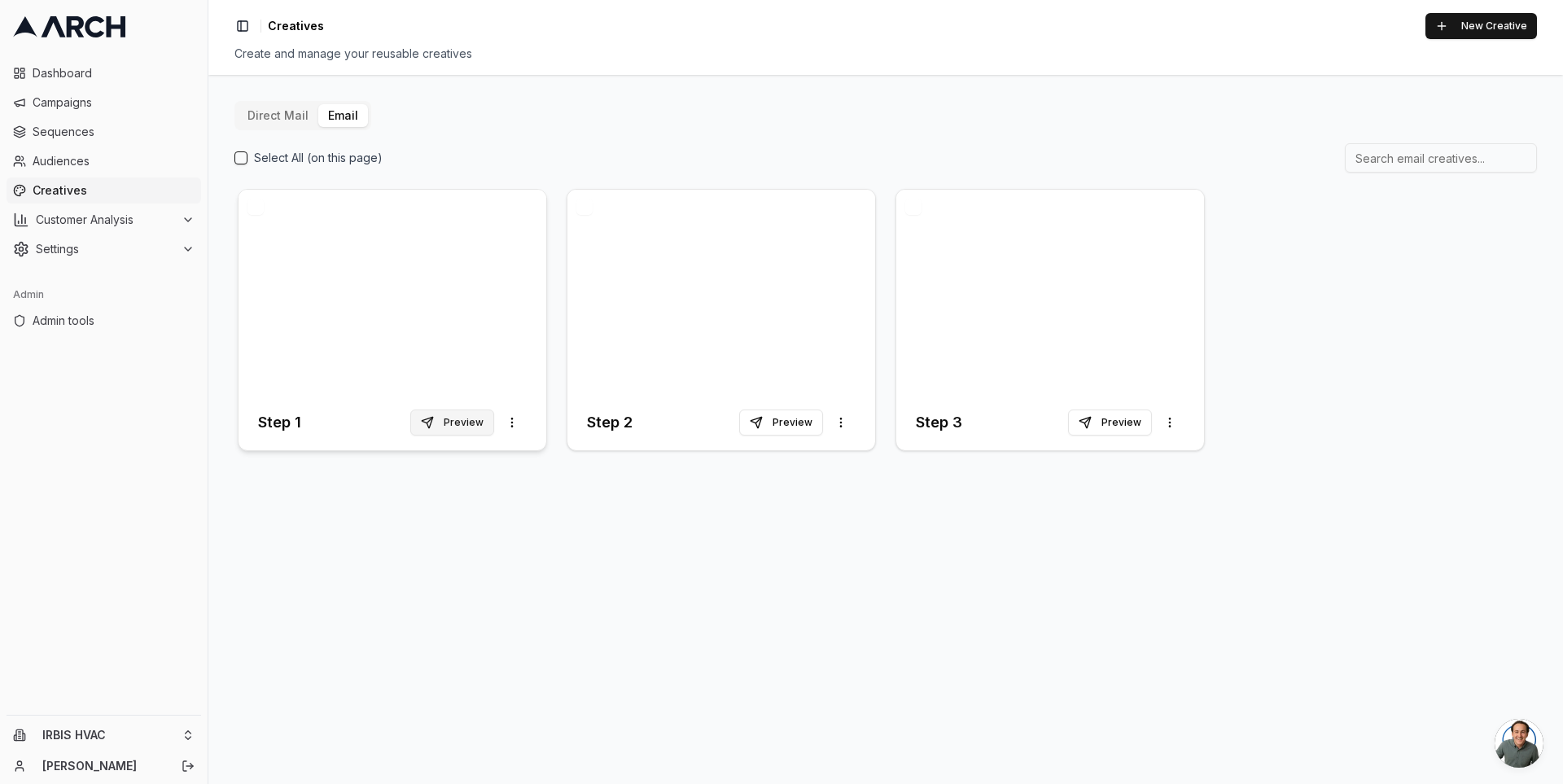
click at [453, 424] on button "Preview" at bounding box center [452, 422] width 84 height 26
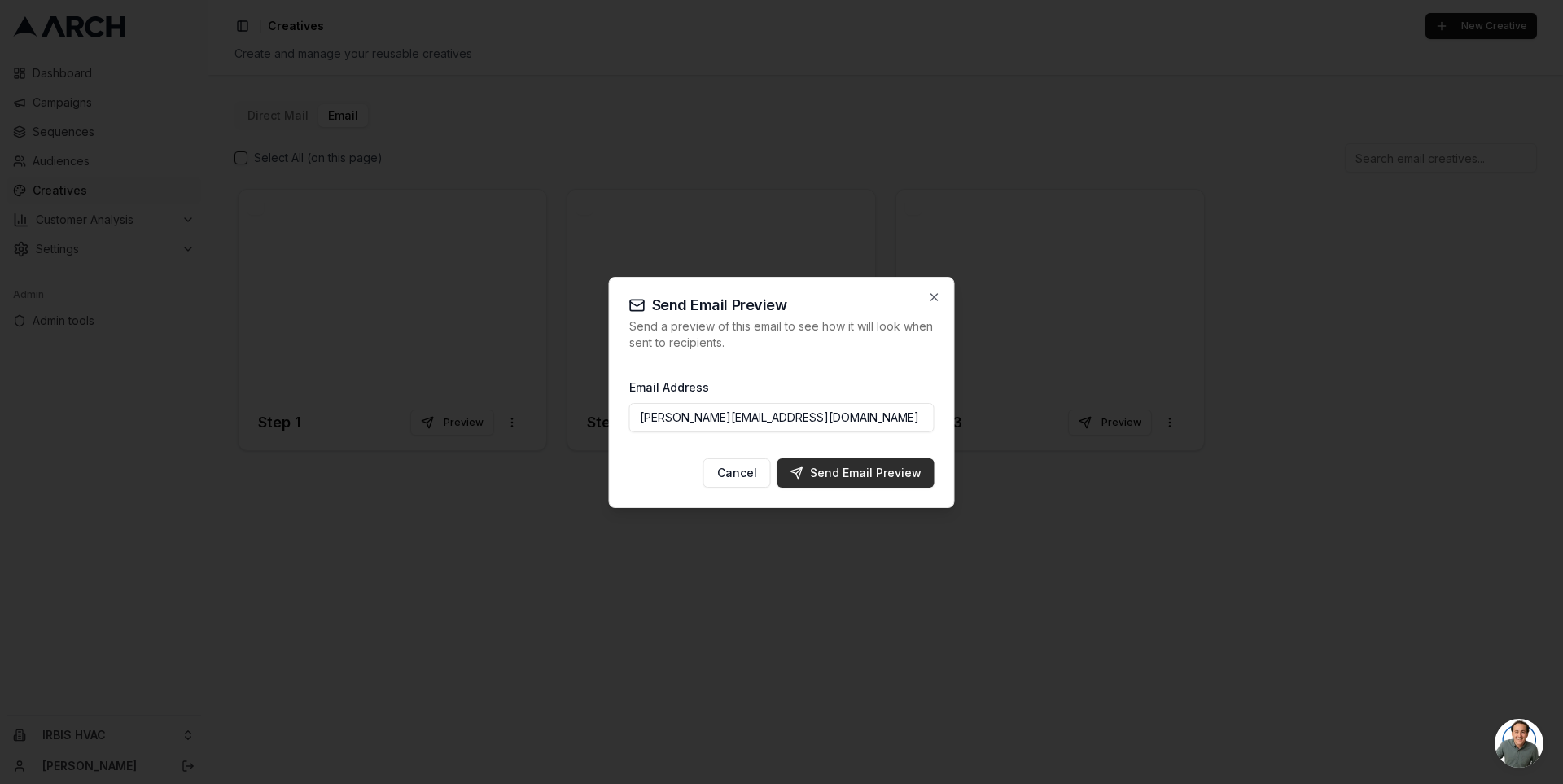
click at [847, 473] on div "Send Email Preview" at bounding box center [856, 473] width 131 height 16
type input "[PERSON_NAME][EMAIL_ADDRESS][DOMAIN_NAME]"
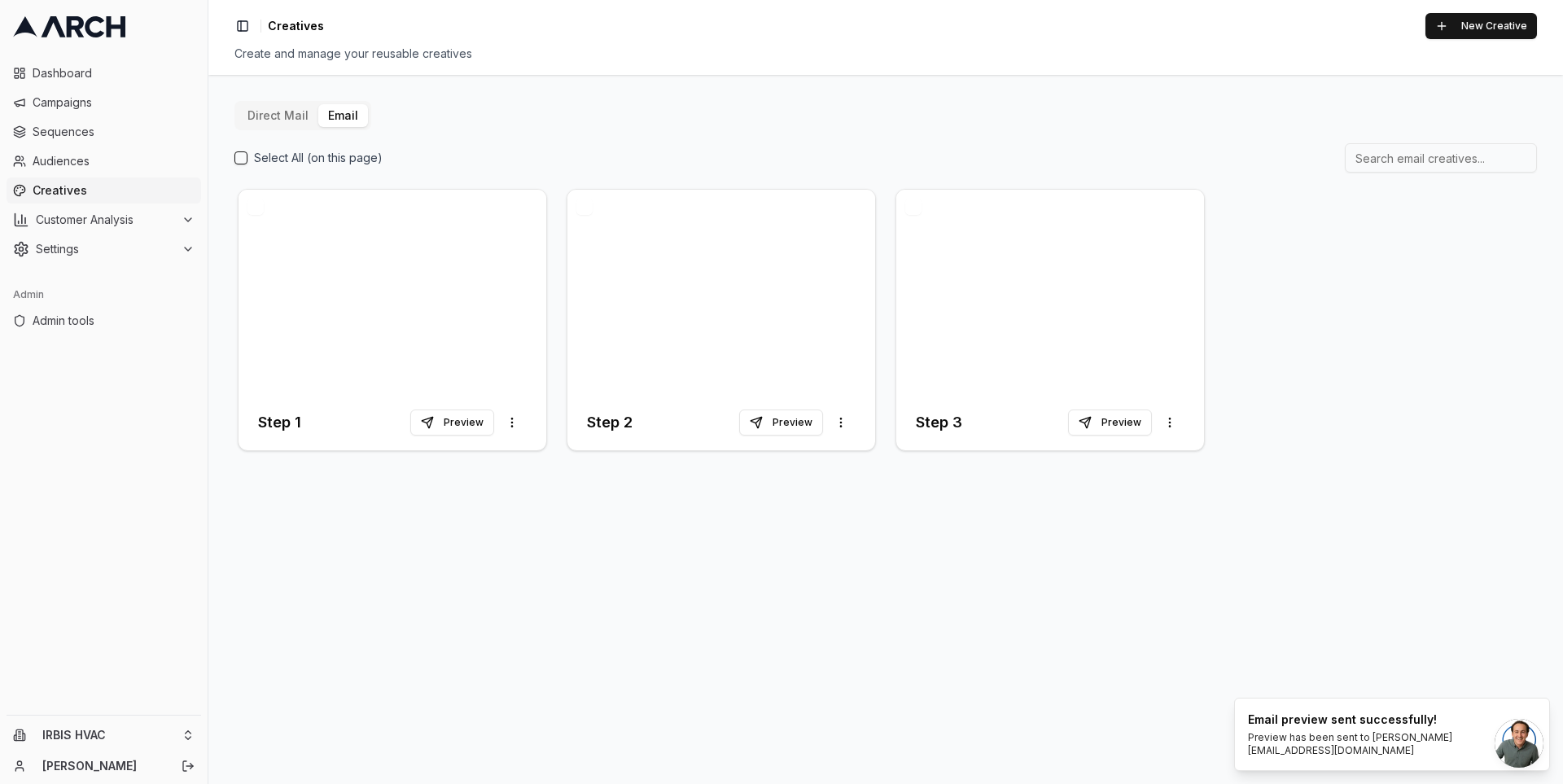
click at [512, 558] on div "Direct Mail Email Select All (on this page) Step 1 Preview More options Step 2 …" at bounding box center [886, 429] width 1355 height 709
